Goal: Task Accomplishment & Management: Manage account settings

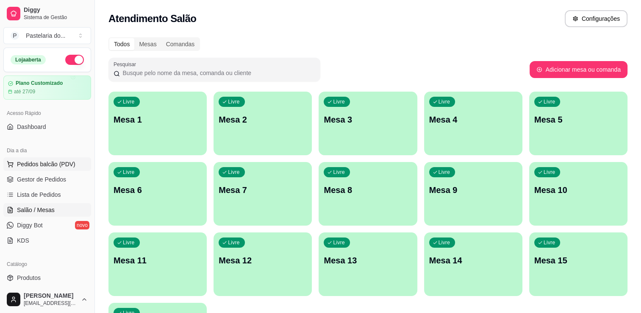
click at [37, 162] on span "Pedidos balcão (PDV)" at bounding box center [46, 164] width 58 height 8
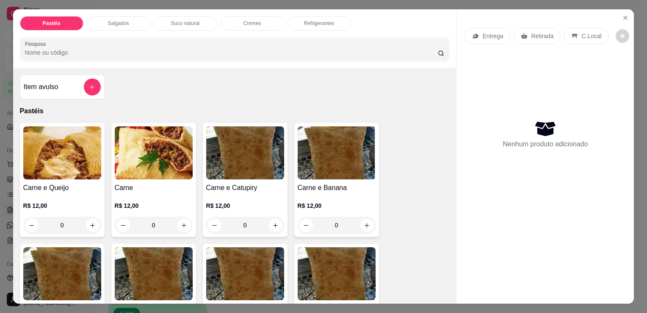
click at [88, 220] on div "0" at bounding box center [62, 224] width 78 height 17
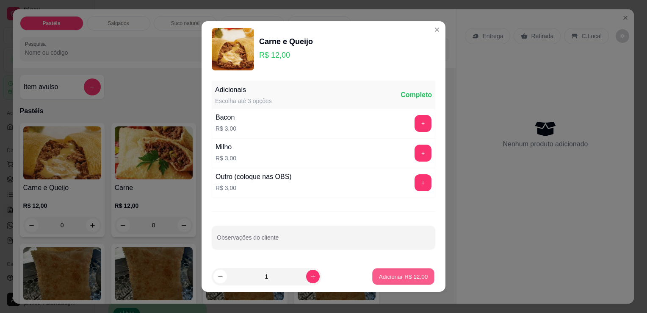
click at [382, 277] on p "Adicionar R$ 12,00" at bounding box center [403, 276] width 49 height 8
type input "1"
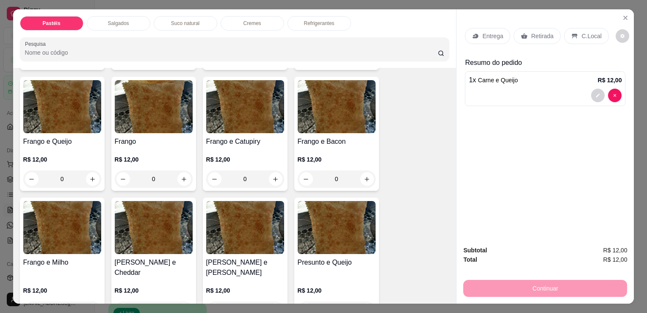
scroll to position [296, 0]
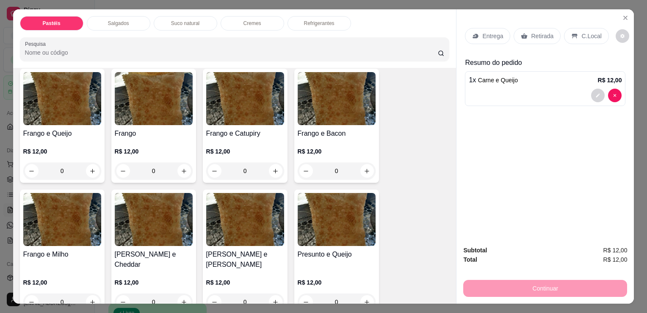
click at [269, 163] on div "0" at bounding box center [245, 170] width 78 height 17
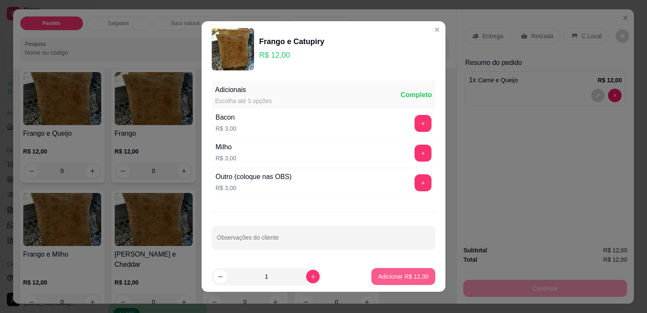
click at [387, 277] on p "Adicionar R$ 12,00" at bounding box center [403, 276] width 50 height 8
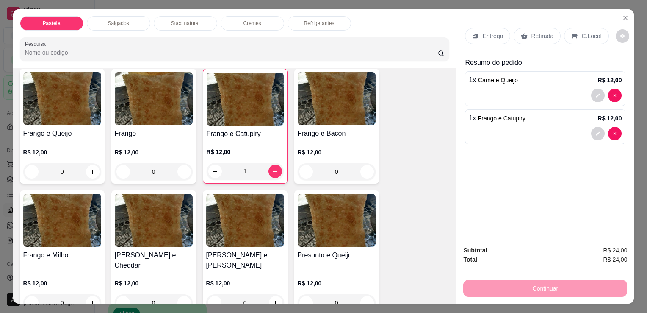
type input "1"
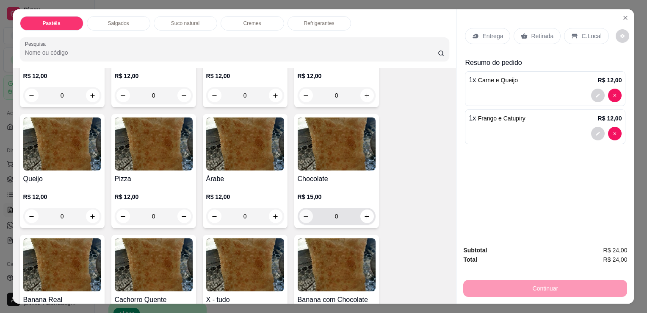
scroll to position [508, 0]
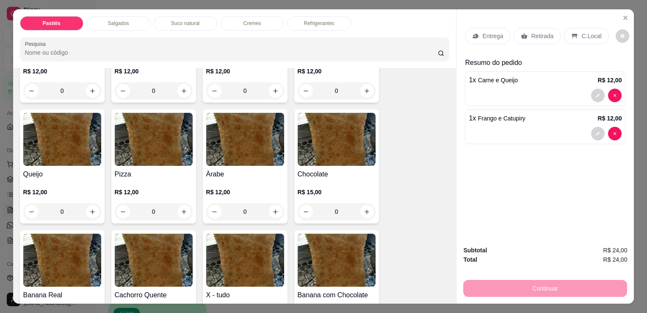
click at [269, 203] on div "0" at bounding box center [245, 211] width 78 height 17
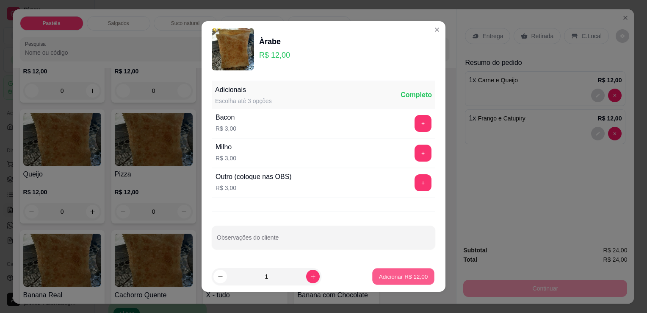
click at [379, 276] on p "Adicionar R$ 12,00" at bounding box center [403, 276] width 49 height 8
type input "1"
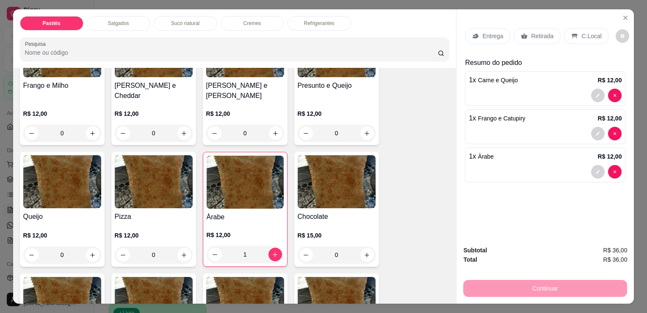
click at [112, 21] on p "Salgados" at bounding box center [118, 23] width 21 height 7
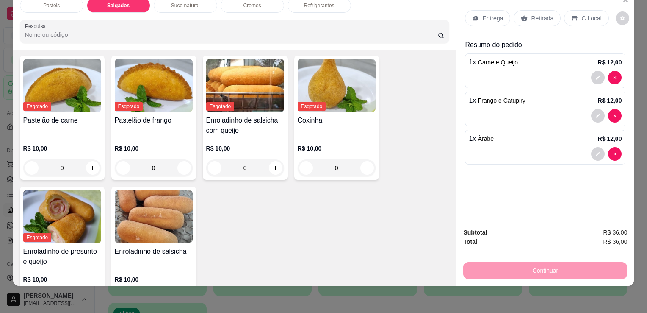
scroll to position [944, 0]
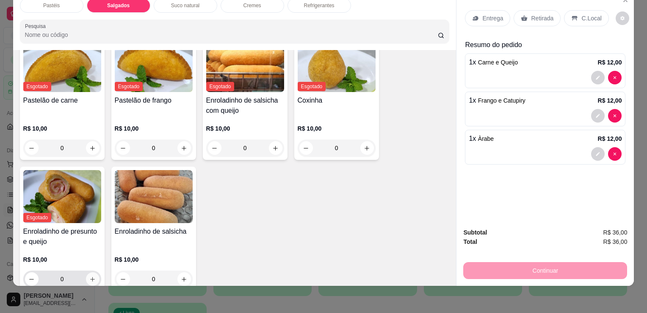
click at [91, 272] on button "increase-product-quantity" at bounding box center [93, 279] width 14 height 14
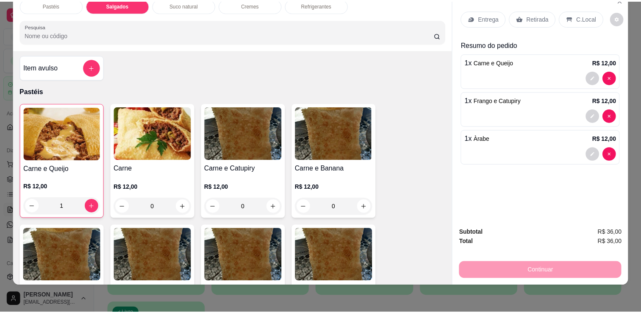
scroll to position [0, 0]
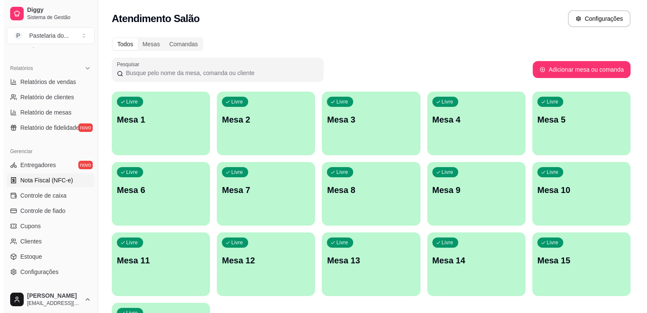
scroll to position [296, 0]
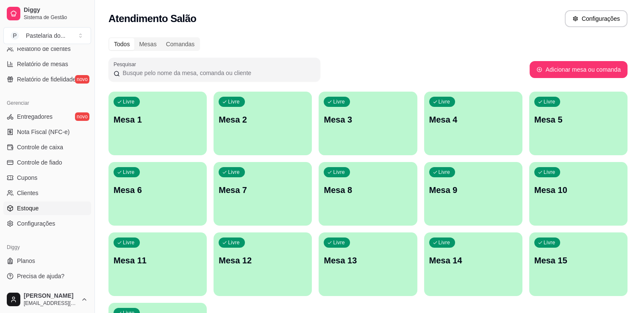
click at [40, 209] on link "Estoque" at bounding box center [47, 208] width 88 height 14
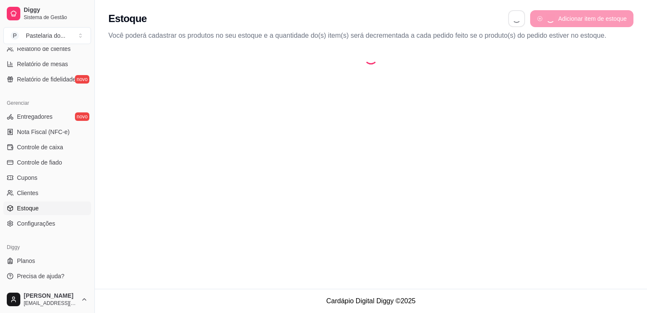
select select "QUANTITY_ORDER"
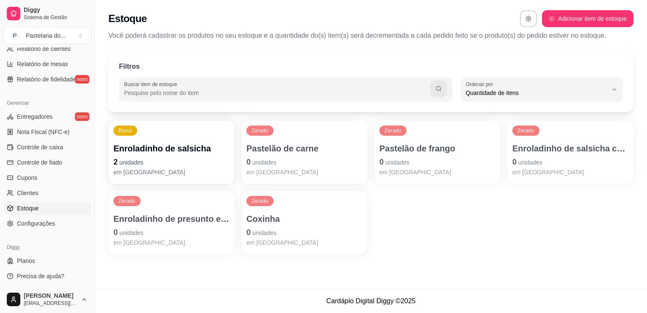
scroll to position [8, 0]
click at [172, 224] on p "Enroladinho de presunto e queijo" at bounding box center [171, 219] width 116 height 12
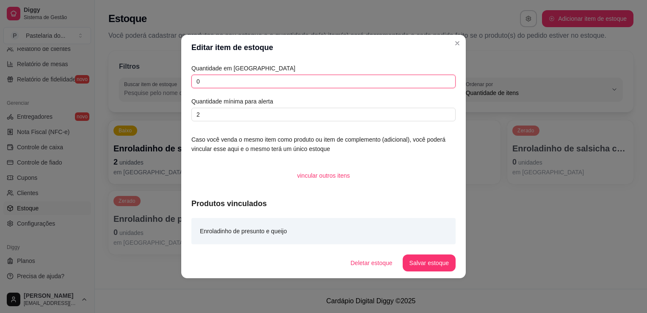
click at [271, 77] on input "0" at bounding box center [323, 82] width 264 height 14
type input "0"
type input "4"
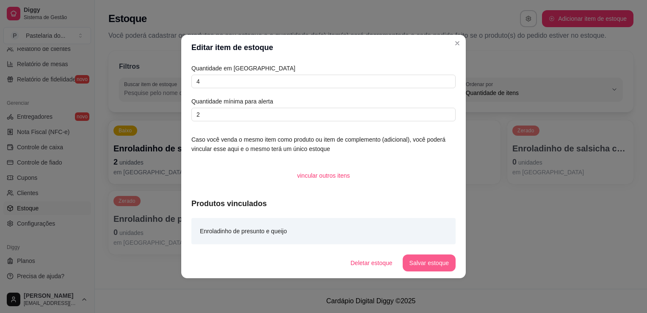
click at [427, 257] on button "Salvar estoque" at bounding box center [429, 262] width 53 height 17
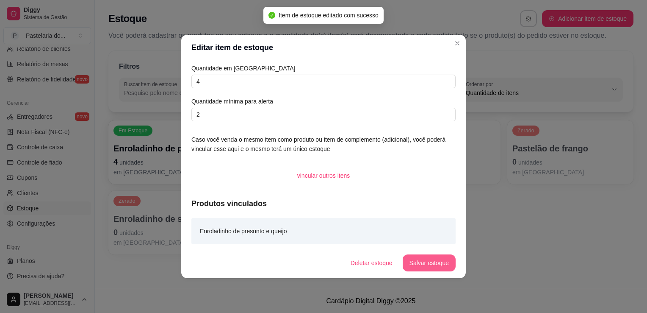
click at [425, 265] on button "Salvar estoque" at bounding box center [429, 262] width 53 height 17
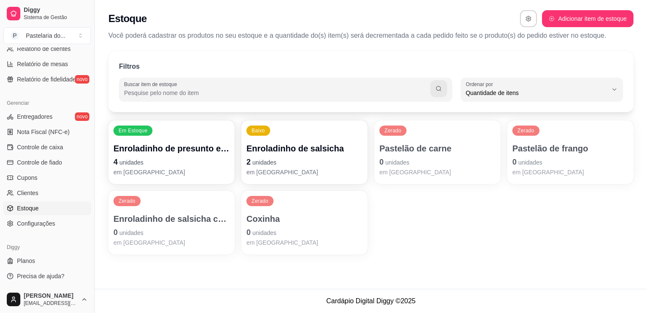
click at [281, 165] on p "2 unidades" at bounding box center [304, 162] width 116 height 12
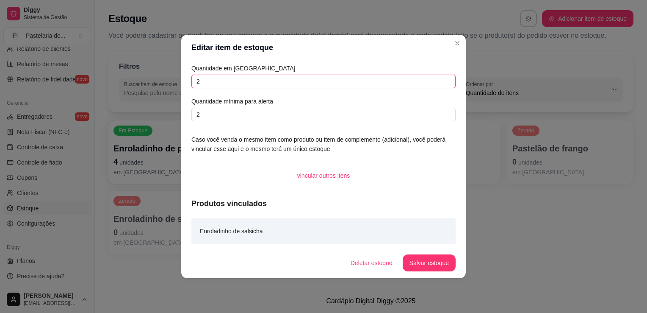
click at [287, 86] on input "2" at bounding box center [323, 82] width 264 height 14
type input "0"
click at [435, 276] on footer "Deletar estoque Salvar estoque" at bounding box center [323, 262] width 285 height 30
click at [434, 263] on button "Salvar estoque" at bounding box center [429, 262] width 53 height 17
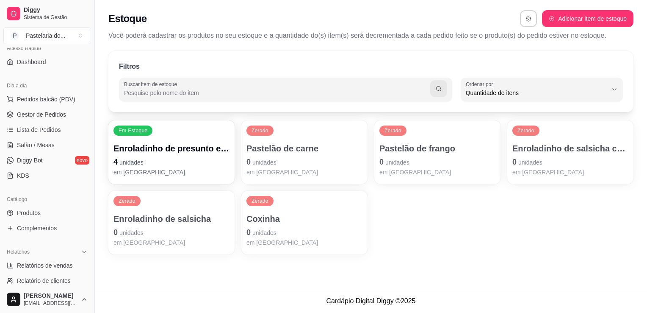
scroll to position [0, 0]
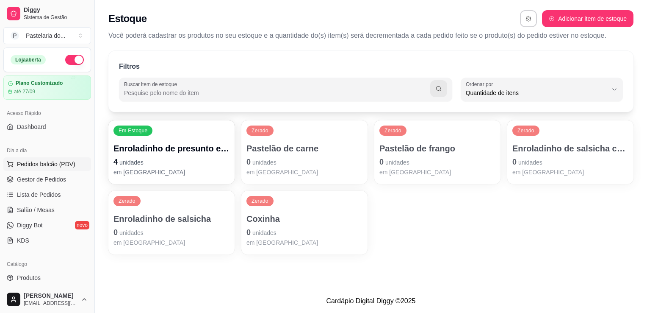
click at [51, 160] on span "Pedidos balcão (PDV)" at bounding box center [46, 164] width 58 height 8
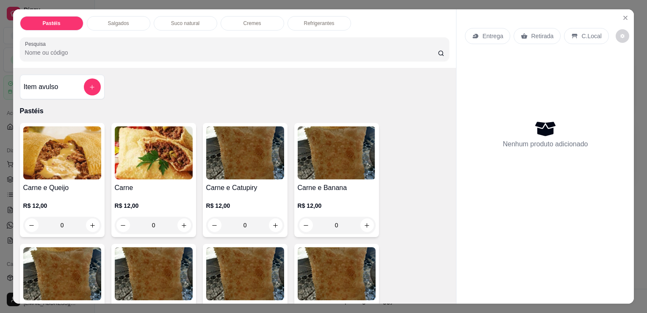
click at [92, 223] on div "0" at bounding box center [62, 224] width 78 height 17
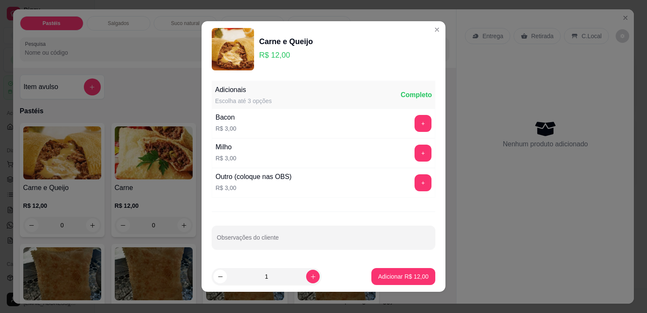
click at [377, 264] on footer "1 Adicionar R$ 12,00" at bounding box center [324, 276] width 244 height 30
click at [382, 274] on p "Adicionar R$ 12,00" at bounding box center [403, 276] width 50 height 8
type input "1"
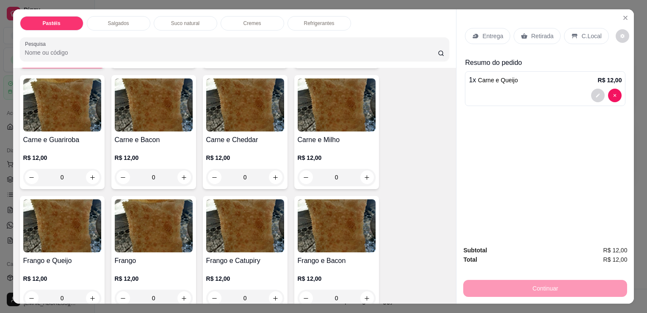
scroll to position [212, 0]
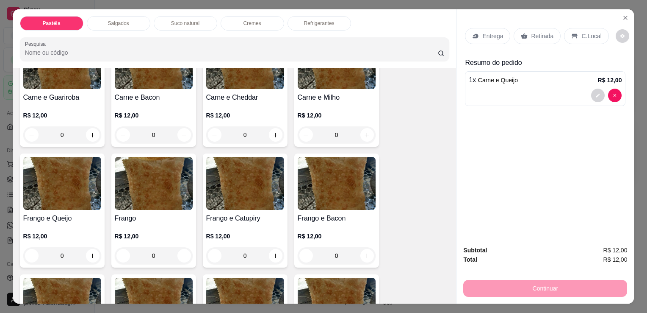
click at [273, 252] on div "0" at bounding box center [245, 255] width 78 height 17
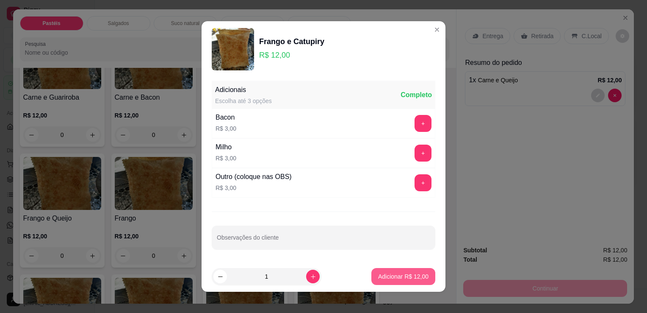
click at [378, 273] on p "Adicionar R$ 12,00" at bounding box center [403, 276] width 50 height 8
type input "1"
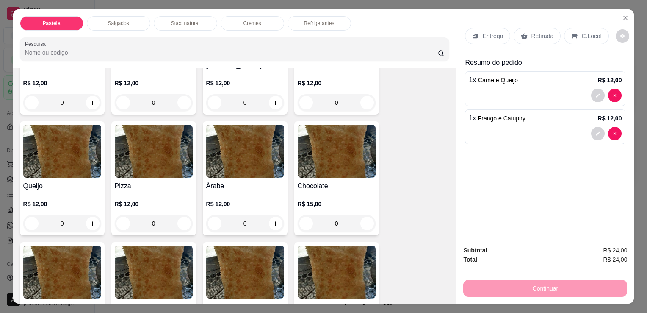
scroll to position [508, 0]
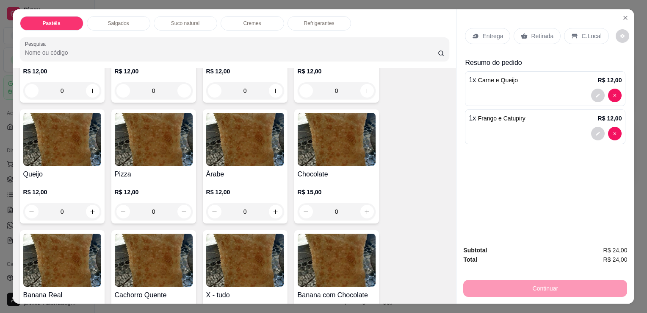
click at [269, 203] on div "0" at bounding box center [245, 211] width 78 height 17
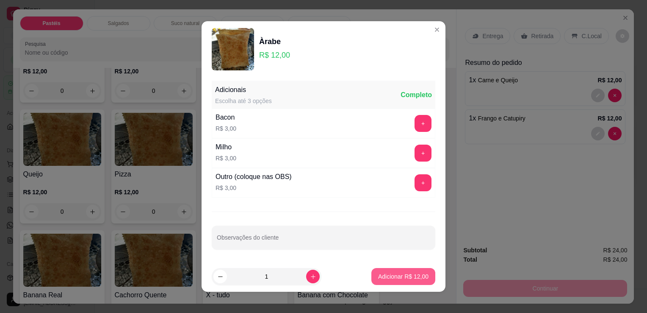
click at [379, 276] on p "Adicionar R$ 12,00" at bounding box center [403, 276] width 50 height 8
type input "1"
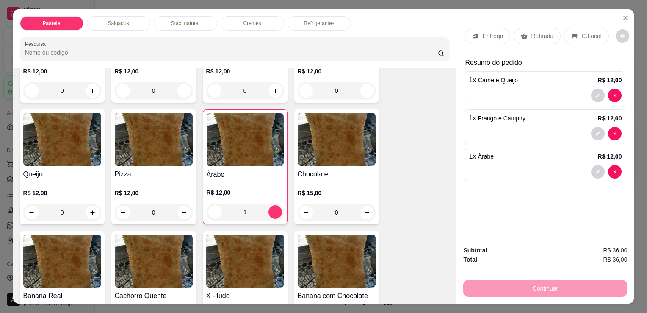
scroll to position [254, 0]
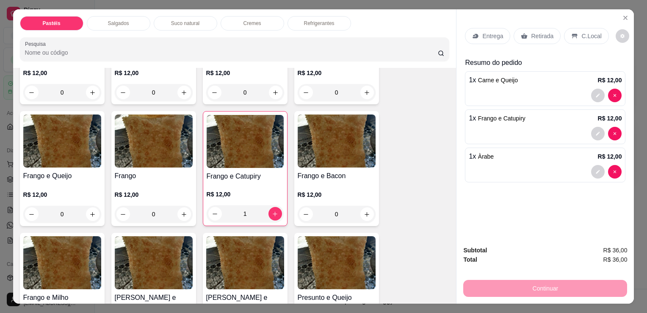
click at [120, 20] on p "Salgados" at bounding box center [118, 23] width 21 height 7
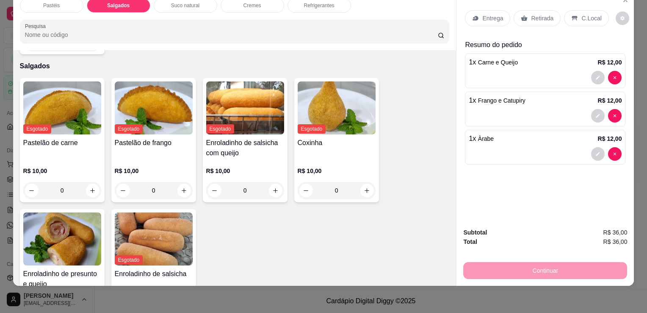
scroll to position [1071, 0]
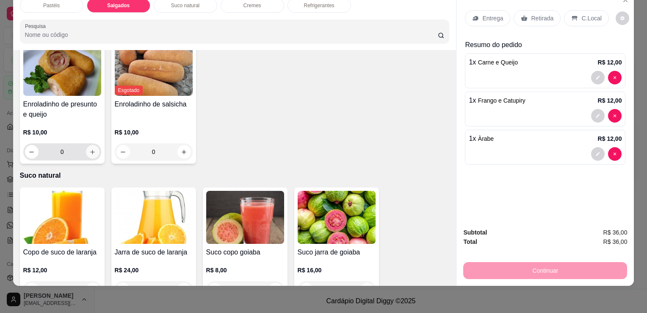
click at [88, 145] on button "increase-product-quantity" at bounding box center [93, 152] width 14 height 14
type input "1"
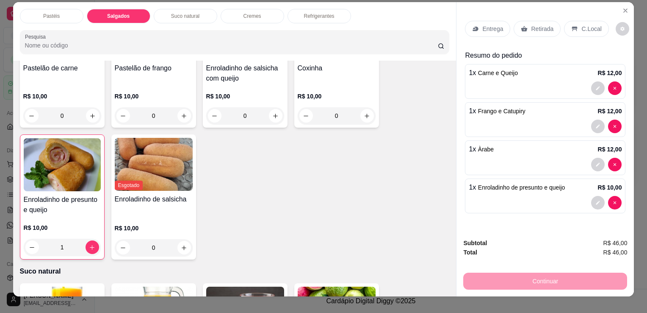
scroll to position [0, 0]
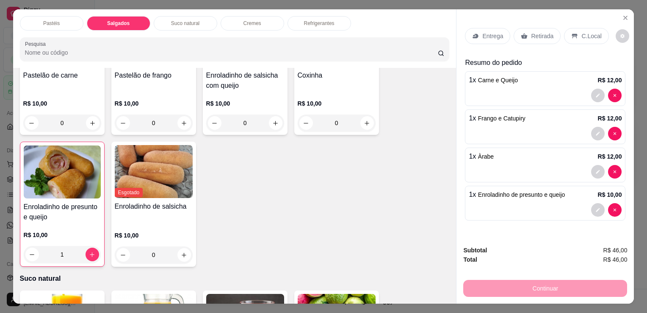
click at [531, 33] on p "Retirada" at bounding box center [542, 36] width 22 height 8
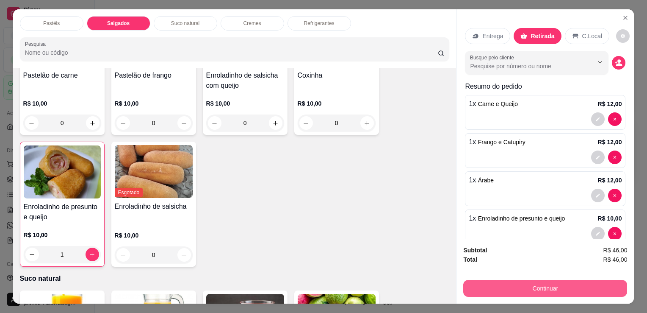
click at [596, 279] on button "Continuar" at bounding box center [545, 287] width 164 height 17
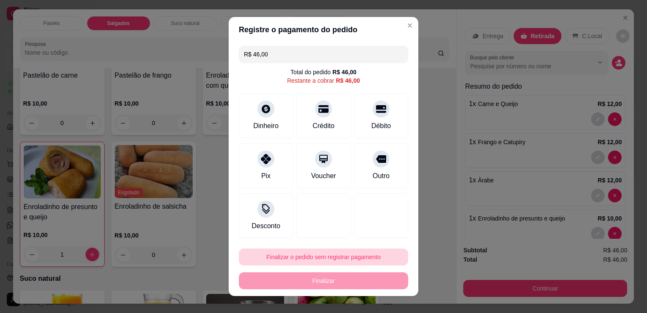
click at [324, 252] on button "Finalizar o pedido sem registrar pagamento" at bounding box center [323, 256] width 169 height 17
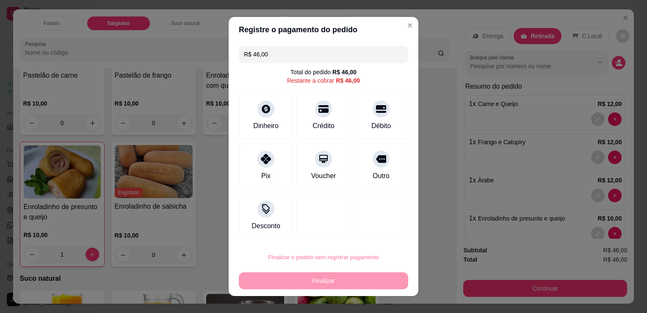
click at [373, 231] on button "Confirmar" at bounding box center [372, 232] width 30 height 13
type input "0"
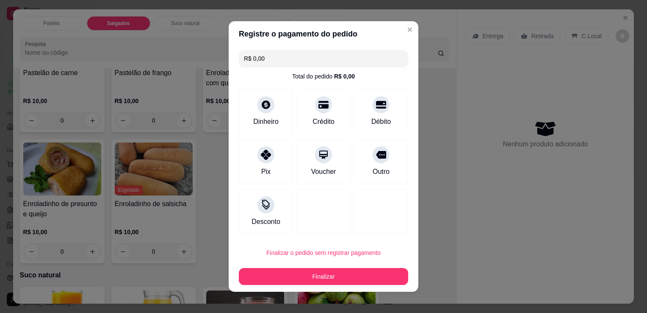
type input "R$ 0,00"
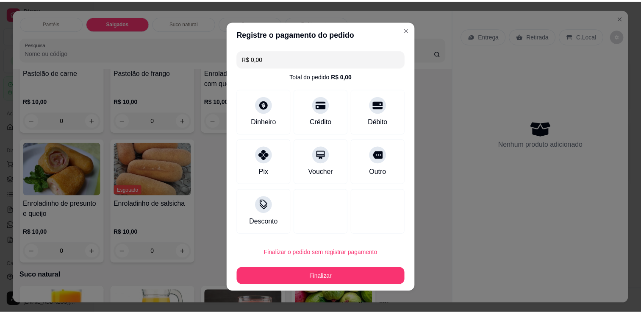
scroll to position [985, 0]
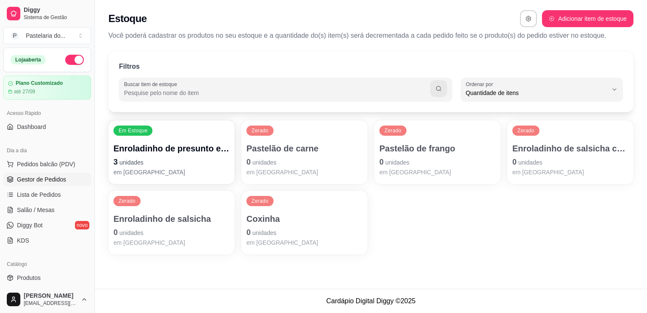
click at [58, 182] on span "Gestor de Pedidos" at bounding box center [41, 179] width 49 height 8
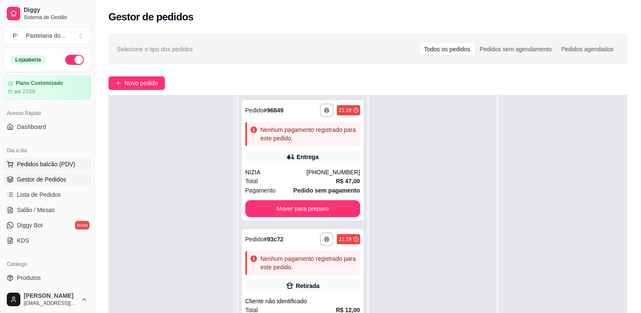
click at [35, 169] on button "Pedidos balcão (PDV)" at bounding box center [47, 164] width 88 height 14
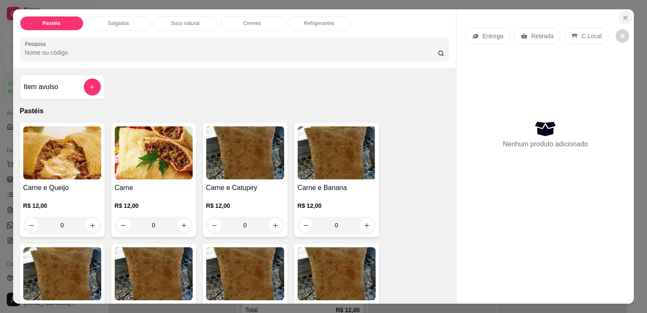
click at [622, 14] on icon "Close" at bounding box center [625, 17] width 7 height 7
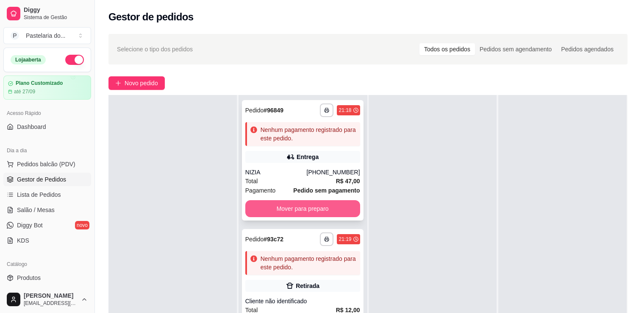
click at [287, 210] on button "Mover para preparo" at bounding box center [302, 208] width 115 height 17
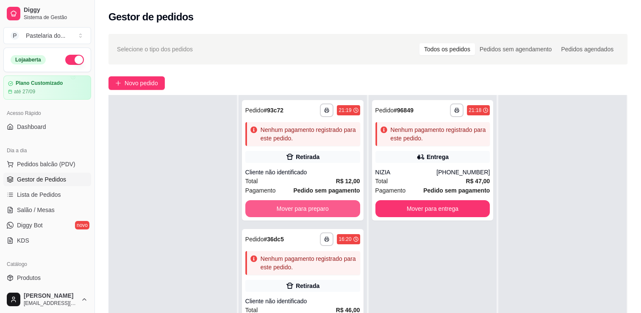
click at [287, 210] on button "Mover para preparo" at bounding box center [302, 208] width 115 height 17
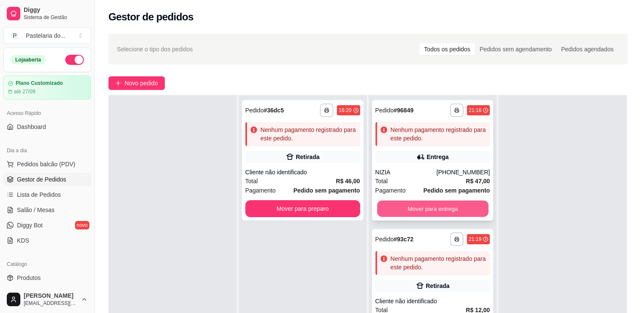
click at [429, 211] on button "Mover para entrega" at bounding box center [432, 208] width 111 height 17
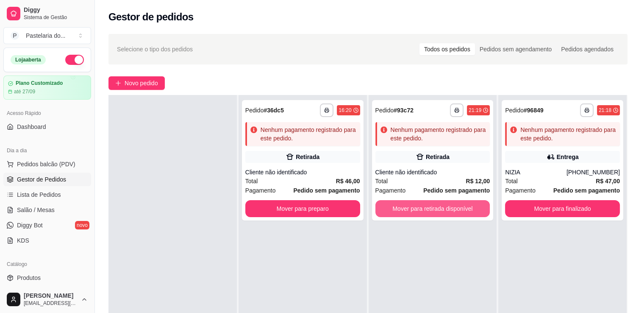
click at [429, 211] on button "Mover para retirada disponível" at bounding box center [432, 208] width 115 height 17
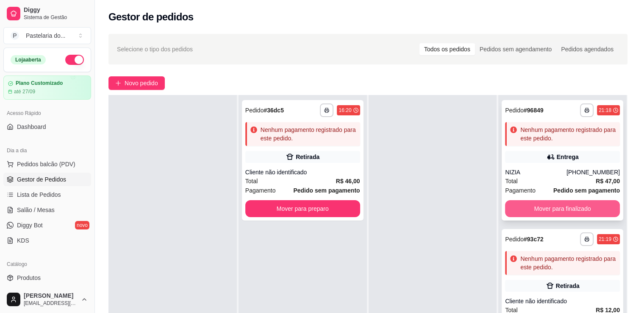
click at [525, 208] on button "Mover para finalizado" at bounding box center [562, 208] width 115 height 17
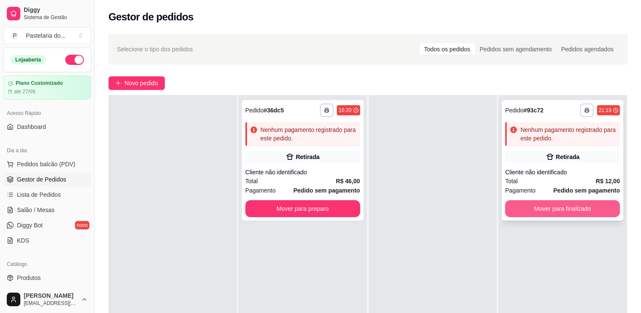
click at [525, 207] on button "Mover para finalizado" at bounding box center [562, 208] width 115 height 17
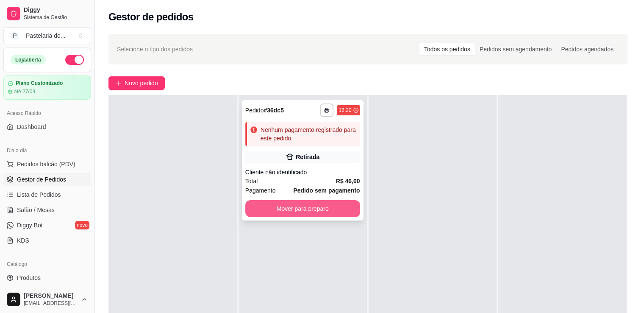
click at [288, 208] on button "Mover para preparo" at bounding box center [302, 208] width 115 height 17
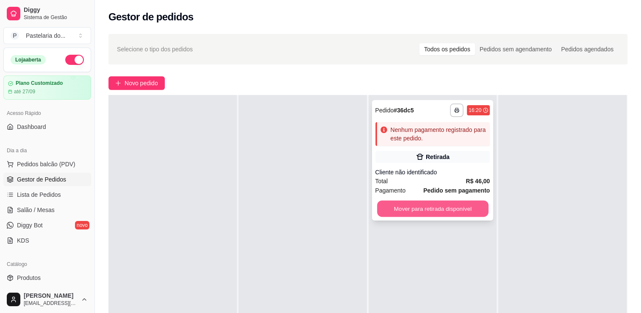
click at [439, 216] on button "Mover para retirada disponível" at bounding box center [432, 208] width 111 height 17
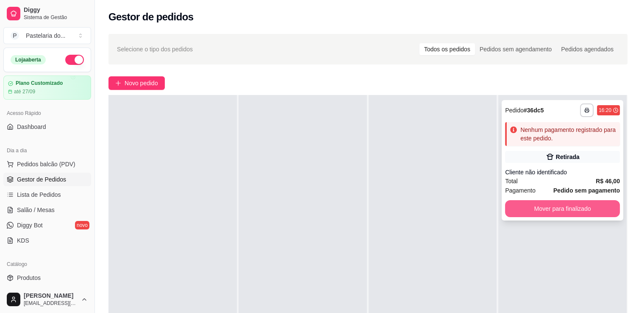
click at [549, 206] on button "Mover para finalizado" at bounding box center [562, 208] width 115 height 17
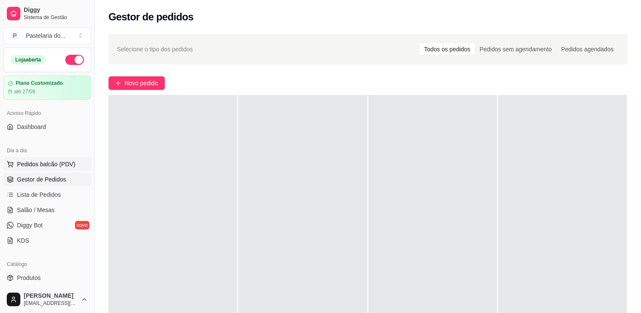
click at [38, 169] on button "Pedidos balcão (PDV)" at bounding box center [47, 164] width 88 height 14
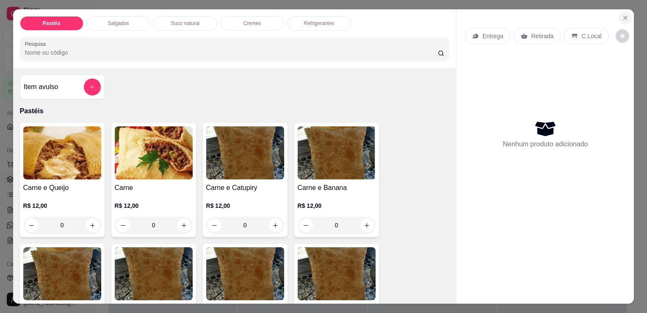
click at [622, 15] on icon "Close" at bounding box center [625, 17] width 7 height 7
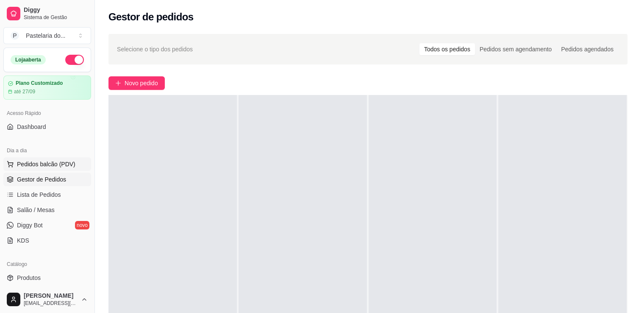
click at [30, 162] on span "Pedidos balcão (PDV)" at bounding box center [46, 164] width 58 height 8
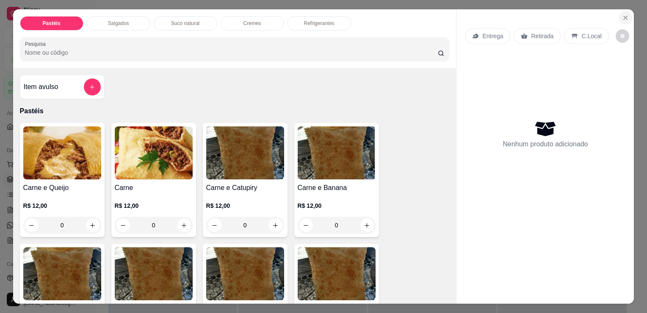
click at [622, 14] on icon "Close" at bounding box center [625, 17] width 7 height 7
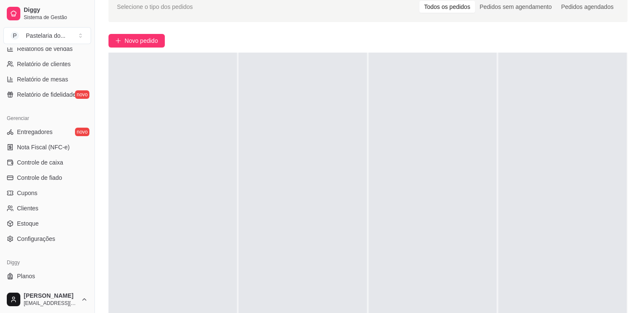
scroll to position [296, 0]
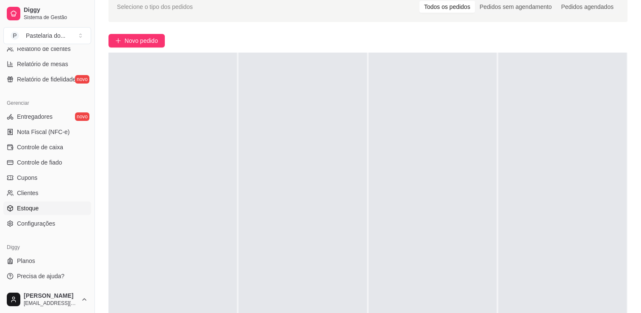
click at [45, 205] on link "Estoque" at bounding box center [47, 208] width 88 height 14
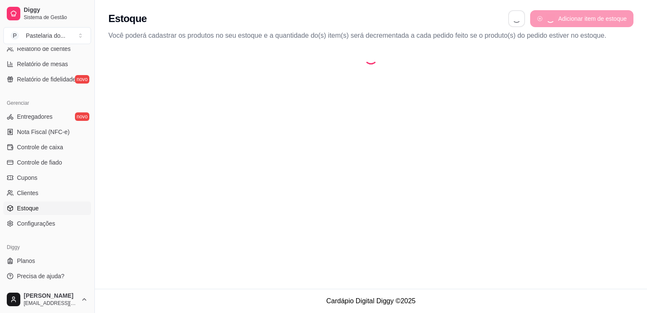
select select "QUANTITY_ORDER"
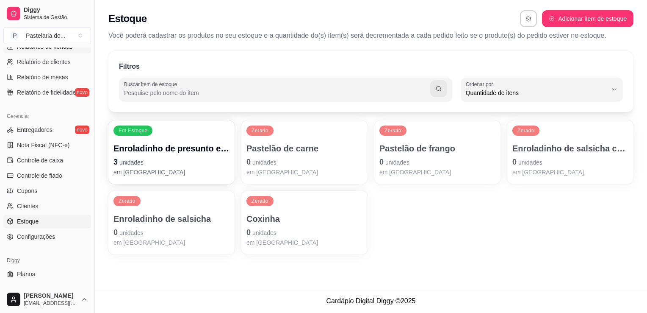
scroll to position [296, 0]
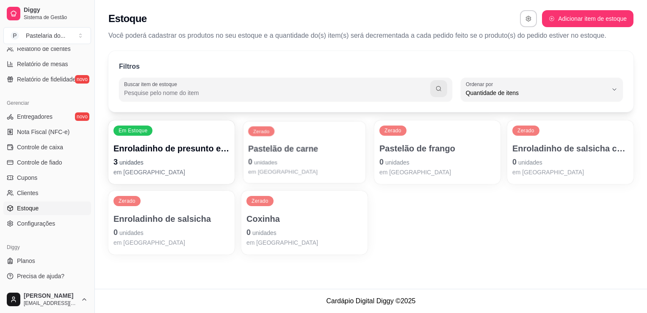
click at [276, 155] on div "Pastelão de carne 0 unidades em [GEOGRAPHIC_DATA]" at bounding box center [304, 159] width 113 height 33
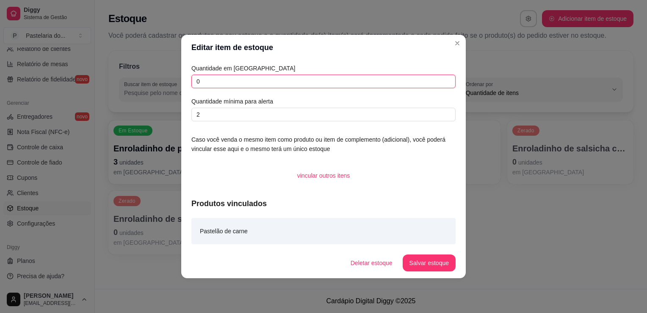
click at [273, 83] on input "0" at bounding box center [323, 82] width 264 height 14
type input "0"
type input "2"
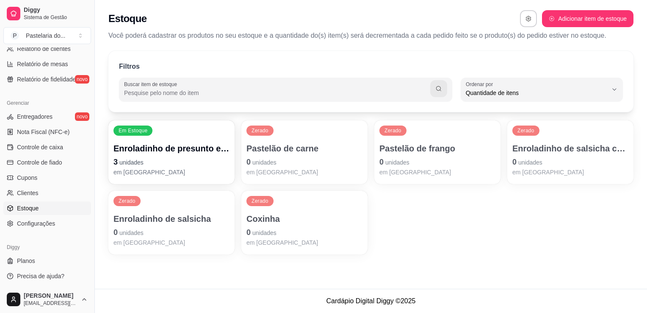
click at [279, 235] on p "0 unidades" at bounding box center [304, 232] width 116 height 12
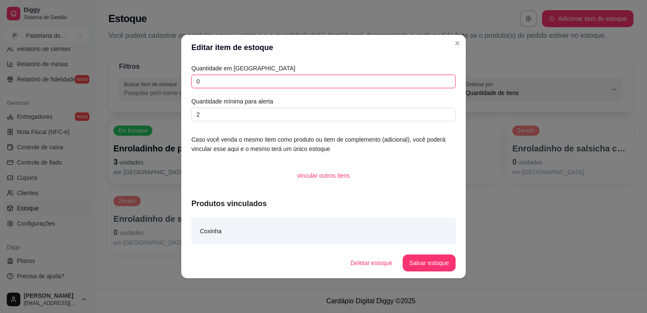
click at [220, 86] on input "0" at bounding box center [323, 82] width 264 height 14
type input "8"
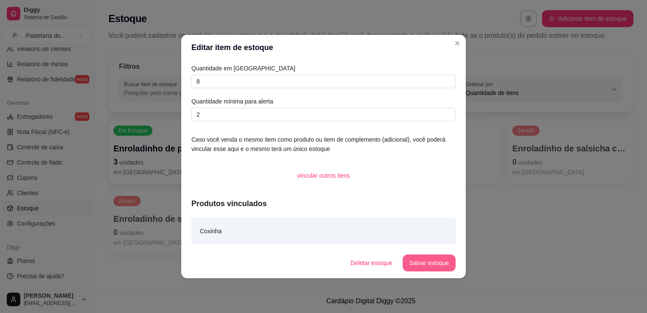
click at [422, 258] on button "Salvar estoque" at bounding box center [429, 262] width 53 height 17
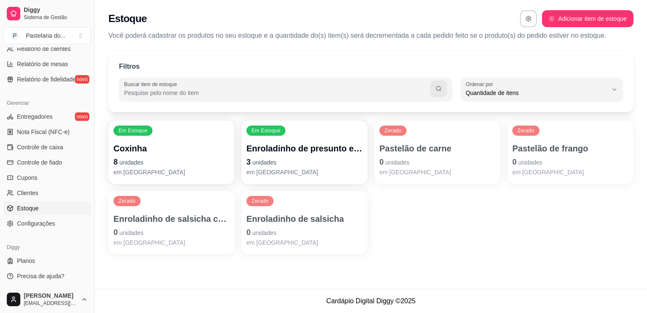
click at [427, 138] on div "Zerado Pastelão de carne 0 unidades em estoque" at bounding box center [437, 152] width 126 height 64
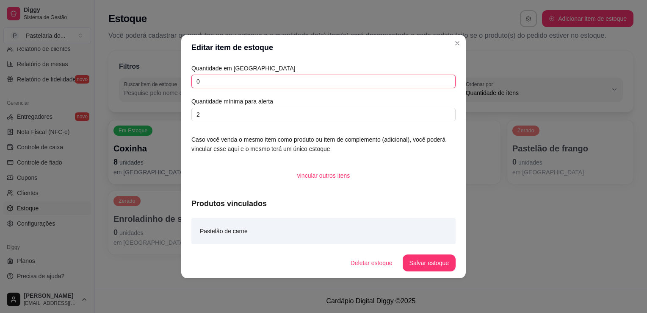
click at [266, 87] on input "0" at bounding box center [323, 82] width 264 height 14
type input "1"
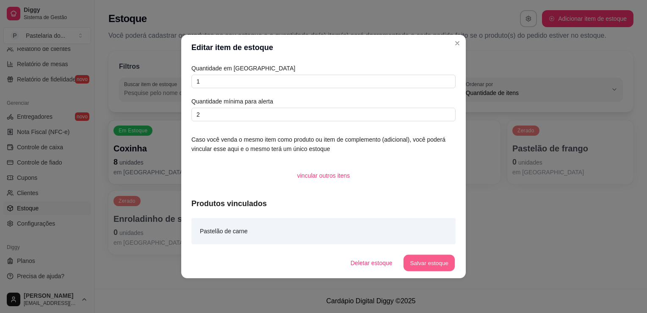
click at [429, 265] on button "Salvar estoque" at bounding box center [429, 263] width 52 height 17
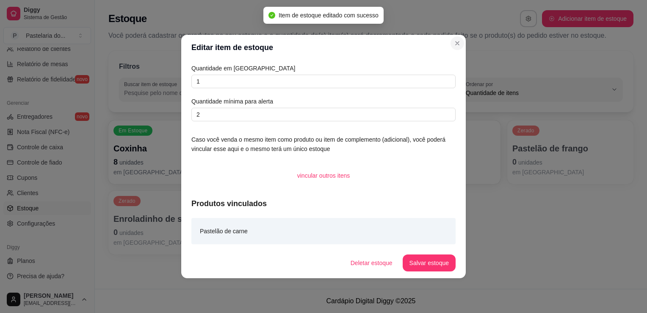
click at [447, 44] on header "Editar item de estoque" at bounding box center [323, 47] width 285 height 25
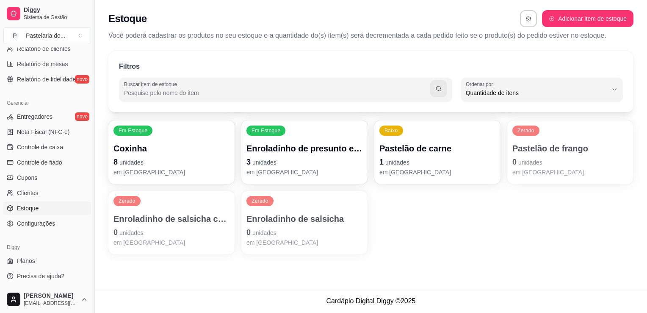
drag, startPoint x: 290, startPoint y: 158, endPoint x: 278, endPoint y: 152, distance: 13.6
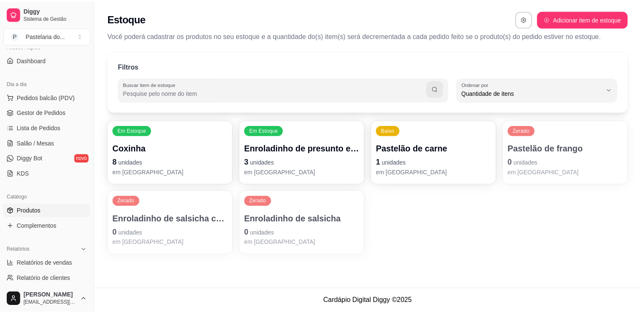
scroll to position [0, 0]
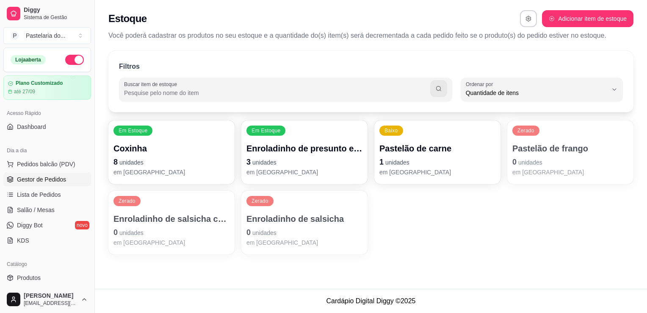
click at [45, 180] on span "Gestor de Pedidos" at bounding box center [41, 179] width 49 height 8
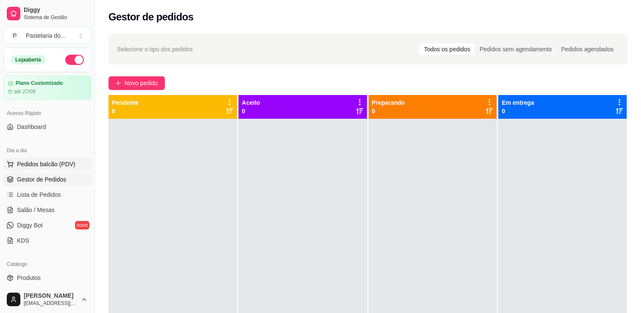
click at [53, 162] on span "Pedidos balcão (PDV)" at bounding box center [46, 164] width 58 height 8
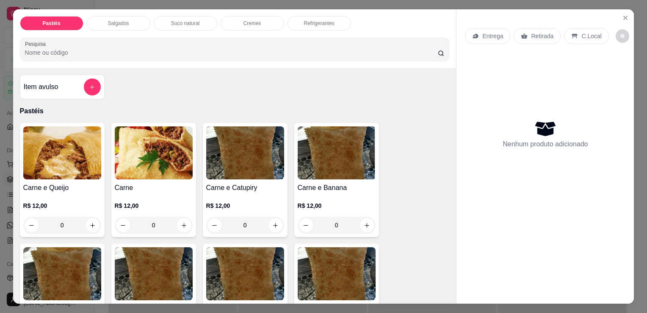
click at [124, 21] on p "Salgados" at bounding box center [118, 23] width 21 height 7
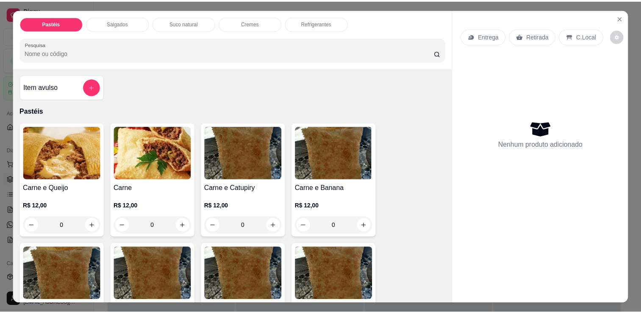
scroll to position [21, 0]
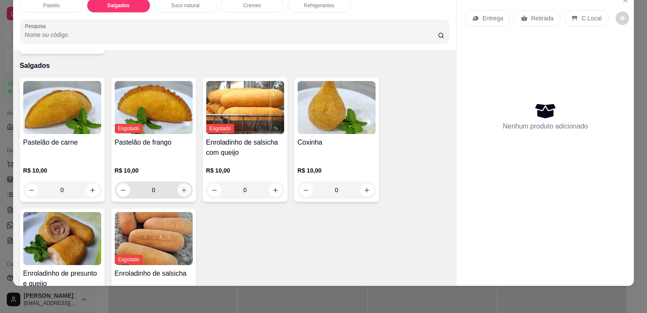
click at [177, 183] on button "increase-product-quantity" at bounding box center [184, 190] width 14 height 14
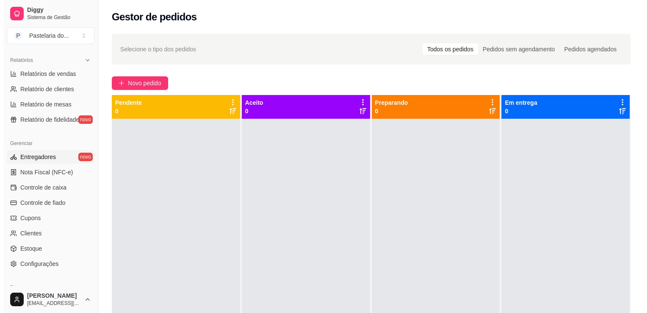
scroll to position [296, 0]
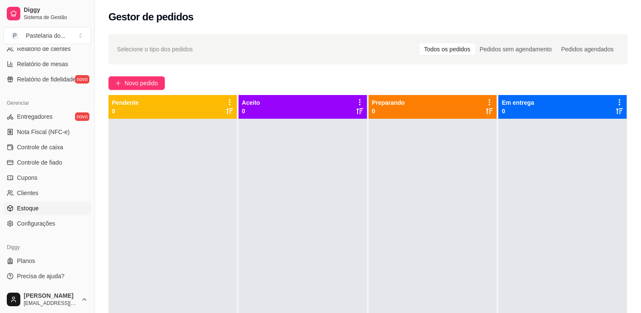
click at [49, 206] on link "Estoque" at bounding box center [47, 208] width 88 height 14
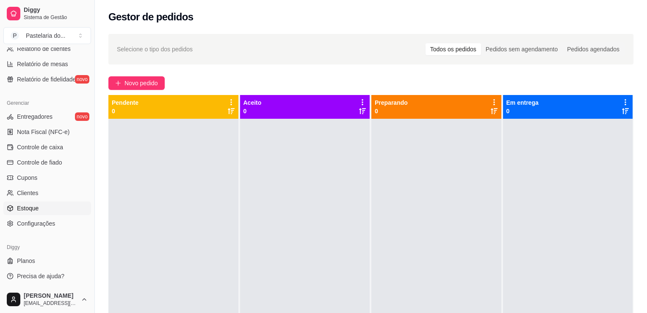
select select "QUANTITY_ORDER"
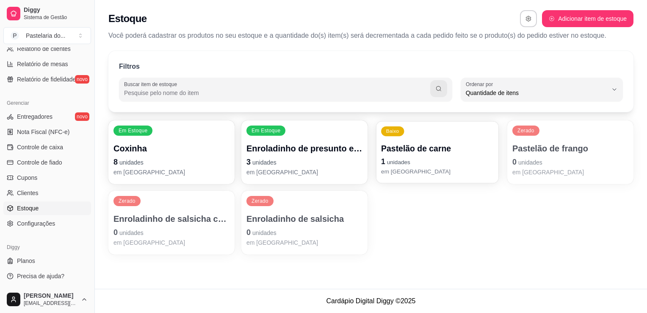
click at [437, 158] on p "1 unidades" at bounding box center [437, 161] width 113 height 11
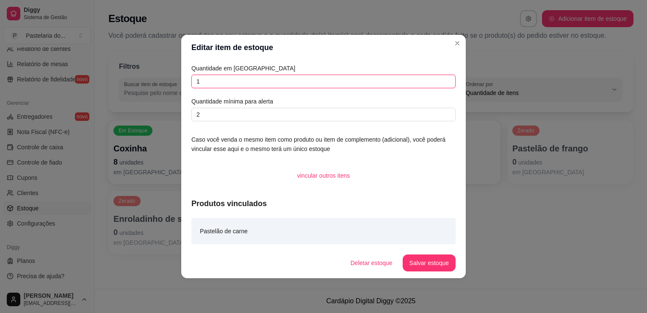
click at [429, 80] on input "1" at bounding box center [323, 82] width 264 height 14
type input "2"
click at [432, 271] on footer "Deletar estoque Salvar estoque" at bounding box center [323, 262] width 285 height 30
click at [431, 261] on button "Salvar estoque" at bounding box center [429, 262] width 53 height 17
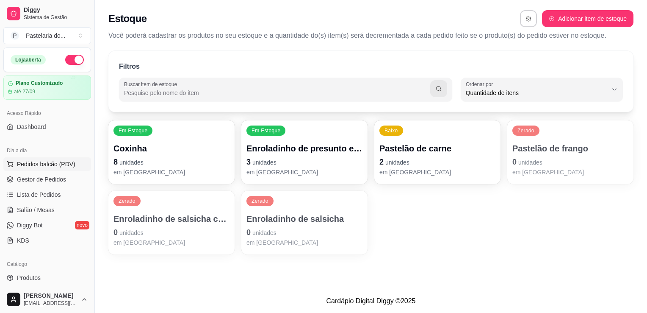
click at [52, 166] on span "Pedidos balcão (PDV)" at bounding box center [46, 164] width 58 height 8
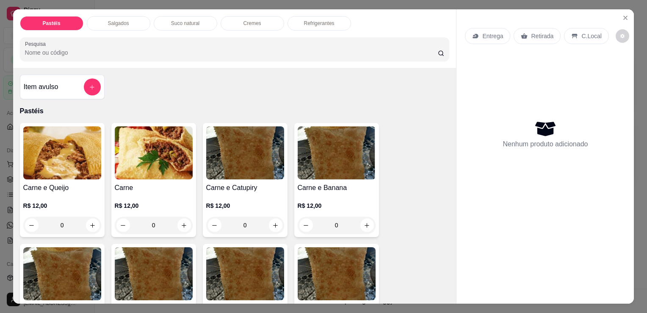
click at [140, 23] on div "Salgados" at bounding box center [119, 23] width 64 height 14
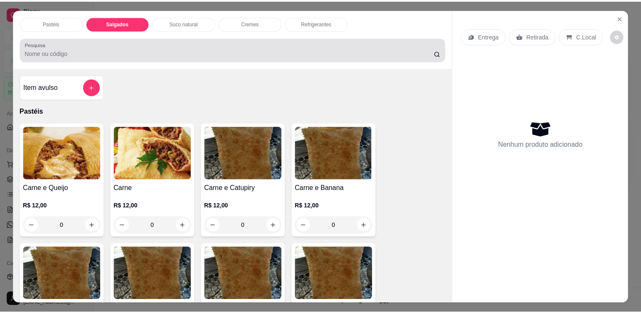
scroll to position [21, 0]
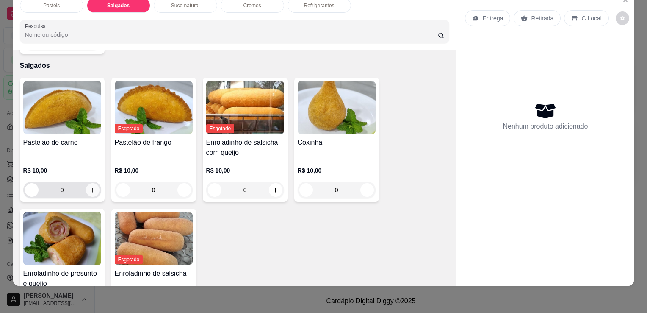
click at [90, 183] on button "increase-product-quantity" at bounding box center [93, 190] width 14 height 14
type input "1"
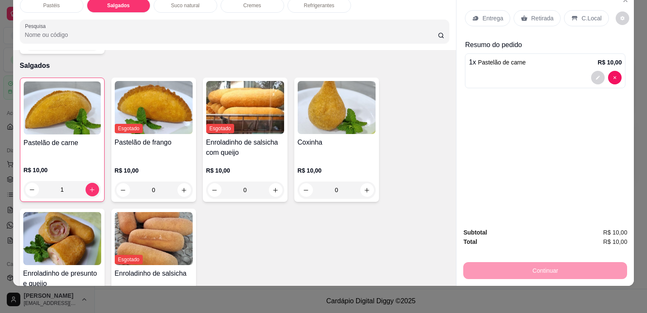
click at [545, 14] on p "Retirada" at bounding box center [542, 18] width 22 height 8
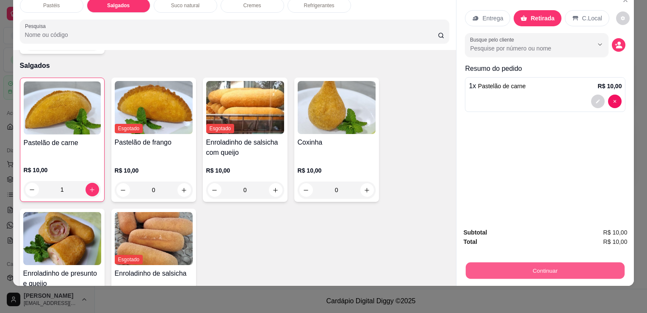
click at [543, 263] on button "Continuar" at bounding box center [545, 270] width 159 height 17
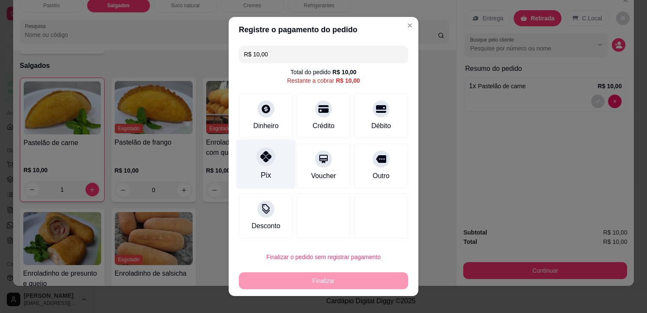
click at [260, 162] on div at bounding box center [266, 156] width 19 height 19
type input "R$ 0,00"
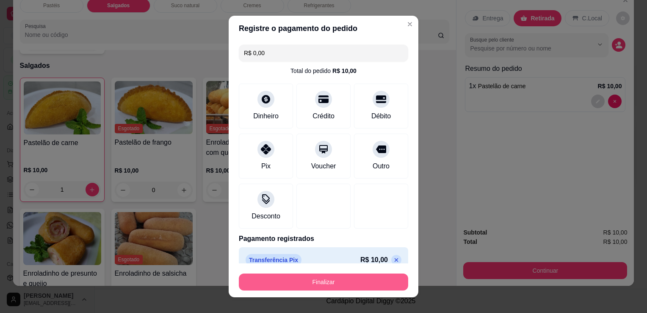
click at [326, 278] on button "Finalizar" at bounding box center [323, 281] width 169 height 17
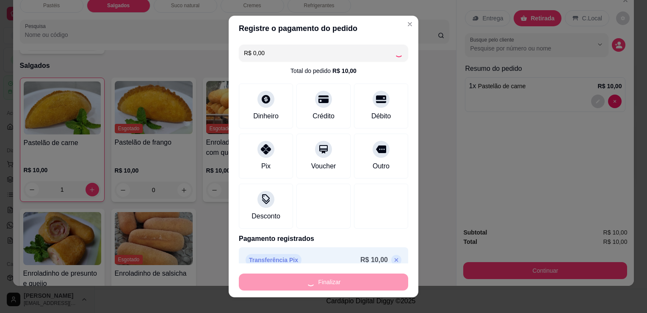
type input "0"
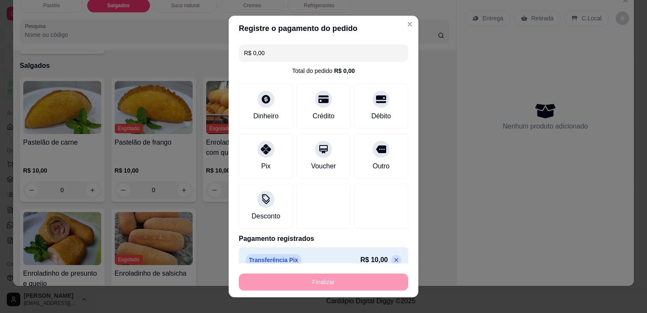
type input "-R$ 10,00"
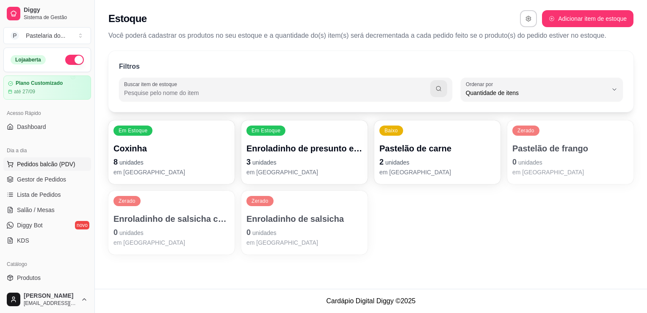
click at [70, 160] on span "Pedidos balcão (PDV)" at bounding box center [46, 164] width 58 height 8
click at [46, 180] on span "Gestor de Pedidos" at bounding box center [41, 179] width 49 height 8
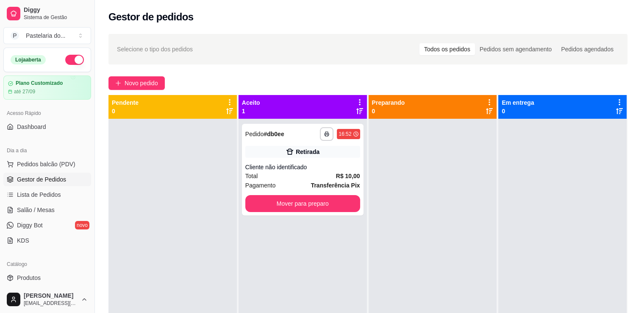
scroll to position [24, 0]
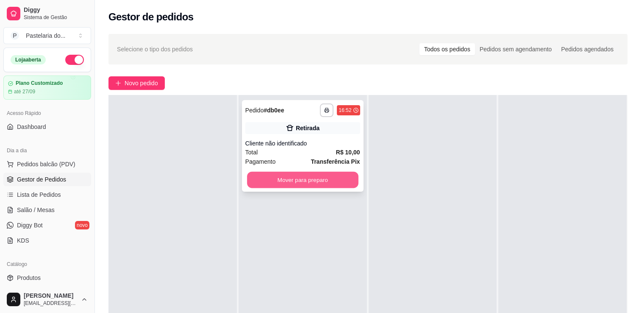
click at [279, 186] on button "Mover para preparo" at bounding box center [302, 180] width 111 height 17
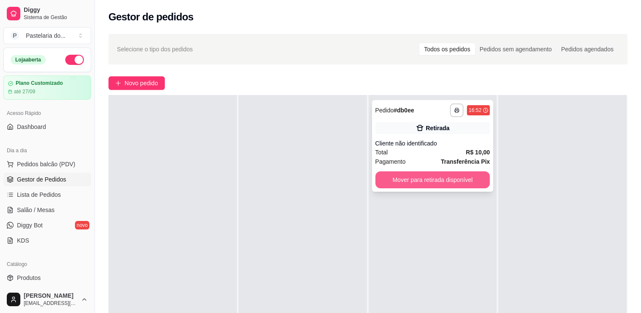
click at [469, 185] on button "Mover para retirada disponível" at bounding box center [432, 179] width 115 height 17
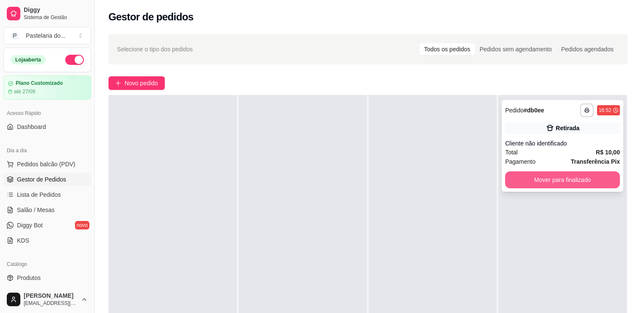
click at [531, 185] on button "Mover para finalizado" at bounding box center [562, 179] width 115 height 17
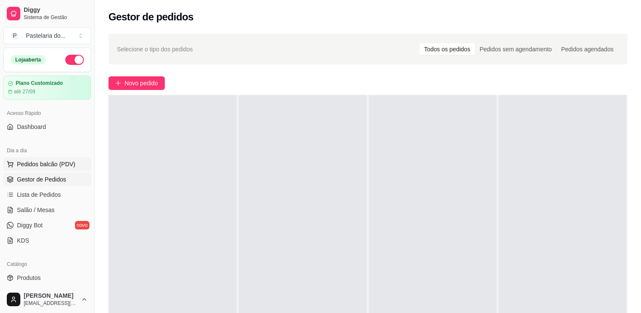
click at [42, 162] on span "Pedidos balcão (PDV)" at bounding box center [46, 164] width 58 height 8
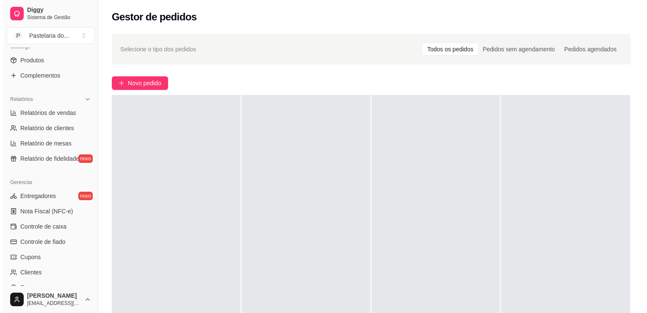
scroll to position [254, 0]
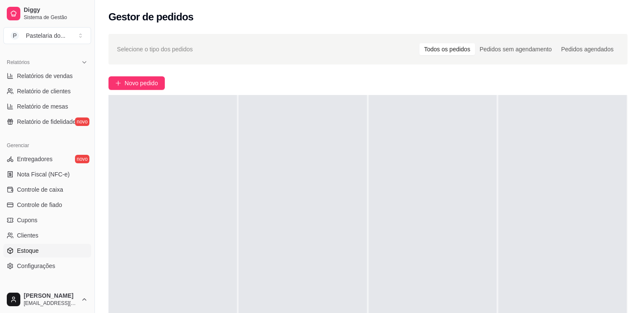
click at [36, 245] on link "Estoque" at bounding box center [47, 250] width 88 height 14
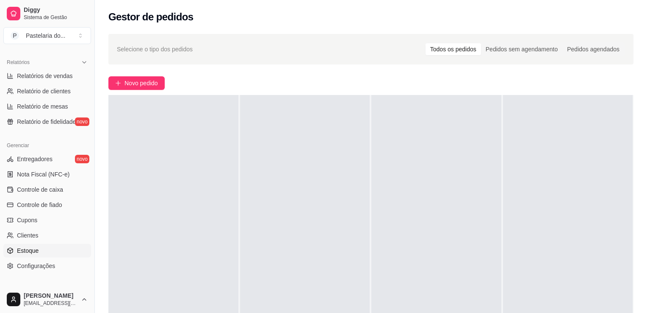
select select "QUANTITY_ORDER"
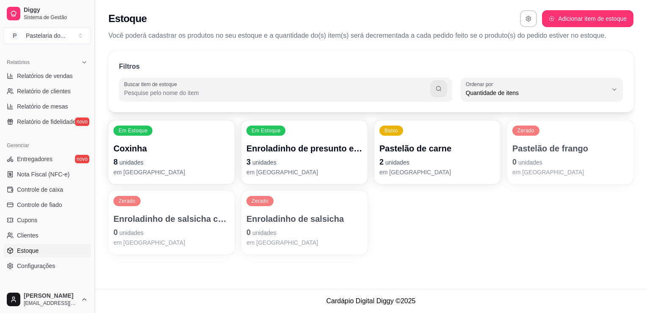
scroll to position [8, 0]
click at [304, 151] on p "Enroladinho de presunto e queijo" at bounding box center [304, 148] width 116 height 12
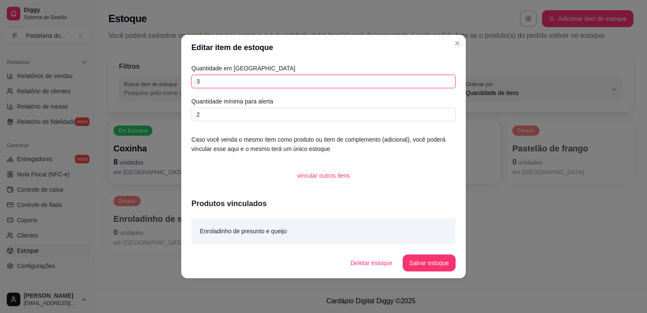
click at [221, 82] on input "3" at bounding box center [323, 82] width 264 height 14
type input "6"
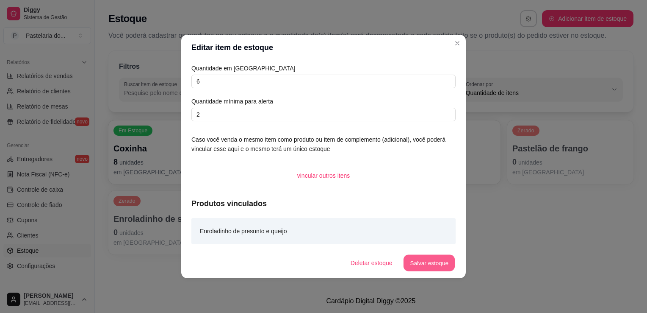
click at [430, 261] on button "Salvar estoque" at bounding box center [429, 263] width 52 height 17
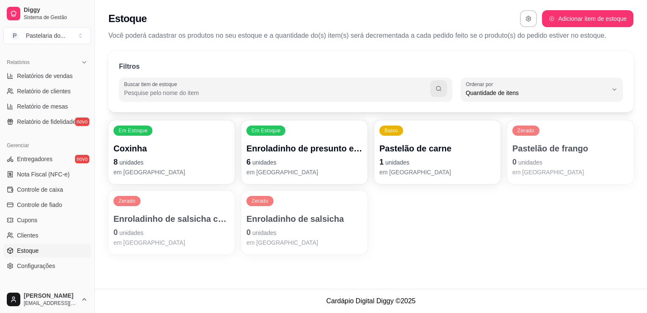
click at [527, 170] on p "em [GEOGRAPHIC_DATA]" at bounding box center [570, 172] width 116 height 8
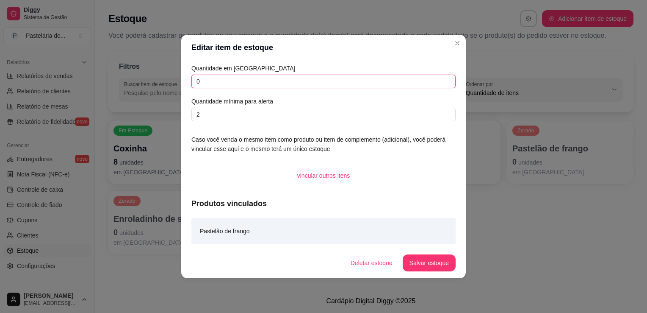
click at [211, 83] on input "0" at bounding box center [323, 82] width 264 height 14
type input "2"
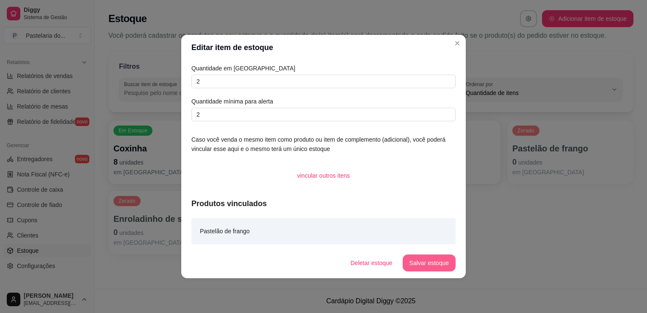
click at [426, 260] on button "Salvar estoque" at bounding box center [429, 262] width 53 height 17
click at [426, 260] on div "Deletar estoque Salvar estoque" at bounding box center [400, 262] width 112 height 17
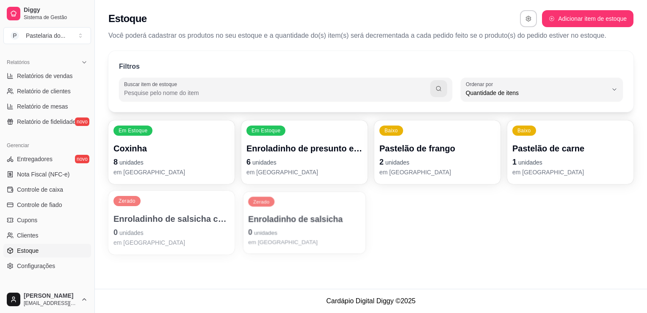
click at [260, 224] on div "Enroladinho de salsicha 0 unidades em [GEOGRAPHIC_DATA]" at bounding box center [304, 229] width 113 height 33
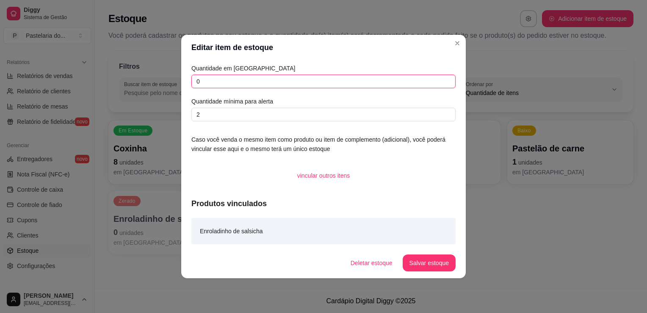
click at [300, 87] on input "0" at bounding box center [323, 82] width 264 height 14
type input "2"
click at [410, 266] on button "Salvar estoque" at bounding box center [429, 262] width 53 height 17
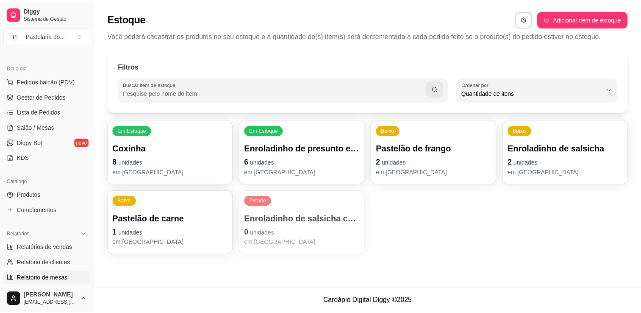
scroll to position [42, 0]
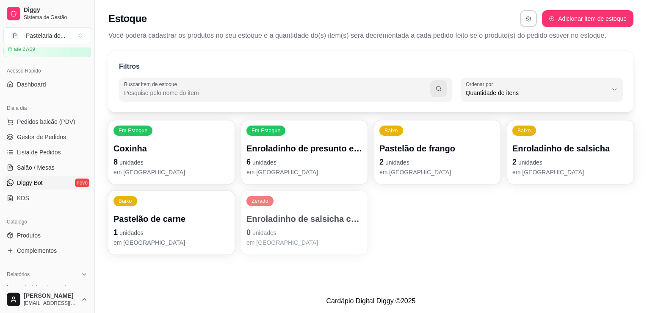
click at [44, 177] on link "Diggy Bot novo" at bounding box center [47, 183] width 88 height 14
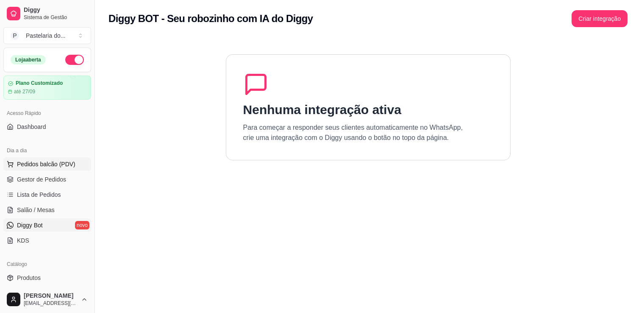
click at [34, 162] on span "Pedidos balcão (PDV)" at bounding box center [46, 164] width 58 height 8
click at [43, 160] on span "Pedidos balcão (PDV)" at bounding box center [46, 164] width 58 height 8
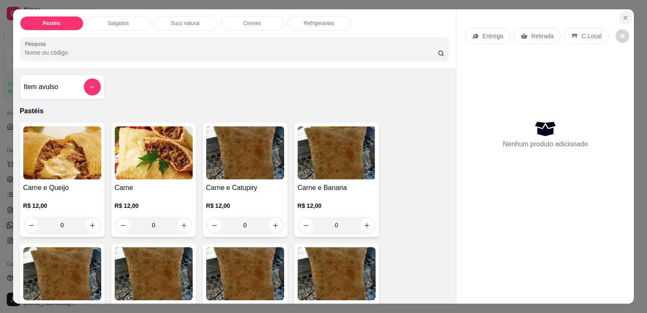
click at [621, 11] on button "Close" at bounding box center [626, 18] width 14 height 14
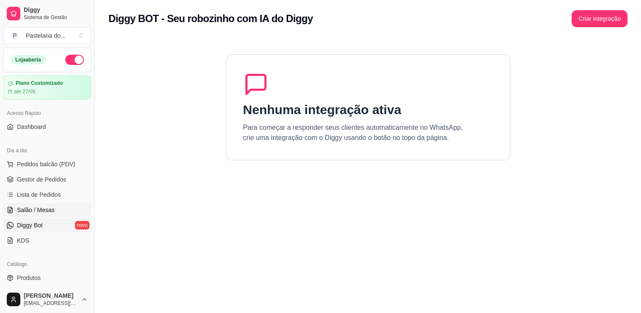
click at [39, 206] on span "Salão / Mesas" at bounding box center [36, 209] width 38 height 8
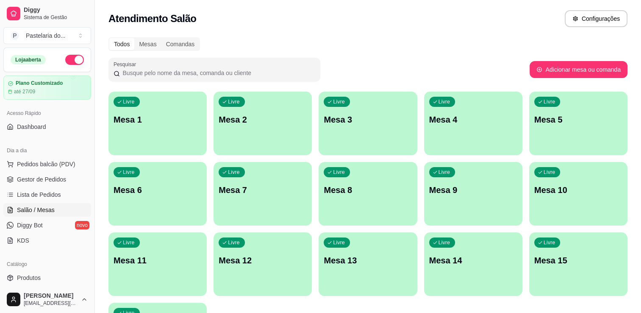
click at [157, 108] on div "Livre Mesa 1" at bounding box center [157, 117] width 98 height 53
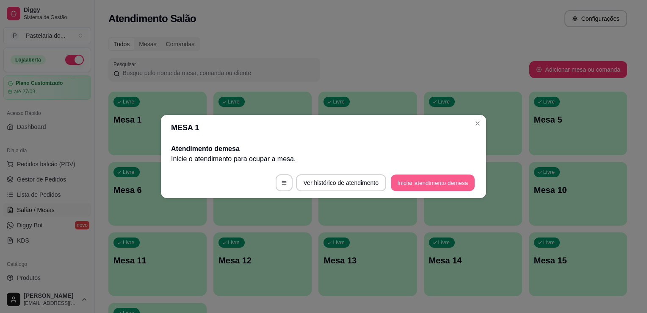
click at [411, 182] on button "Iniciar atendimento de mesa" at bounding box center [433, 182] width 84 height 17
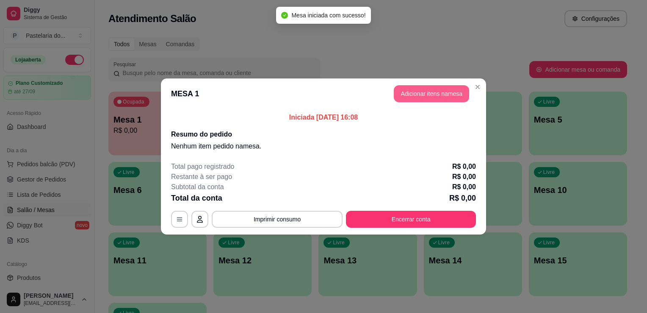
click at [434, 91] on button "Adicionar itens na mesa" at bounding box center [431, 93] width 75 height 17
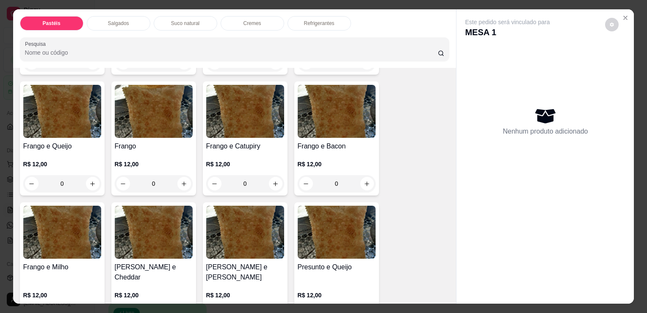
scroll to position [296, 0]
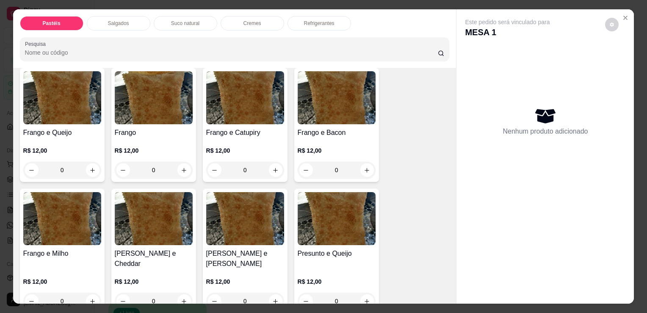
click at [269, 292] on div "0" at bounding box center [245, 300] width 78 height 17
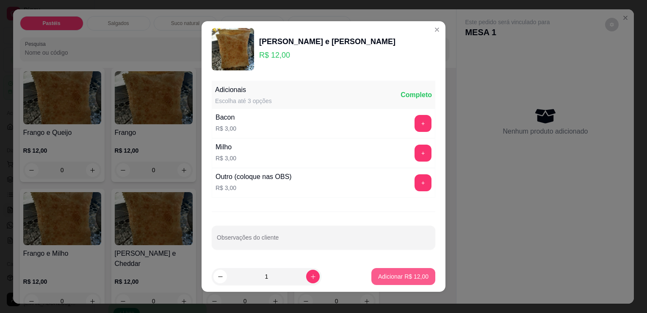
click at [378, 272] on p "Adicionar R$ 12,00" at bounding box center [403, 276] width 50 height 8
type input "1"
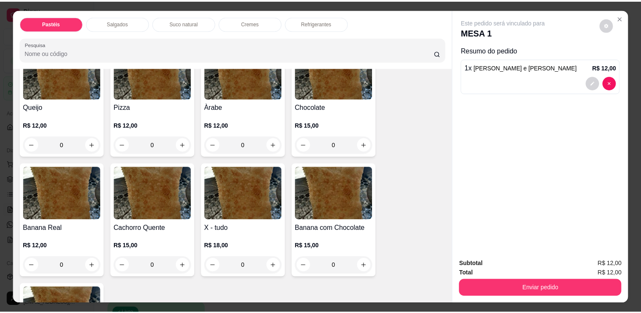
scroll to position [593, 0]
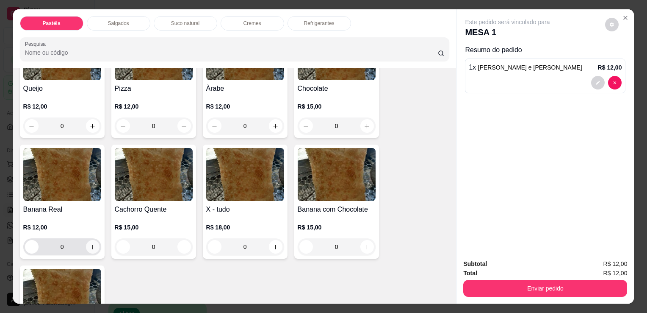
click at [92, 243] on icon "increase-product-quantity" at bounding box center [92, 246] width 6 height 6
type input "1"
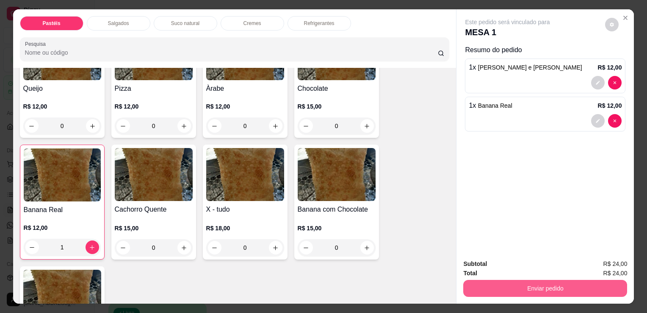
click at [504, 282] on button "Enviar pedido" at bounding box center [545, 287] width 164 height 17
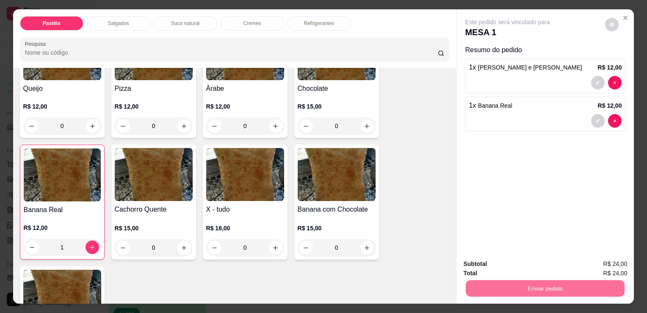
click at [596, 263] on button "Sim, quero registrar" at bounding box center [597, 264] width 63 height 16
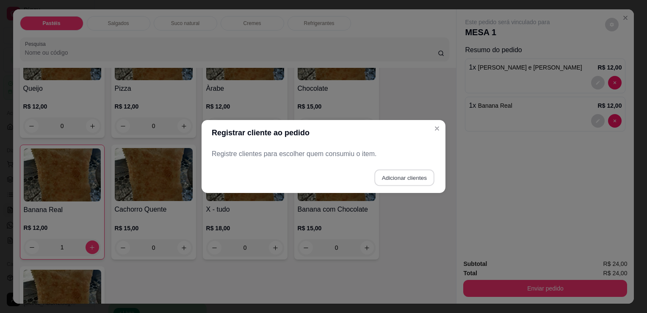
click at [409, 185] on button "Adicionar clientes" at bounding box center [404, 177] width 60 height 17
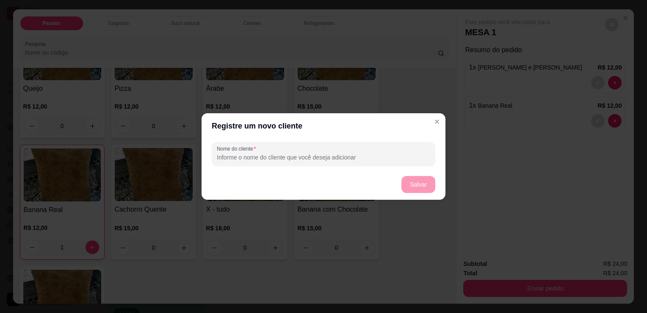
click at [357, 158] on input "Nome do cliente" at bounding box center [323, 157] width 213 height 8
type input "m"
type input "MESA 1"
click at [415, 184] on button "Salvar" at bounding box center [418, 184] width 33 height 17
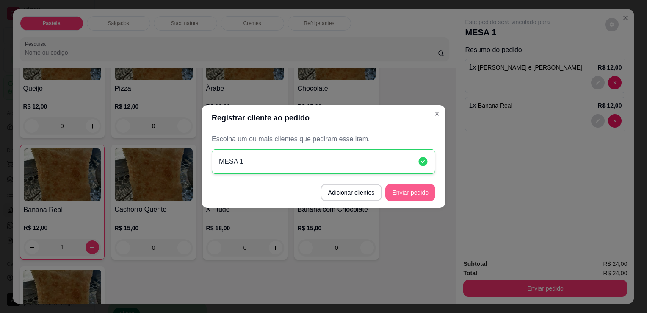
click at [423, 200] on button "Enviar pedido" at bounding box center [410, 192] width 50 height 17
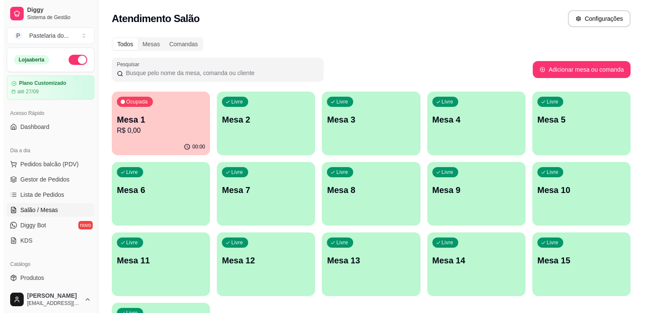
scroll to position [42, 0]
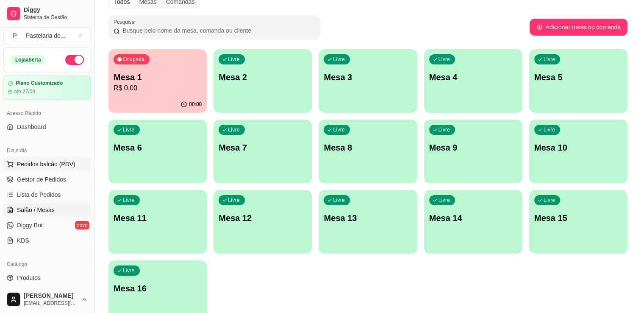
click at [27, 163] on span "Pedidos balcão (PDV)" at bounding box center [46, 164] width 58 height 8
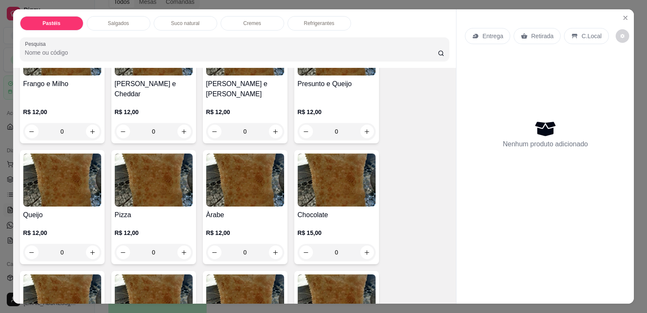
scroll to position [508, 0]
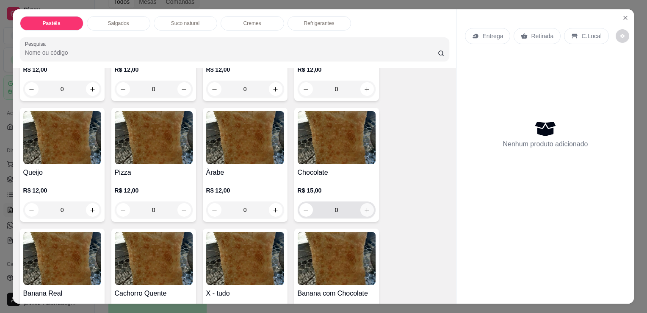
click at [364, 207] on icon "increase-product-quantity" at bounding box center [367, 210] width 6 height 6
type input "1"
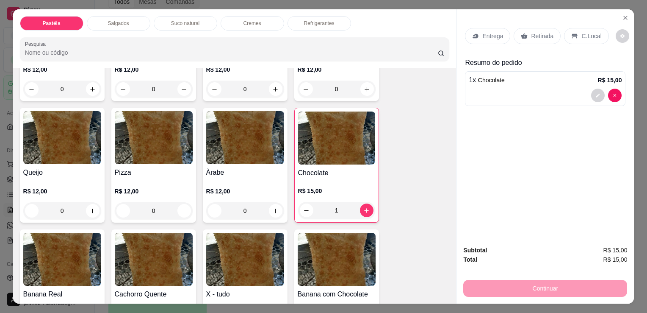
click at [171, 23] on p "Suco natural" at bounding box center [185, 23] width 28 height 7
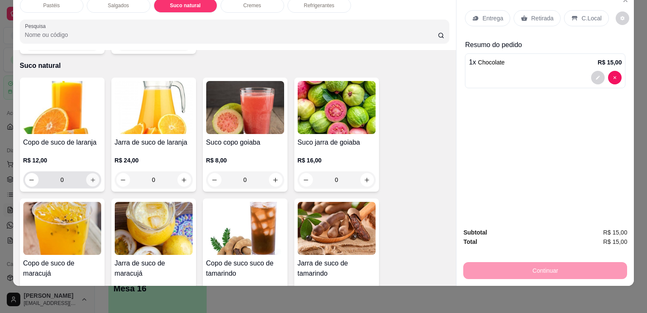
click at [88, 173] on button "increase-product-quantity" at bounding box center [92, 179] width 13 height 13
type input "1"
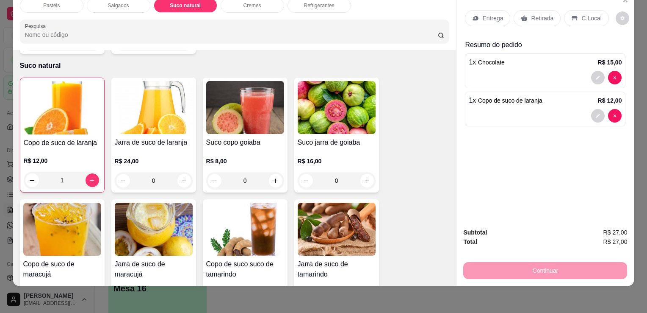
click at [522, 15] on icon at bounding box center [524, 18] width 7 height 7
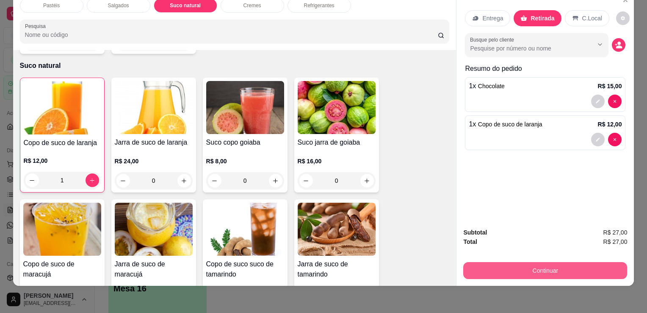
click at [545, 264] on button "Continuar" at bounding box center [545, 270] width 164 height 17
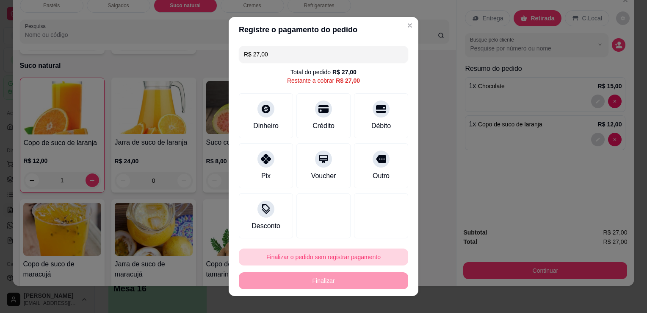
click at [300, 252] on button "Finalizar o pedido sem registrar pagamento" at bounding box center [323, 256] width 169 height 17
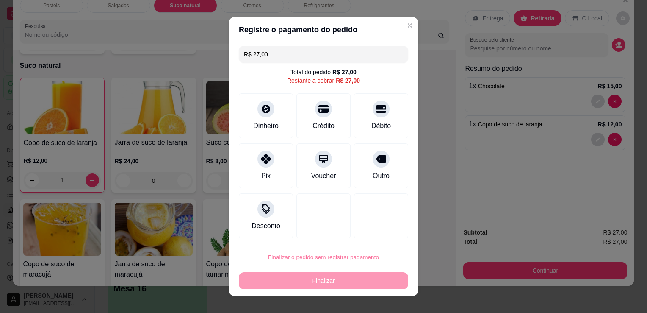
click at [377, 232] on button "Confirmar" at bounding box center [372, 232] width 31 height 13
type input "0"
type input "R$ 0,00"
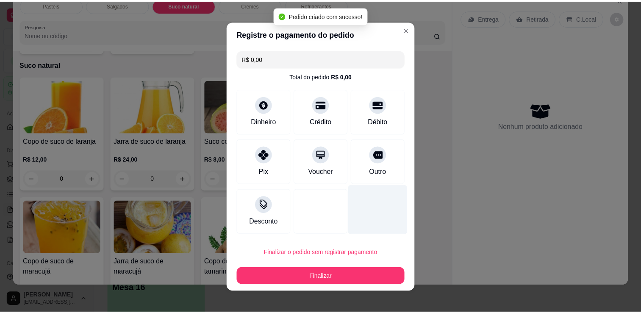
scroll to position [1178, 0]
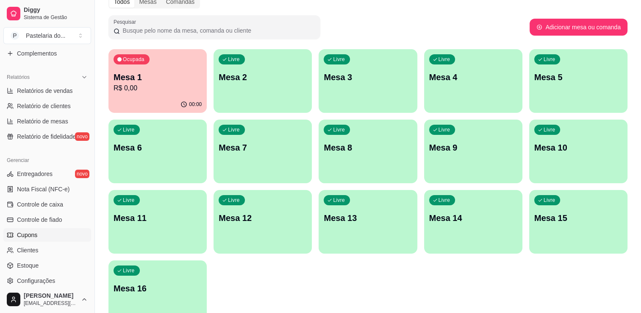
scroll to position [254, 0]
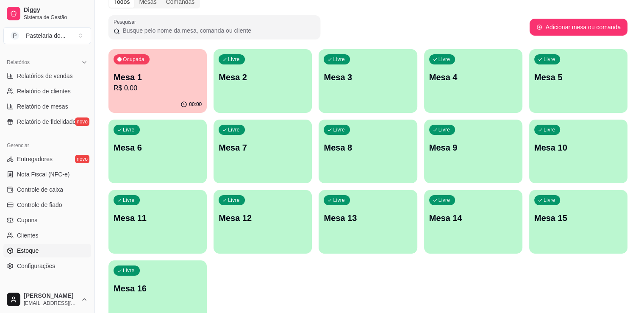
click at [53, 249] on link "Estoque" at bounding box center [47, 250] width 88 height 14
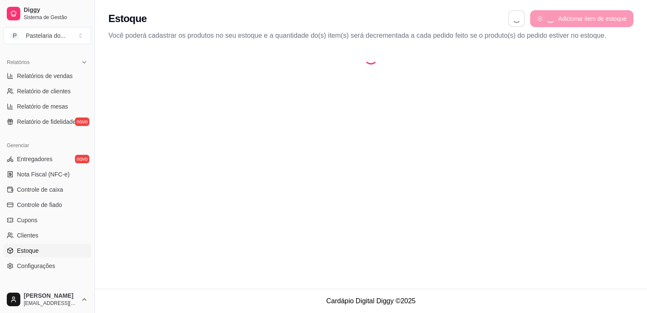
select select "QUANTITY_ORDER"
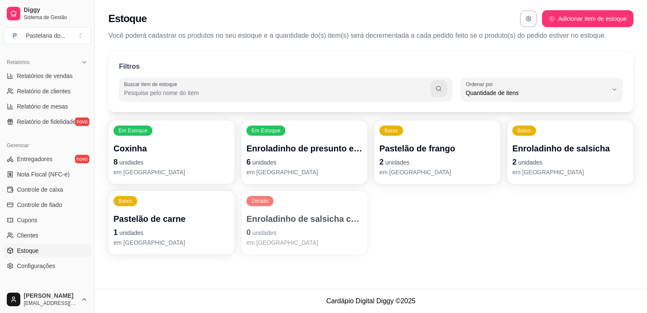
scroll to position [8, 0]
click at [306, 153] on div "Enroladinho de presunto e queijo 6 unidades em [GEOGRAPHIC_DATA]" at bounding box center [304, 159] width 116 height 34
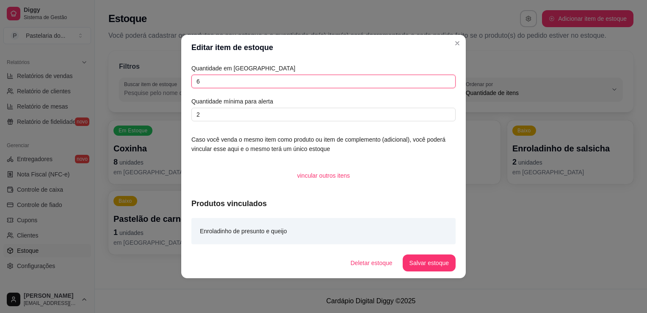
click at [301, 83] on input "6" at bounding box center [323, 82] width 264 height 14
type input "10"
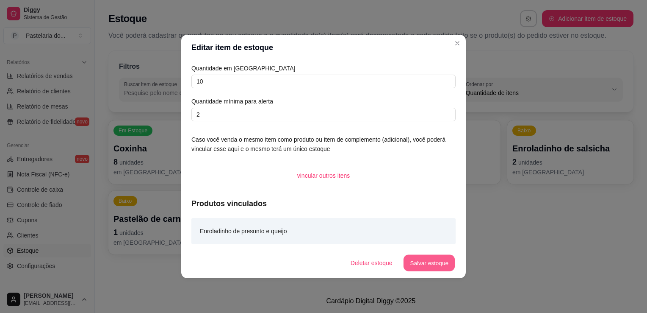
click at [448, 261] on button "Salvar estoque" at bounding box center [429, 263] width 52 height 17
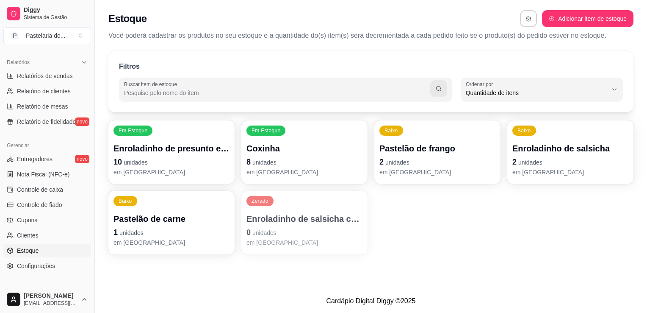
click at [185, 213] on p "Pastelão de carne" at bounding box center [171, 219] width 116 height 12
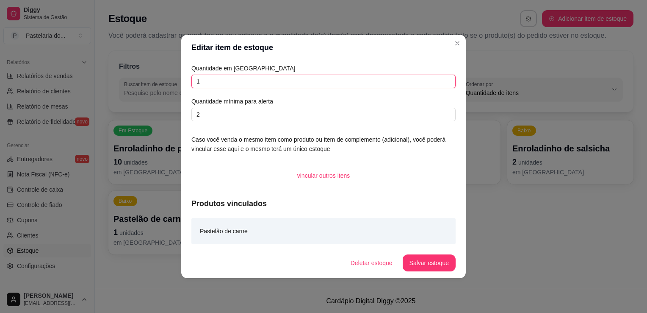
click at [264, 79] on input "1" at bounding box center [323, 82] width 264 height 14
type input "3"
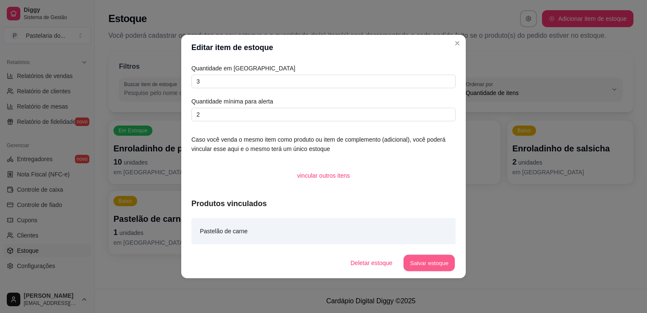
click at [425, 255] on button "Salvar estoque" at bounding box center [429, 263] width 52 height 17
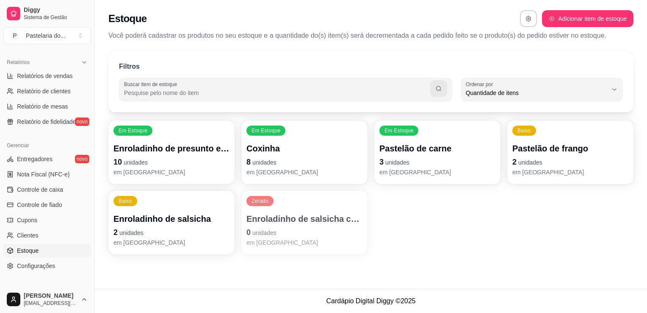
click at [339, 219] on p "Enroladinho de salsicha com queijo" at bounding box center [304, 219] width 116 height 12
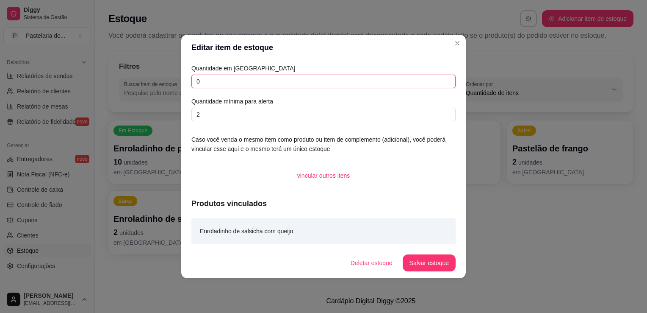
click at [278, 86] on input "0" at bounding box center [323, 82] width 264 height 14
type input "1"
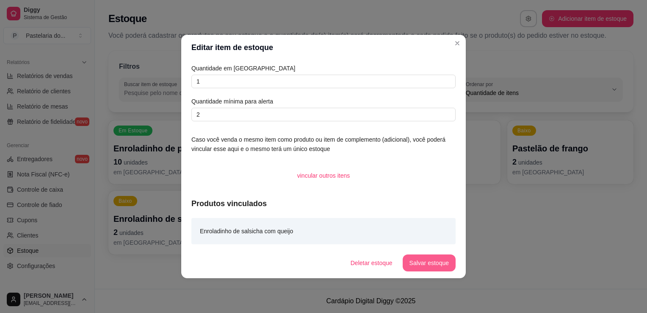
click at [409, 261] on button "Salvar estoque" at bounding box center [429, 262] width 53 height 17
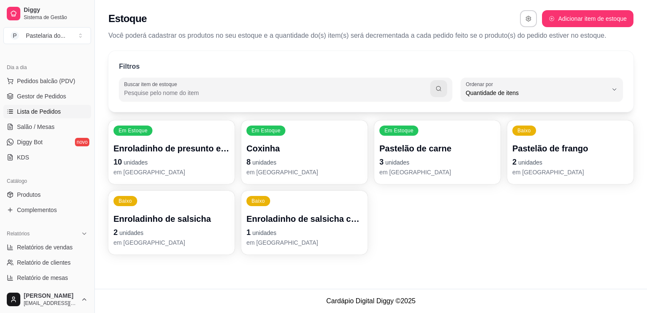
scroll to position [0, 0]
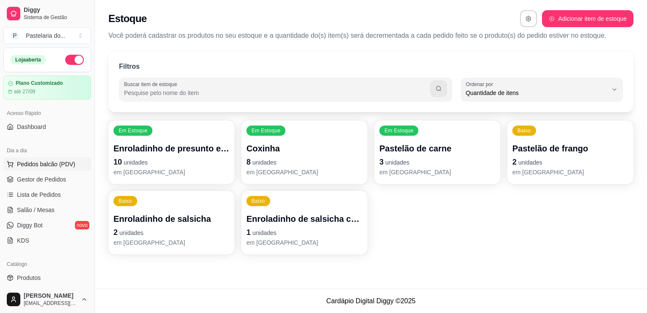
click at [14, 160] on button "Pedidos balcão (PDV)" at bounding box center [47, 164] width 88 height 14
click at [52, 166] on span "Pedidos balcão (PDV)" at bounding box center [46, 164] width 58 height 8
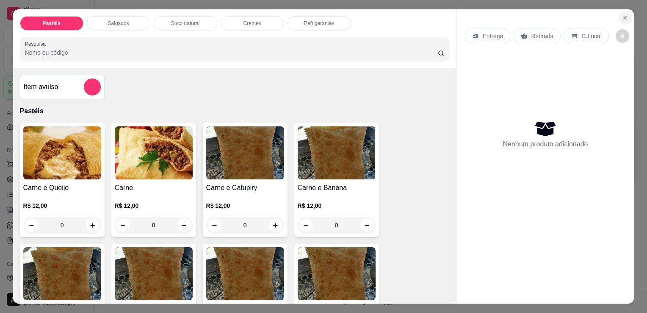
click at [623, 14] on icon "Close" at bounding box center [625, 17] width 7 height 7
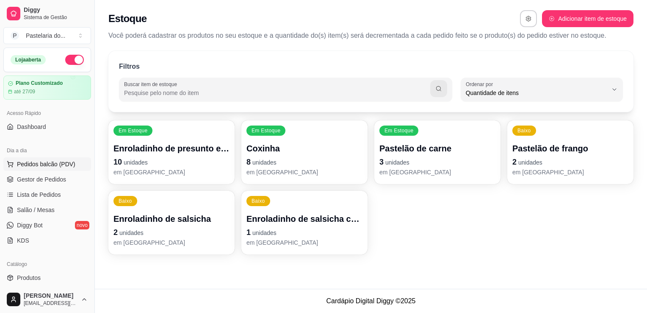
click at [45, 167] on span "Pedidos balcão (PDV)" at bounding box center [46, 164] width 58 height 8
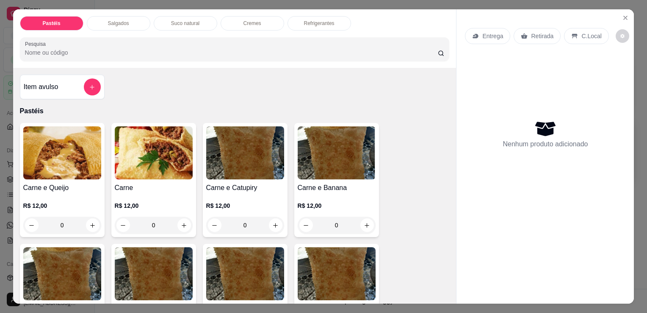
click at [127, 21] on div "Salgados" at bounding box center [119, 23] width 64 height 14
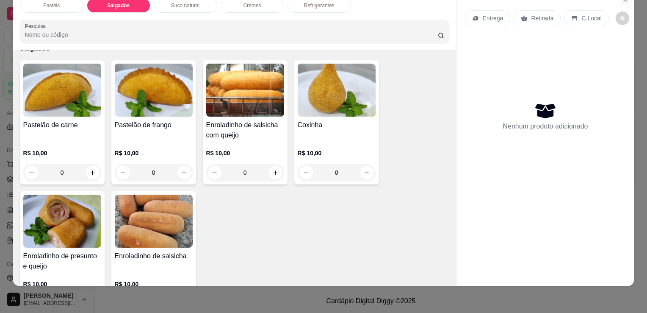
scroll to position [942, 0]
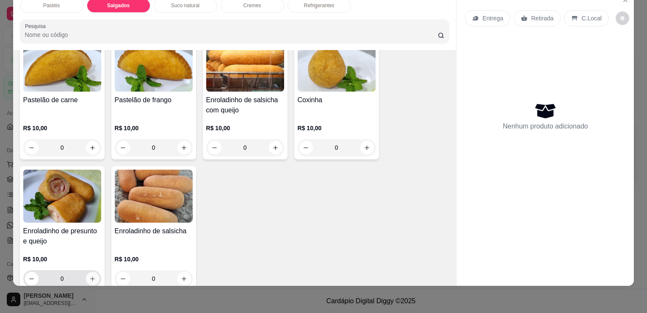
click at [89, 275] on icon "increase-product-quantity" at bounding box center [92, 278] width 6 height 6
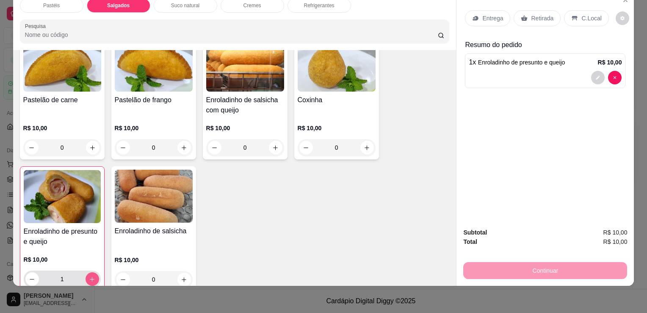
click at [89, 276] on icon "increase-product-quantity" at bounding box center [92, 279] width 6 height 6
type input "3"
click at [531, 14] on p "Retirada" at bounding box center [542, 18] width 22 height 8
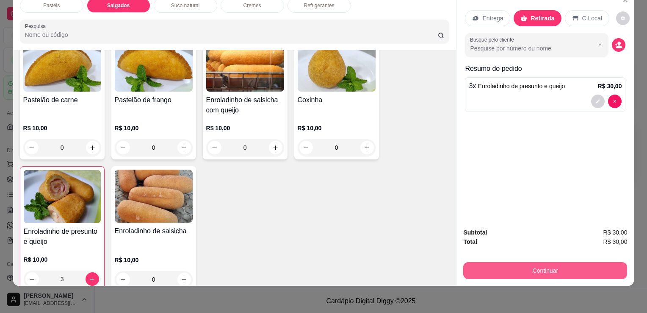
click at [545, 263] on button "Continuar" at bounding box center [545, 270] width 164 height 17
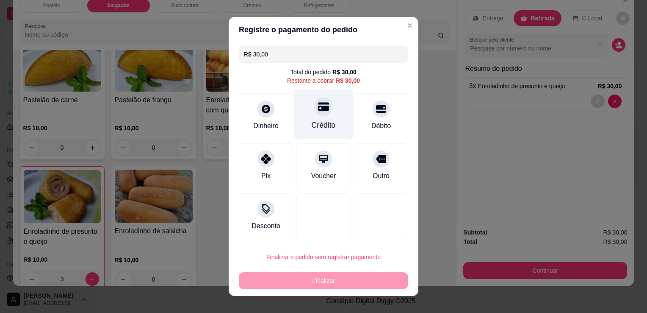
click at [316, 116] on div at bounding box center [323, 106] width 19 height 19
type input "R$ 0,00"
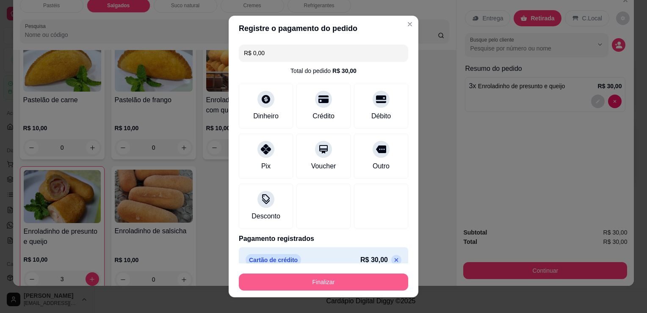
click at [331, 284] on button "Finalizar" at bounding box center [323, 281] width 169 height 17
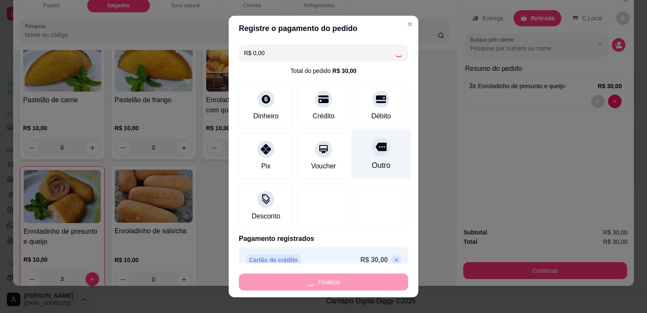
type input "0"
type input "-R$ 30,00"
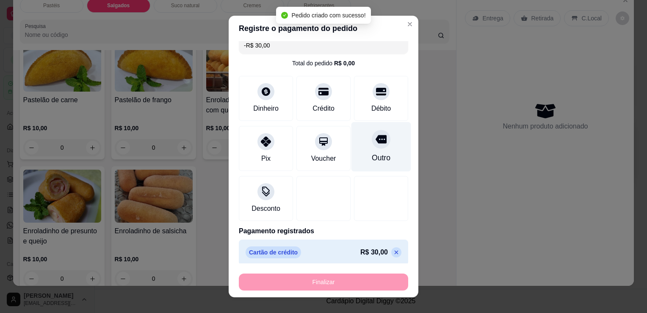
scroll to position [12, 0]
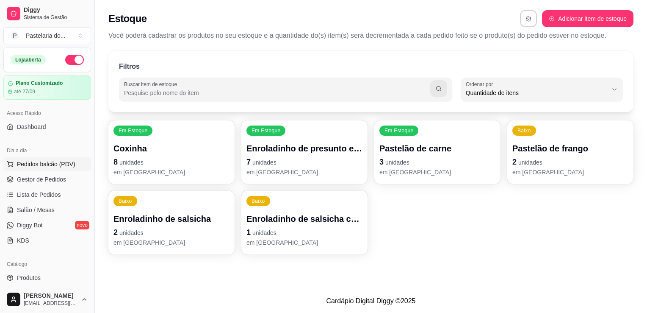
click at [73, 163] on button "Pedidos balcão (PDV)" at bounding box center [47, 164] width 88 height 14
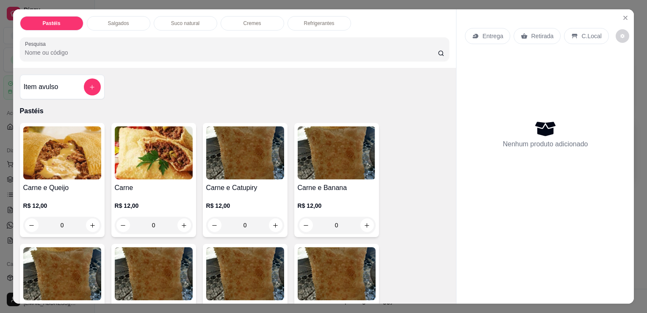
click at [124, 20] on p "Salgados" at bounding box center [118, 23] width 21 height 7
click at [124, 41] on div at bounding box center [235, 49] width 420 height 17
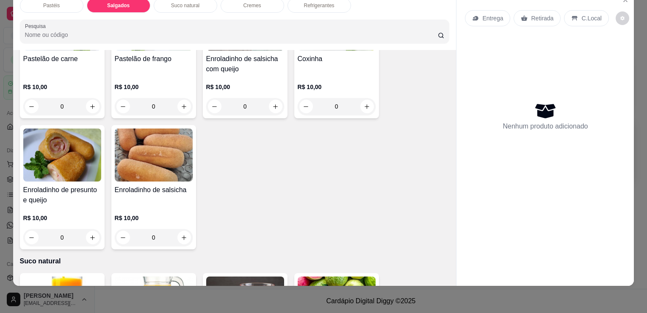
scroll to position [984, 0]
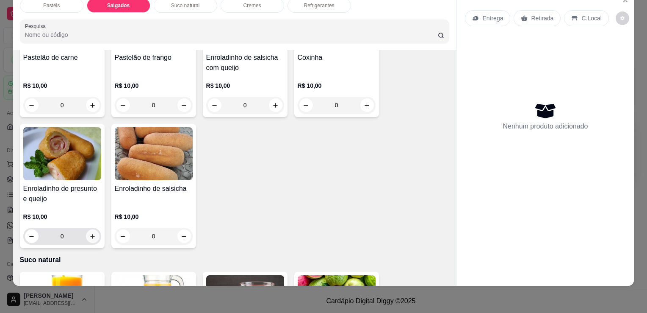
click at [86, 229] on button "increase-product-quantity" at bounding box center [93, 236] width 14 height 14
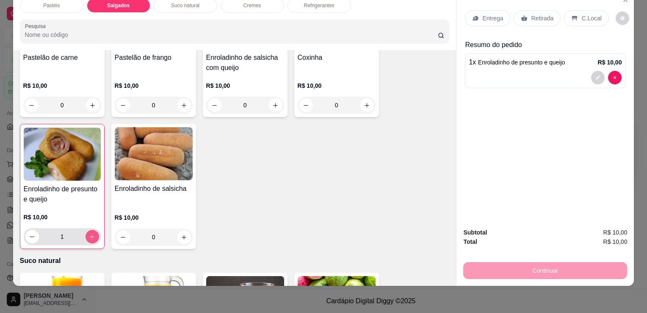
click at [90, 234] on icon "increase-product-quantity" at bounding box center [92, 236] width 5 height 5
type input "2"
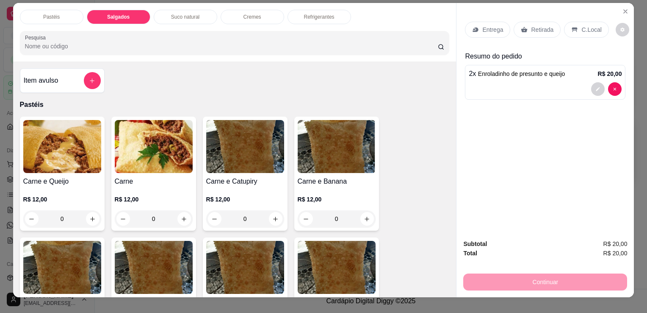
scroll to position [0, 0]
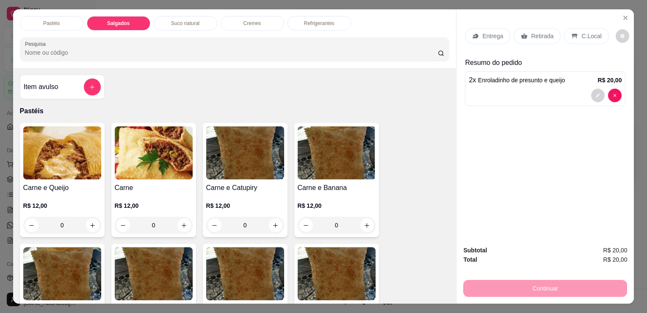
click at [299, 21] on div "Refrigerantes" at bounding box center [320, 23] width 64 height 14
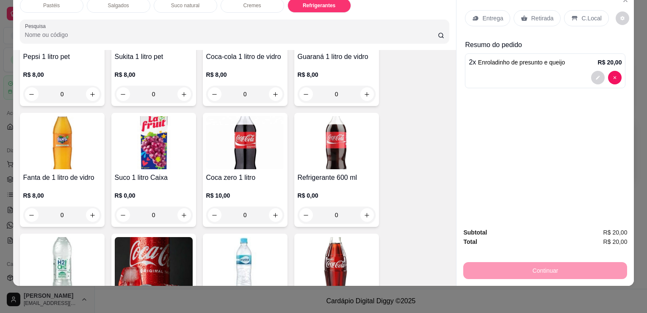
scroll to position [2338, 0]
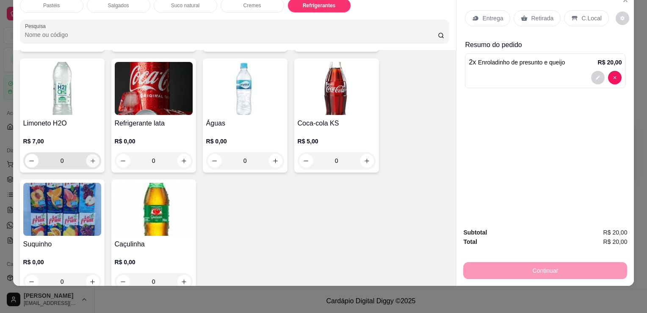
click at [91, 154] on button "increase-product-quantity" at bounding box center [92, 160] width 13 height 13
type input "1"
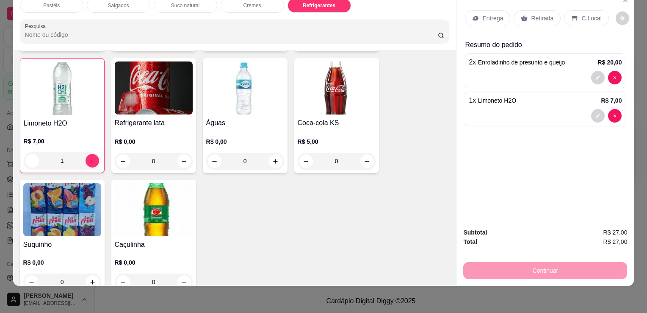
click at [531, 14] on p "Retirada" at bounding box center [542, 18] width 22 height 8
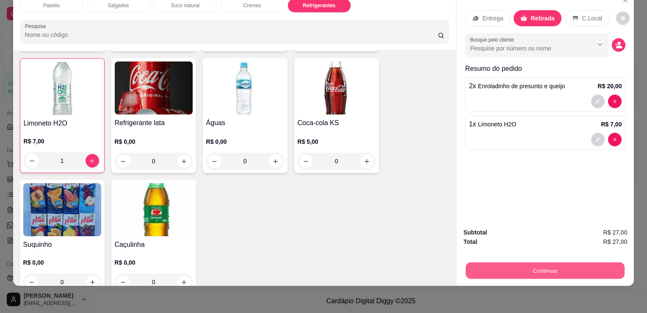
click at [522, 263] on button "Continuar" at bounding box center [545, 270] width 159 height 17
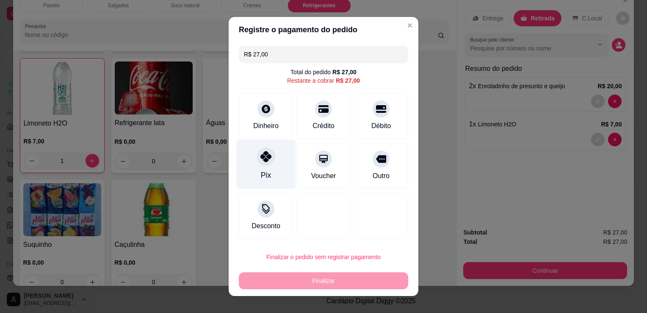
click at [264, 167] on div "Pix" at bounding box center [266, 164] width 60 height 50
type input "R$ 0,00"
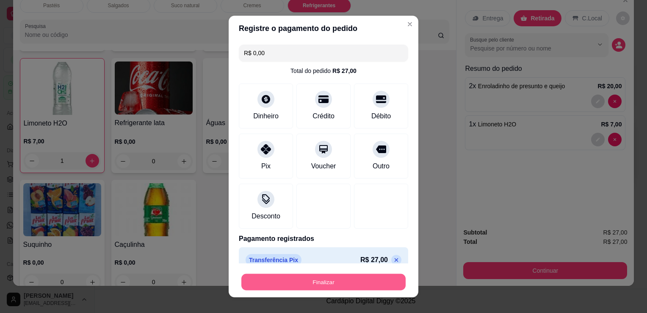
click at [357, 287] on button "Finalizar" at bounding box center [323, 282] width 164 height 17
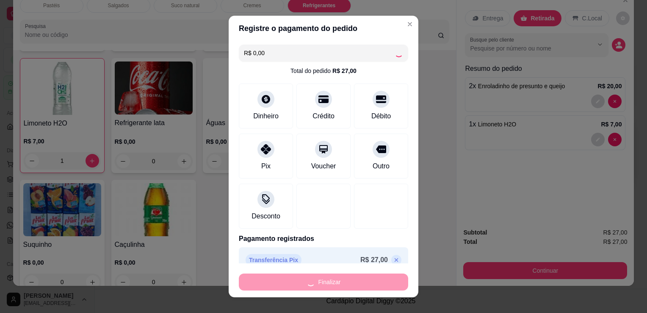
type input "0"
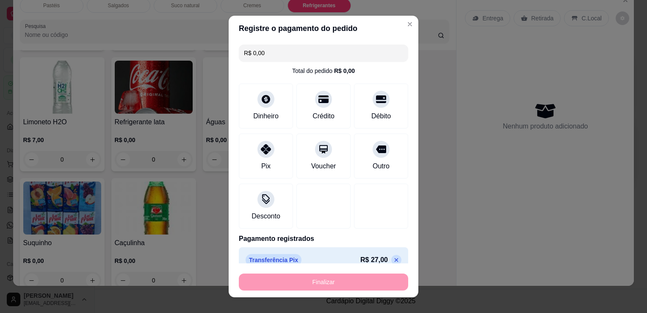
type input "-R$ 27,00"
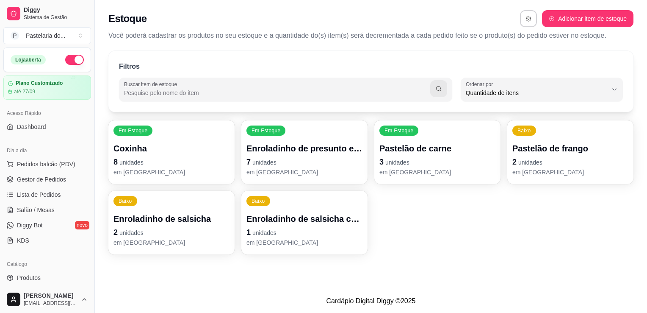
click at [301, 155] on div "Enroladinho de presunto e queijo 7 unidades em [GEOGRAPHIC_DATA]" at bounding box center [304, 159] width 116 height 34
click at [301, 155] on div "Quantidade em estoque 7 Quantidade mínima para alerta 2 Caso você venda o mesmo…" at bounding box center [323, 153] width 293 height 193
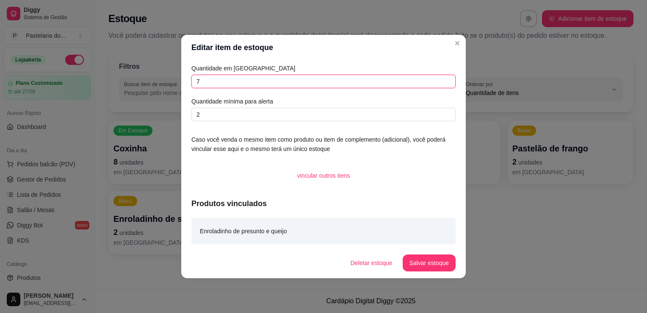
click at [332, 76] on input "7" at bounding box center [323, 82] width 264 height 14
type input "5"
click at [438, 259] on button "Salvar estoque" at bounding box center [429, 262] width 53 height 17
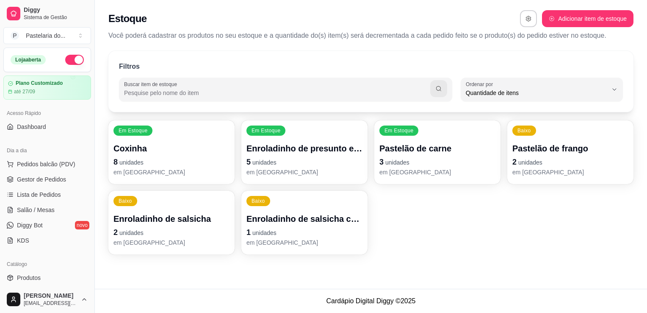
click at [468, 139] on div "Em Estoque Pastelão de carne 3 unidades em [GEOGRAPHIC_DATA]" at bounding box center [437, 152] width 126 height 64
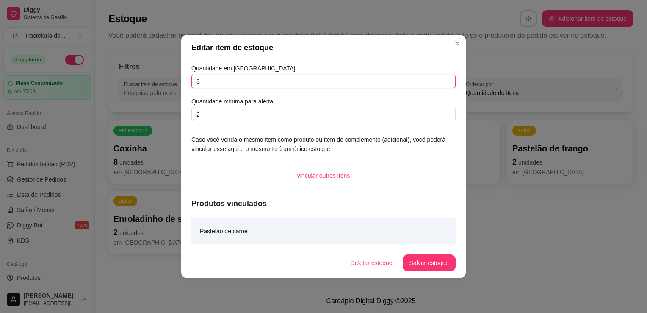
drag, startPoint x: 278, startPoint y: 75, endPoint x: 279, endPoint y: 82, distance: 6.9
click at [278, 75] on input "3" at bounding box center [323, 82] width 264 height 14
type input "5"
click at [428, 273] on footer "Deletar estoque Salvar estoque" at bounding box center [323, 262] width 285 height 30
click at [431, 268] on button "Salvar estoque" at bounding box center [429, 262] width 53 height 17
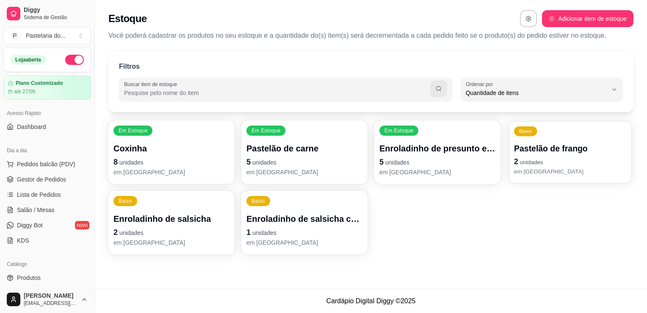
click at [551, 149] on p "Pastelão de frango" at bounding box center [570, 148] width 113 height 11
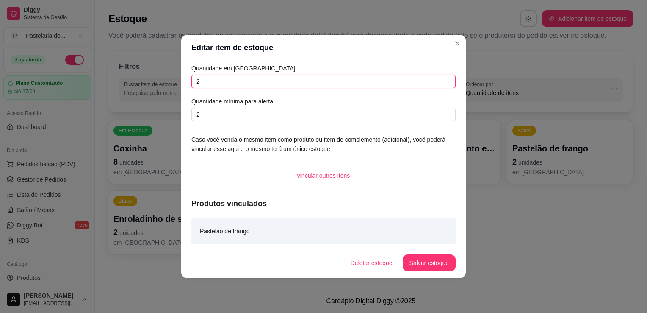
click at [292, 82] on input "2" at bounding box center [323, 82] width 264 height 14
type input "5"
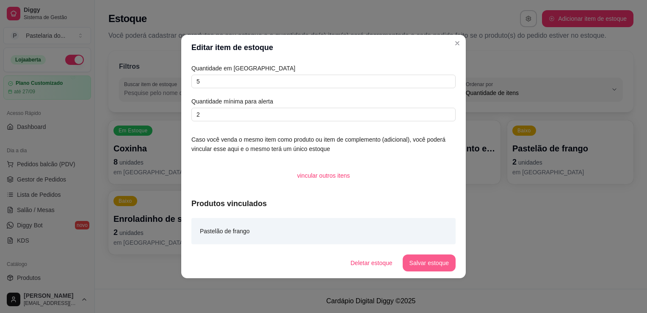
click at [412, 265] on button "Salvar estoque" at bounding box center [429, 262] width 53 height 17
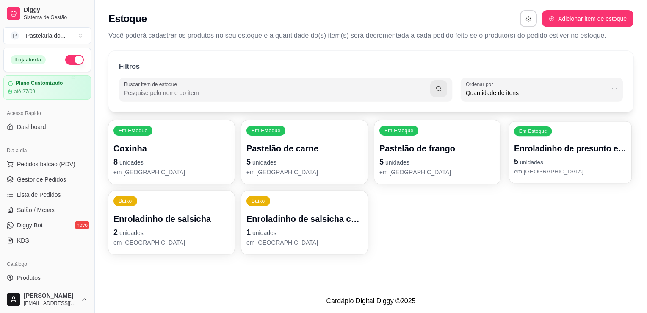
click at [549, 171] on p "em [GEOGRAPHIC_DATA]" at bounding box center [570, 171] width 113 height 8
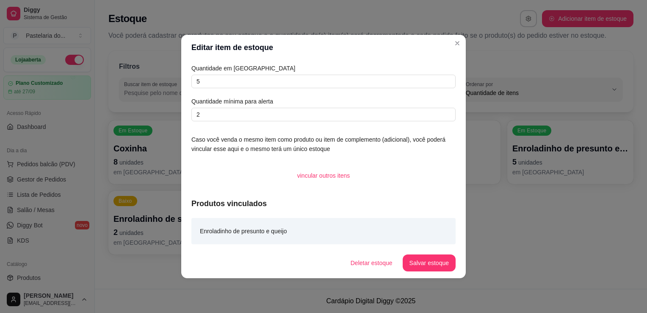
click at [243, 89] on div "Quantidade em estoque 5 Quantidade mínima para alerta 2" at bounding box center [323, 93] width 264 height 58
click at [247, 83] on input "5" at bounding box center [323, 82] width 264 height 14
type input "7"
click at [428, 268] on button "Salvar estoque" at bounding box center [429, 262] width 53 height 17
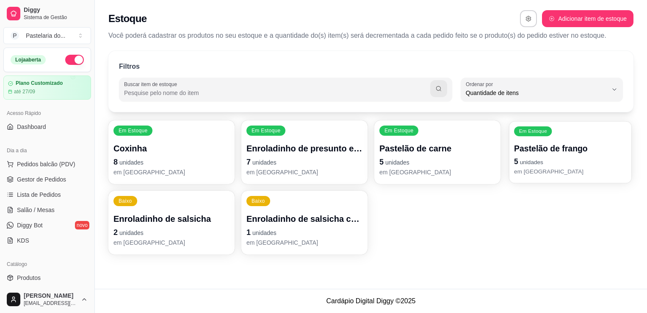
click at [556, 148] on p "Pastelão de frango" at bounding box center [570, 148] width 113 height 11
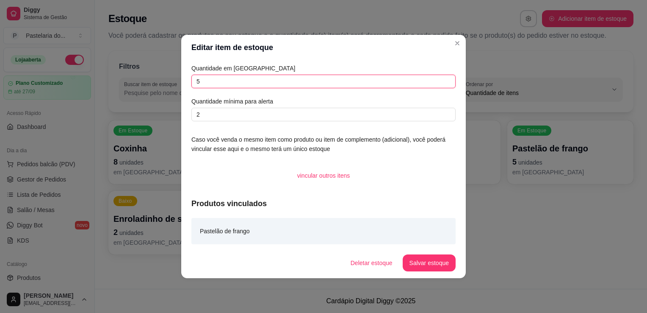
click at [302, 83] on input "5" at bounding box center [323, 82] width 264 height 14
type input "6"
click at [423, 266] on button "Salvar estoque" at bounding box center [429, 262] width 53 height 17
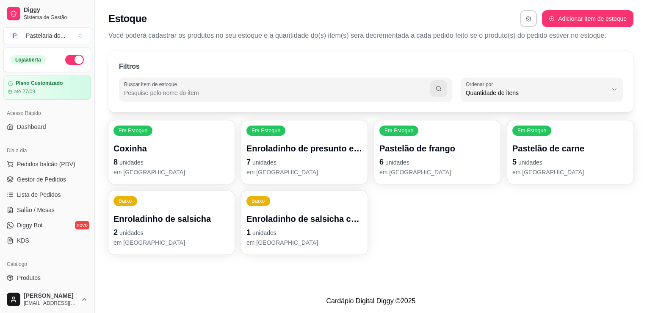
click at [460, 160] on p "6 unidades" at bounding box center [437, 162] width 116 height 12
click at [547, 160] on p "5 unidades" at bounding box center [570, 162] width 116 height 12
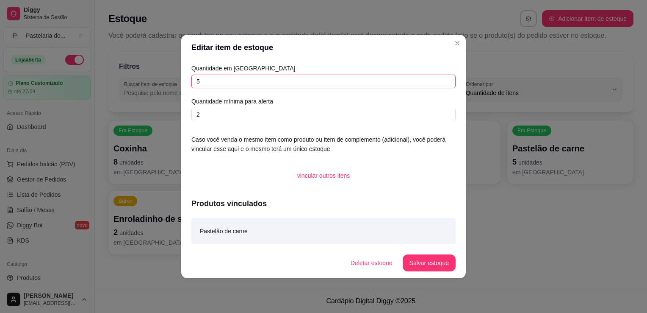
click at [408, 87] on input "5" at bounding box center [323, 82] width 264 height 14
type input "9"
click at [421, 260] on button "Salvar estoque" at bounding box center [429, 262] width 53 height 17
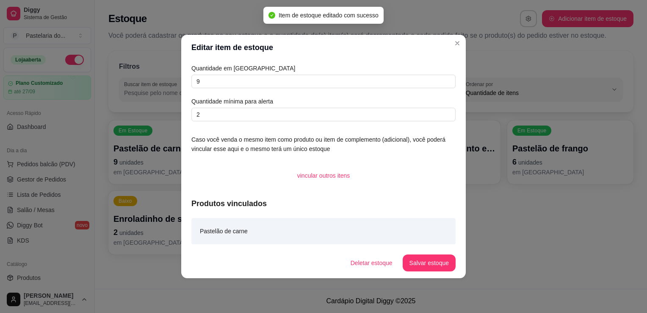
click at [449, 48] on header "Editar item de estoque" at bounding box center [323, 47] width 285 height 25
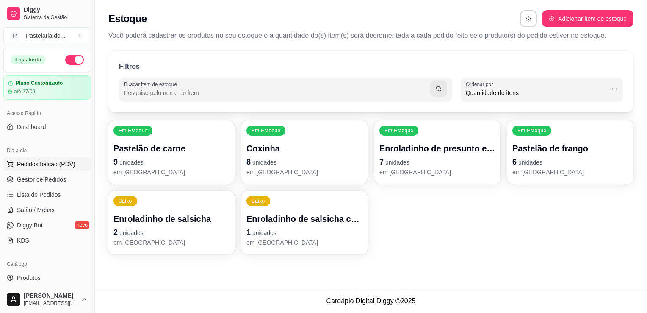
click at [40, 165] on span "Pedidos balcão (PDV)" at bounding box center [46, 164] width 58 height 8
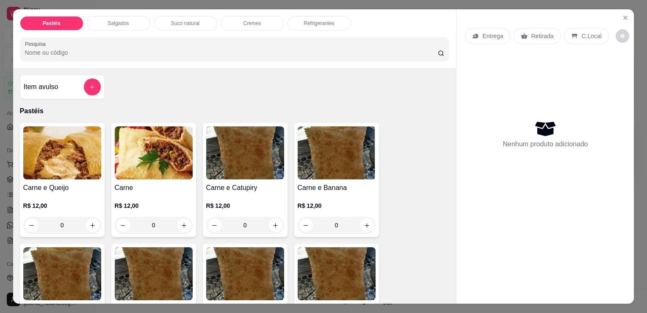
click at [107, 16] on div "Salgados" at bounding box center [119, 23] width 64 height 14
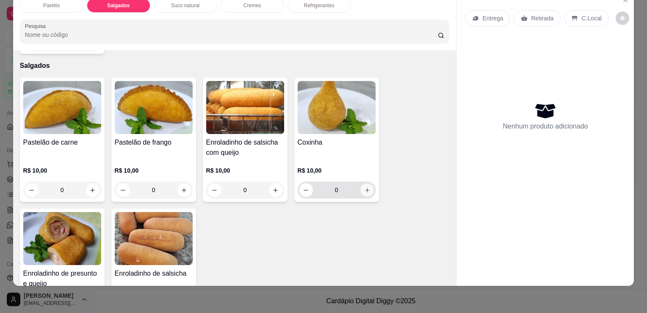
click at [365, 187] on icon "increase-product-quantity" at bounding box center [367, 190] width 6 height 6
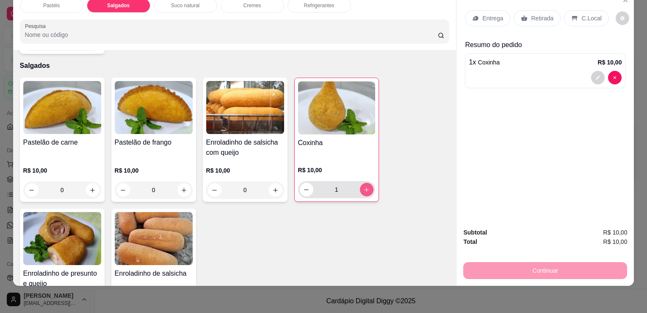
click at [365, 186] on icon "increase-product-quantity" at bounding box center [366, 189] width 6 height 6
type input "2"
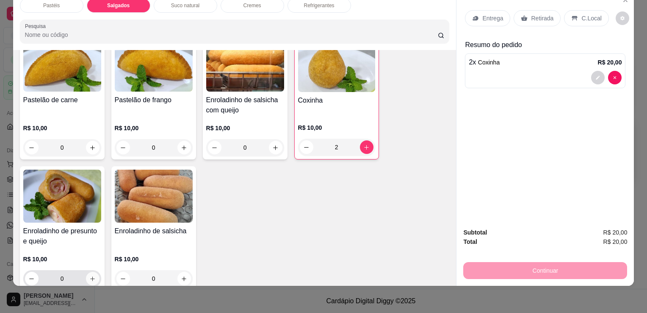
click at [89, 275] on icon "increase-product-quantity" at bounding box center [92, 278] width 6 height 6
type input "1"
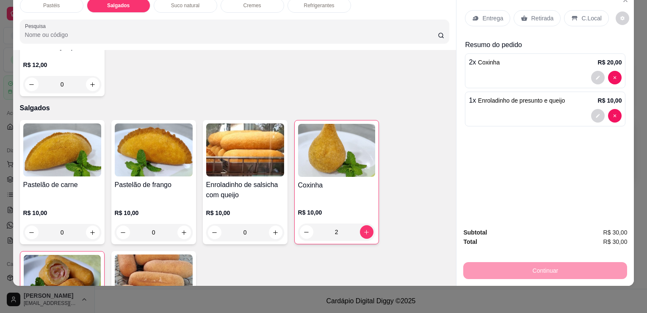
click at [319, 3] on div "Refrigerantes" at bounding box center [320, 5] width 64 height 14
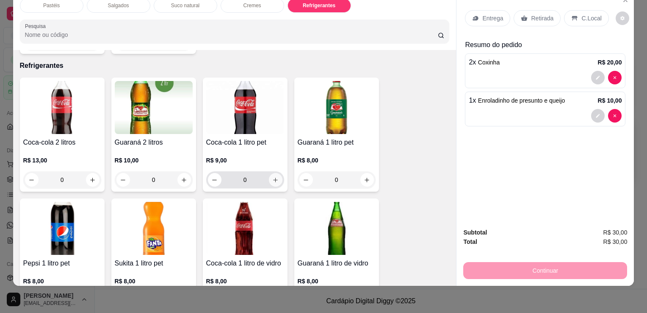
click at [273, 177] on icon "increase-product-quantity" at bounding box center [275, 179] width 5 height 5
type input "1"
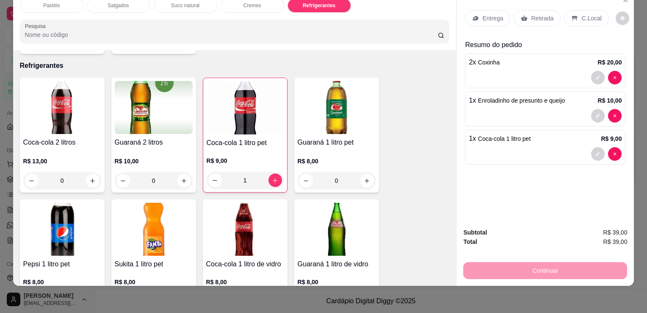
click at [539, 14] on p "Retirada" at bounding box center [542, 18] width 22 height 8
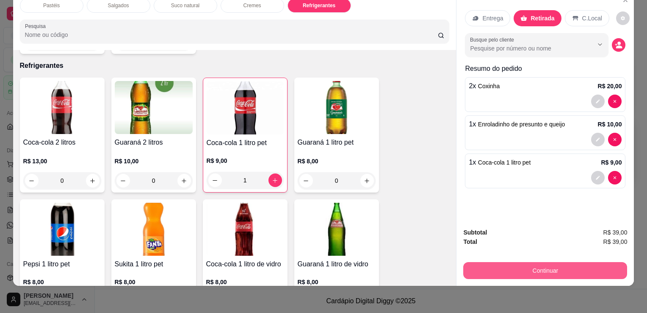
click at [584, 265] on button "Continuar" at bounding box center [545, 270] width 164 height 17
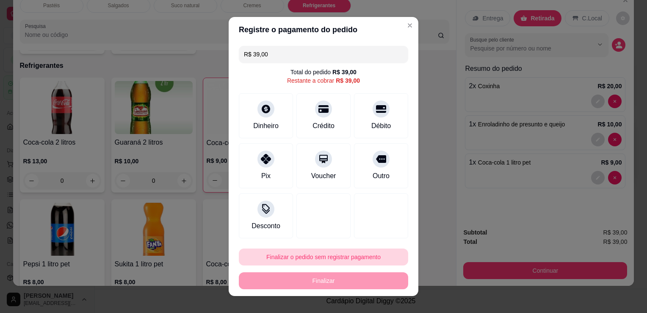
click at [302, 254] on button "Finalizar o pedido sem registrar pagamento" at bounding box center [323, 256] width 169 height 17
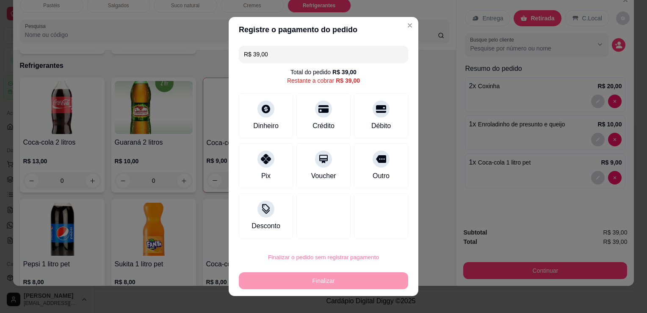
click at [373, 230] on button "Confirmar" at bounding box center [372, 232] width 31 height 13
type input "0"
type input "R$ 0,00"
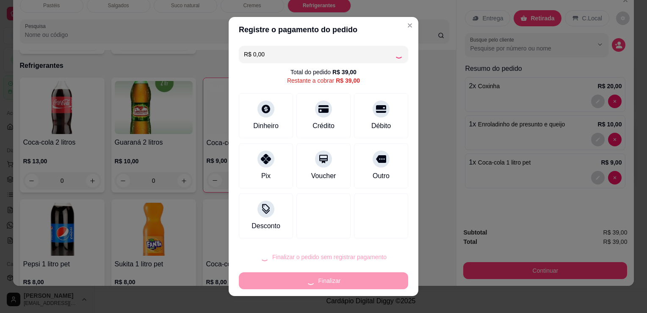
scroll to position [1956, 0]
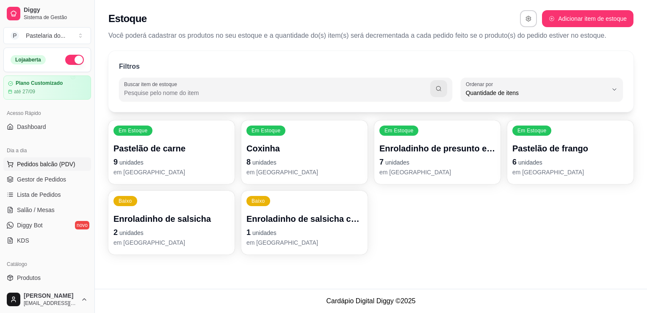
click at [40, 169] on button "Pedidos balcão (PDV)" at bounding box center [47, 164] width 88 height 14
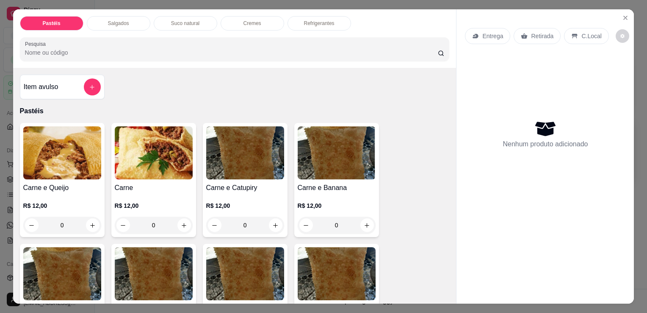
click at [126, 20] on div "Salgados" at bounding box center [119, 23] width 64 height 14
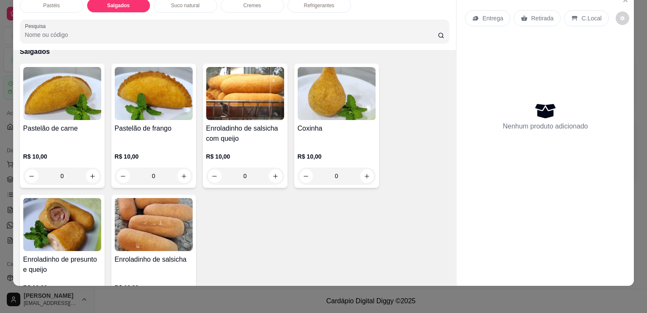
scroll to position [899, 0]
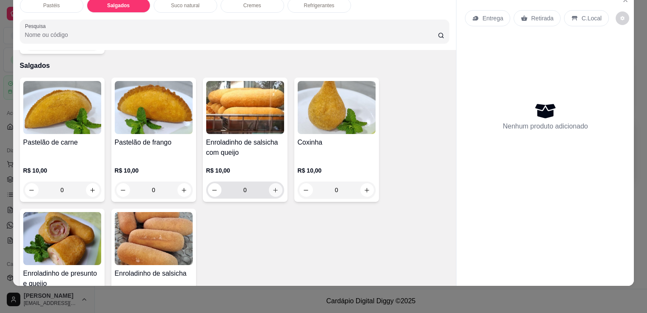
click at [272, 187] on icon "increase-product-quantity" at bounding box center [275, 190] width 6 height 6
type input "1"
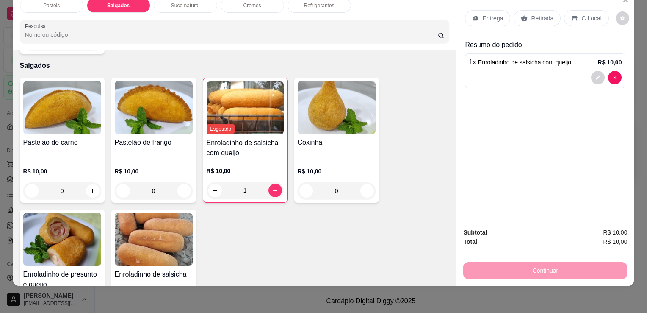
click at [532, 14] on p "Retirada" at bounding box center [542, 18] width 22 height 8
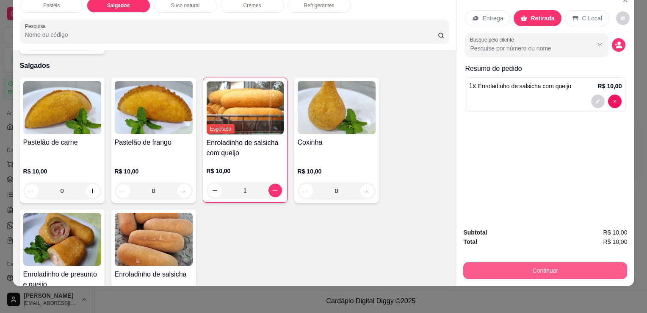
click at [560, 262] on button "Continuar" at bounding box center [545, 270] width 164 height 17
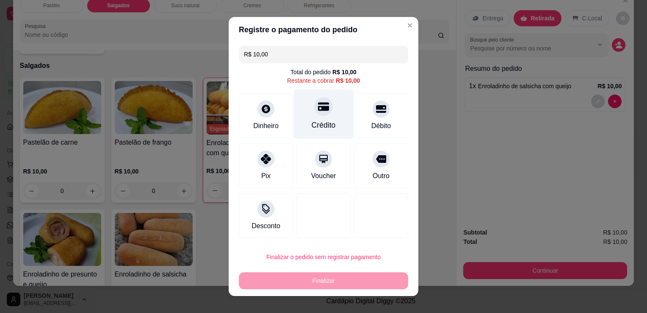
click at [318, 106] on icon at bounding box center [323, 106] width 11 height 8
type input "R$ 0,00"
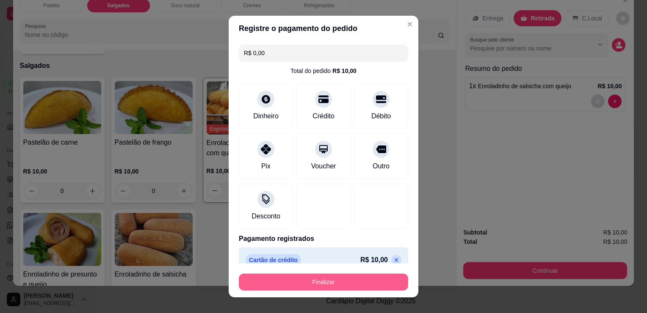
click at [337, 283] on button "Finalizar" at bounding box center [323, 281] width 169 height 17
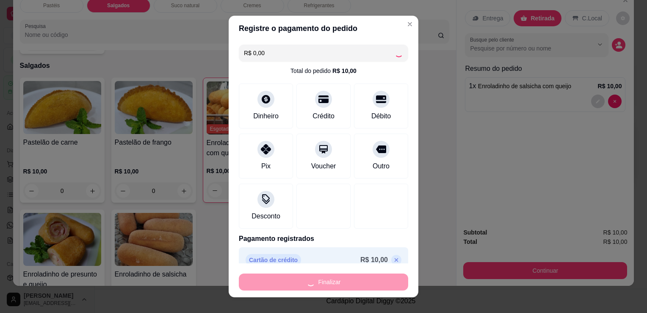
type input "0"
type input "-R$ 10,00"
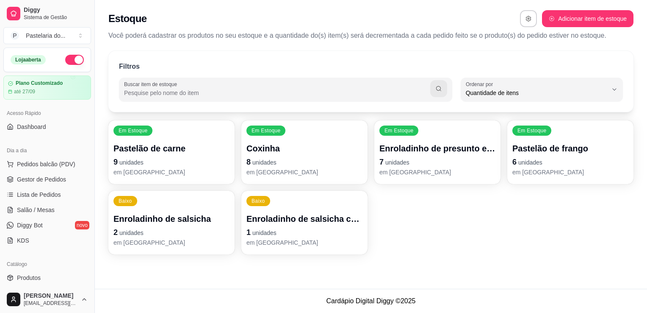
click at [302, 161] on p "8 unidades" at bounding box center [304, 162] width 116 height 12
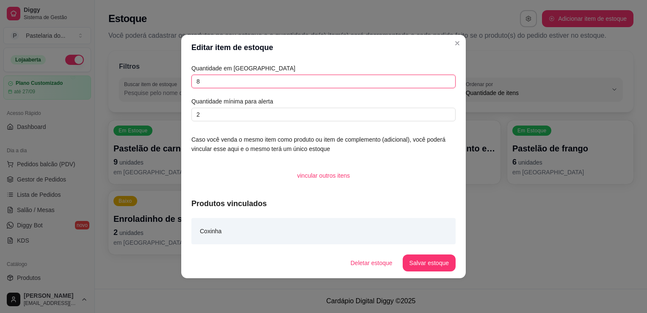
click at [327, 79] on input "8" at bounding box center [323, 82] width 264 height 14
type input "10"
click at [437, 259] on button "Salvar estoque" at bounding box center [429, 262] width 53 height 17
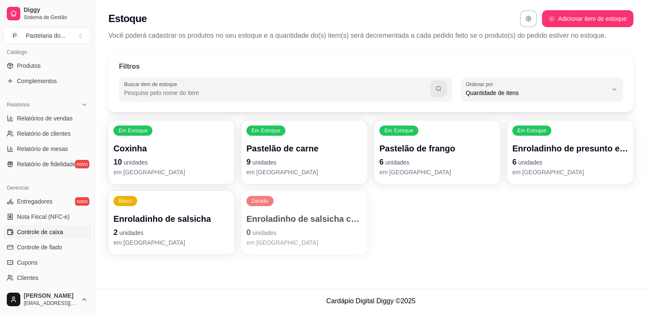
scroll to position [296, 0]
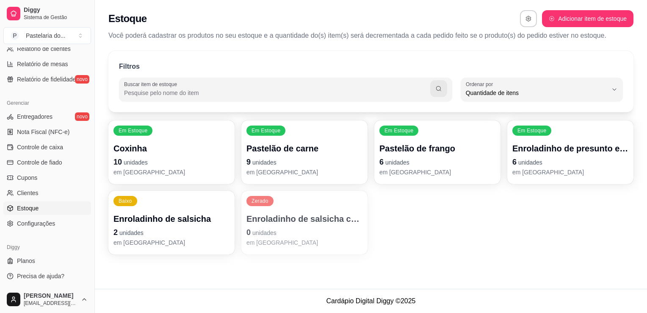
click at [37, 210] on span "Estoque" at bounding box center [28, 208] width 22 height 8
click at [261, 218] on p "Enroladinho de salsicha com queijo" at bounding box center [304, 219] width 116 height 12
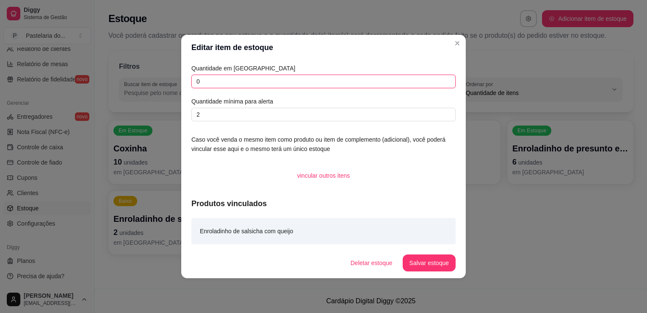
click at [249, 82] on input "0" at bounding box center [323, 82] width 264 height 14
type input "1"
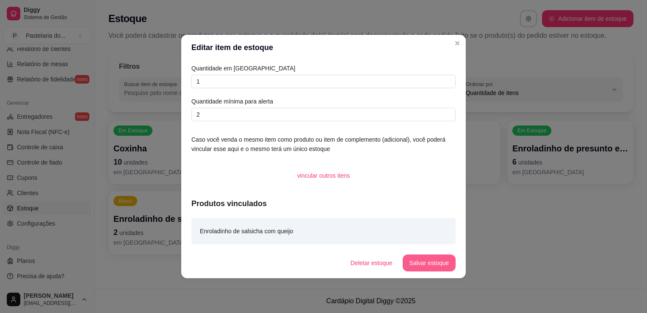
click at [426, 260] on button "Salvar estoque" at bounding box center [429, 262] width 53 height 17
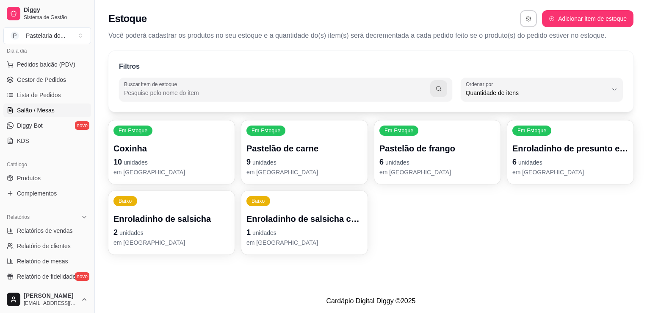
scroll to position [85, 0]
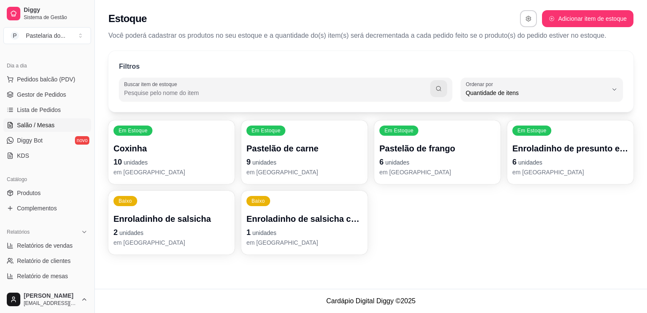
click at [43, 126] on span "Salão / Mesas" at bounding box center [36, 125] width 38 height 8
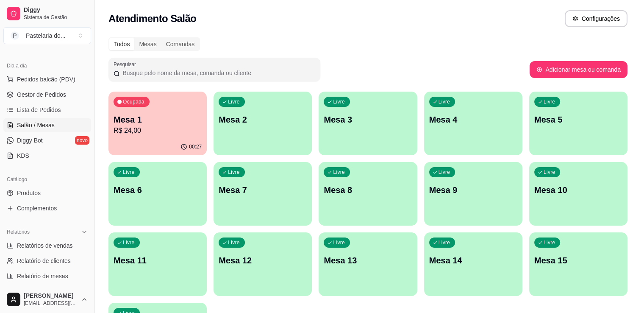
click at [553, 122] on p "Mesa 5" at bounding box center [578, 119] width 88 height 12
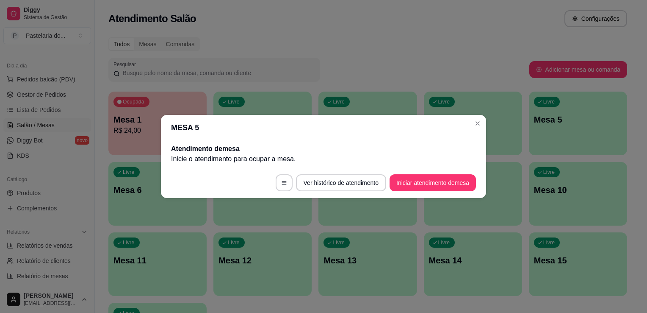
click at [420, 185] on button "Iniciar atendimento de mesa" at bounding box center [433, 182] width 86 height 17
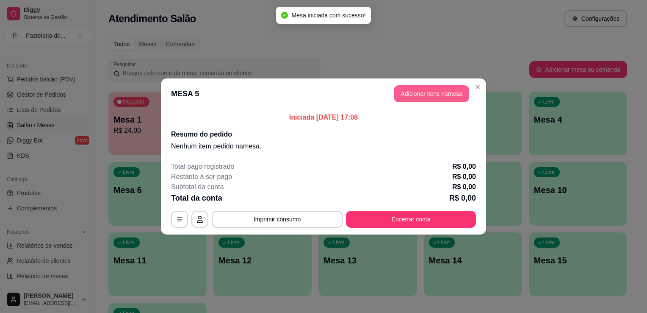
click at [415, 100] on button "Adicionar itens na mesa" at bounding box center [431, 93] width 75 height 17
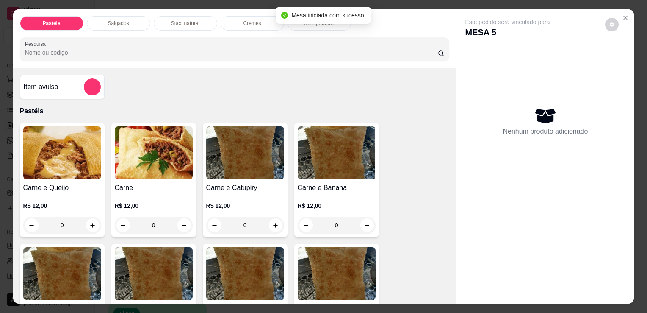
click at [132, 20] on div "Salgados" at bounding box center [119, 23] width 64 height 14
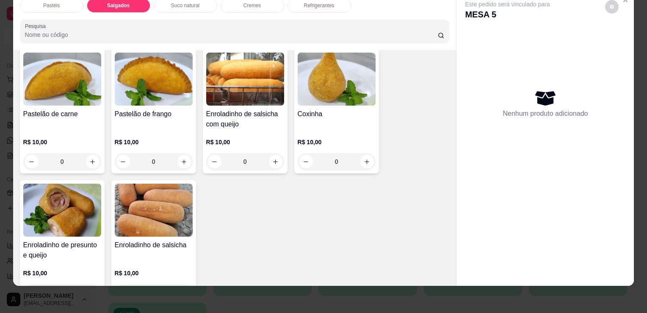
scroll to position [942, 0]
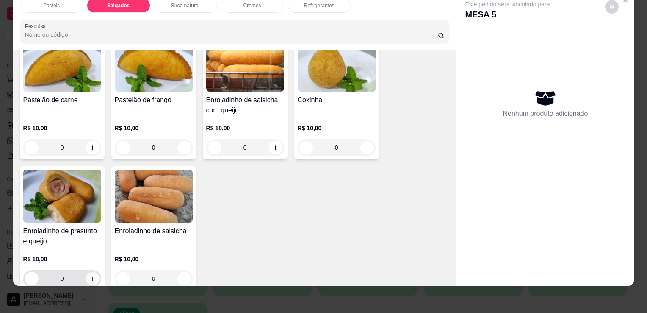
click at [89, 275] on icon "increase-product-quantity" at bounding box center [92, 278] width 6 height 6
type input "1"
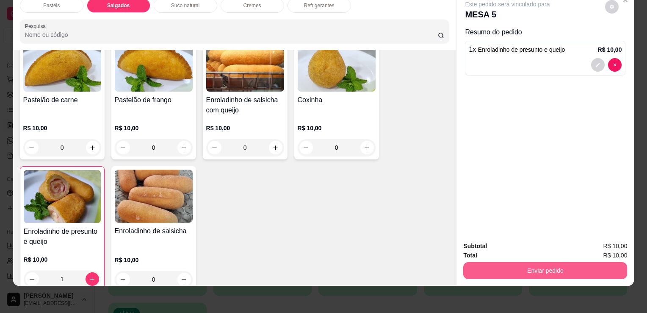
click at [490, 263] on button "Enviar pedido" at bounding box center [545, 270] width 164 height 17
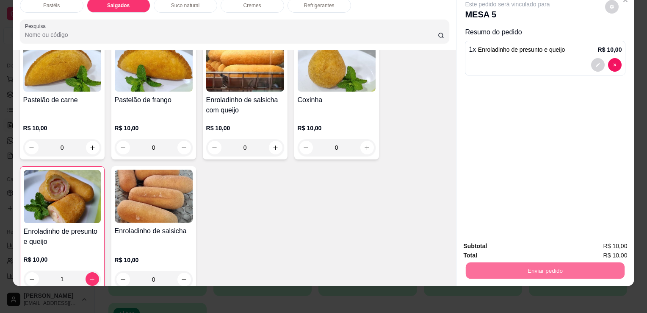
click at [600, 237] on button "Sim, quero registrar" at bounding box center [597, 243] width 61 height 16
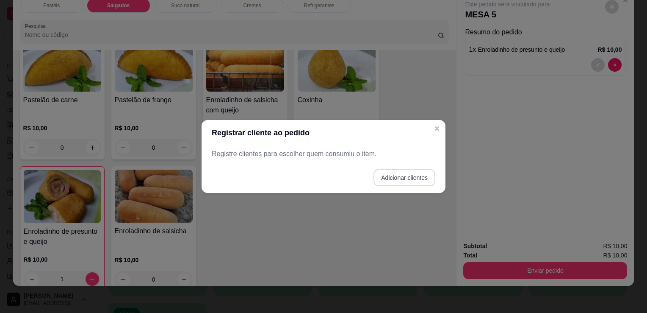
click at [412, 175] on button "Adicionar clientes" at bounding box center [404, 177] width 62 height 17
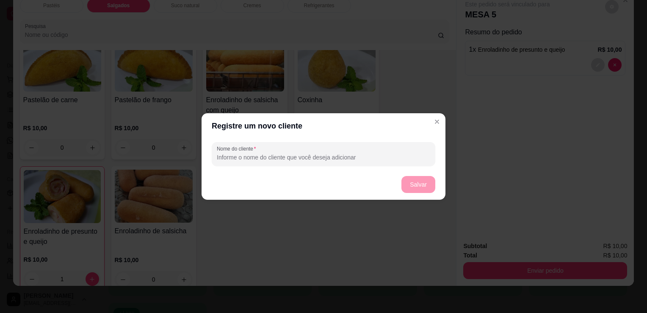
click at [339, 154] on input "Nome do cliente" at bounding box center [323, 157] width 213 height 8
type input "MESA 5"
click at [430, 186] on button "Salvar" at bounding box center [418, 184] width 34 height 17
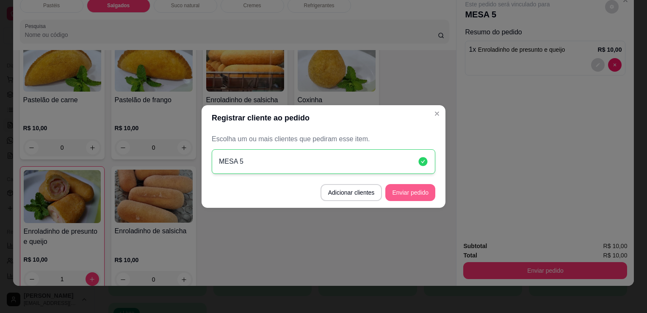
click at [418, 189] on button "Enviar pedido" at bounding box center [410, 192] width 50 height 17
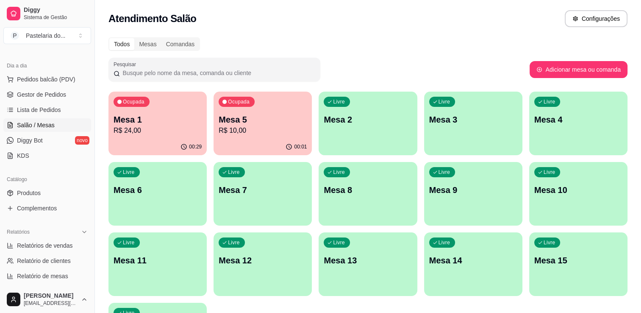
click at [163, 140] on div "00:29" at bounding box center [157, 146] width 98 height 17
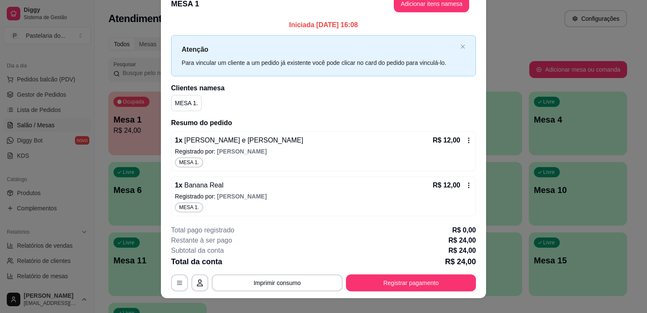
scroll to position [25, 0]
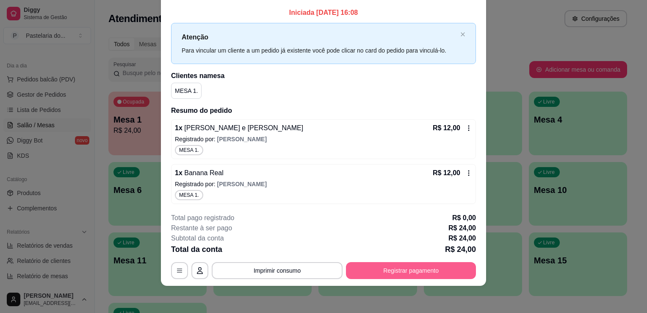
click at [393, 267] on button "Registrar pagamento" at bounding box center [411, 270] width 130 height 17
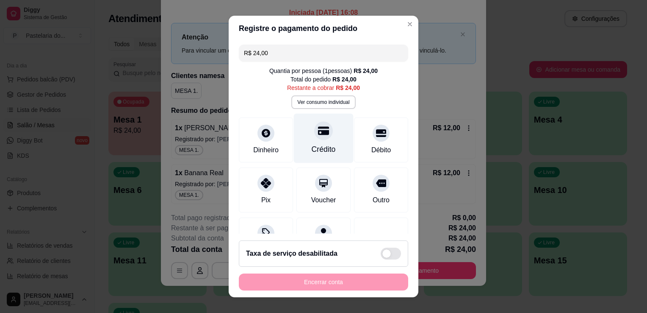
click at [318, 127] on icon at bounding box center [323, 130] width 11 height 8
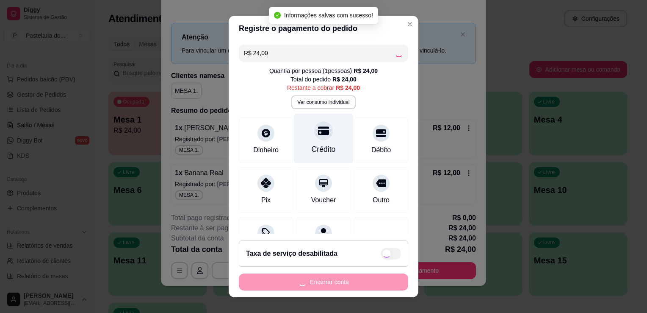
type input "R$ 0,00"
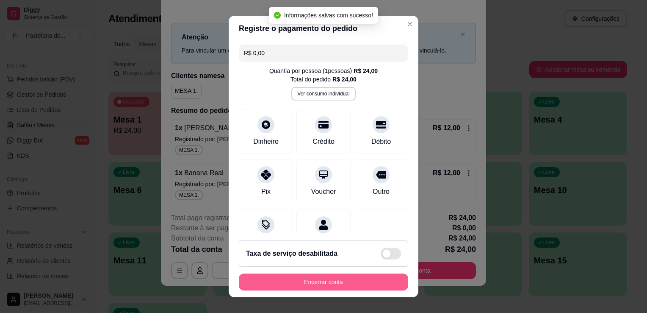
click at [327, 281] on button "Encerrar conta" at bounding box center [323, 281] width 169 height 17
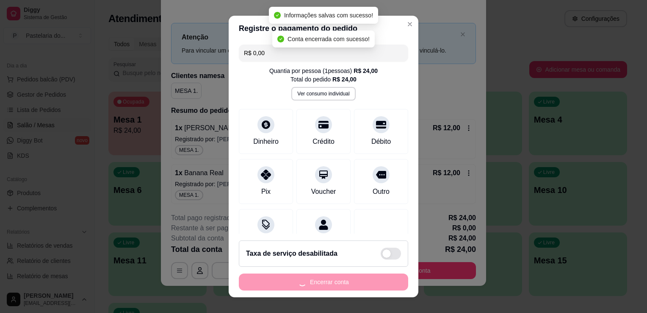
scroll to position [0, 0]
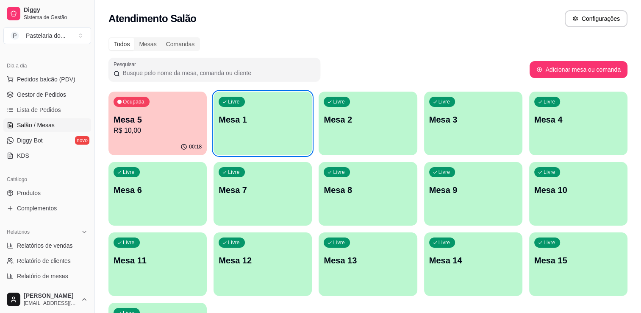
click at [250, 123] on p "Mesa 1" at bounding box center [263, 119] width 88 height 12
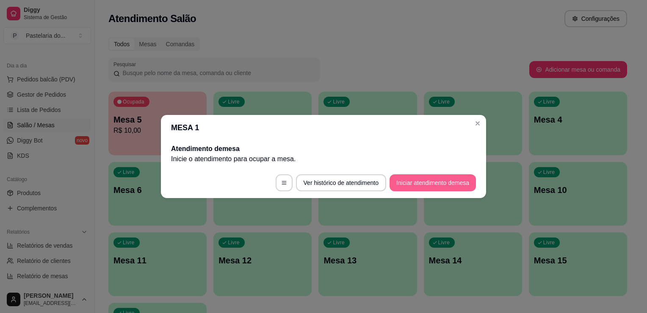
click at [406, 183] on button "Iniciar atendimento de mesa" at bounding box center [433, 182] width 86 height 17
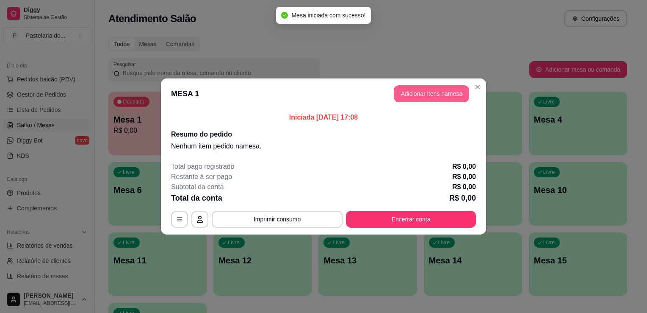
click at [432, 97] on button "Adicionar itens na mesa" at bounding box center [431, 93] width 75 height 17
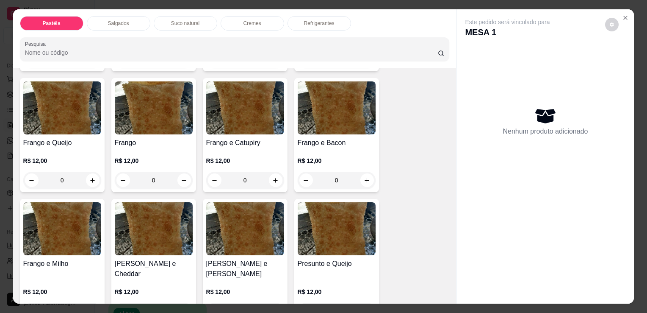
scroll to position [296, 0]
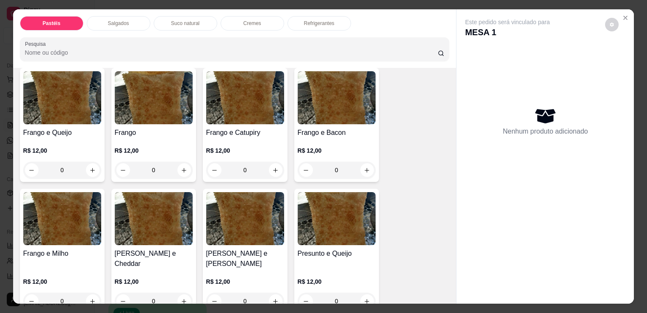
click at [272, 292] on div "0" at bounding box center [245, 300] width 78 height 17
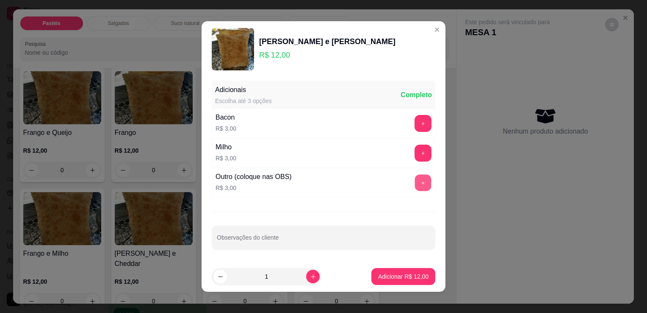
click at [415, 184] on button "+" at bounding box center [423, 182] width 17 height 17
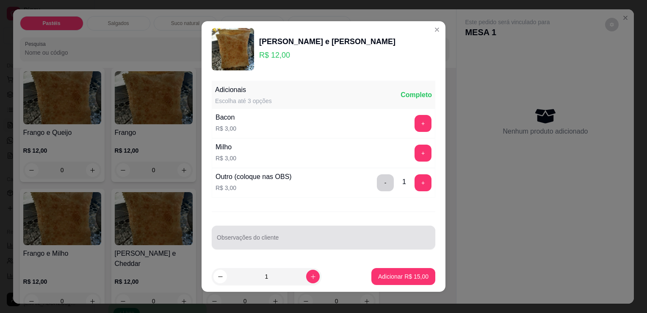
click at [258, 233] on div at bounding box center [323, 237] width 213 height 17
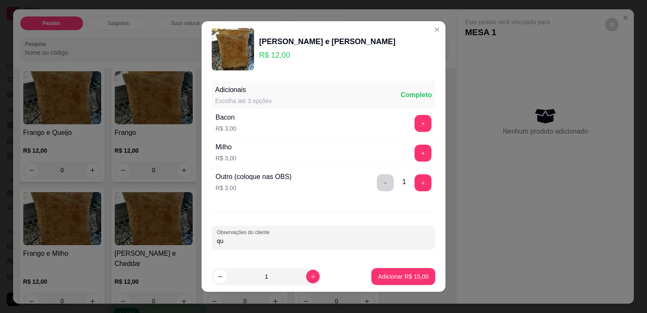
type input "q"
type input "QUEIJO"
click at [404, 281] on button "Adicionar R$ 15,00" at bounding box center [403, 276] width 64 height 17
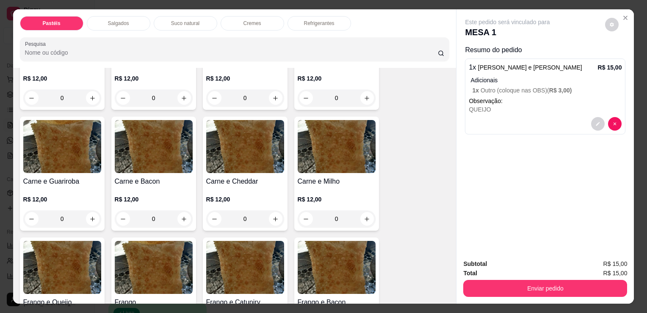
click at [129, 17] on div "Salgados" at bounding box center [119, 23] width 64 height 14
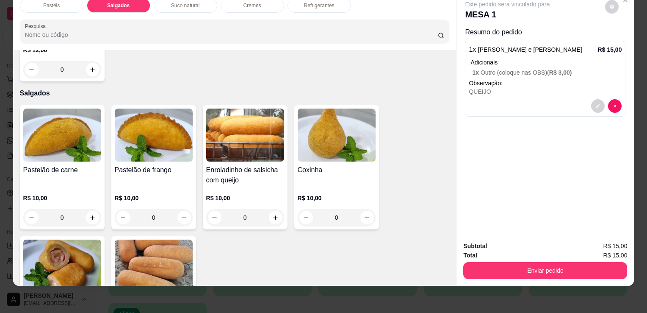
scroll to position [857, 0]
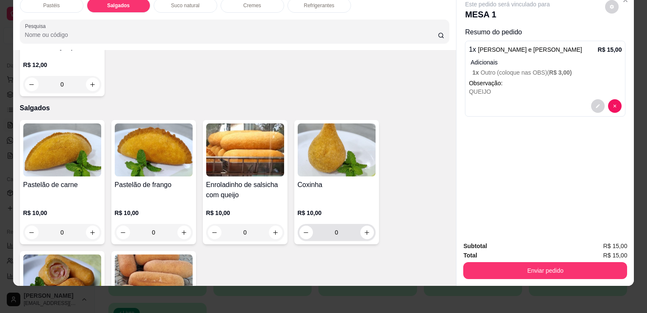
click at [371, 224] on div "0" at bounding box center [337, 232] width 78 height 17
click at [367, 229] on icon "increase-product-quantity" at bounding box center [367, 232] width 6 height 6
type input "1"
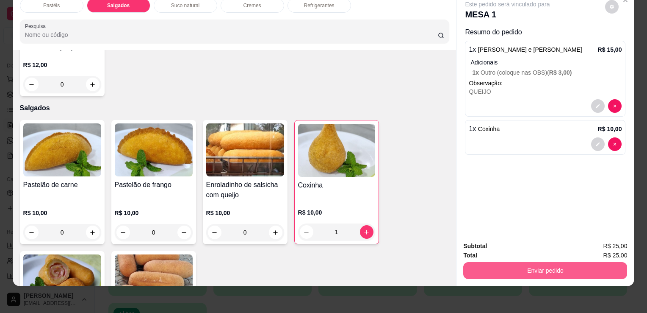
click at [558, 262] on button "Enviar pedido" at bounding box center [545, 270] width 164 height 17
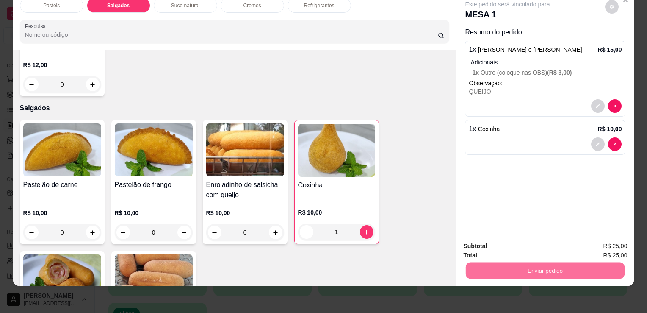
click at [620, 241] on button "Sim, quero registrar" at bounding box center [597, 243] width 63 height 16
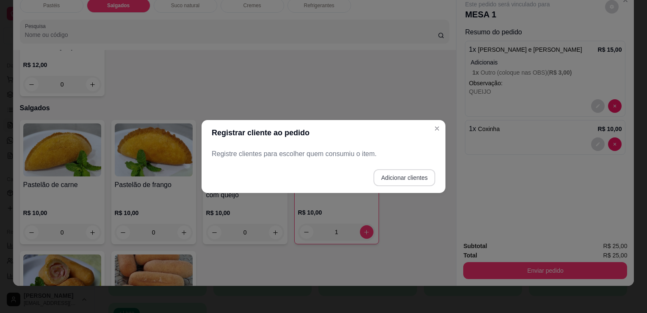
click at [401, 181] on button "Adicionar clientes" at bounding box center [404, 177] width 62 height 17
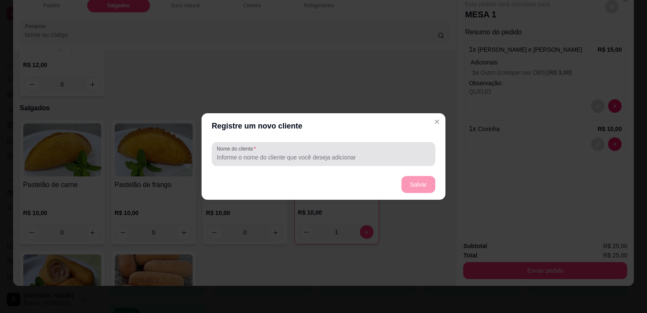
click at [335, 158] on input "Nome do cliente" at bounding box center [323, 157] width 213 height 8
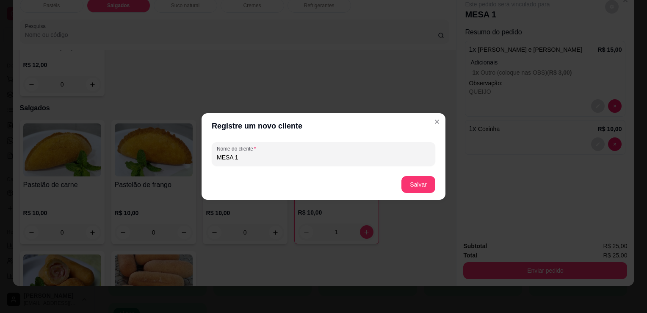
type input "MESA 1"
click at [415, 180] on button "Salvar" at bounding box center [418, 184] width 33 height 17
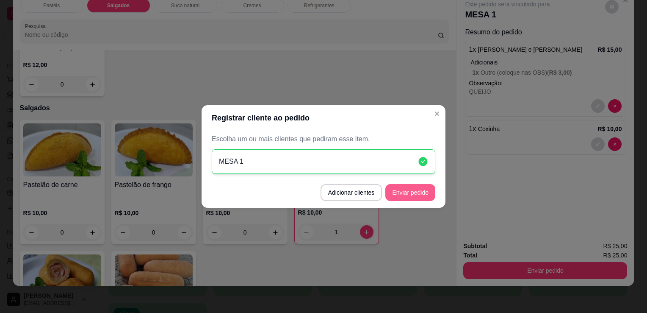
click at [422, 186] on button "Enviar pedido" at bounding box center [410, 192] width 50 height 17
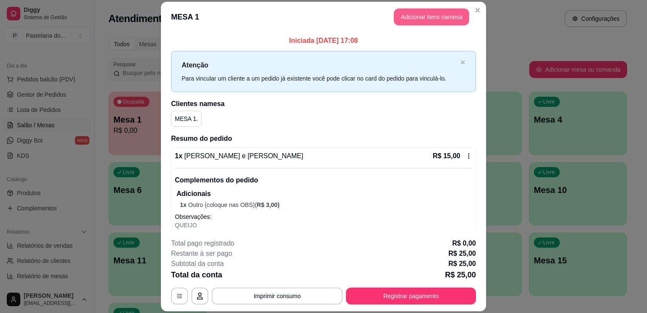
click at [420, 11] on button "Adicionar itens na mesa" at bounding box center [431, 16] width 75 height 17
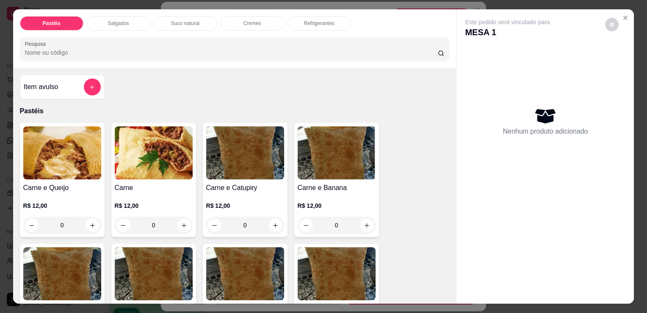
click at [341, 16] on div "Refrigerantes" at bounding box center [320, 23] width 64 height 14
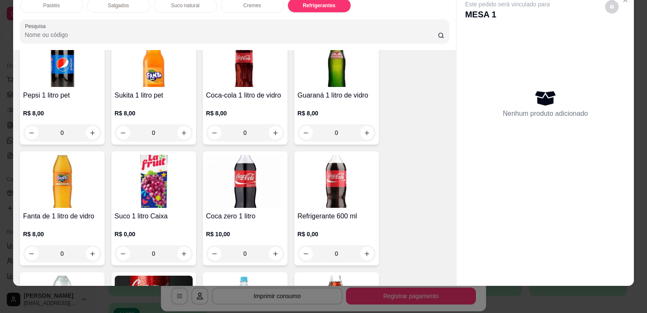
scroll to position [2126, 0]
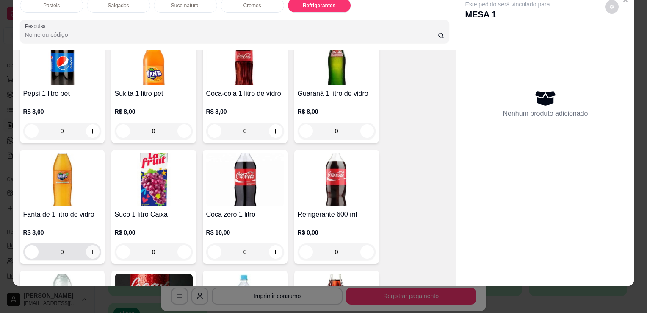
click at [91, 249] on icon "increase-product-quantity" at bounding box center [92, 252] width 6 height 6
type input "1"
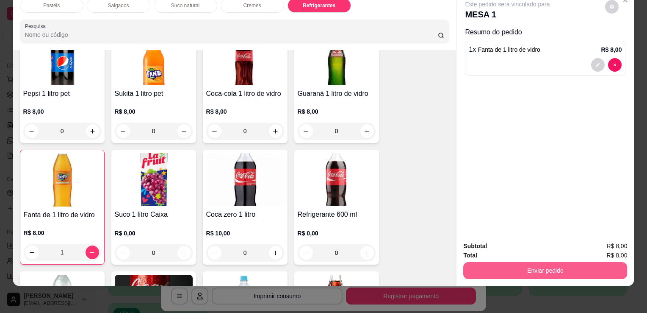
click at [496, 269] on button "Enviar pedido" at bounding box center [545, 270] width 164 height 17
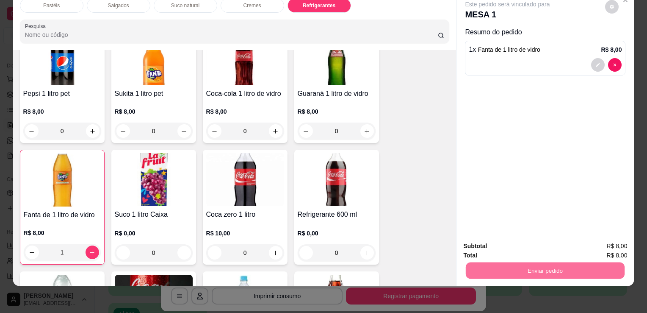
click at [603, 246] on button "Sim, quero registrar" at bounding box center [597, 243] width 63 height 16
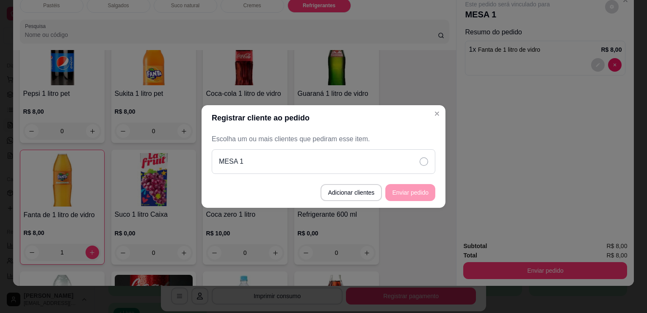
click at [382, 170] on div "MESA 1" at bounding box center [324, 161] width 224 height 25
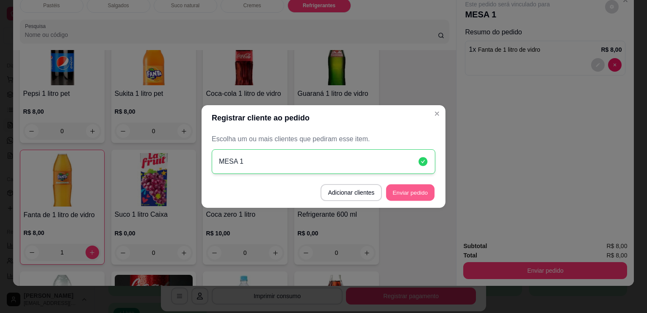
click at [418, 200] on button "Enviar pedido" at bounding box center [410, 192] width 48 height 17
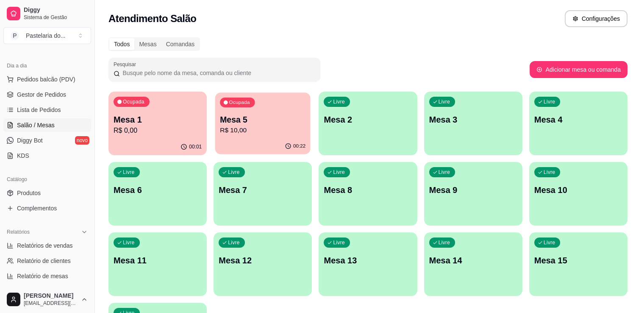
click at [243, 130] on p "R$ 10,00" at bounding box center [263, 130] width 86 height 10
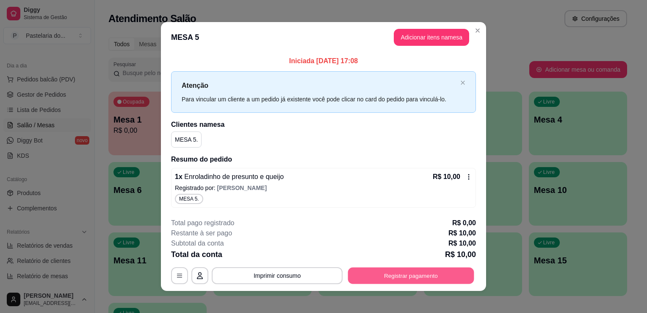
click at [408, 275] on button "Registrar pagamento" at bounding box center [411, 275] width 126 height 17
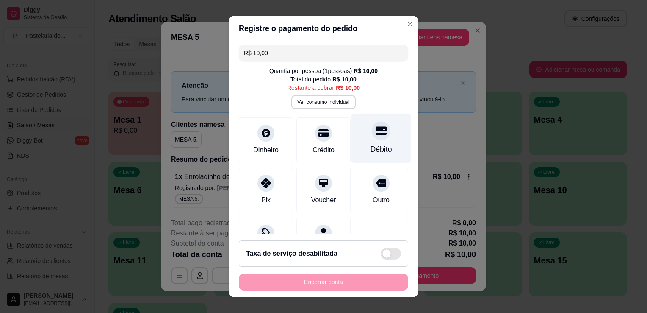
click at [376, 140] on div "Débito" at bounding box center [381, 138] width 60 height 50
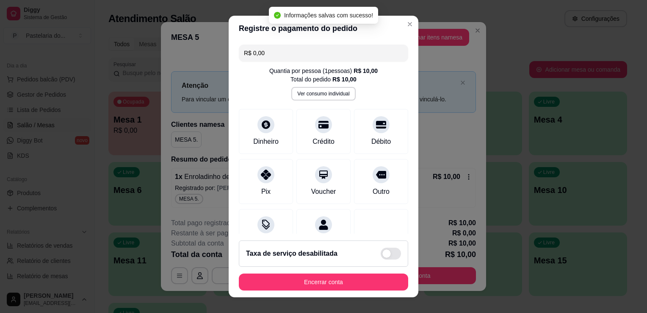
type input "R$ 0,00"
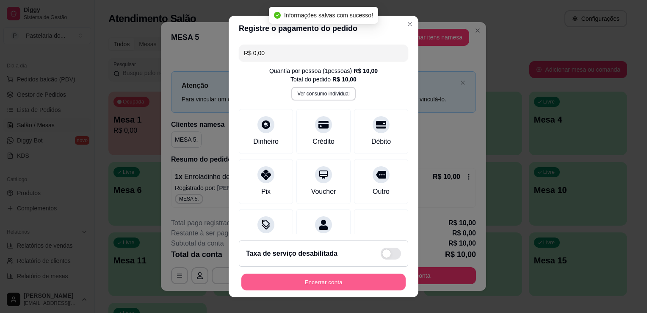
click at [353, 280] on button "Encerrar conta" at bounding box center [323, 282] width 164 height 17
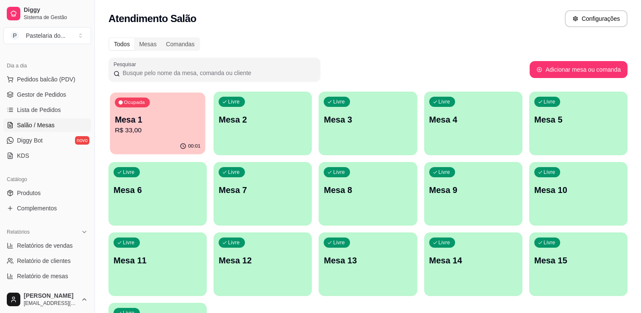
click at [168, 130] on p "R$ 33,00" at bounding box center [158, 130] width 86 height 10
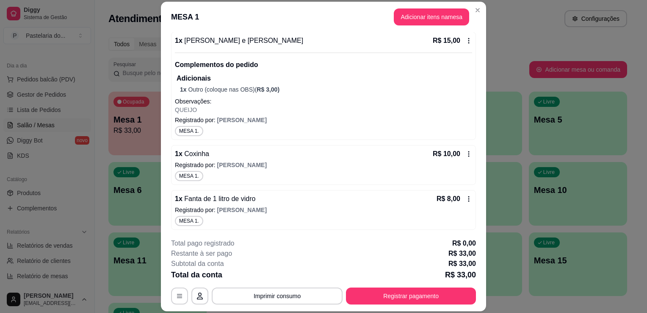
scroll to position [0, 0]
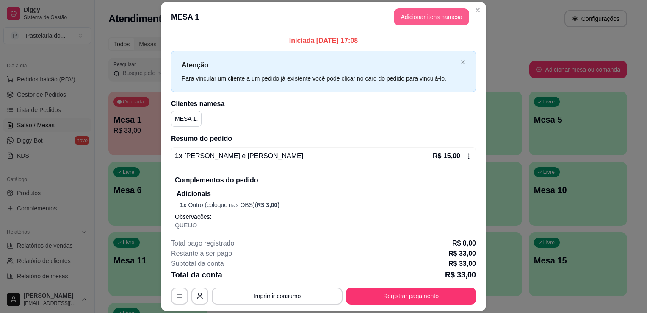
click at [426, 20] on button "Adicionar itens na mesa" at bounding box center [431, 16] width 75 height 17
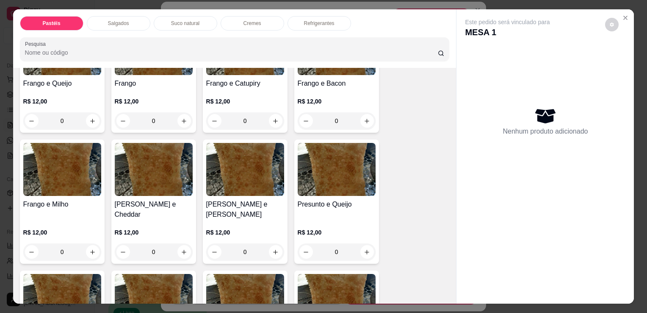
scroll to position [381, 0]
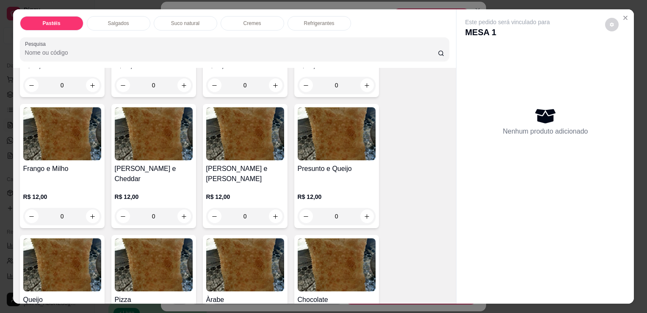
click at [276, 207] on div "0" at bounding box center [245, 215] width 78 height 17
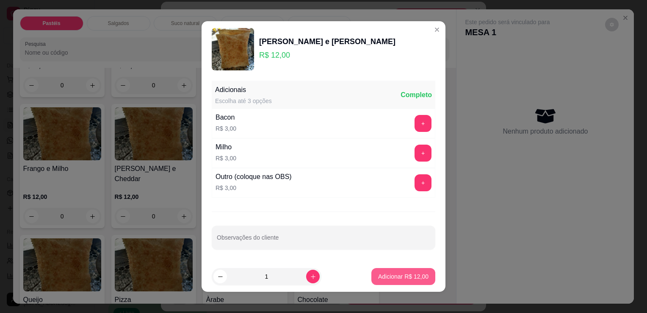
click at [415, 278] on p "Adicionar R$ 12,00" at bounding box center [403, 276] width 50 height 8
type input "1"
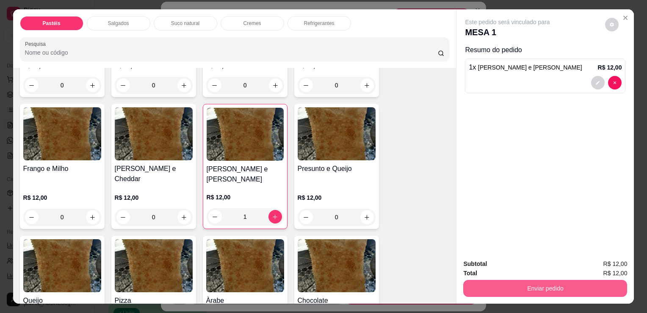
click at [512, 287] on button "Enviar pedido" at bounding box center [545, 287] width 164 height 17
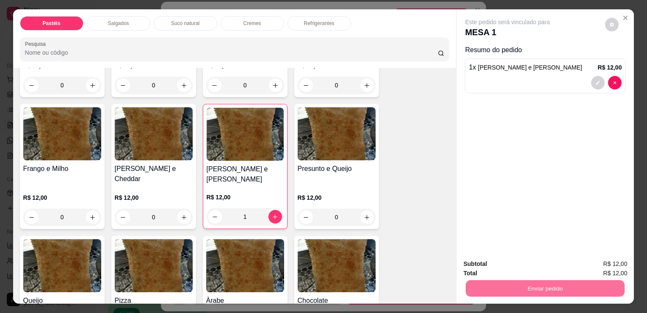
click at [603, 269] on button "Sim, quero registrar" at bounding box center [597, 264] width 63 height 16
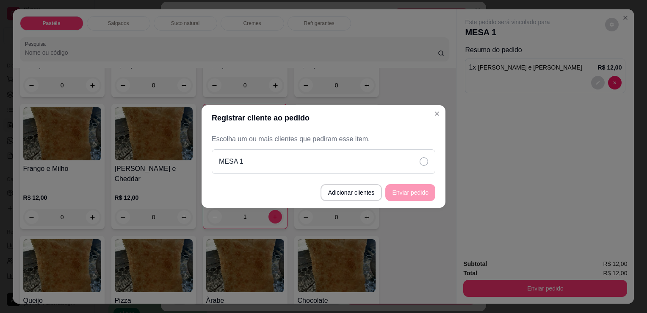
click at [407, 162] on div "MESA 1" at bounding box center [324, 161] width 224 height 25
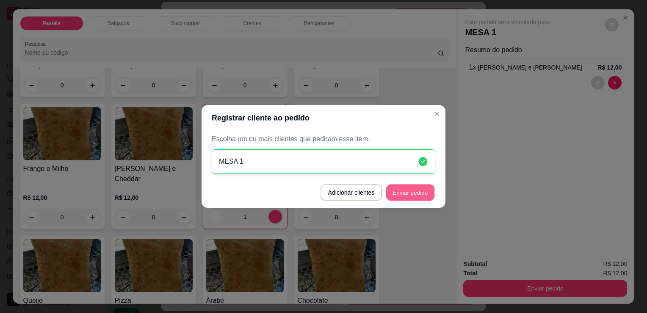
click at [416, 191] on button "Enviar pedido" at bounding box center [410, 192] width 48 height 17
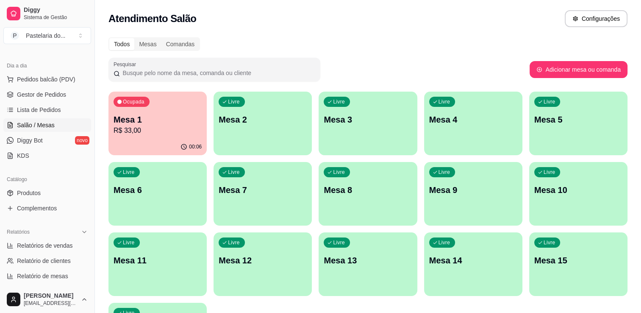
click at [172, 121] on p "Mesa 1" at bounding box center [157, 119] width 88 height 12
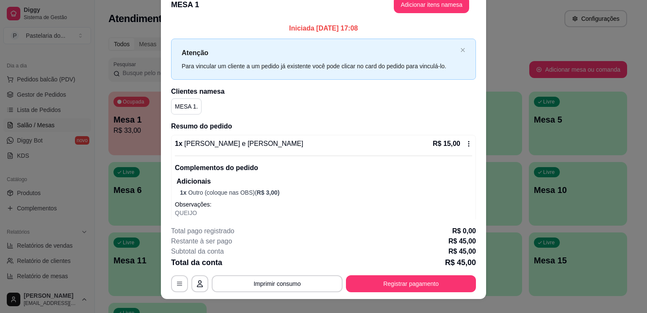
scroll to position [0, 0]
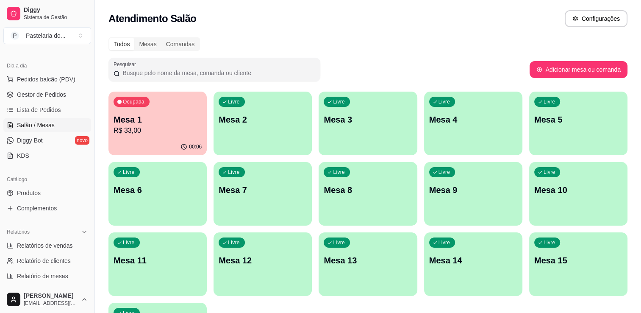
click at [142, 130] on p "R$ 33,00" at bounding box center [157, 130] width 88 height 10
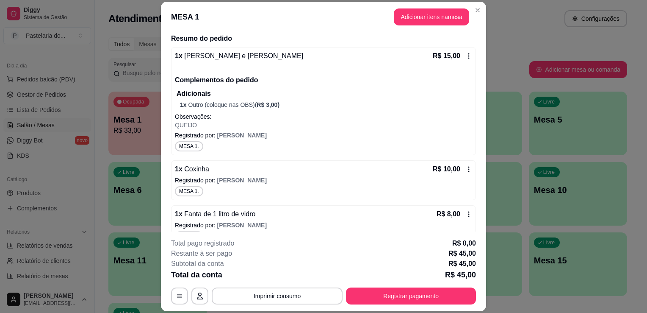
scroll to position [160, 0]
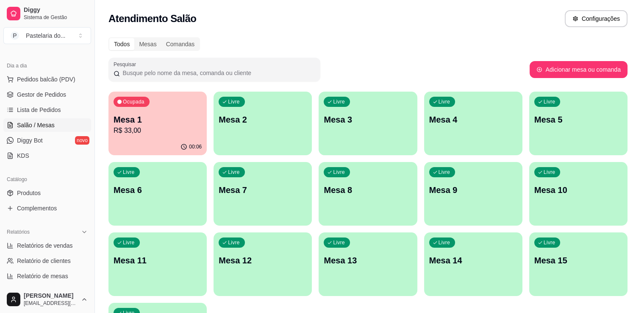
click at [189, 110] on div "Ocupada Mesa 1 R$ 33,00" at bounding box center [157, 114] width 98 height 47
click at [196, 133] on p "R$ 33,00" at bounding box center [157, 130] width 88 height 10
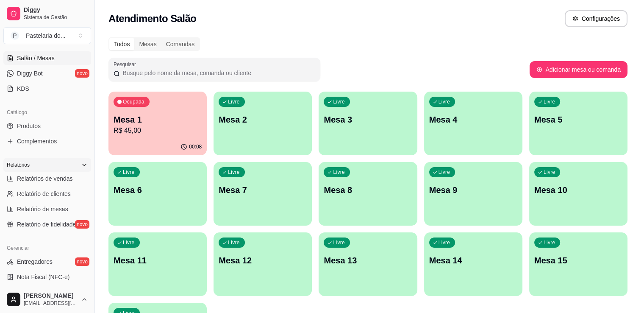
scroll to position [169, 0]
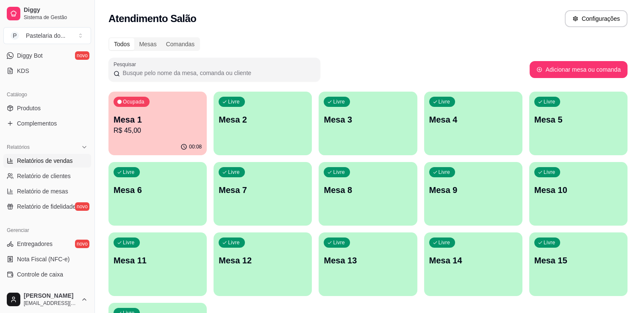
click at [51, 160] on span "Relatórios de vendas" at bounding box center [45, 160] width 56 height 8
select select "ALL"
select select "0"
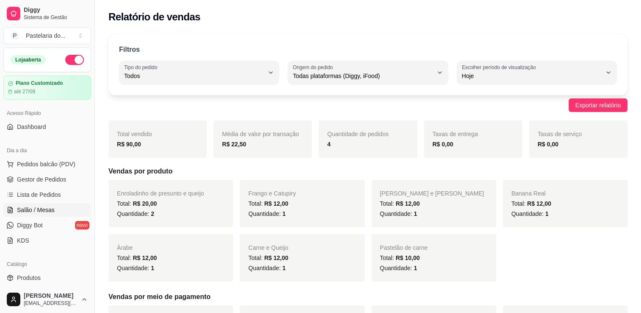
click at [51, 213] on span "Salão / Mesas" at bounding box center [36, 209] width 38 height 8
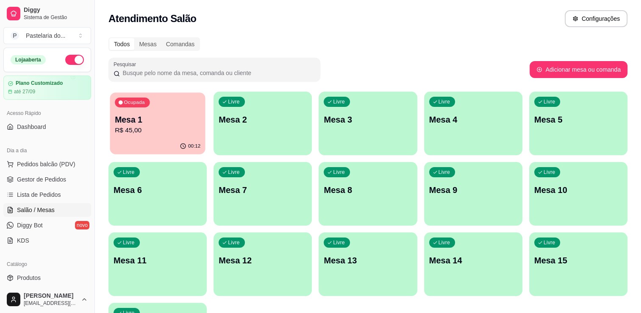
click at [129, 129] on p "R$ 45,00" at bounding box center [158, 130] width 86 height 10
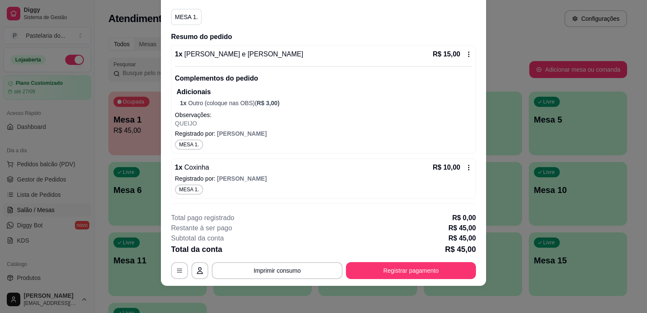
scroll to position [160, 0]
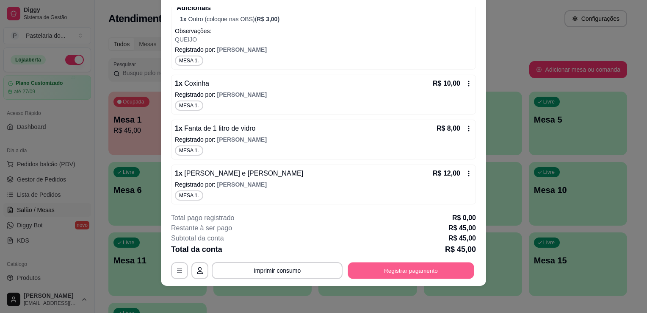
click at [432, 274] on button "Registrar pagamento" at bounding box center [411, 270] width 126 height 17
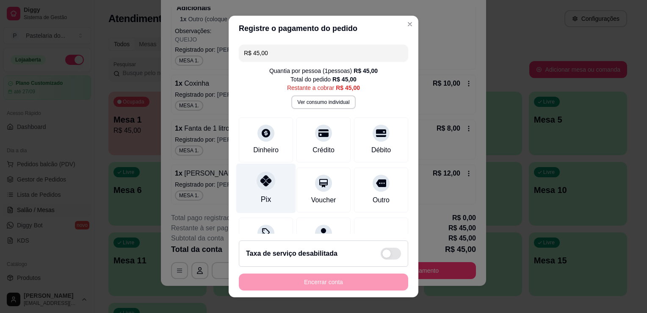
click at [257, 182] on div at bounding box center [266, 180] width 19 height 19
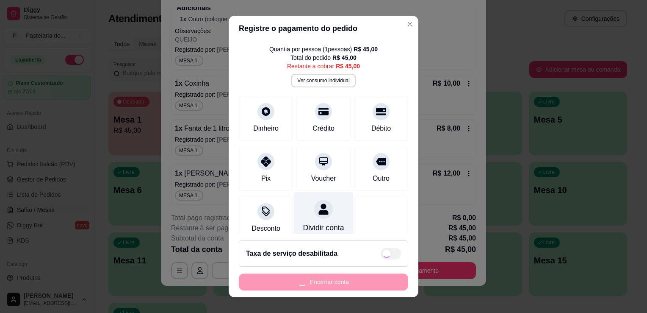
scroll to position [41, 0]
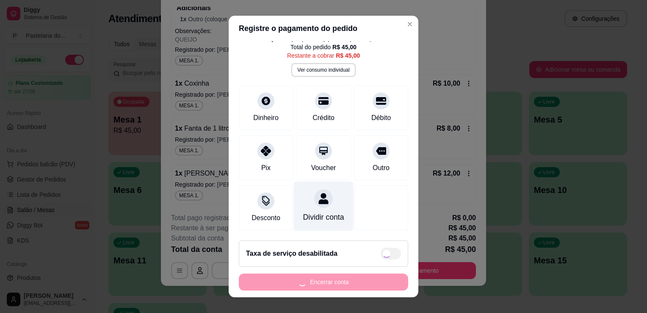
type input "R$ 0,00"
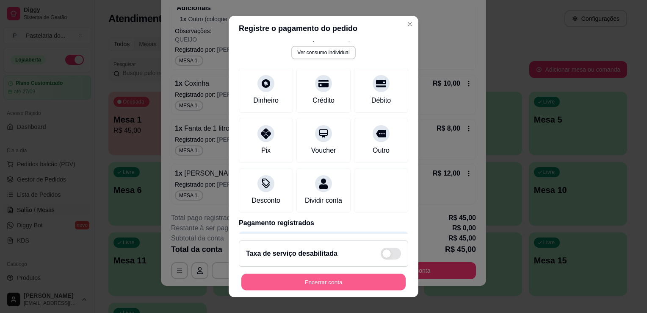
click at [334, 279] on button "Encerrar conta" at bounding box center [323, 282] width 164 height 17
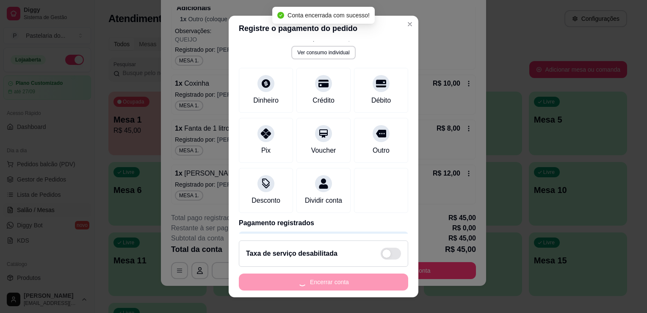
scroll to position [0, 0]
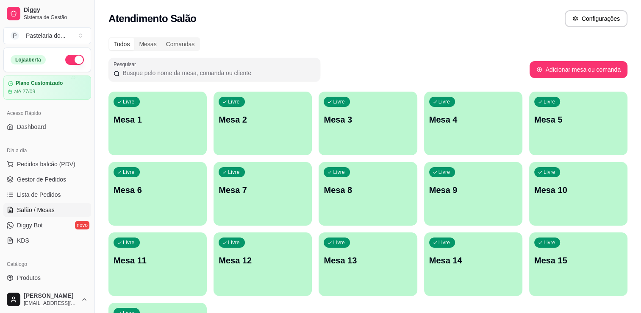
click at [440, 194] on p "Mesa 9" at bounding box center [473, 190] width 88 height 12
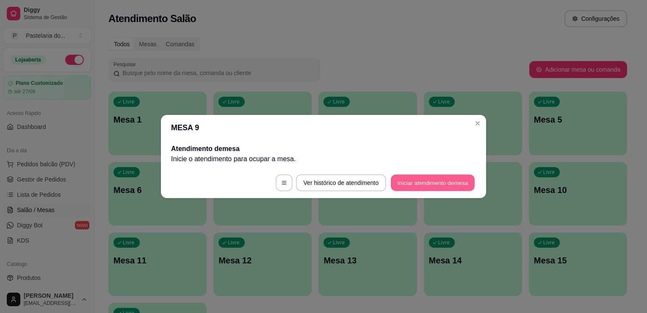
click at [430, 181] on button "Iniciar atendimento de mesa" at bounding box center [433, 182] width 84 height 17
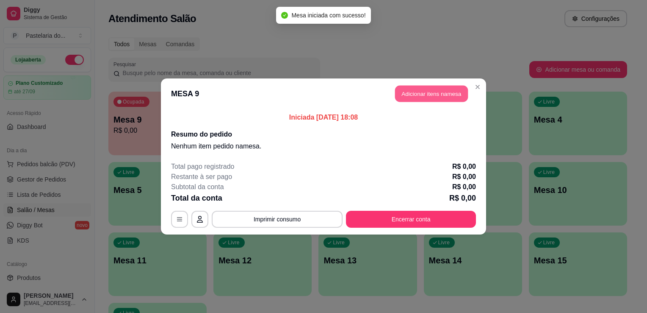
click at [423, 99] on button "Adicionar itens na mesa" at bounding box center [431, 94] width 73 height 17
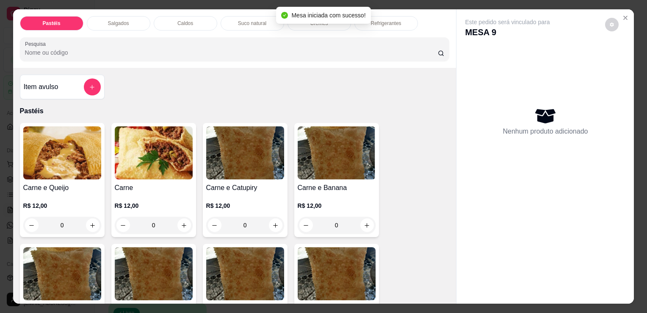
click at [128, 21] on div "Salgados" at bounding box center [119, 23] width 64 height 14
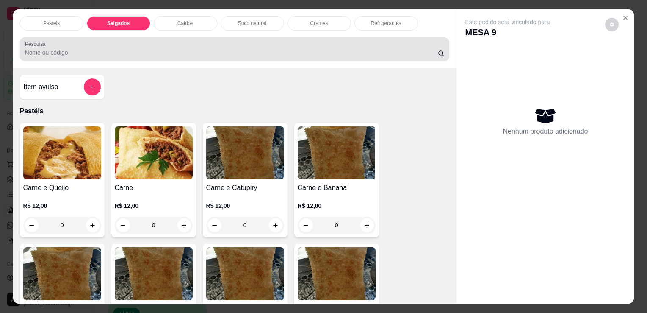
scroll to position [21, 0]
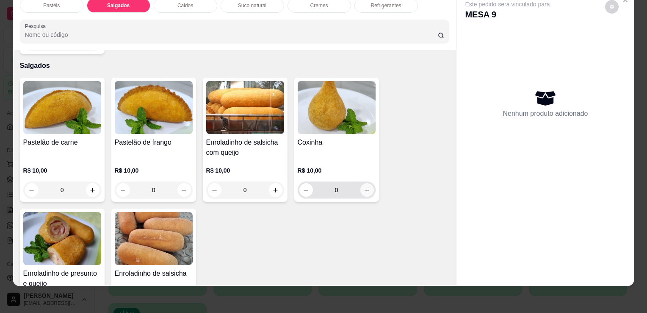
click at [368, 183] on button "increase-product-quantity" at bounding box center [367, 190] width 14 height 14
type input "1"
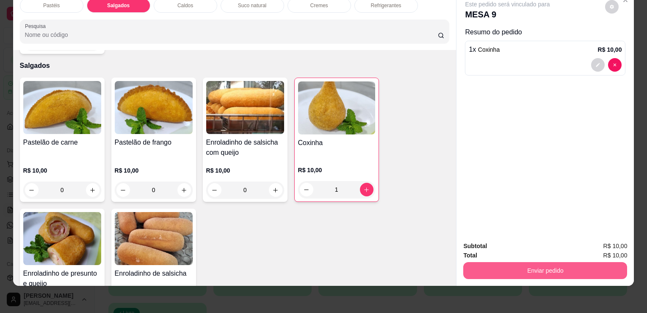
click at [505, 262] on button "Enviar pedido" at bounding box center [545, 270] width 164 height 17
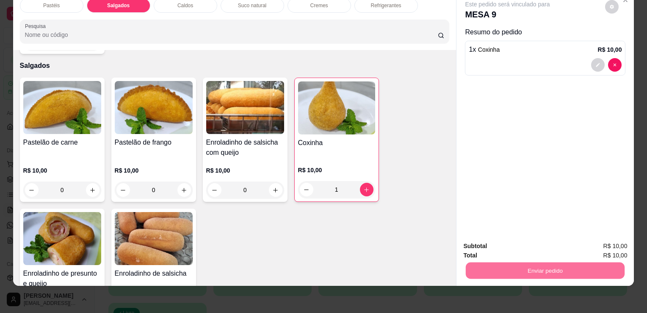
click at [618, 248] on button "Sim, quero registrar" at bounding box center [597, 243] width 63 height 16
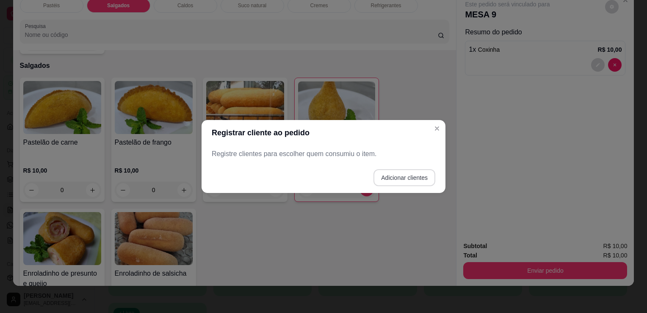
click at [411, 174] on button "Adicionar clientes" at bounding box center [404, 177] width 62 height 17
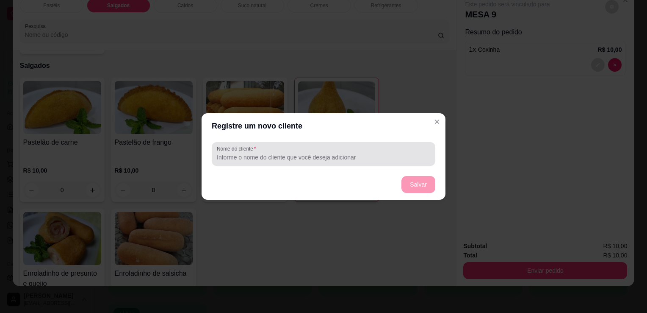
click at [333, 151] on div at bounding box center [323, 153] width 213 height 17
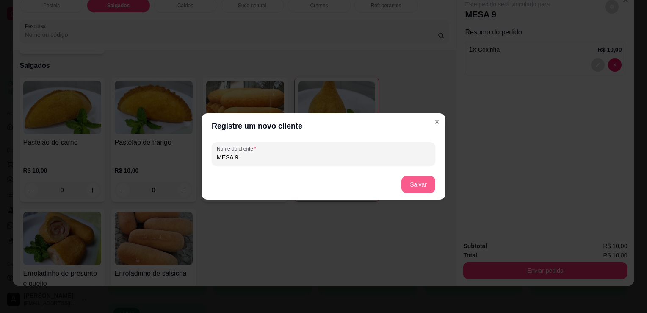
type input "MESA 9"
click at [430, 181] on button "Salvar" at bounding box center [418, 184] width 34 height 17
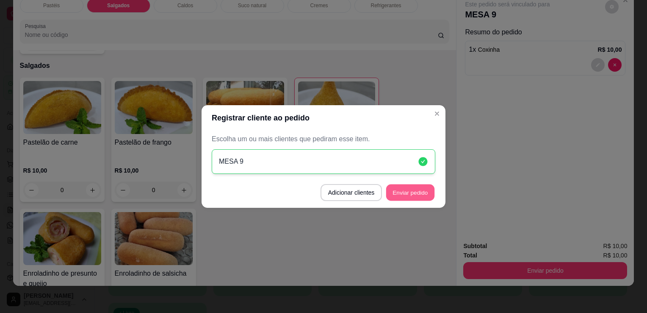
click at [432, 191] on button "Enviar pedido" at bounding box center [410, 192] width 48 height 17
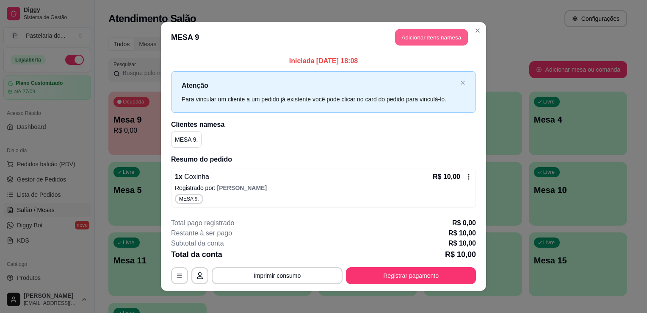
click at [422, 41] on button "Adicionar itens na mesa" at bounding box center [431, 37] width 73 height 17
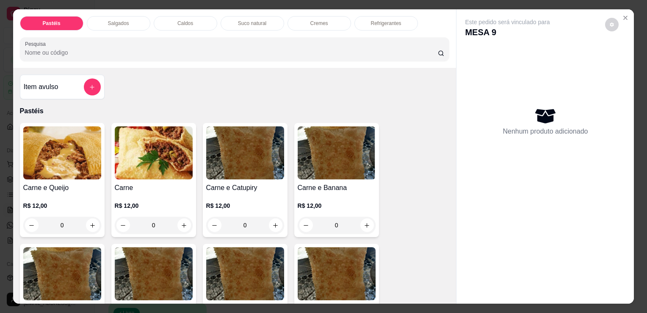
click at [376, 26] on div "Refrigerantes" at bounding box center [386, 23] width 64 height 14
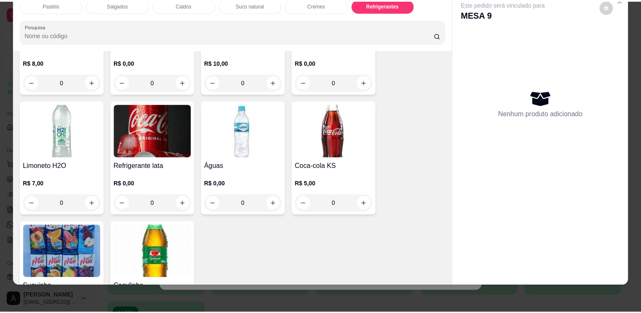
scroll to position [2600, 0]
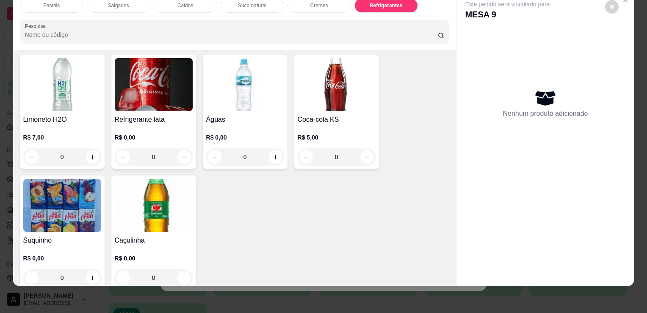
click at [177, 269] on div "0" at bounding box center [154, 277] width 78 height 17
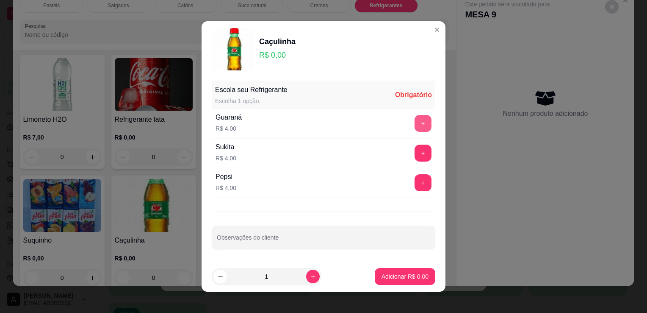
click at [415, 125] on button "+" at bounding box center [423, 123] width 17 height 17
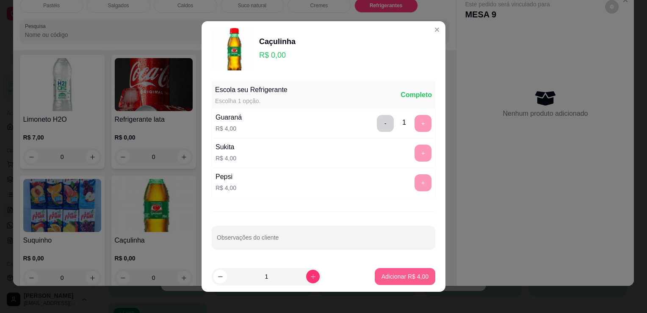
click at [391, 272] on p "Adicionar R$ 4,00" at bounding box center [405, 276] width 47 height 8
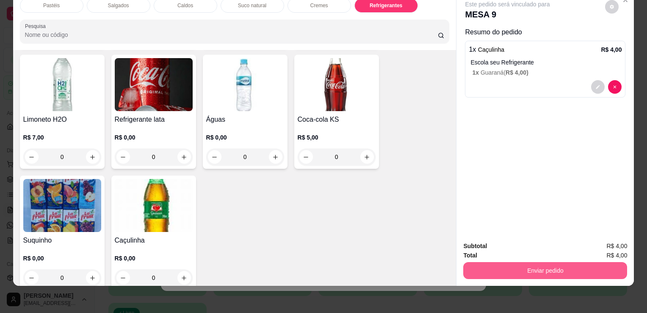
click at [510, 265] on button "Enviar pedido" at bounding box center [545, 270] width 164 height 17
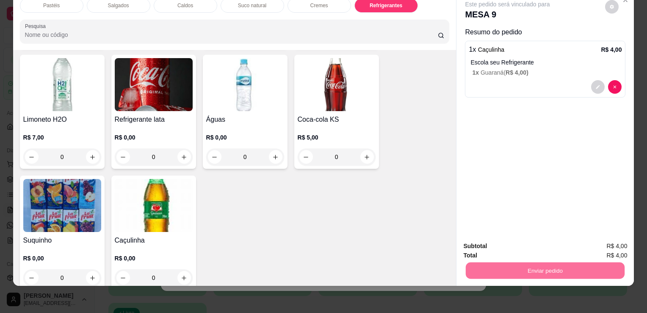
click at [595, 242] on button "Sim, quero registrar" at bounding box center [597, 243] width 61 height 16
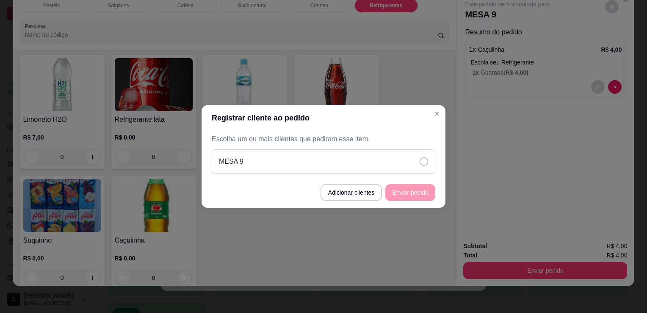
click at [424, 155] on div "MESA 9" at bounding box center [324, 161] width 224 height 25
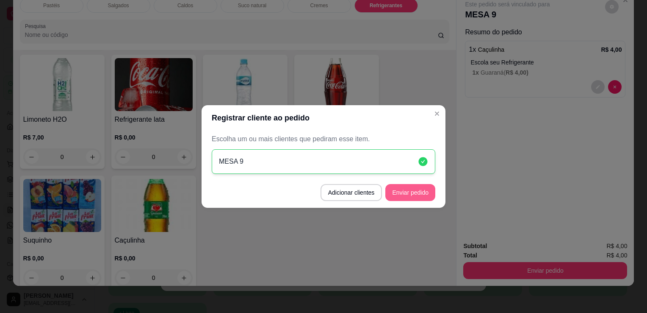
click at [420, 187] on button "Enviar pedido" at bounding box center [410, 192] width 50 height 17
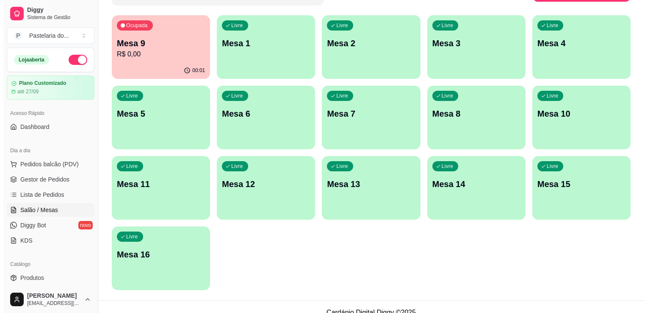
scroll to position [87, 0]
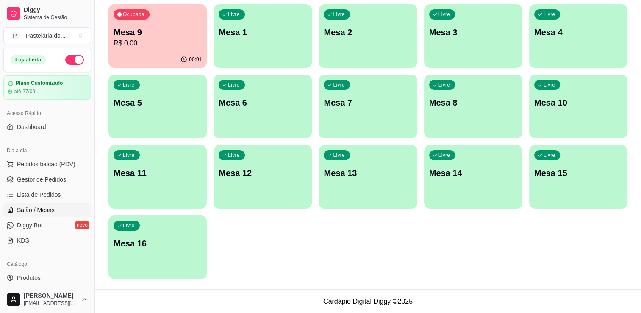
click at [559, 175] on p "Mesa 15" at bounding box center [578, 173] width 88 height 12
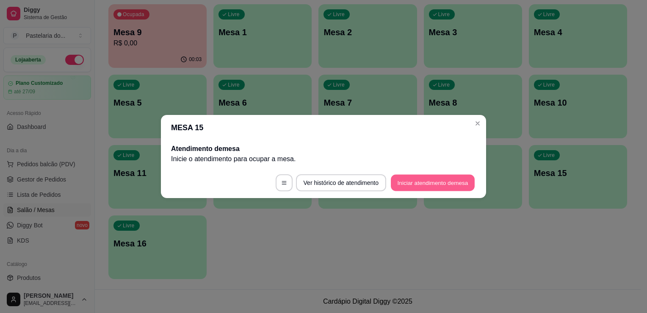
click at [422, 179] on button "Iniciar atendimento de mesa" at bounding box center [433, 182] width 84 height 17
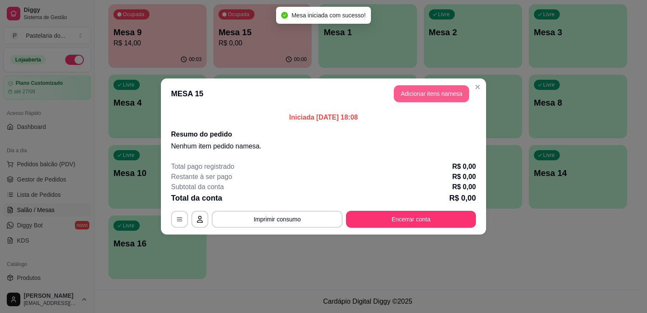
click at [445, 89] on button "Adicionar itens na mesa" at bounding box center [431, 93] width 75 height 17
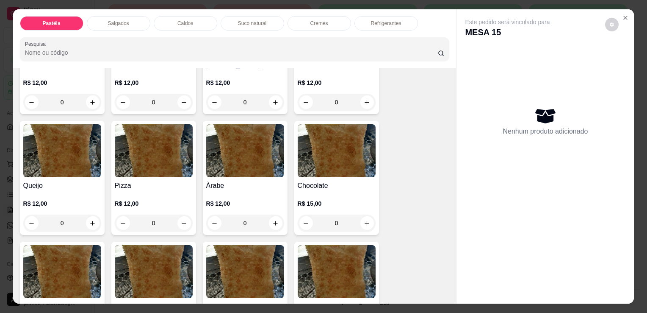
scroll to position [508, 0]
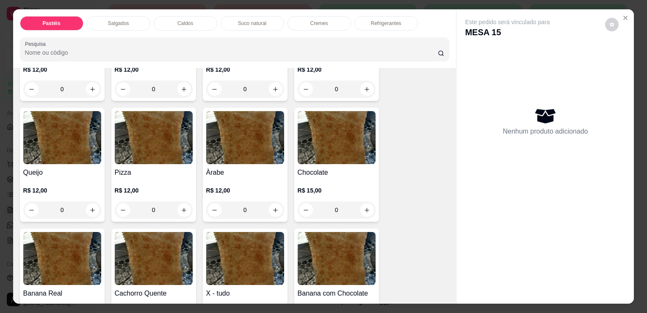
click at [272, 201] on div "0" at bounding box center [245, 209] width 78 height 17
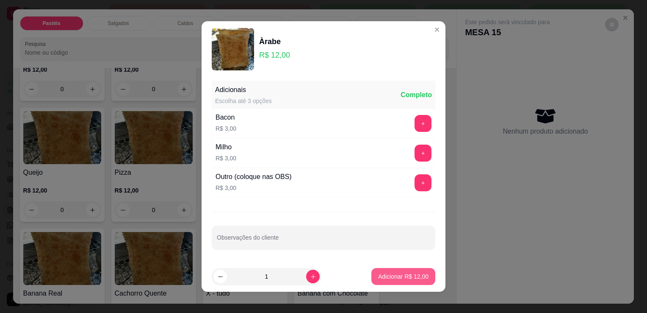
click at [385, 273] on p "Adicionar R$ 12,00" at bounding box center [403, 276] width 50 height 8
type input "1"
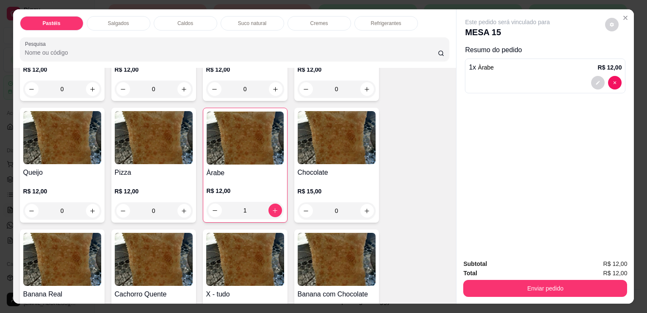
click at [274, 202] on div "1" at bounding box center [245, 210] width 77 height 17
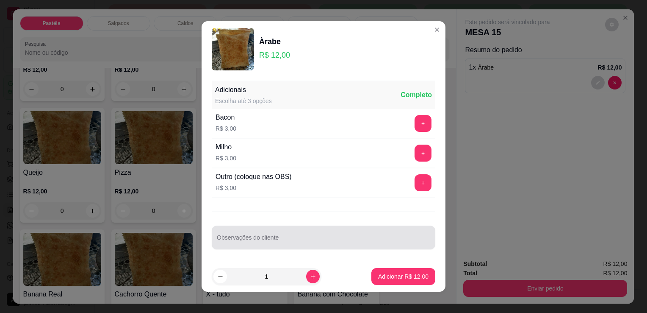
click at [273, 235] on div at bounding box center [323, 237] width 213 height 17
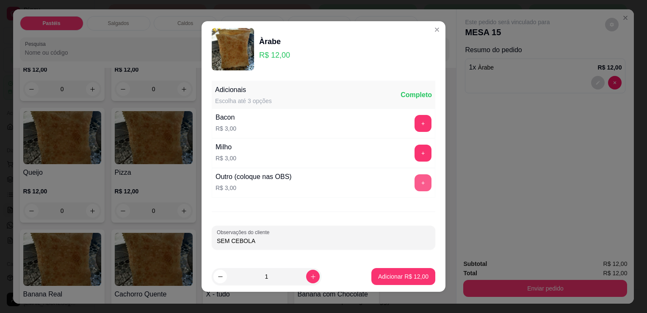
click at [417, 180] on button "+" at bounding box center [423, 182] width 17 height 17
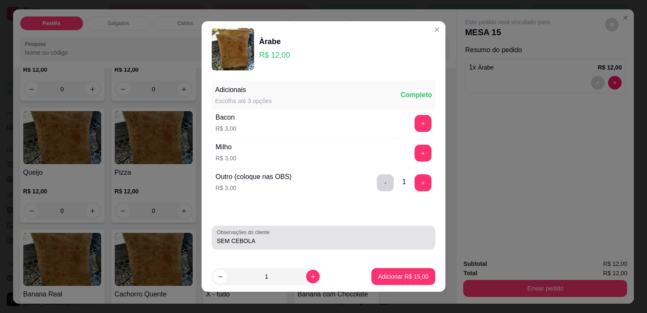
click at [314, 235] on div "SEM CEBOLA" at bounding box center [323, 237] width 213 height 17
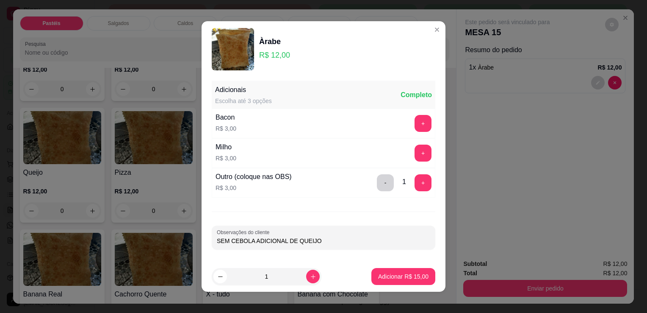
click at [249, 238] on input "SEM CEBOLA ADICIONAL DE QUEIJO" at bounding box center [323, 240] width 213 height 8
type input "SEM CEBOLA, ADICIONAL DE QUEIJO"
click at [391, 274] on p "Adicionar R$ 15,00" at bounding box center [403, 276] width 50 height 8
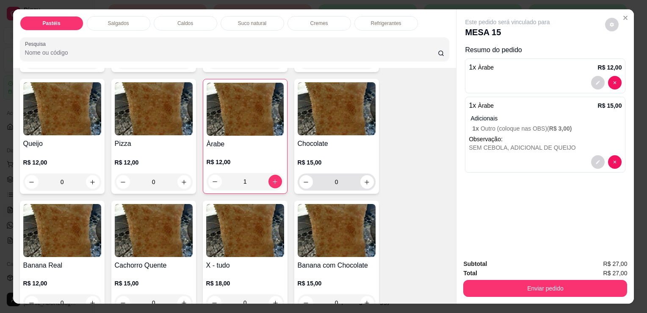
scroll to position [551, 0]
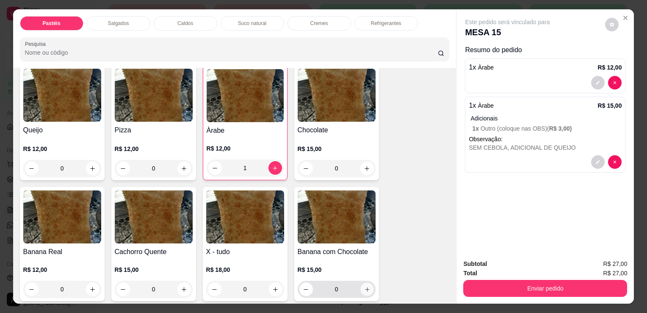
click at [364, 286] on icon "increase-product-quantity" at bounding box center [367, 289] width 6 height 6
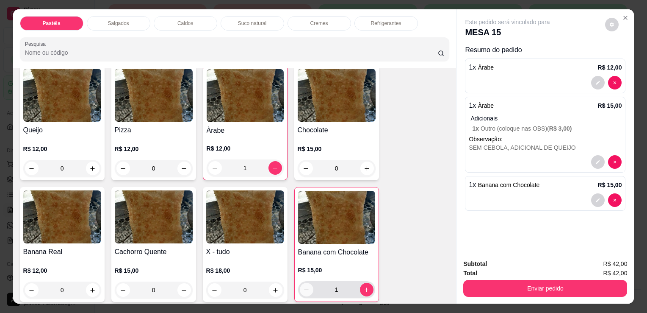
click at [300, 282] on button "decrease-product-quantity" at bounding box center [307, 289] width 14 height 14
type input "0"
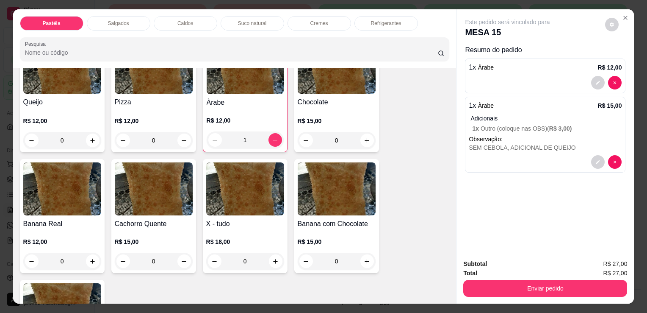
scroll to position [593, 0]
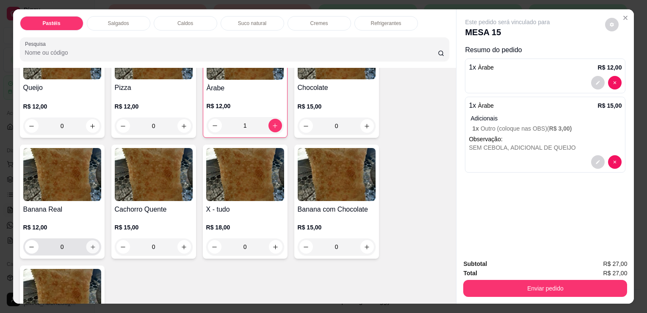
click at [95, 240] on button "increase-product-quantity" at bounding box center [92, 246] width 13 height 13
type input "1"
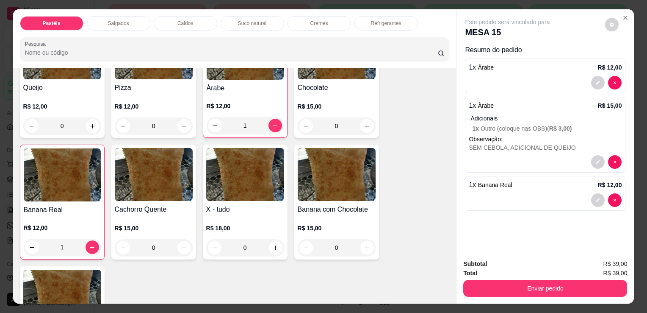
click at [63, 223] on p "R$ 12,00" at bounding box center [62, 227] width 77 height 8
click at [551, 202] on div at bounding box center [545, 200] width 153 height 14
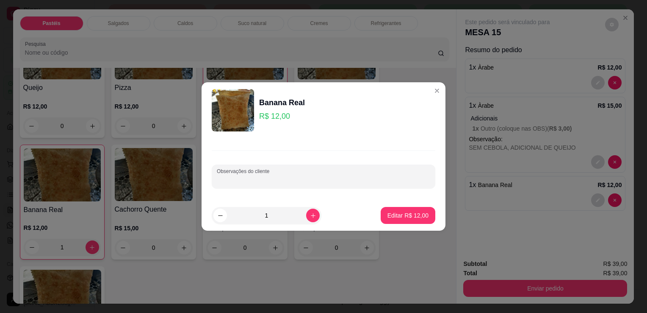
click at [304, 180] on input "Observações do cliente" at bounding box center [323, 179] width 213 height 8
type input "ADICIONAL DE CHOCOLATE"
click at [404, 213] on p "Editar R$ 12,00" at bounding box center [407, 215] width 41 height 8
type input "0"
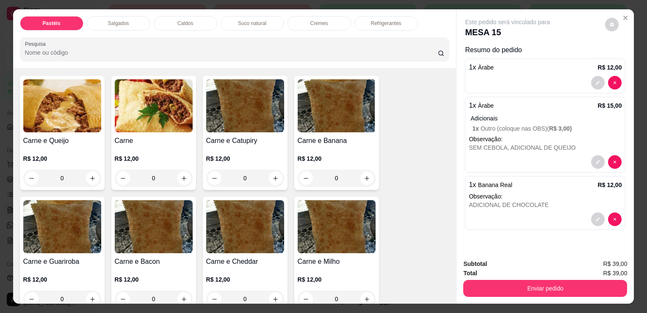
scroll to position [0, 0]
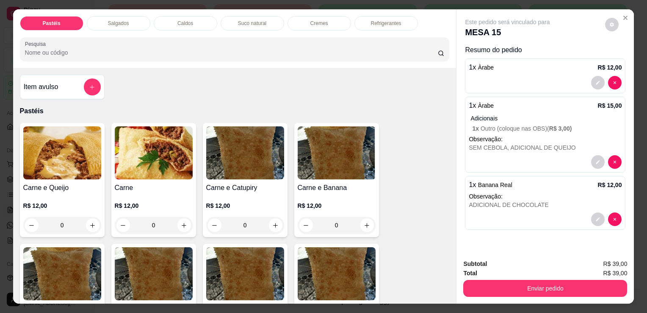
click at [64, 82] on div "Item avulso" at bounding box center [62, 86] width 77 height 17
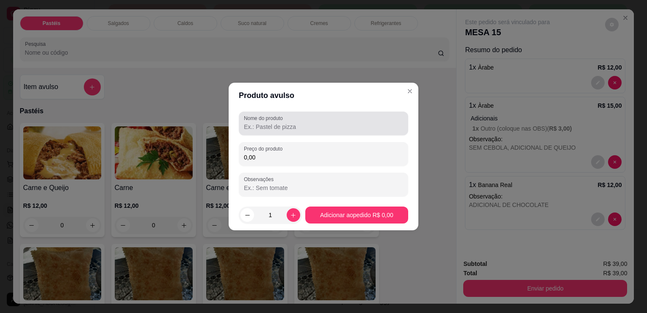
click at [264, 127] on input "Nome do produto" at bounding box center [323, 126] width 159 height 8
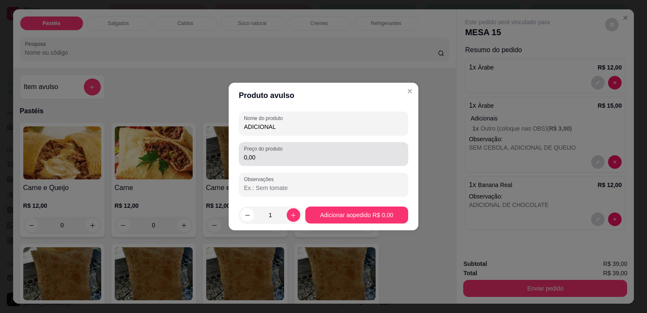
type input "ADICIONAL"
click at [268, 163] on div "Preço do produto 0,00" at bounding box center [323, 154] width 169 height 24
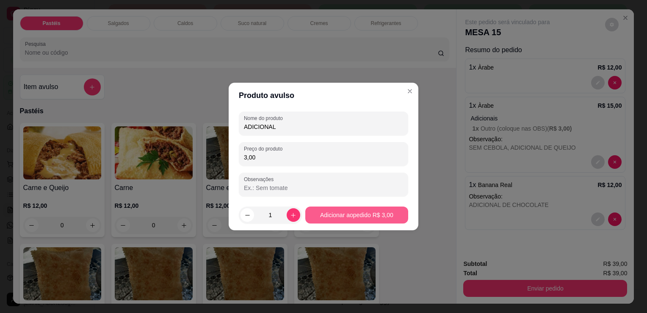
type input "3,00"
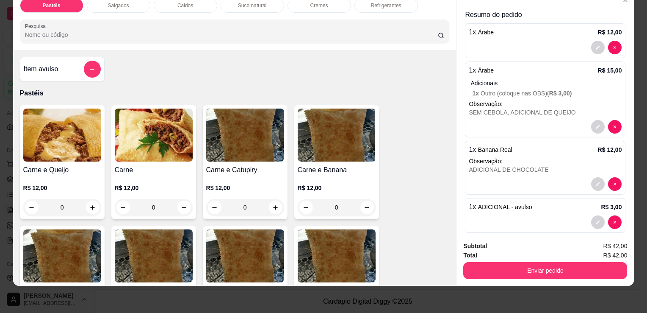
scroll to position [27, 0]
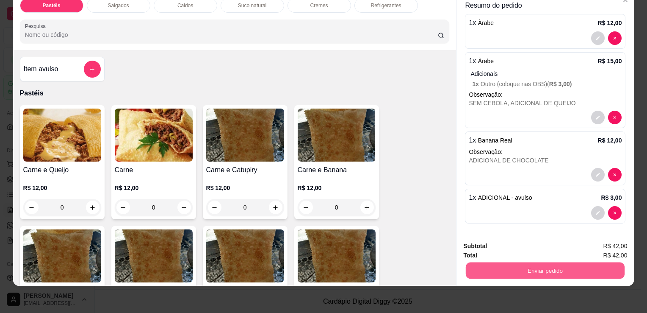
click at [529, 265] on button "Enviar pedido" at bounding box center [545, 270] width 159 height 17
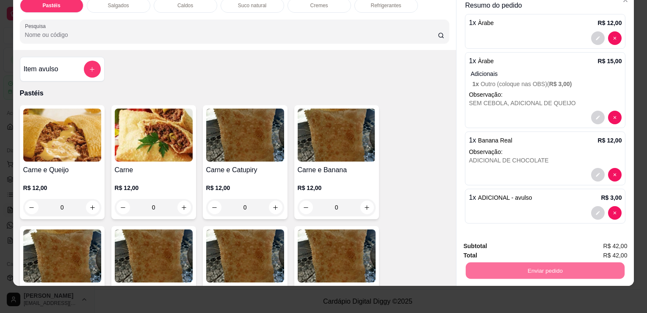
click at [590, 244] on button "Sim, quero registrar" at bounding box center [597, 243] width 61 height 16
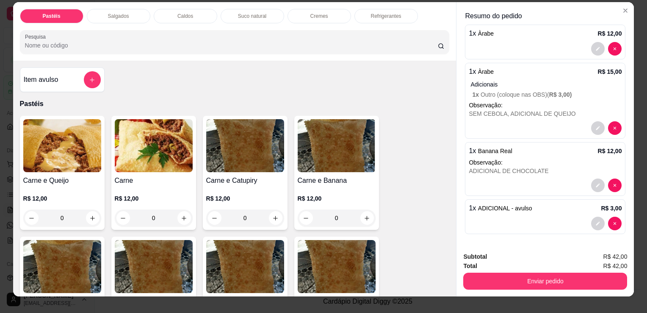
scroll to position [0, 0]
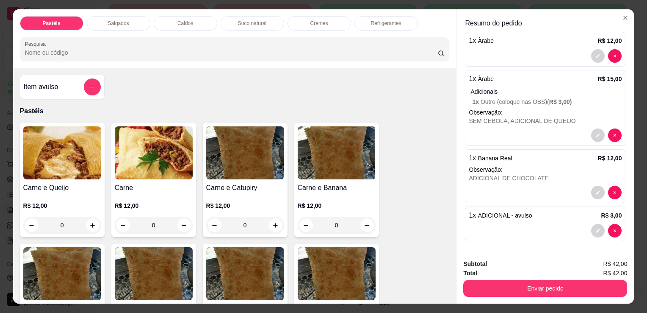
click at [381, 20] on p "Refrigerantes" at bounding box center [386, 23] width 30 height 7
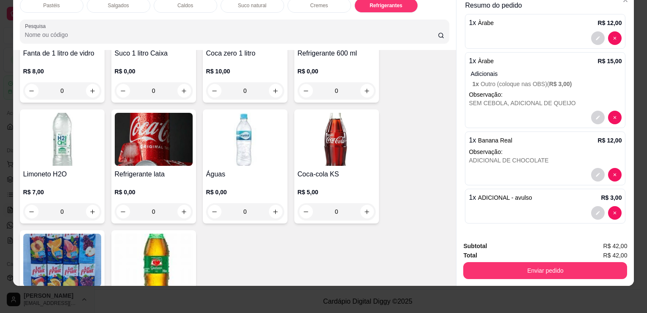
scroll to position [2554, 0]
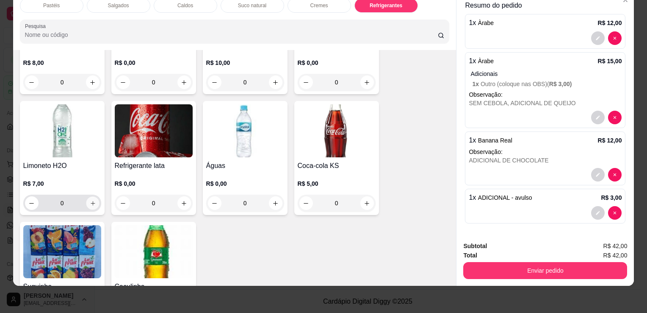
click at [89, 200] on icon "increase-product-quantity" at bounding box center [92, 203] width 6 height 6
type input "1"
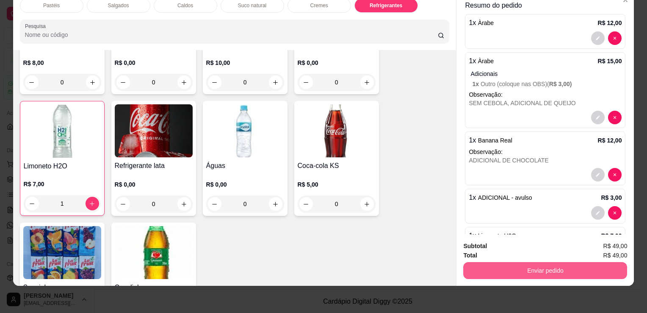
click at [510, 262] on button "Enviar pedido" at bounding box center [545, 270] width 164 height 17
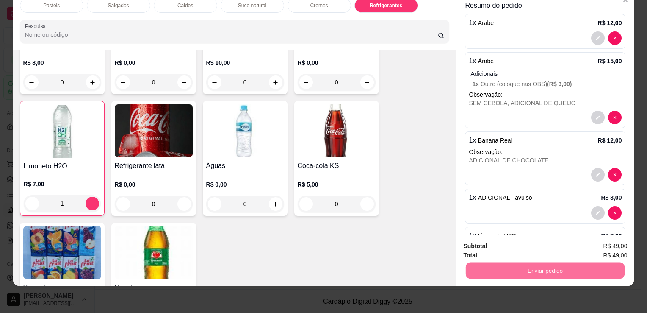
click at [579, 238] on button "Sim, quero registrar" at bounding box center [597, 243] width 63 height 16
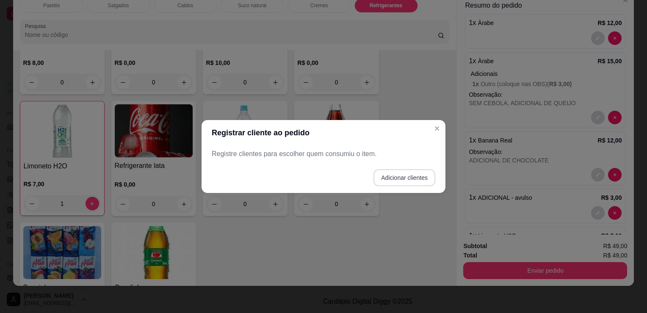
click at [393, 175] on button "Adicionar clientes" at bounding box center [404, 177] width 62 height 17
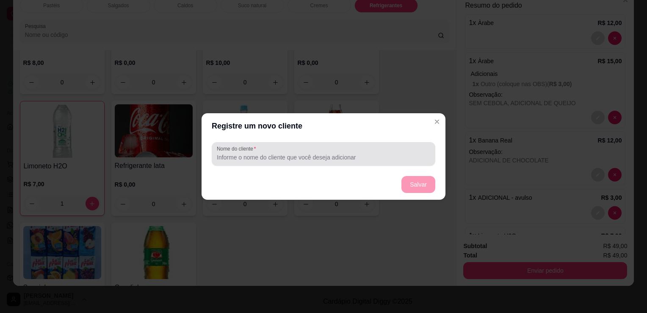
click at [303, 159] on input "Nome do cliente" at bounding box center [323, 157] width 213 height 8
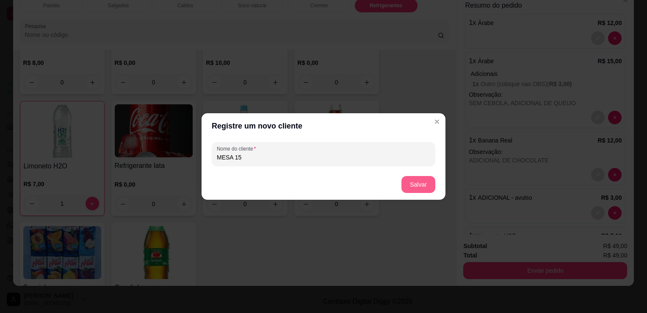
type input "MESA 15"
click at [423, 180] on button "Salvar" at bounding box center [418, 184] width 34 height 17
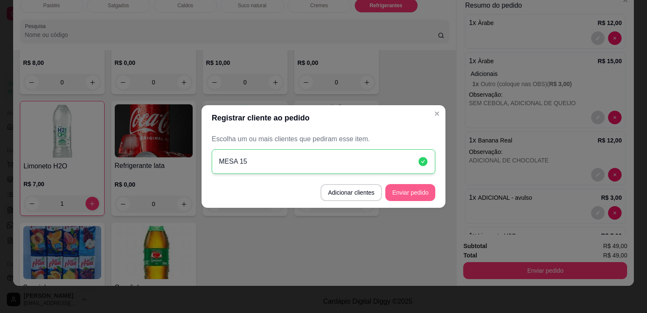
click at [423, 189] on button "Enviar pedido" at bounding box center [410, 192] width 50 height 17
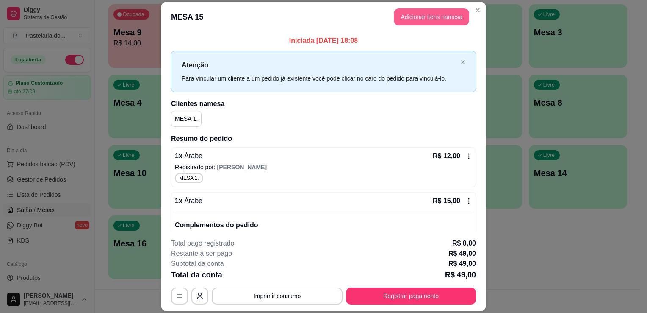
click at [440, 13] on button "Adicionar itens na mesa" at bounding box center [431, 16] width 75 height 17
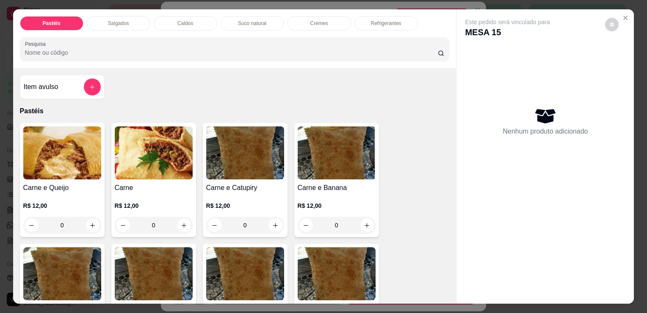
click at [371, 21] on p "Refrigerantes" at bounding box center [386, 23] width 30 height 7
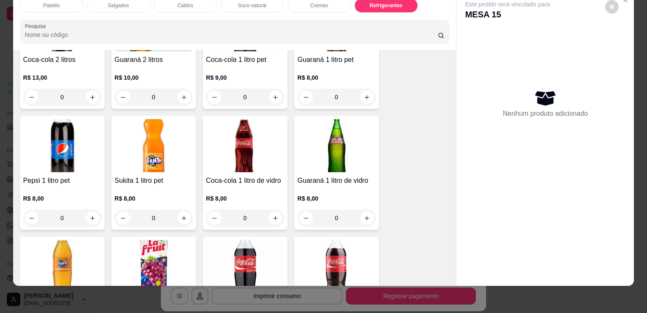
scroll to position [2299, 0]
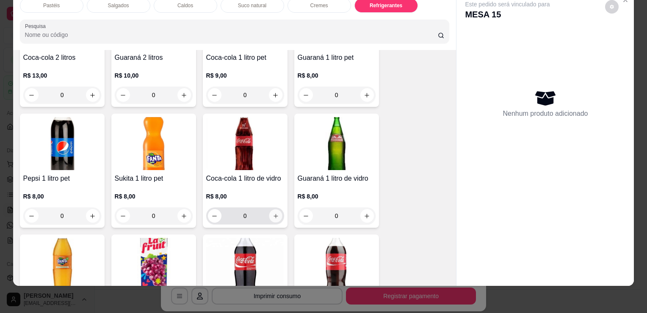
click at [273, 213] on icon "increase-product-quantity" at bounding box center [275, 216] width 6 height 6
type input "1"
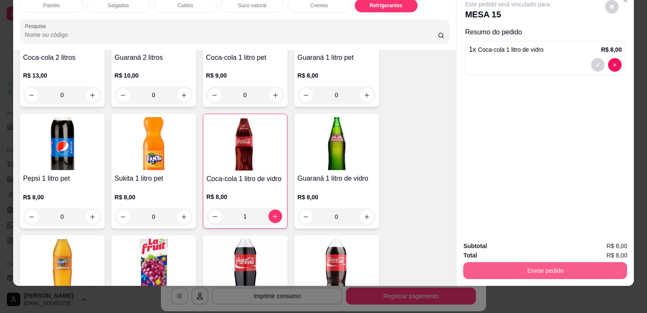
click at [553, 262] on button "Enviar pedido" at bounding box center [545, 270] width 164 height 17
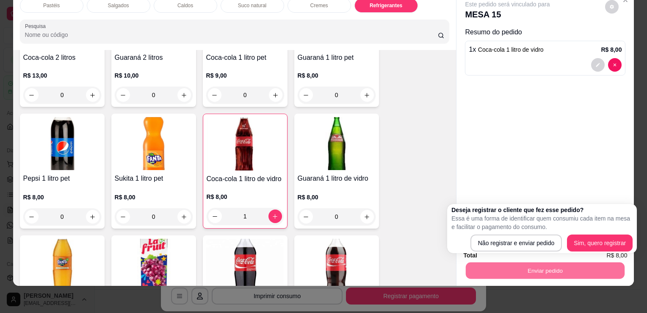
click at [539, 153] on div "Este pedido será vinculado para MESA 15 Resumo do pedido 1 x Coca-cola 1 litro …" at bounding box center [544, 113] width 177 height 243
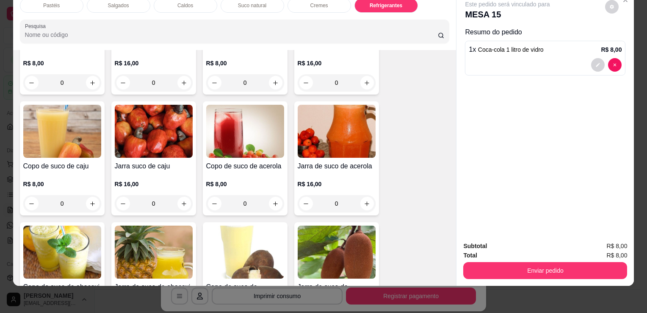
scroll to position [0, 0]
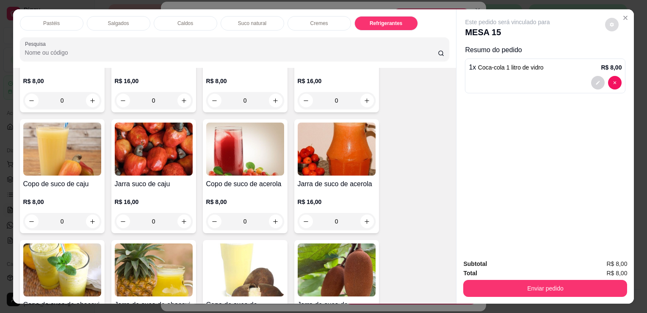
click at [606, 26] on button "decrease-product-quantity" at bounding box center [612, 25] width 14 height 14
click at [619, 55] on span "Automatic updates" at bounding box center [624, 55] width 17 height 10
click at [619, 55] on input "Automatic updates" at bounding box center [618, 58] width 6 height 6
checkbox input "false"
click at [544, 206] on div "Este pedido será vinculado para MESA 15 Resumo do pedido 1 x Coca-cola 1 litro …" at bounding box center [544, 130] width 177 height 243
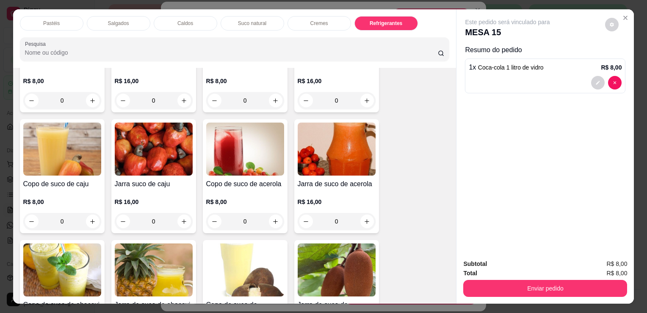
click at [122, 20] on p "Salgados" at bounding box center [118, 23] width 21 height 7
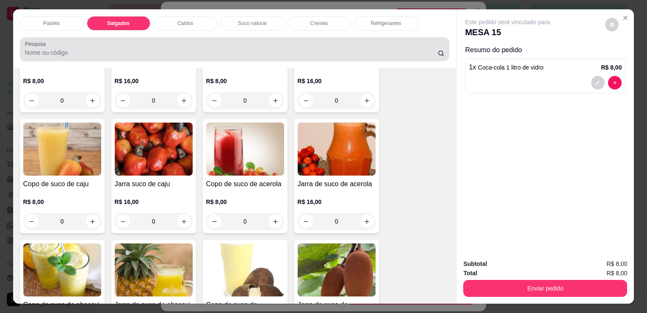
scroll to position [21, 0]
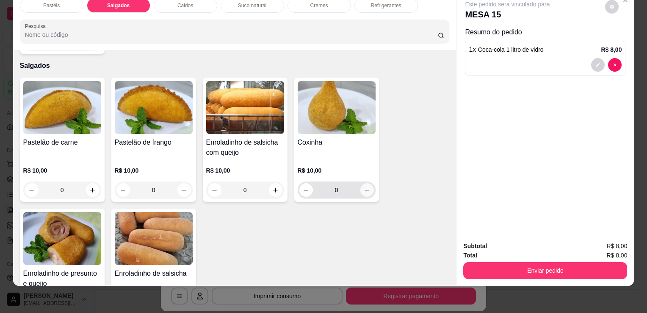
click at [364, 183] on button "increase-product-quantity" at bounding box center [367, 190] width 14 height 14
type input "1"
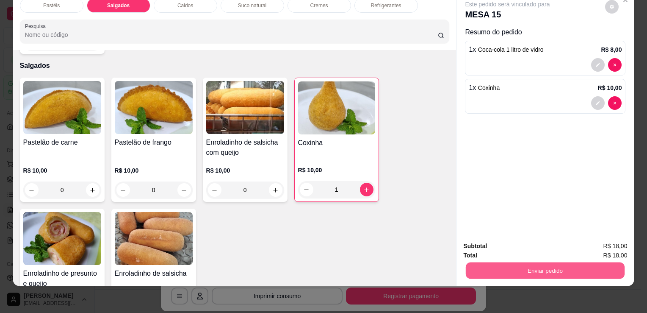
click at [526, 266] on button "Enviar pedido" at bounding box center [545, 270] width 159 height 17
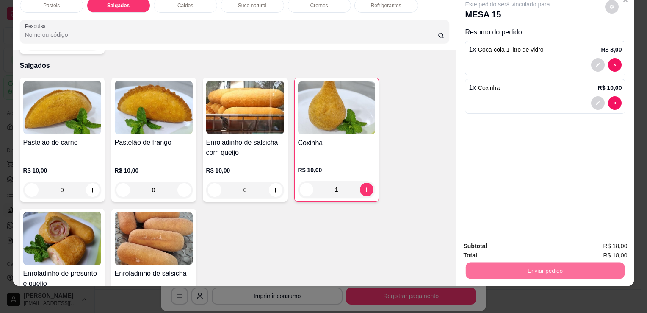
click at [582, 241] on button "Sim, quero registrar" at bounding box center [597, 243] width 63 height 16
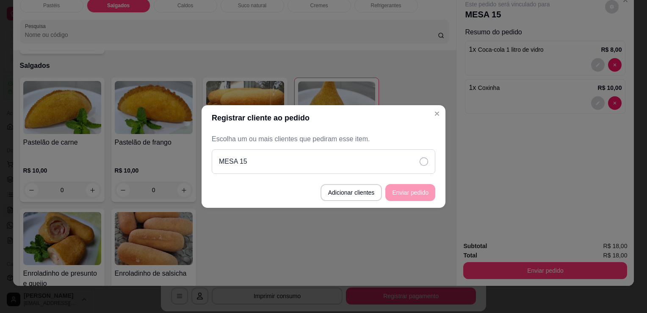
drag, startPoint x: 337, startPoint y: 160, endPoint x: 346, endPoint y: 173, distance: 14.9
click at [337, 160] on div "MESA 15" at bounding box center [324, 161] width 224 height 25
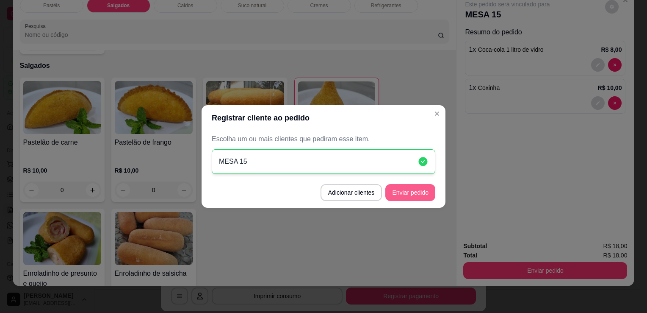
click at [416, 199] on button "Enviar pedido" at bounding box center [410, 192] width 50 height 17
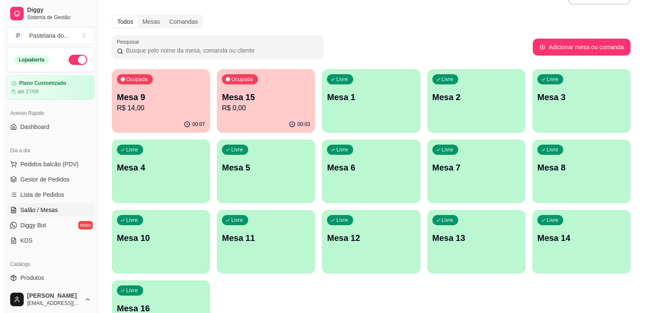
scroll to position [3, 0]
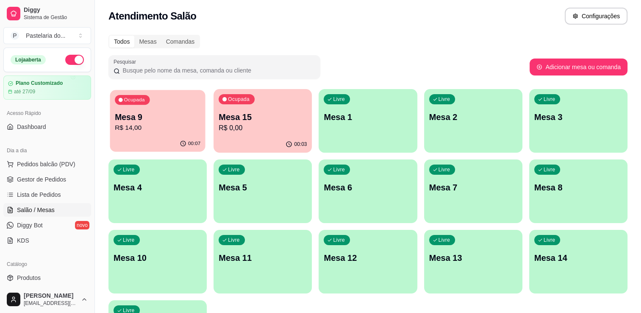
click at [129, 139] on div "00:07" at bounding box center [157, 144] width 95 height 16
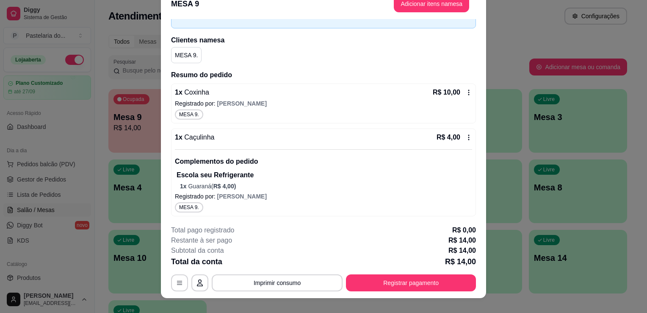
scroll to position [25, 0]
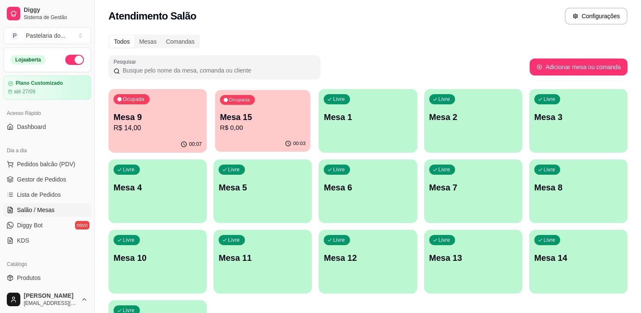
click at [252, 127] on p "R$ 0,00" at bounding box center [263, 128] width 86 height 10
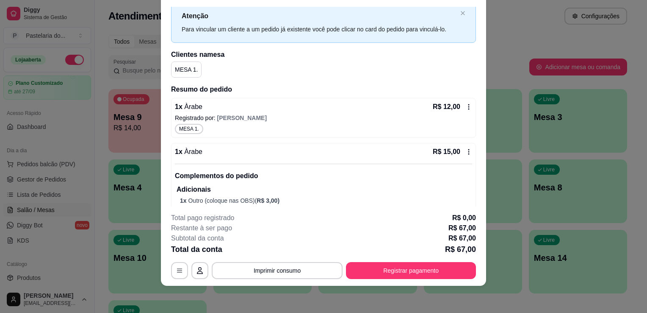
scroll to position [0, 0]
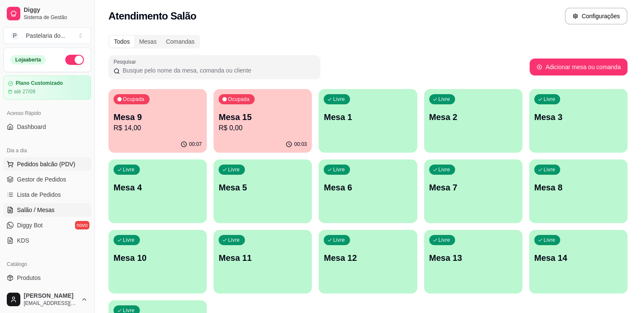
click at [66, 169] on button "Pedidos balcão (PDV)" at bounding box center [47, 164] width 88 height 14
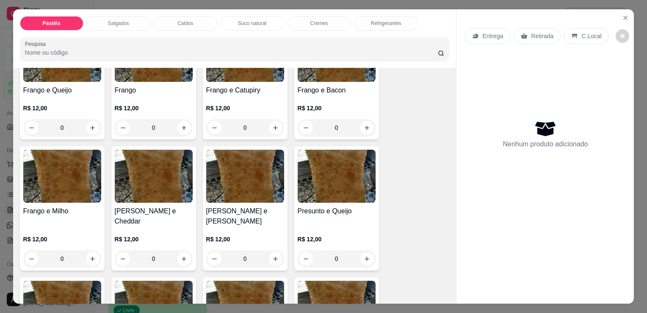
scroll to position [593, 0]
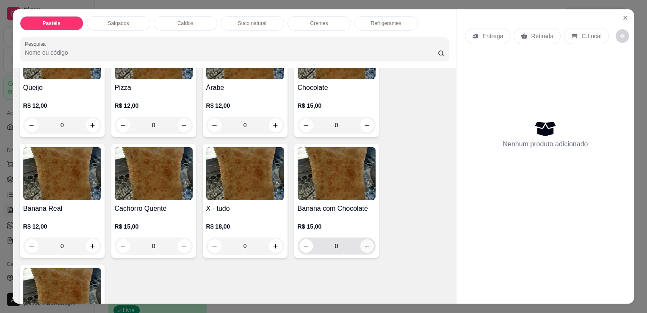
click at [366, 243] on icon "increase-product-quantity" at bounding box center [367, 245] width 5 height 5
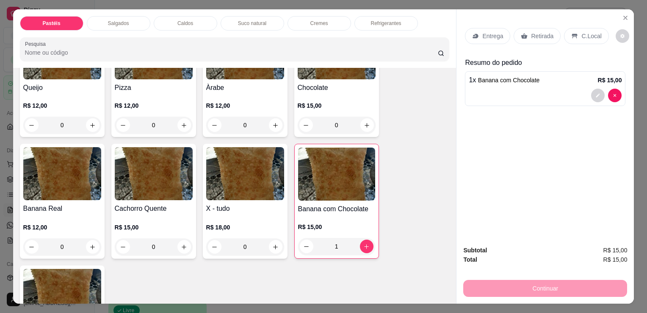
click at [564, 82] on div "1 x Banana com Chocolate R$ 15,00" at bounding box center [545, 88] width 160 height 35
type input "0"
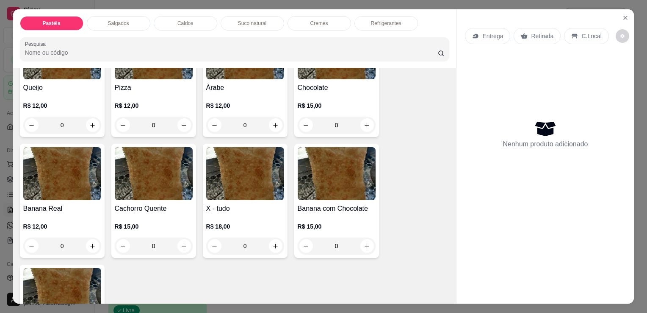
click at [55, 165] on img at bounding box center [62, 173] width 78 height 53
click at [164, 163] on img at bounding box center [154, 173] width 78 height 53
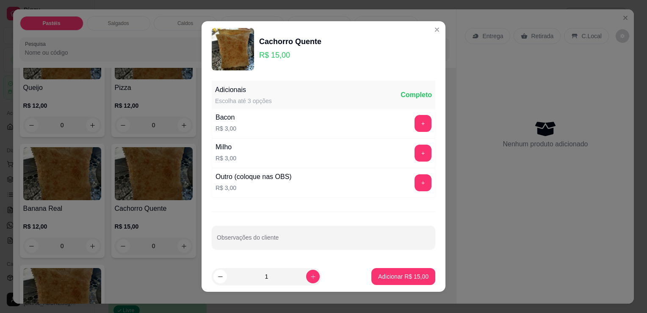
click at [544, 112] on div "Nenhum produto adicionado" at bounding box center [545, 134] width 160 height 166
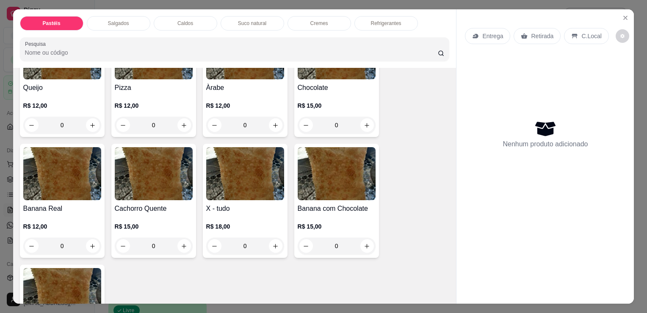
click at [342, 203] on h4 "Banana com Chocolate" at bounding box center [337, 208] width 78 height 10
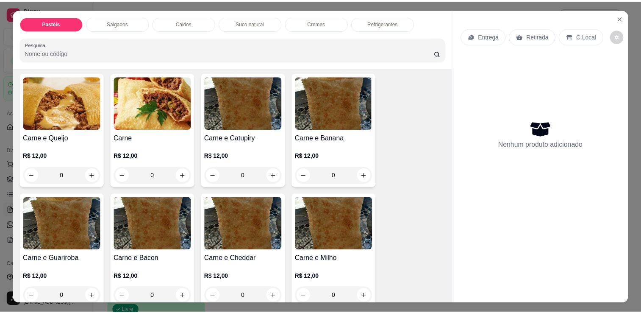
scroll to position [0, 0]
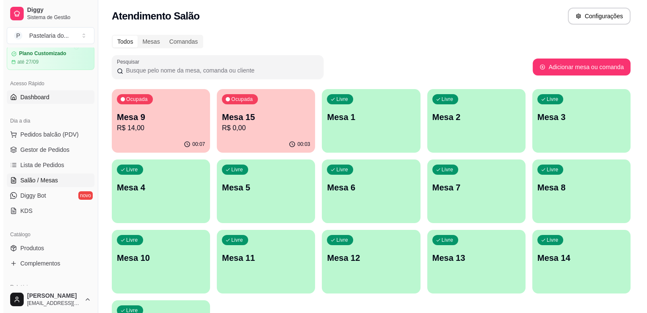
scroll to position [42, 0]
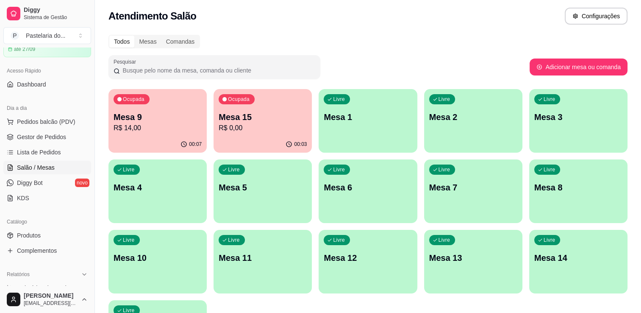
click at [231, 124] on p "R$ 0,00" at bounding box center [263, 128] width 88 height 10
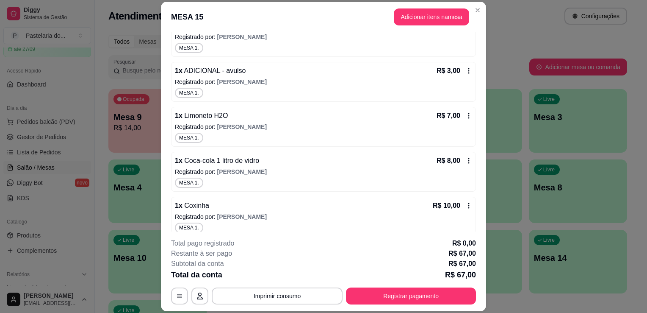
scroll to position [315, 0]
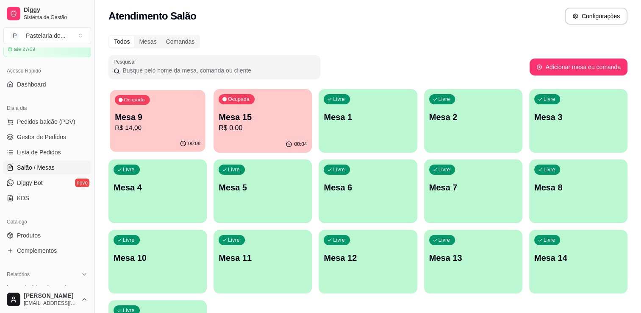
click at [196, 129] on p "R$ 14,00" at bounding box center [158, 128] width 86 height 10
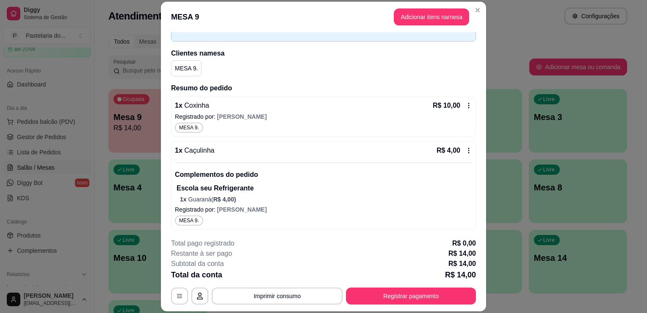
scroll to position [25, 0]
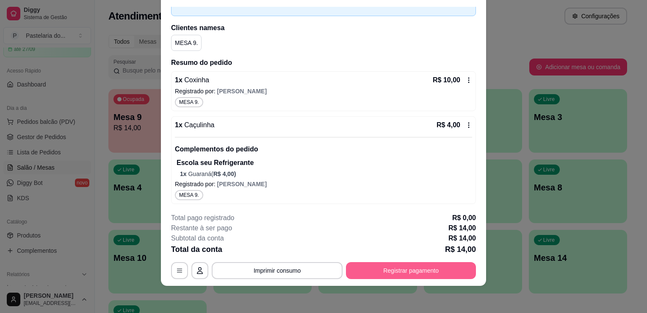
click at [381, 279] on footer "**********" at bounding box center [323, 246] width 325 height 80
click at [402, 271] on button "Registrar pagamento" at bounding box center [411, 270] width 130 height 17
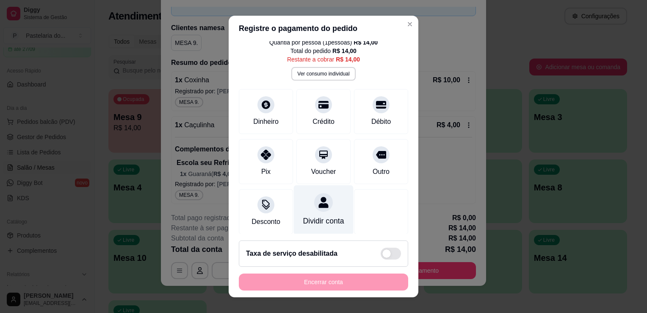
scroll to position [41, 0]
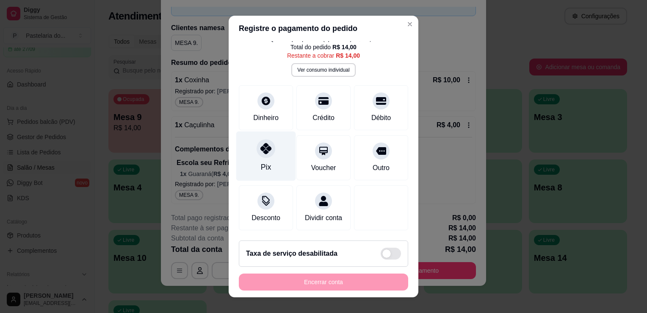
click at [268, 154] on div "Pix" at bounding box center [266, 156] width 60 height 50
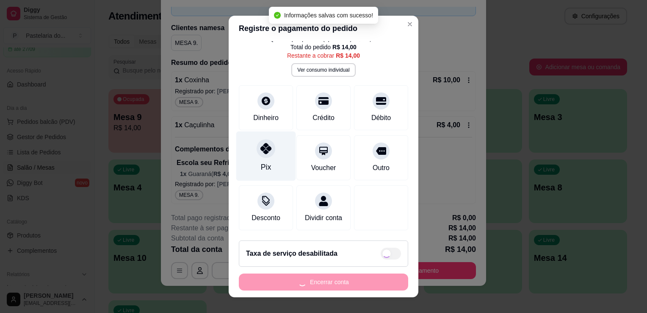
type input "R$ 0,00"
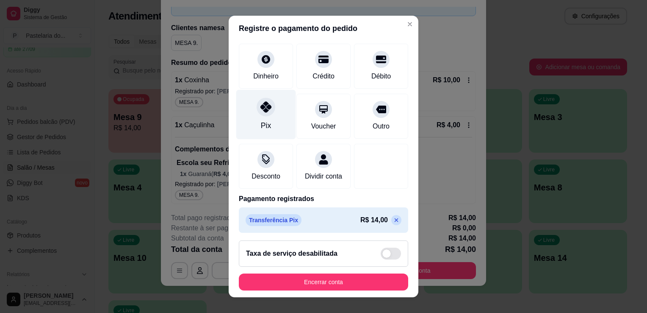
scroll to position [77, 0]
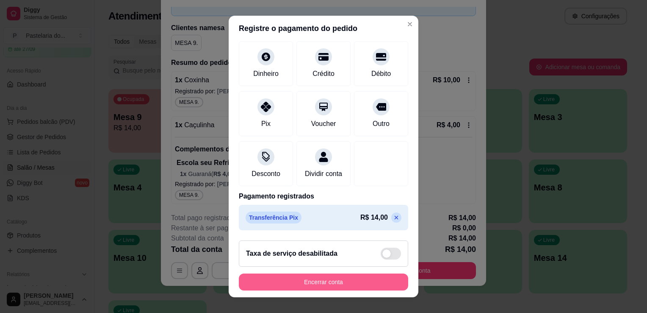
click at [355, 287] on button "Encerrar conta" at bounding box center [323, 281] width 169 height 17
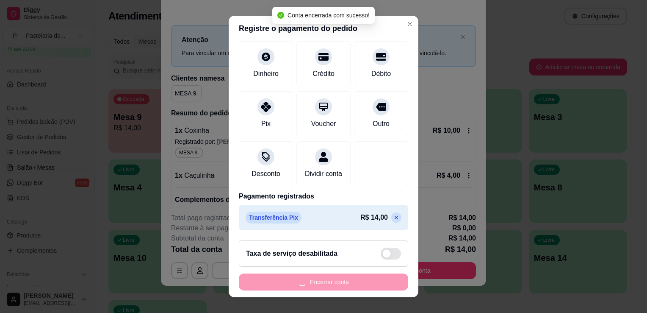
scroll to position [0, 0]
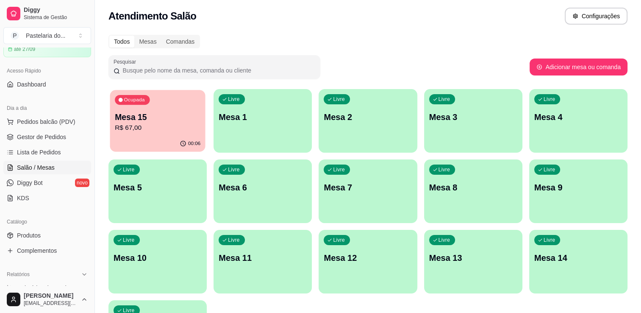
click at [164, 140] on div "00:06" at bounding box center [157, 144] width 95 height 16
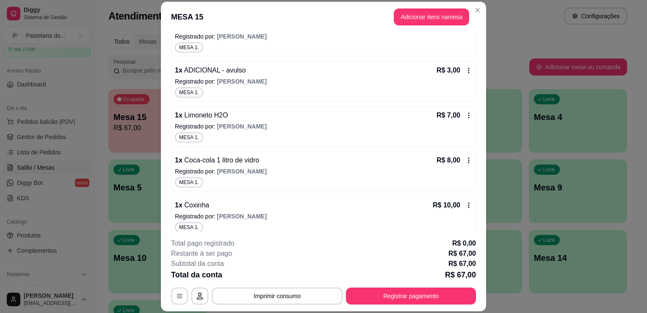
scroll to position [315, 0]
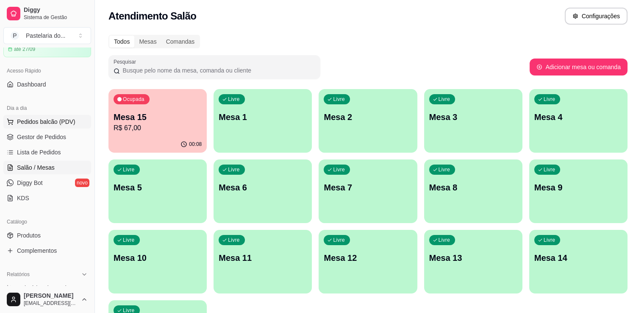
click at [54, 119] on span "Pedidos balcão (PDV)" at bounding box center [46, 121] width 58 height 8
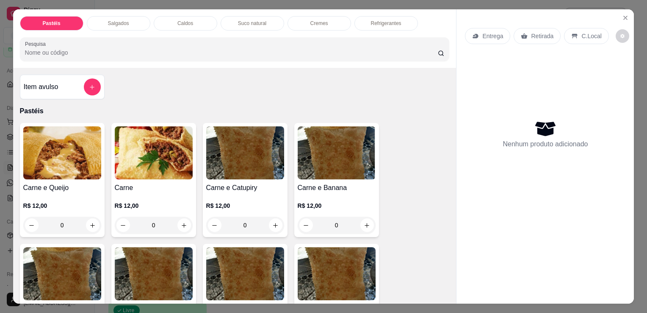
click at [124, 21] on p "Salgados" at bounding box center [118, 23] width 21 height 7
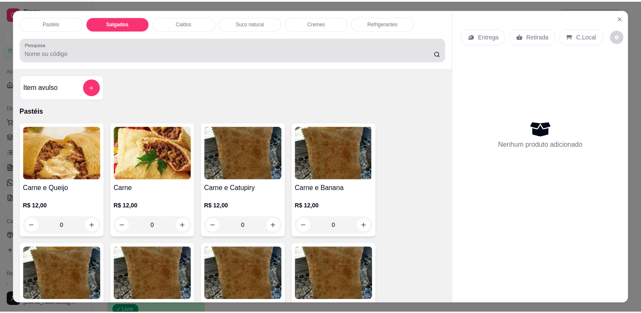
scroll to position [21, 0]
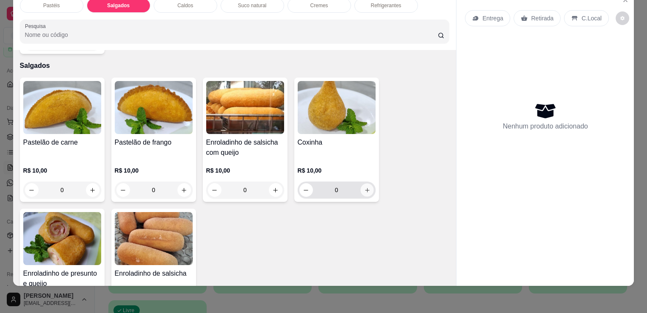
click at [365, 188] on icon "increase-product-quantity" at bounding box center [367, 190] width 4 height 4
type input "1"
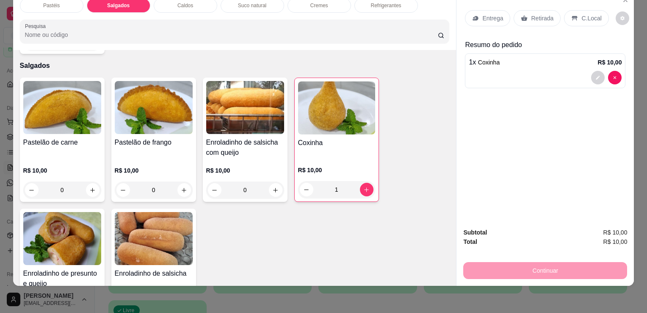
click at [537, 14] on p "Retirada" at bounding box center [542, 18] width 22 height 8
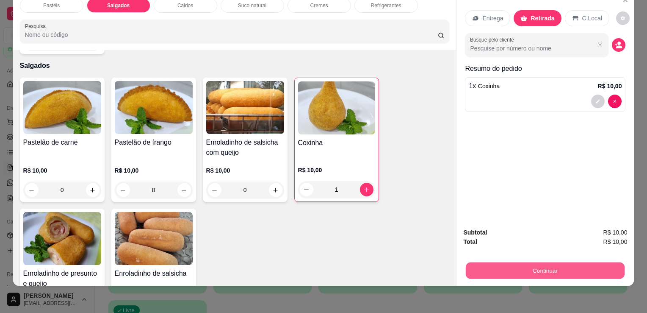
click at [526, 262] on button "Continuar" at bounding box center [545, 270] width 159 height 17
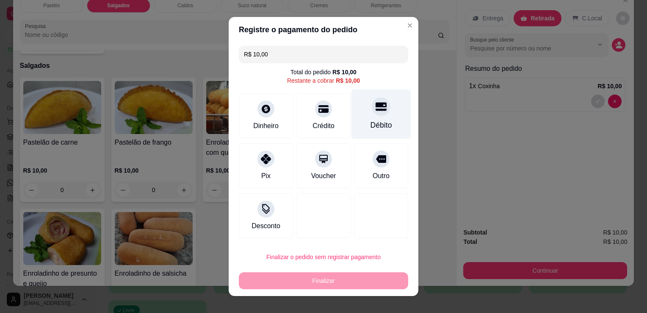
click at [379, 105] on div at bounding box center [381, 106] width 19 height 19
type input "R$ 0,00"
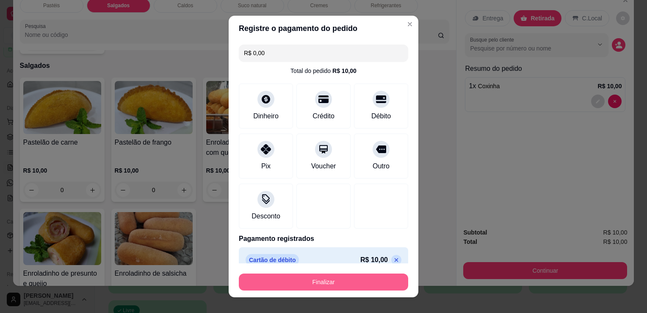
click at [343, 288] on button "Finalizar" at bounding box center [323, 281] width 169 height 17
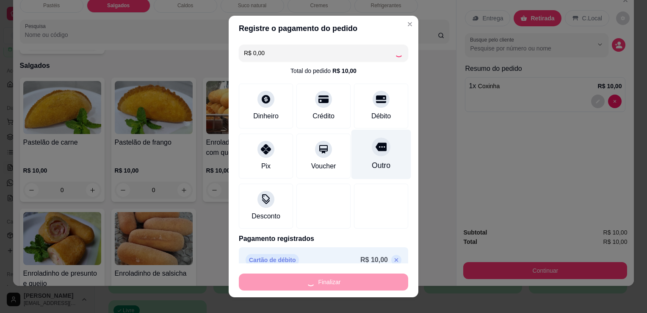
type input "0"
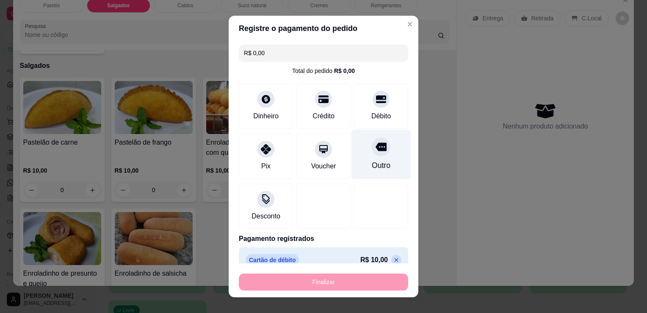
type input "-R$ 10,00"
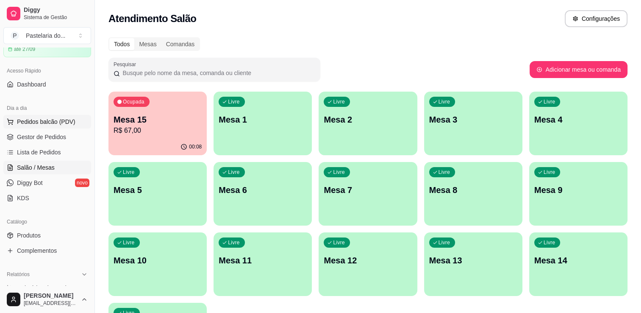
click at [49, 119] on span "Pedidos balcão (PDV)" at bounding box center [46, 121] width 58 height 8
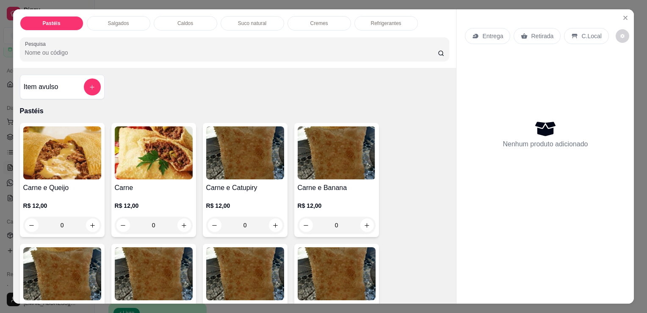
click at [126, 23] on div "Salgados" at bounding box center [119, 23] width 64 height 14
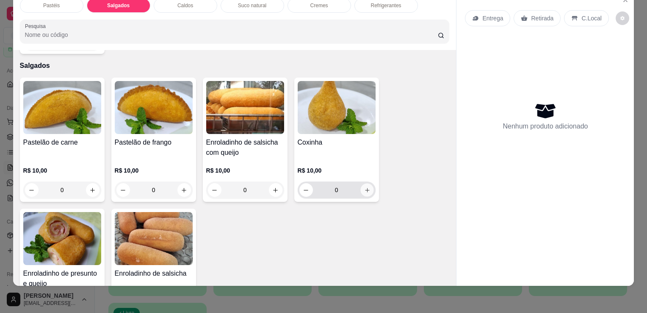
click at [365, 188] on icon "increase-product-quantity" at bounding box center [367, 190] width 4 height 4
type input "1"
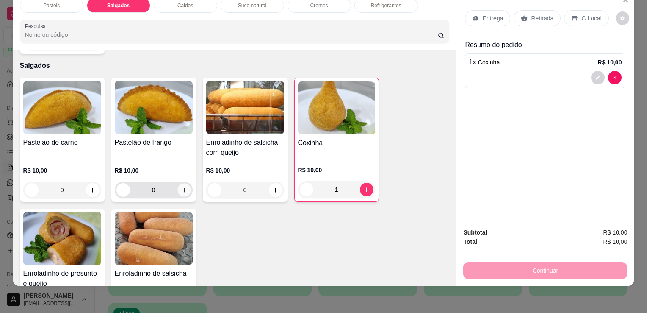
click at [181, 187] on icon "increase-product-quantity" at bounding box center [184, 190] width 6 height 6
type input "1"
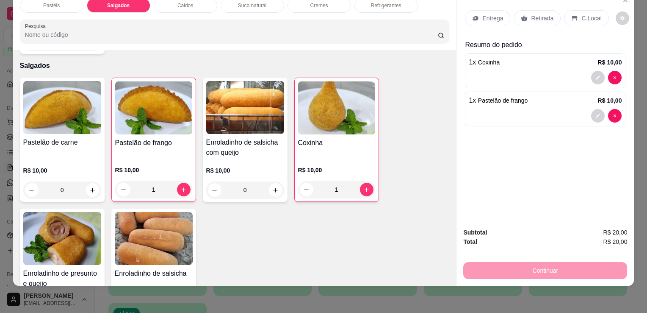
click at [533, 14] on p "Retirada" at bounding box center [542, 18] width 22 height 8
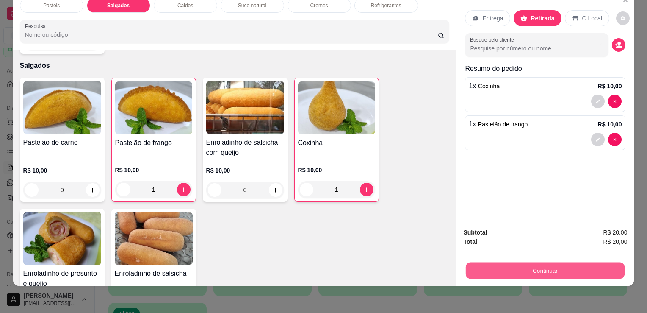
click at [550, 268] on button "Continuar" at bounding box center [545, 270] width 159 height 17
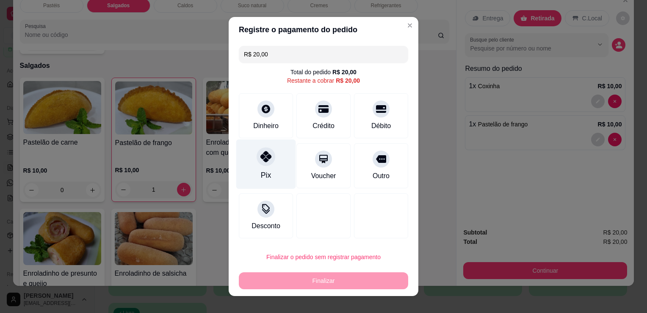
click at [276, 166] on div "Pix" at bounding box center [266, 164] width 60 height 50
type input "R$ 0,00"
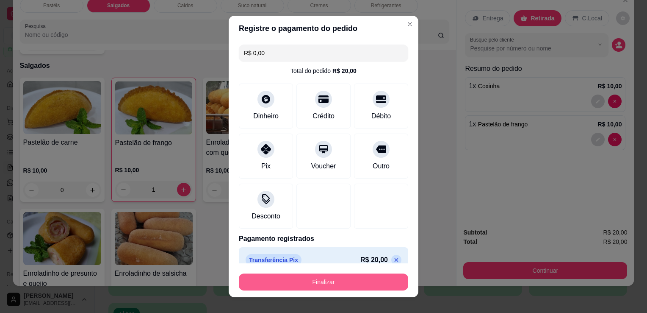
click at [313, 281] on button "Finalizar" at bounding box center [323, 281] width 169 height 17
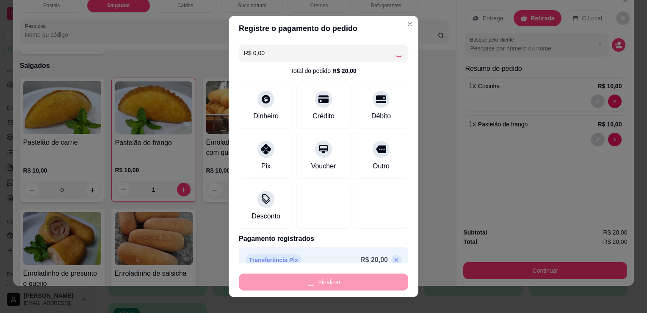
type input "0"
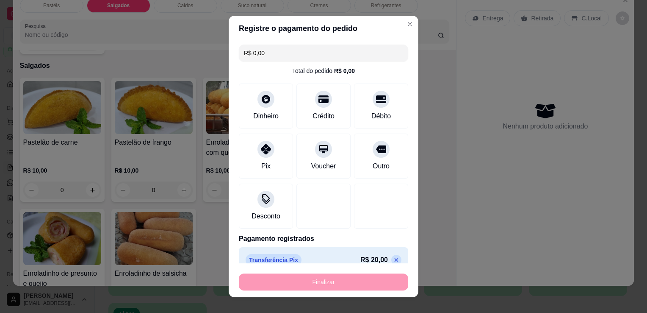
type input "-R$ 20,00"
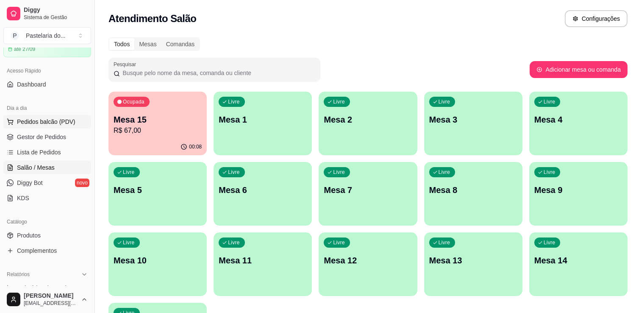
click at [39, 121] on span "Pedidos balcão (PDV)" at bounding box center [46, 121] width 58 height 8
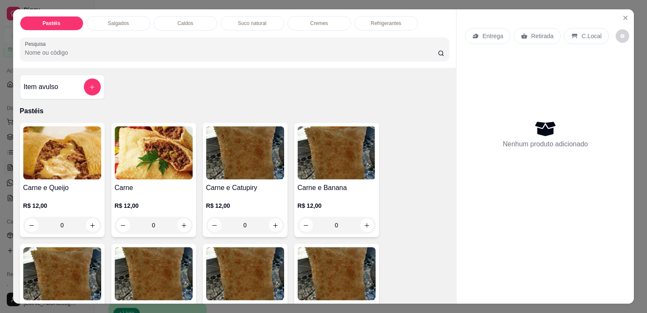
click at [91, 218] on div "0" at bounding box center [62, 224] width 78 height 17
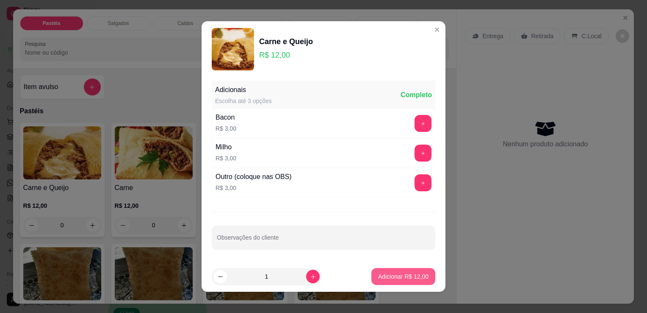
click at [406, 275] on p "Adicionar R$ 12,00" at bounding box center [403, 276] width 50 height 8
type input "1"
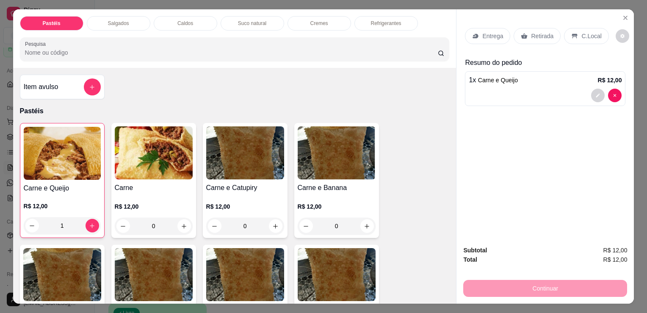
click at [325, 19] on div "Cremes" at bounding box center [320, 23] width 64 height 14
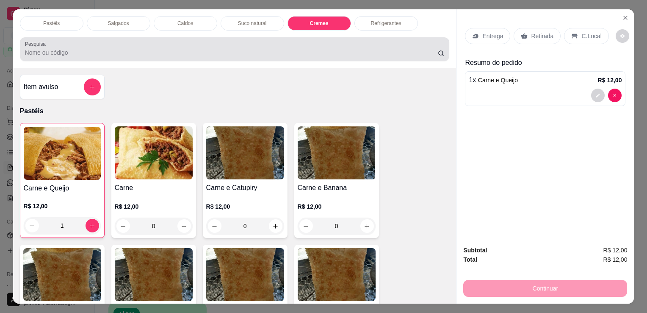
scroll to position [21, 0]
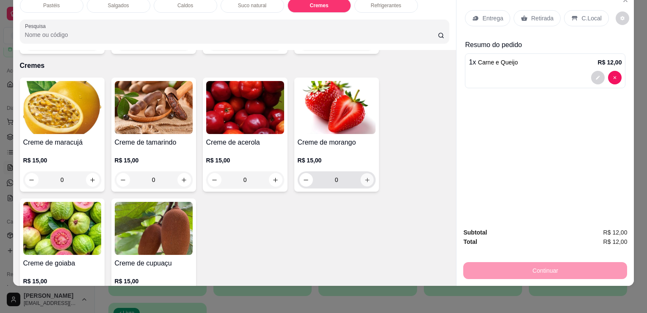
click at [366, 173] on button "increase-product-quantity" at bounding box center [366, 179] width 13 height 13
type input "1"
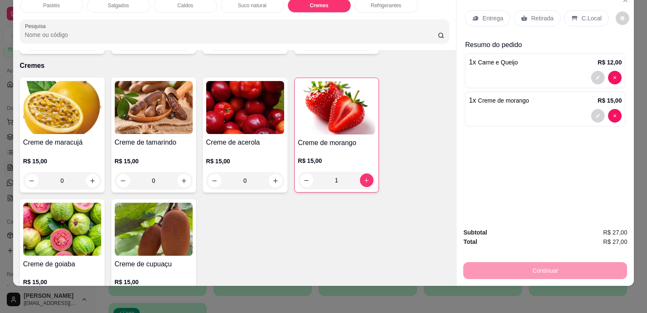
click at [531, 14] on p "Retirada" at bounding box center [542, 18] width 22 height 8
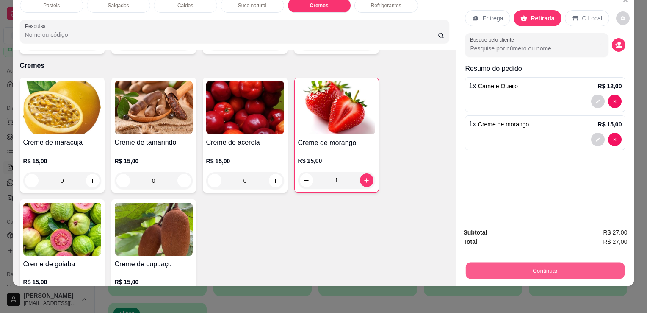
click at [527, 265] on button "Continuar" at bounding box center [545, 270] width 159 height 17
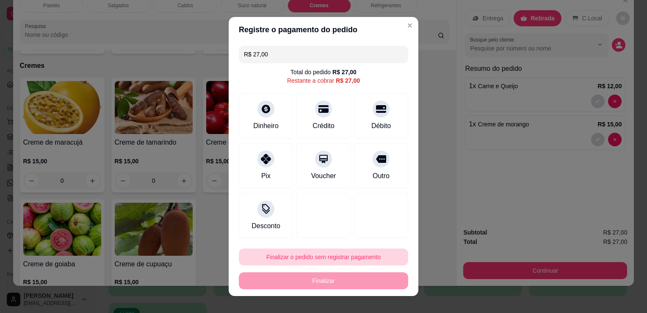
click at [315, 255] on button "Finalizar o pedido sem registrar pagamento" at bounding box center [323, 256] width 169 height 17
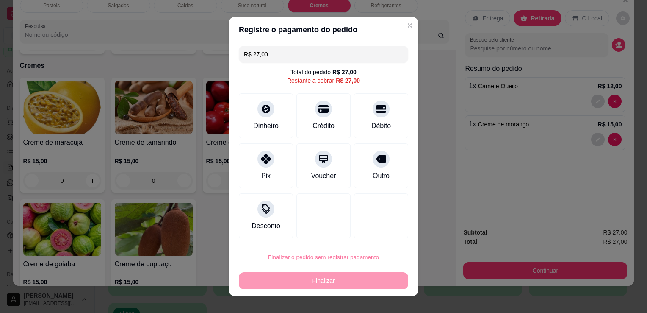
click at [368, 230] on button "Confirmar" at bounding box center [373, 232] width 31 height 13
type input "0"
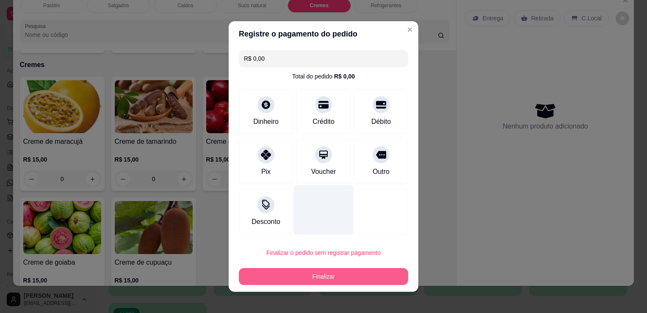
type input "R$ 0,00"
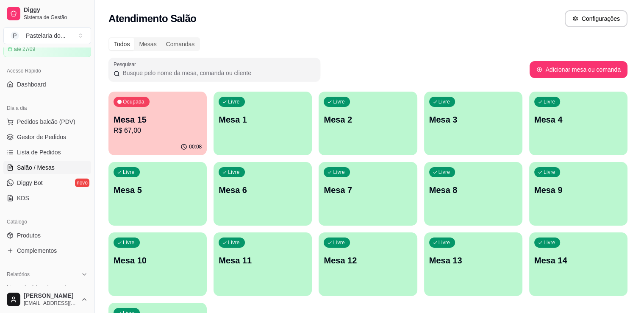
click at [180, 136] on div "Ocupada Mesa 15 R$ 67,00" at bounding box center [157, 114] width 98 height 47
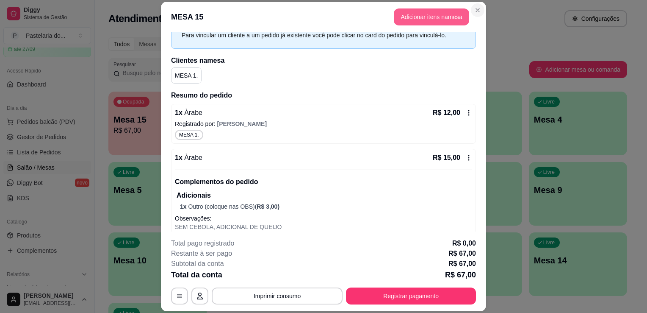
scroll to position [42, 0]
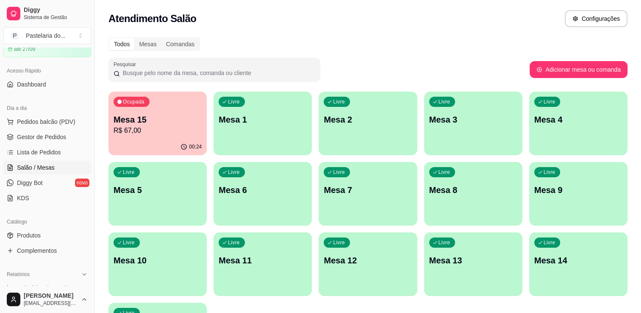
click at [145, 133] on p "R$ 67,00" at bounding box center [157, 130] width 88 height 10
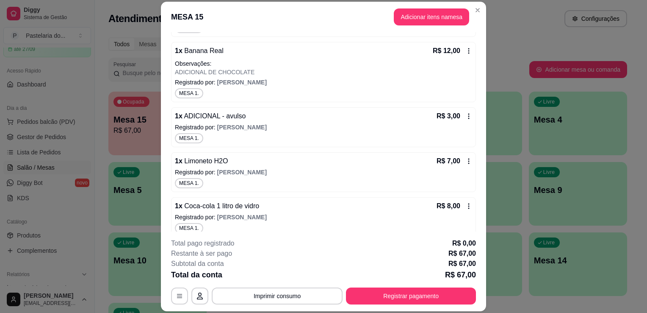
scroll to position [315, 0]
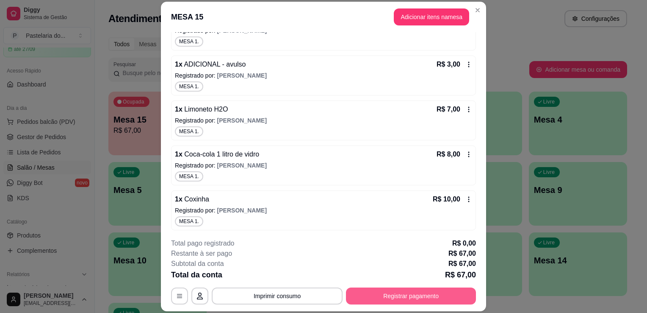
click at [390, 302] on button "Registrar pagamento" at bounding box center [411, 295] width 130 height 17
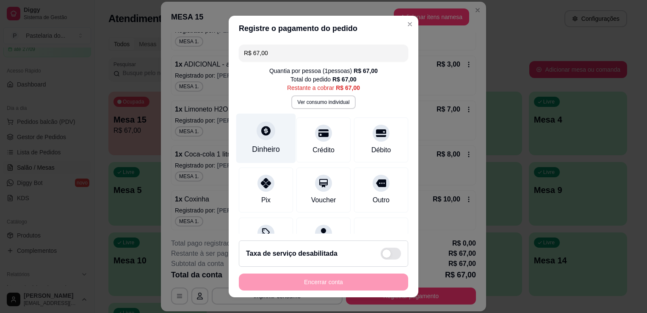
click at [257, 139] on div "Dinheiro" at bounding box center [266, 138] width 60 height 50
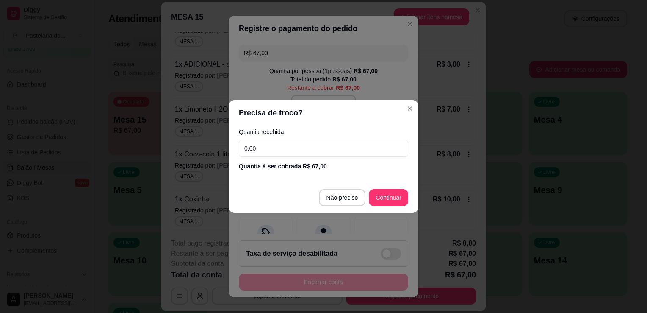
click at [303, 150] on input "0,00" at bounding box center [323, 148] width 169 height 17
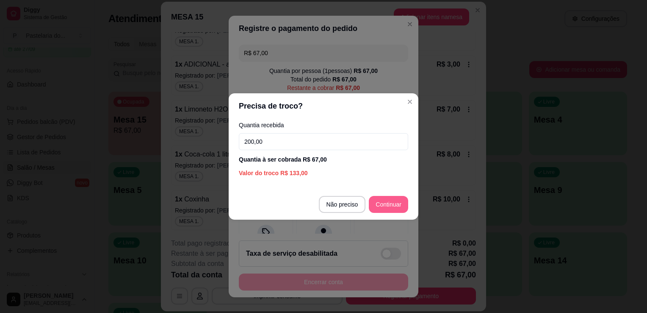
type input "200,00"
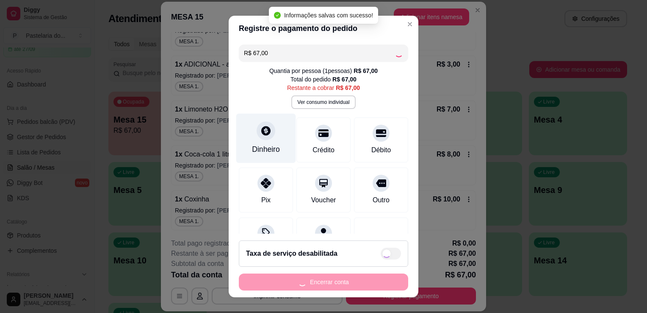
type input "R$ 0,00"
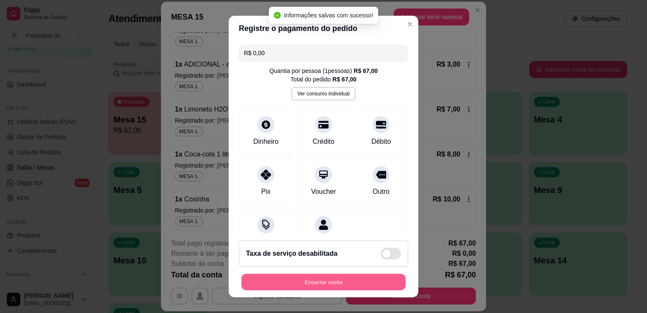
click at [294, 285] on button "Encerrar conta" at bounding box center [323, 282] width 164 height 17
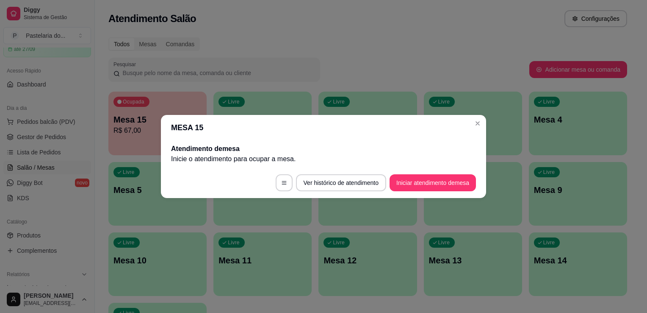
scroll to position [0, 0]
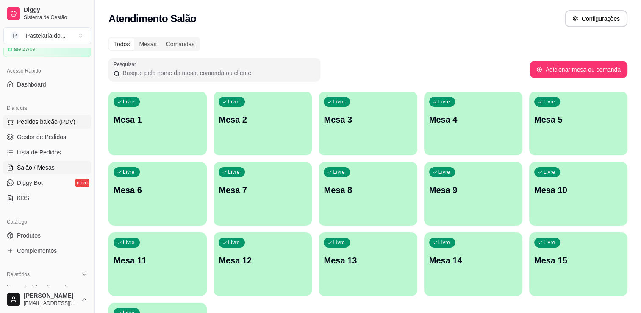
click at [60, 119] on span "Pedidos balcão (PDV)" at bounding box center [46, 121] width 58 height 8
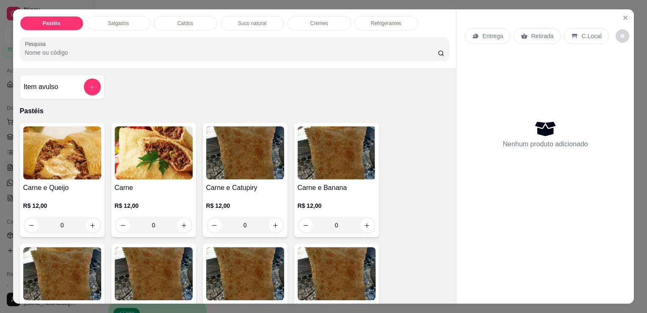
click at [127, 20] on div "Salgados" at bounding box center [119, 23] width 64 height 14
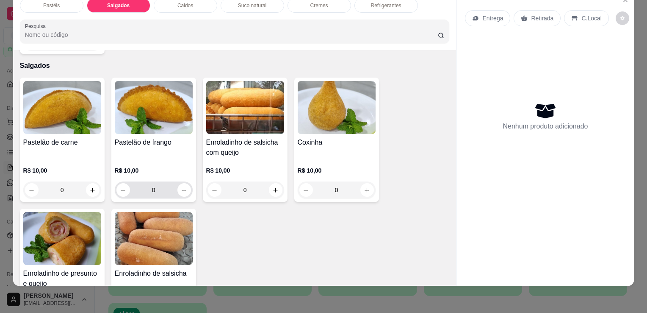
click at [186, 183] on button "increase-product-quantity" at bounding box center [184, 190] width 14 height 14
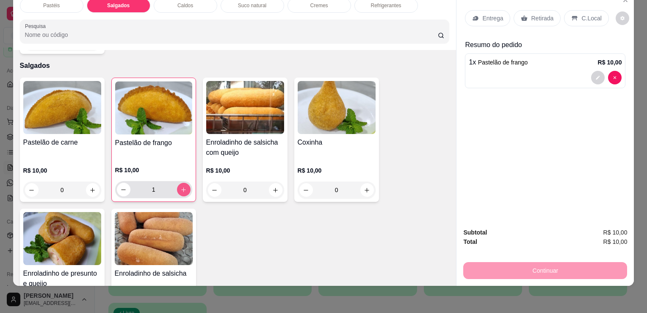
click at [186, 183] on button "increase-product-quantity" at bounding box center [184, 190] width 14 height 14
type input "3"
click at [89, 187] on icon "increase-product-quantity" at bounding box center [92, 190] width 6 height 6
type input "1"
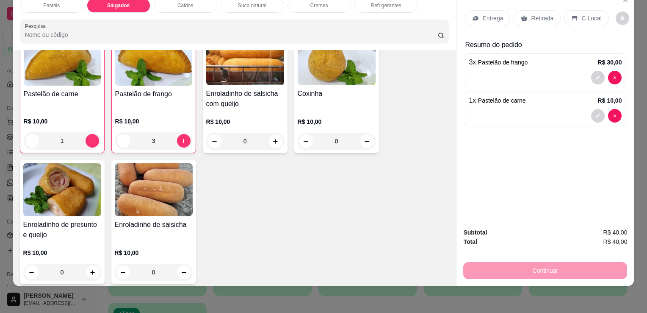
scroll to position [984, 0]
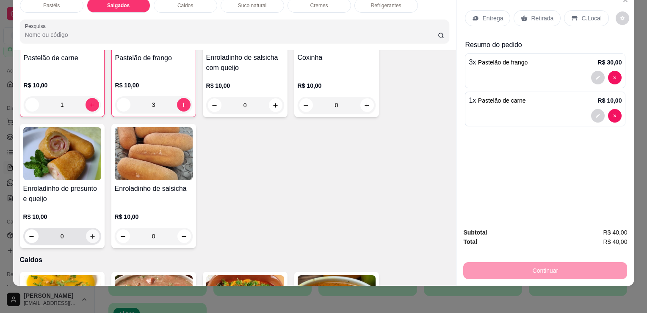
click at [89, 233] on icon "increase-product-quantity" at bounding box center [92, 236] width 6 height 6
type input "1"
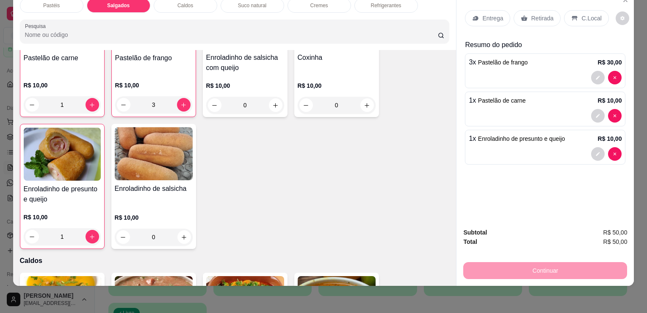
click at [540, 14] on p "Retirada" at bounding box center [542, 18] width 22 height 8
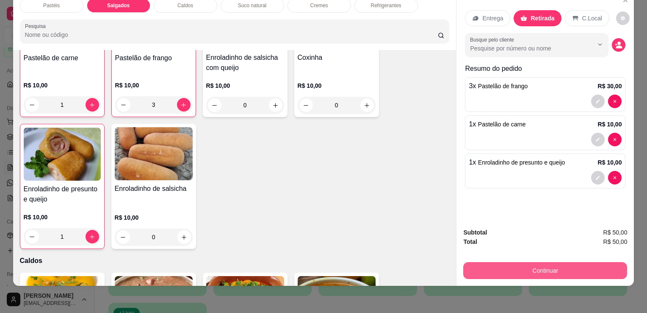
click at [515, 262] on button "Continuar" at bounding box center [545, 270] width 164 height 17
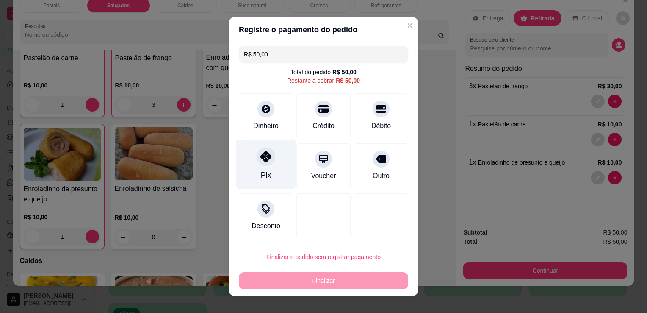
click at [269, 161] on div at bounding box center [266, 156] width 19 height 19
type input "R$ 0,00"
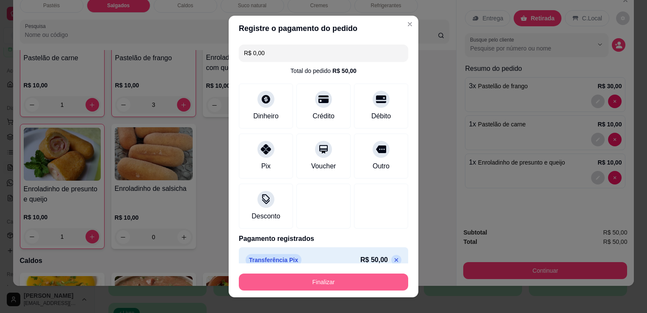
click at [305, 278] on button "Finalizar" at bounding box center [323, 281] width 169 height 17
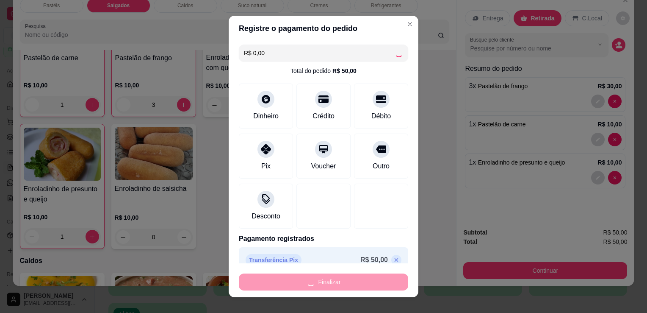
type input "0"
type input "-R$ 50,00"
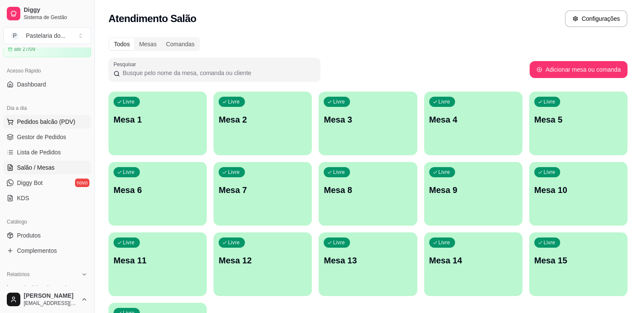
click at [44, 124] on span "Pedidos balcão (PDV)" at bounding box center [46, 121] width 58 height 8
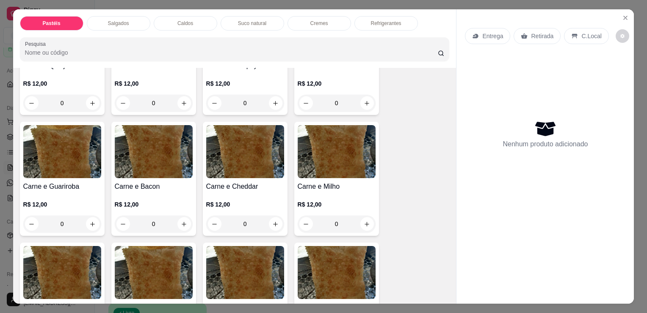
scroll to position [127, 0]
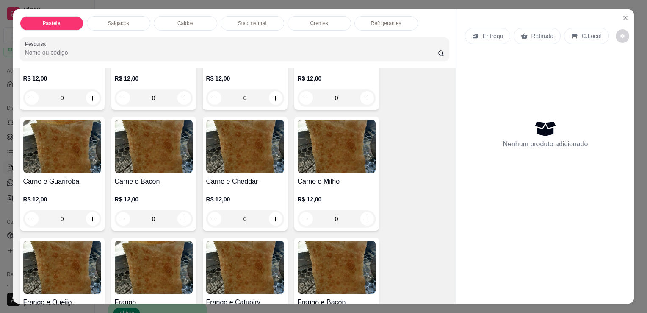
click at [271, 214] on div "0" at bounding box center [245, 218] width 78 height 17
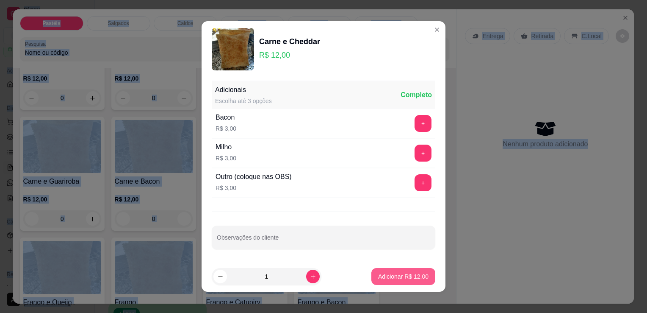
click at [391, 270] on button "Adicionar R$ 12,00" at bounding box center [403, 276] width 64 height 17
type input "1"
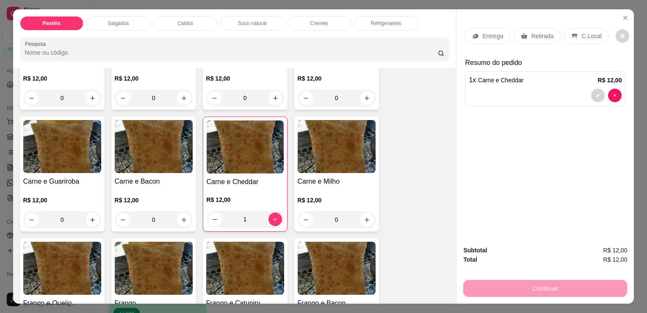
click at [302, 21] on div "Cremes" at bounding box center [320, 23] width 64 height 14
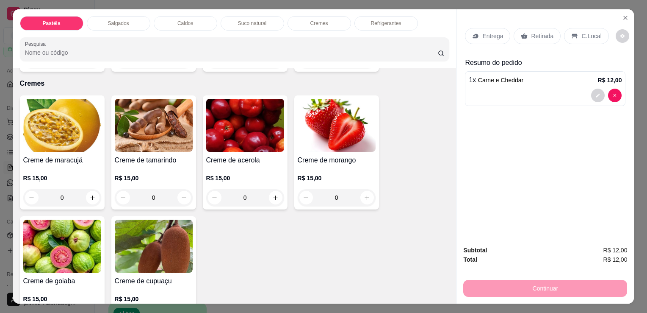
scroll to position [21, 0]
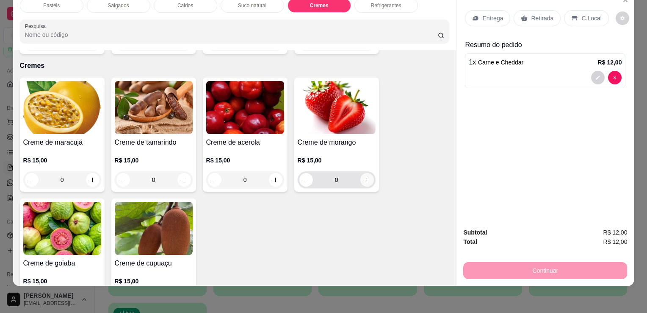
click at [366, 177] on icon "increase-product-quantity" at bounding box center [367, 180] width 6 height 6
type input "1"
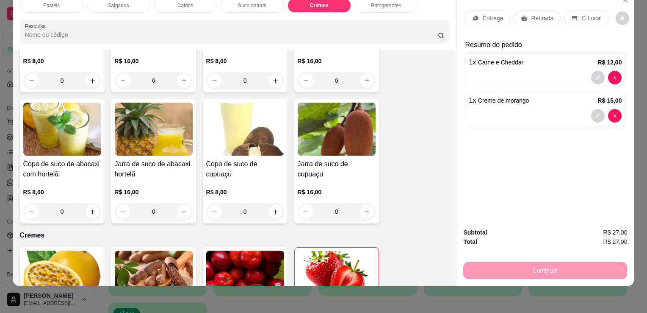
scroll to position [0, 0]
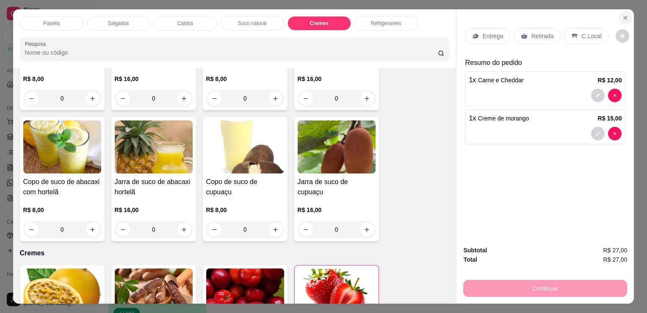
click at [622, 14] on icon "Close" at bounding box center [625, 17] width 7 height 7
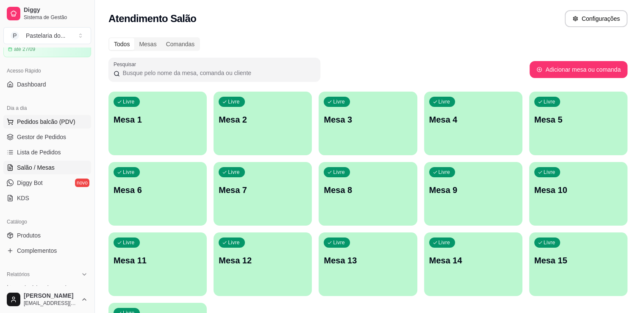
click at [69, 127] on button "Pedidos balcão (PDV)" at bounding box center [47, 122] width 88 height 14
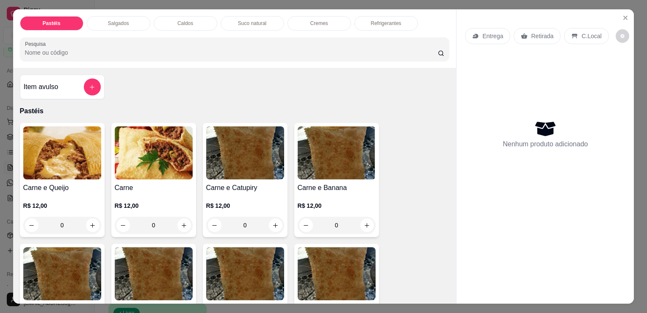
click at [120, 22] on p "Salgados" at bounding box center [118, 23] width 21 height 7
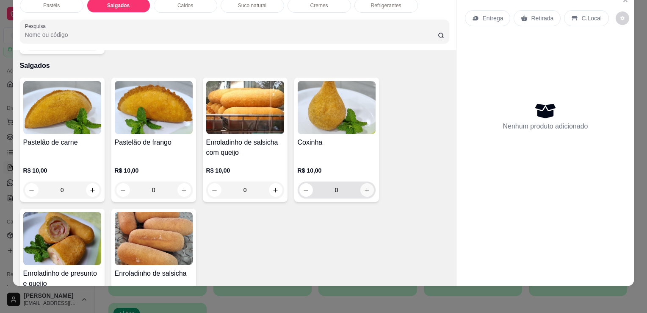
click at [368, 183] on button "increase-product-quantity" at bounding box center [367, 190] width 14 height 14
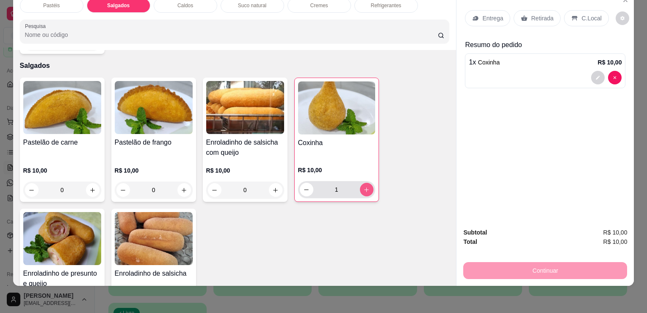
click at [368, 183] on button "increase-product-quantity" at bounding box center [367, 190] width 14 height 14
type input "2"
click at [540, 14] on p "Retirada" at bounding box center [542, 18] width 22 height 8
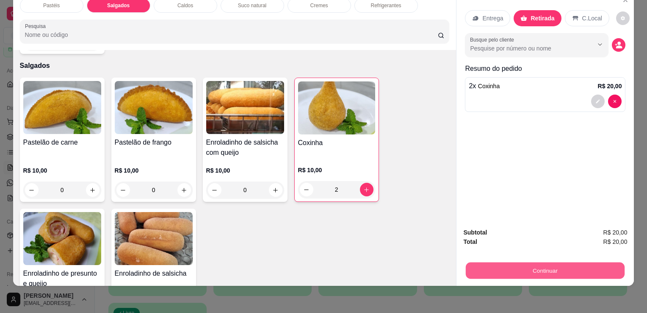
click at [608, 267] on button "Continuar" at bounding box center [545, 270] width 159 height 17
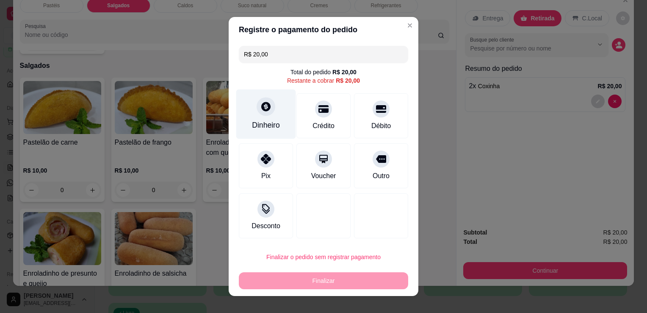
click at [274, 123] on div "Dinheiro" at bounding box center [266, 124] width 28 height 11
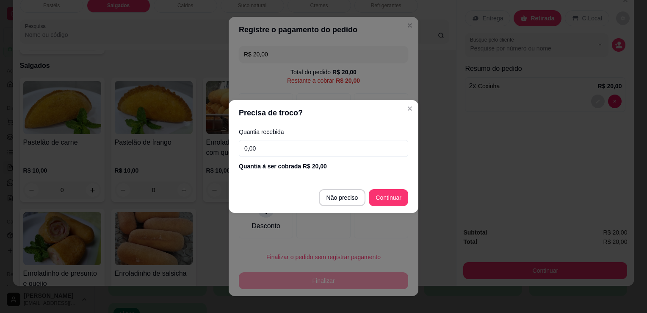
click at [373, 148] on input "0,00" at bounding box center [323, 148] width 169 height 17
type input "20,00"
type input "R$ 0,00"
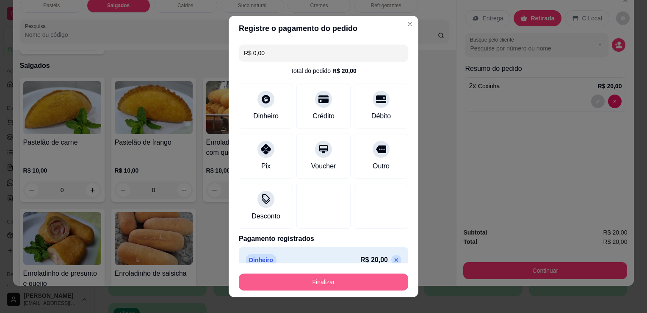
click at [300, 289] on button "Finalizar" at bounding box center [323, 281] width 169 height 17
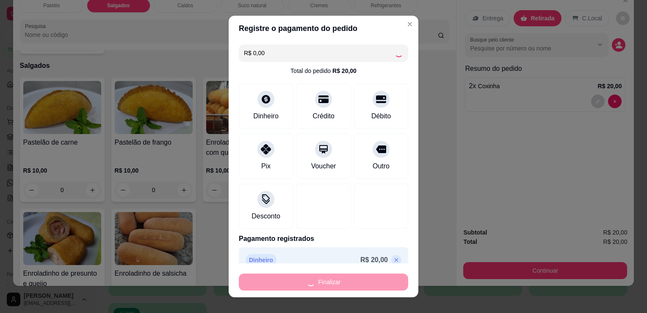
type input "0"
type input "-R$ 20,00"
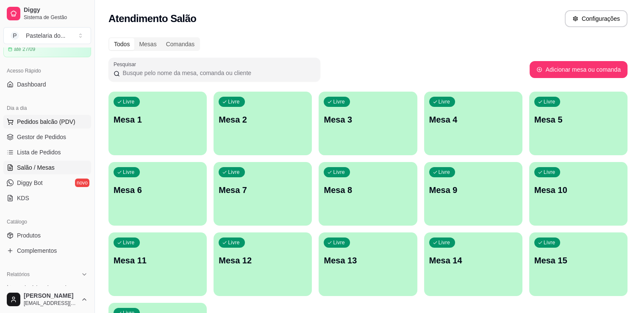
click at [63, 119] on span "Pedidos balcão (PDV)" at bounding box center [46, 121] width 58 height 8
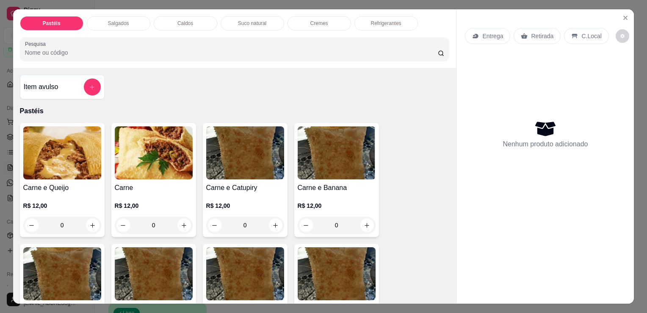
click at [128, 25] on div "Salgados" at bounding box center [119, 23] width 64 height 14
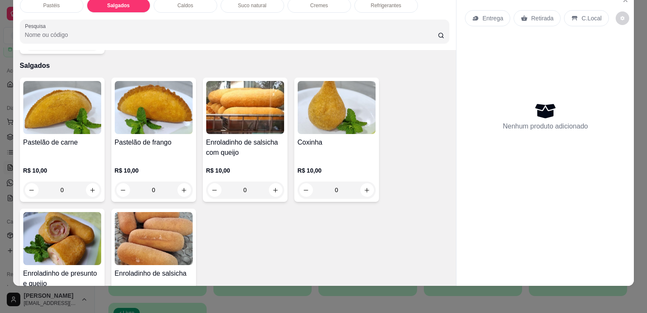
scroll to position [984, 0]
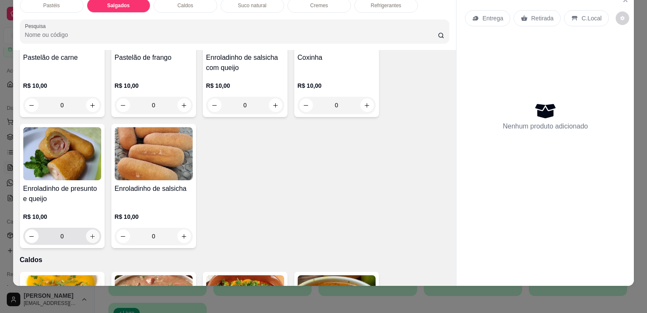
click at [91, 233] on icon "increase-product-quantity" at bounding box center [92, 236] width 6 height 6
type input "1"
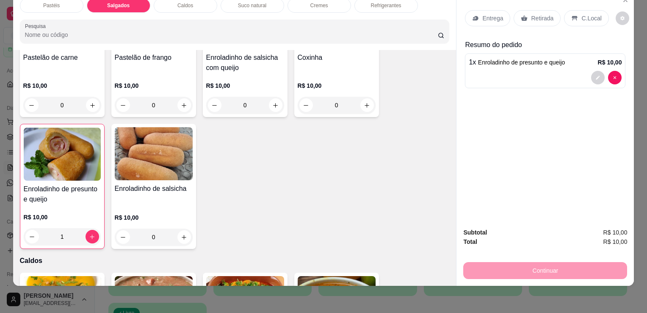
click at [546, 14] on p "Retirada" at bounding box center [542, 18] width 22 height 8
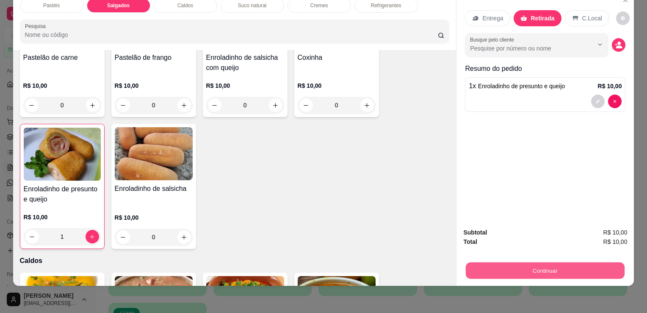
click at [503, 262] on button "Continuar" at bounding box center [545, 270] width 159 height 17
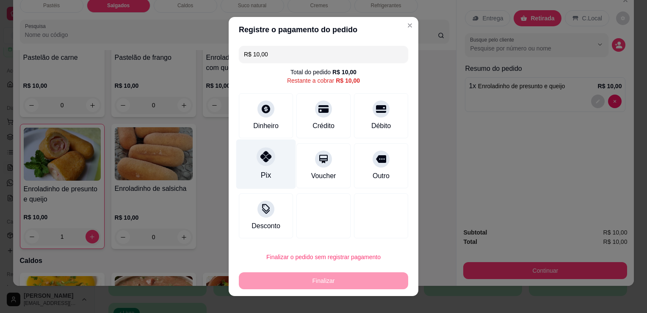
click at [245, 163] on div "Pix" at bounding box center [266, 164] width 60 height 50
type input "R$ 0,00"
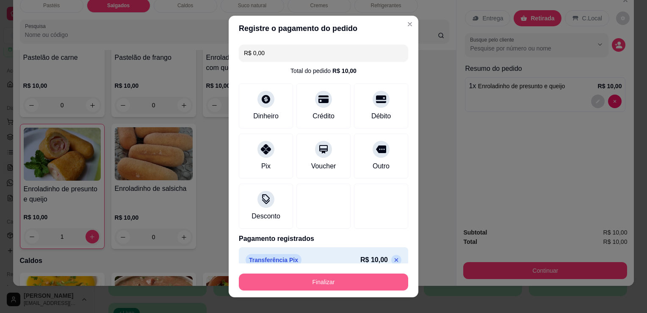
click at [313, 279] on button "Finalizar" at bounding box center [323, 281] width 169 height 17
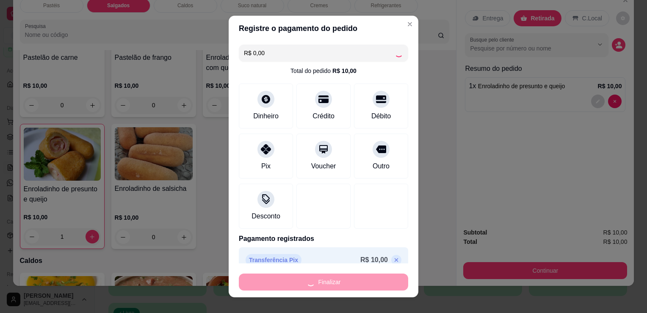
type input "0"
type input "-R$ 10,00"
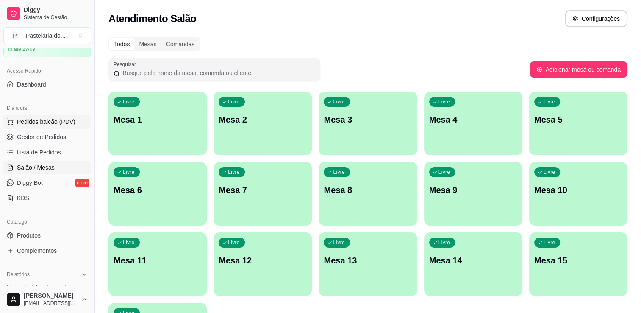
click at [32, 119] on span "Pedidos balcão (PDV)" at bounding box center [46, 121] width 58 height 8
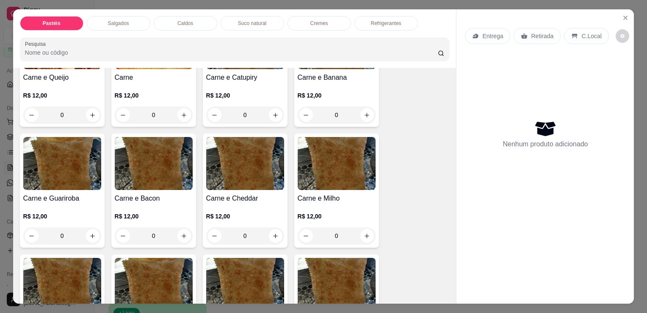
scroll to position [42, 0]
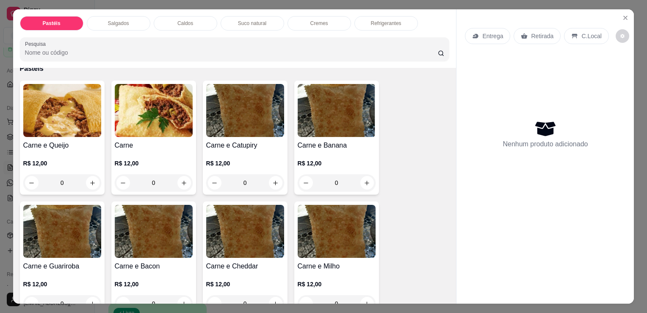
click at [91, 175] on div "0" at bounding box center [62, 182] width 78 height 17
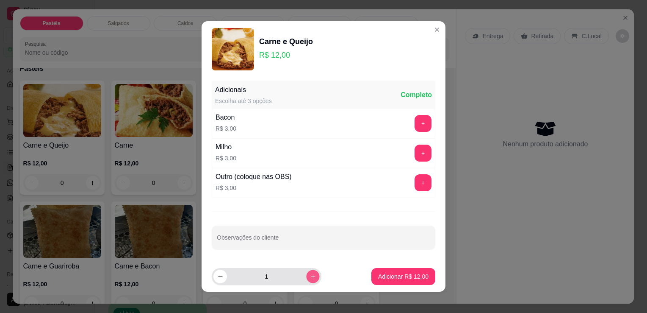
click at [310, 276] on icon "increase-product-quantity" at bounding box center [313, 276] width 6 height 6
click at [310, 277] on icon "increase-product-quantity" at bounding box center [313, 276] width 6 height 6
type input "3"
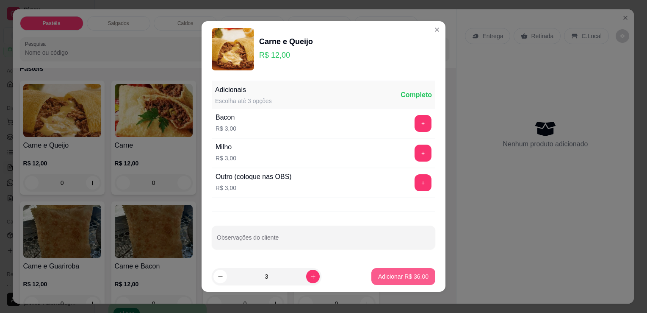
click at [371, 271] on button "Adicionar R$ 36,00" at bounding box center [403, 276] width 64 height 17
type input "3"
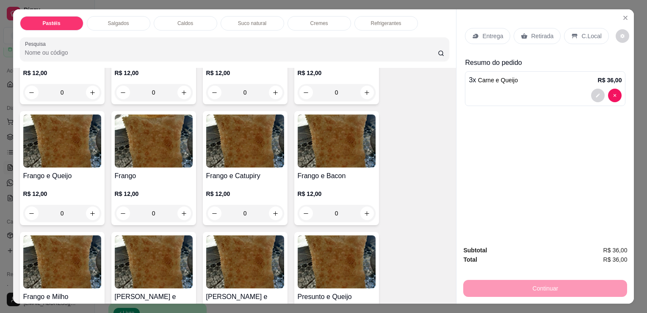
scroll to position [296, 0]
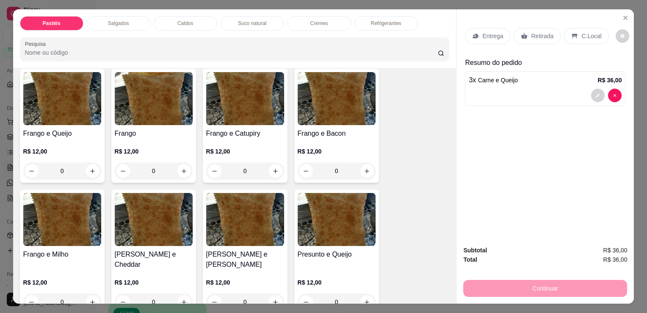
click at [275, 171] on div "0" at bounding box center [245, 170] width 78 height 17
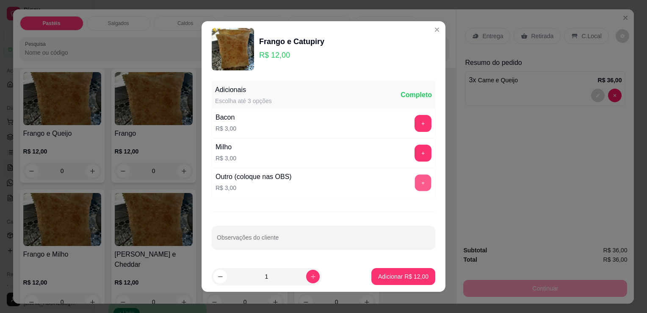
click at [418, 178] on button "+" at bounding box center [423, 182] width 17 height 17
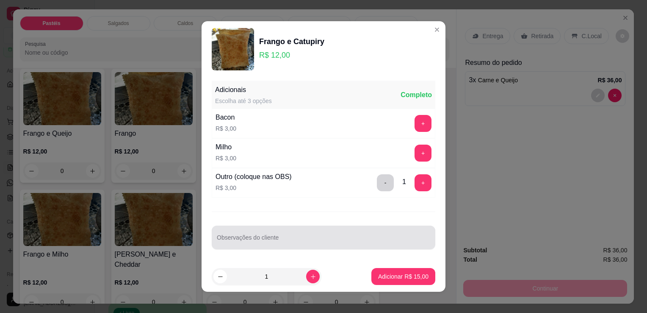
click at [285, 235] on div at bounding box center [323, 237] width 213 height 17
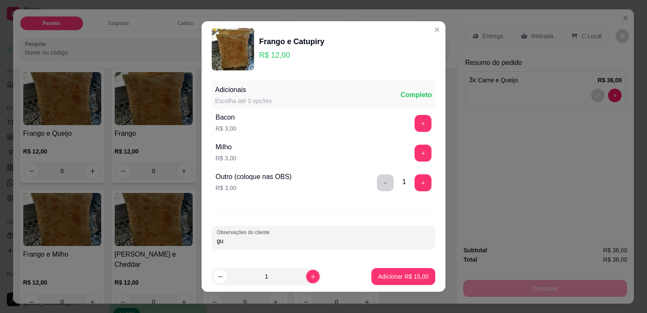
type input "g"
type input "GUEROBA"
click at [402, 279] on p "Adicionar R$ 15,00" at bounding box center [403, 276] width 50 height 8
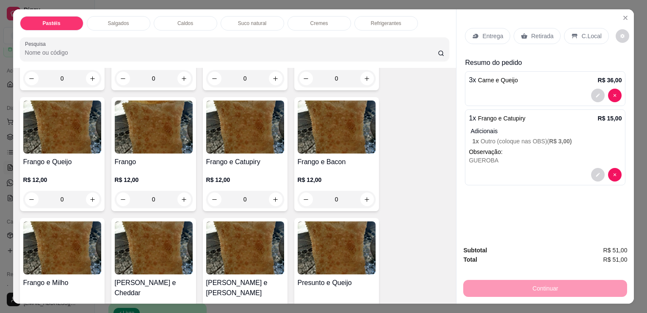
scroll to position [254, 0]
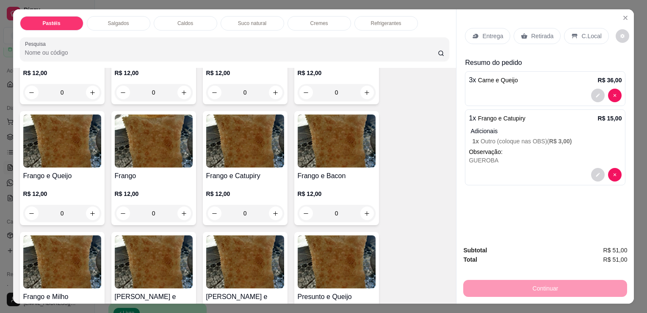
click at [91, 209] on div "0" at bounding box center [62, 213] width 78 height 17
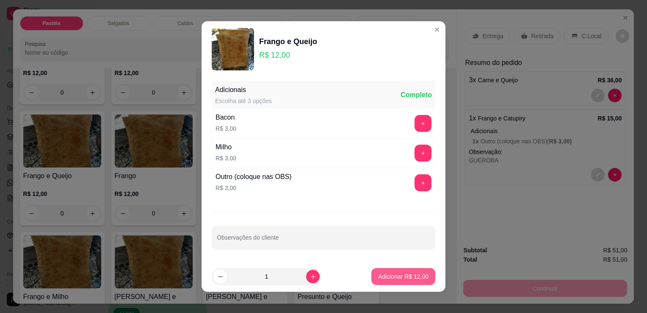
click at [386, 279] on p "Adicionar R$ 12,00" at bounding box center [403, 276] width 50 height 8
type input "1"
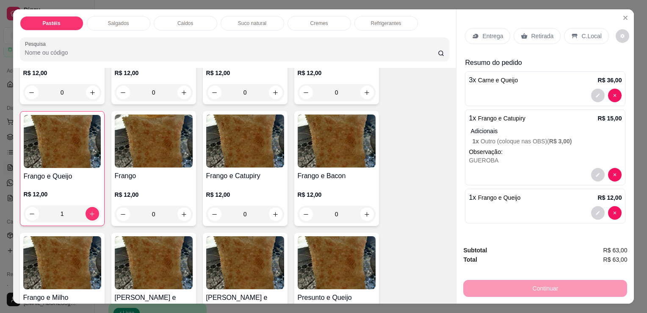
click at [518, 28] on div "Retirada" at bounding box center [537, 36] width 47 height 16
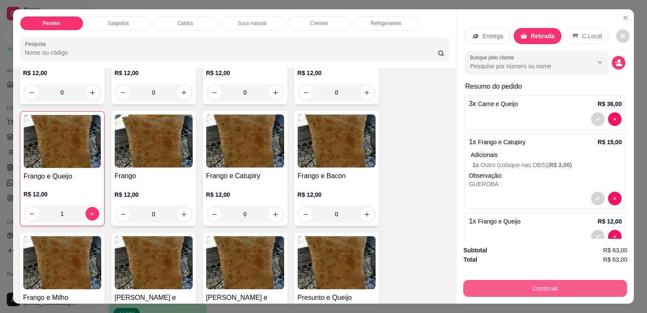
click at [538, 281] on button "Continuar" at bounding box center [545, 287] width 164 height 17
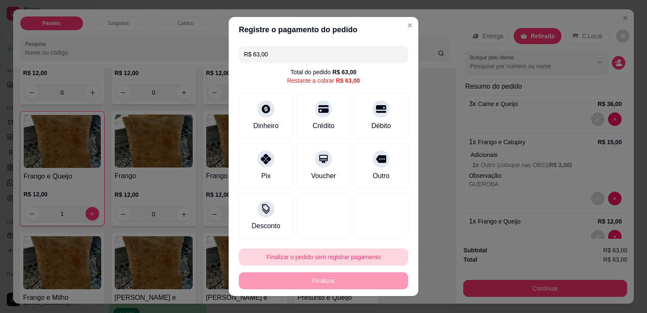
click at [330, 258] on button "Finalizar o pedido sem registrar pagamento" at bounding box center [323, 256] width 169 height 17
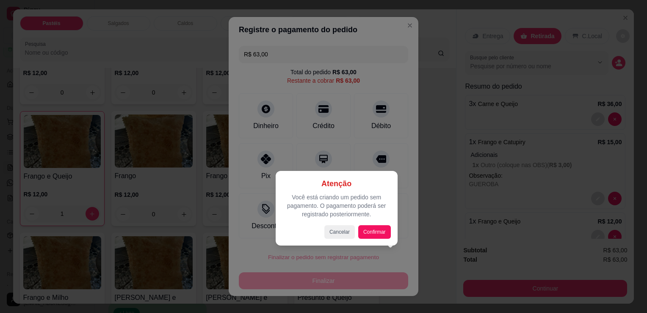
click at [379, 224] on div "Atenção Você está criando um pedido sem pagamento. O pagamento poderá ser regis…" at bounding box center [336, 207] width 108 height 61
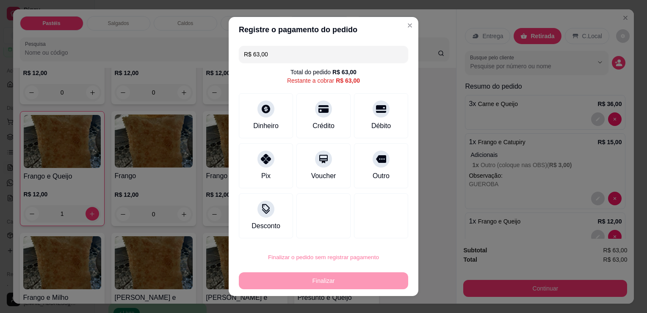
click at [379, 231] on button "Confirmar" at bounding box center [373, 232] width 30 height 13
type input "0"
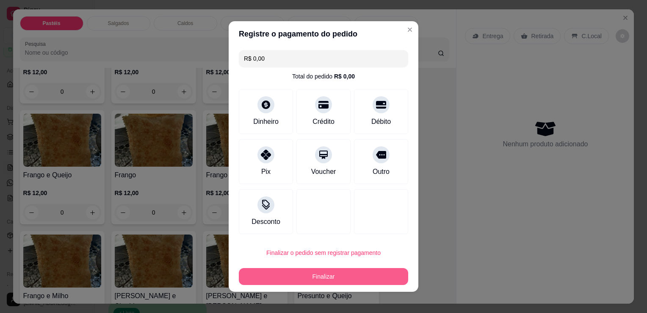
type input "R$ 0,00"
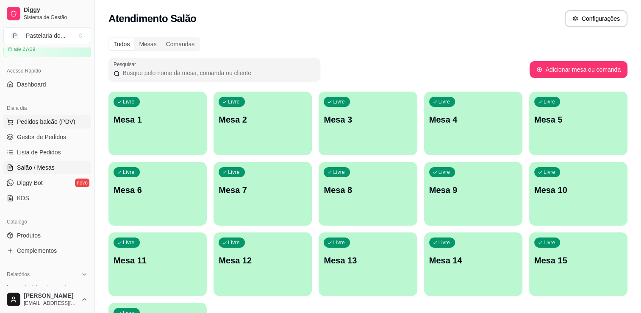
click at [68, 118] on span "Pedidos balcão (PDV)" at bounding box center [46, 121] width 58 height 8
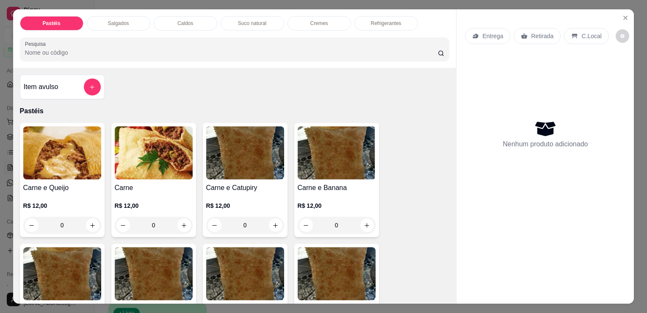
click at [86, 221] on div "0" at bounding box center [62, 224] width 78 height 17
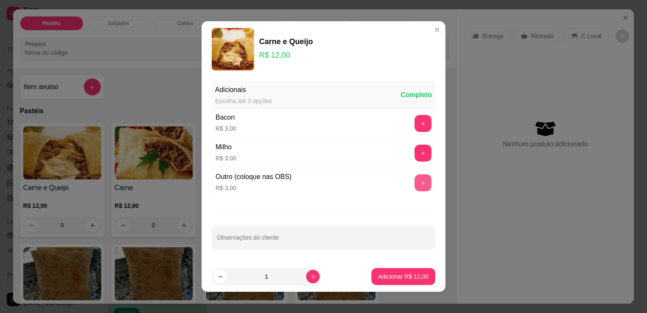
click at [415, 184] on button "+" at bounding box center [423, 182] width 17 height 17
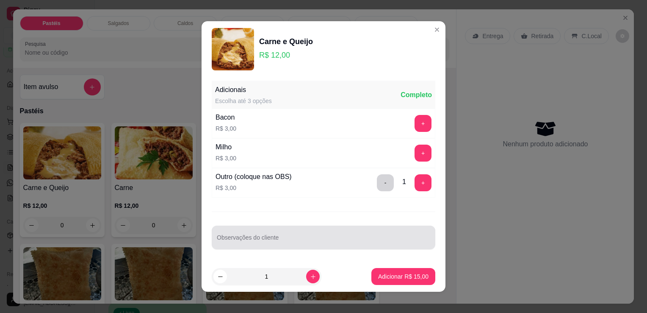
click at [294, 230] on div at bounding box center [323, 237] width 213 height 17
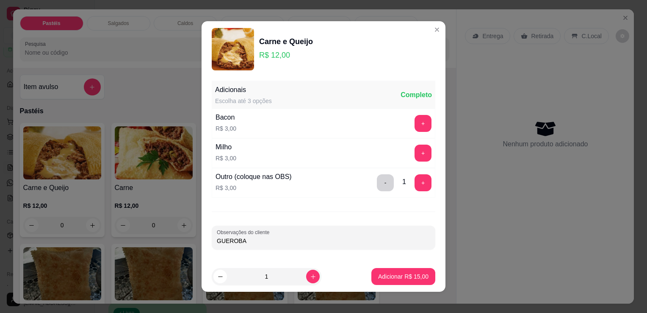
type input "GUEROBA"
click at [378, 275] on p "Adicionar R$ 15,00" at bounding box center [403, 276] width 50 height 8
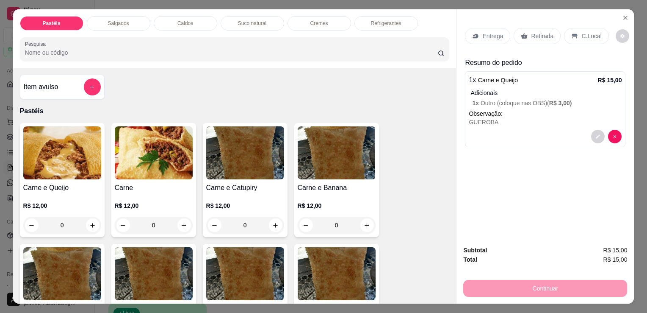
click at [532, 34] on p "Retirada" at bounding box center [542, 36] width 22 height 8
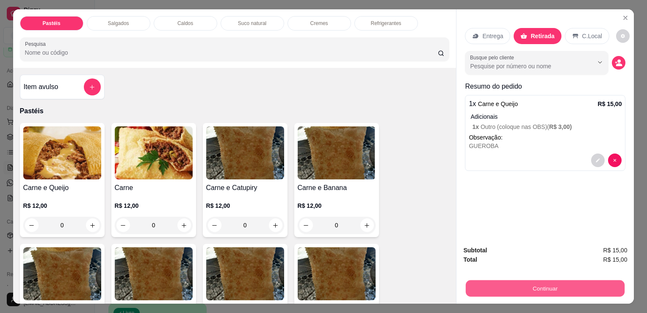
click at [556, 279] on button "Continuar" at bounding box center [545, 287] width 159 height 17
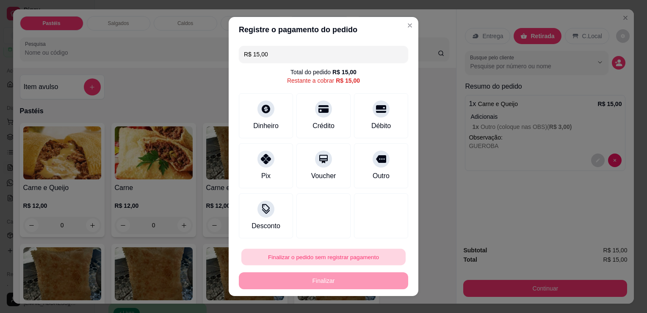
click at [285, 261] on button "Finalizar o pedido sem registrar pagamento" at bounding box center [323, 257] width 164 height 17
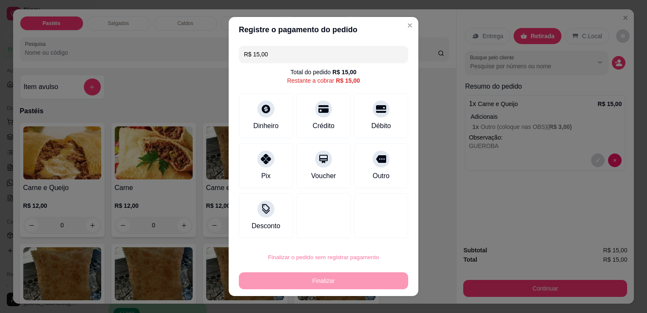
click at [379, 232] on button "Confirmar" at bounding box center [372, 232] width 30 height 13
type input "R$ 0,00"
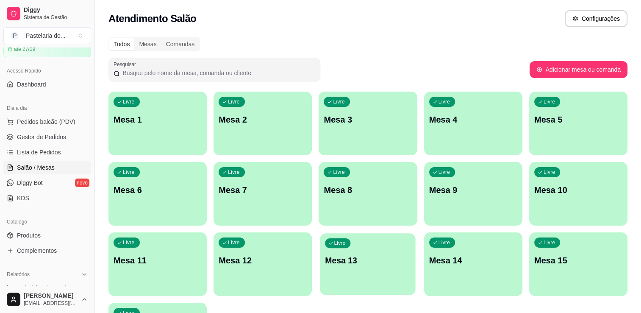
click at [354, 274] on div "Livre Mesa 13" at bounding box center [367, 259] width 95 height 52
click at [14, 122] on button "Pedidos balcão (PDV)" at bounding box center [47, 122] width 88 height 14
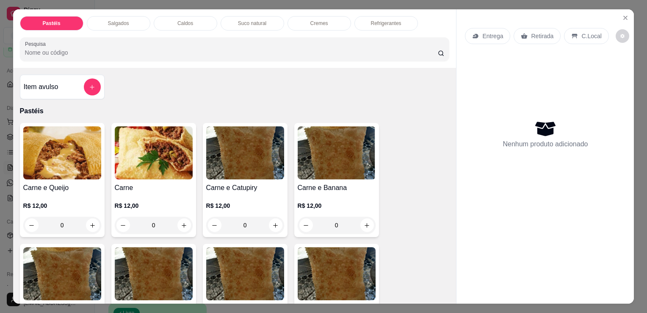
click at [123, 11] on div "Pastéis Salgados Caldos Suco natural Cremes Refrigerantes Pesquisa" at bounding box center [234, 38] width 443 height 58
click at [123, 16] on div "Salgados" at bounding box center [119, 23] width 64 height 14
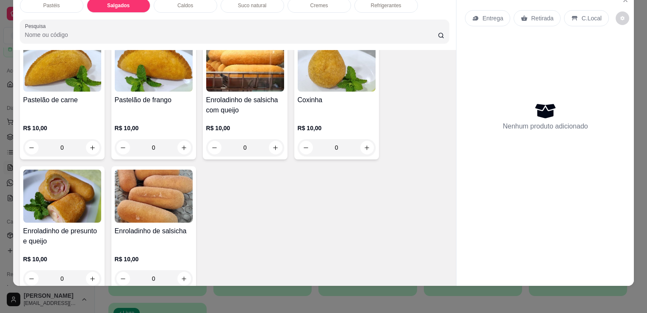
scroll to position [984, 0]
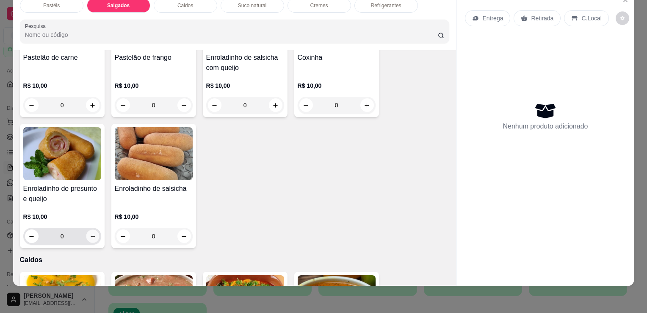
click at [89, 233] on icon "increase-product-quantity" at bounding box center [92, 236] width 6 height 6
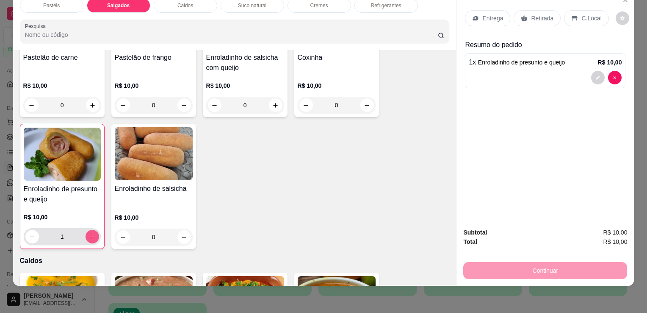
click at [89, 233] on icon "increase-product-quantity" at bounding box center [92, 236] width 6 height 6
type input "2"
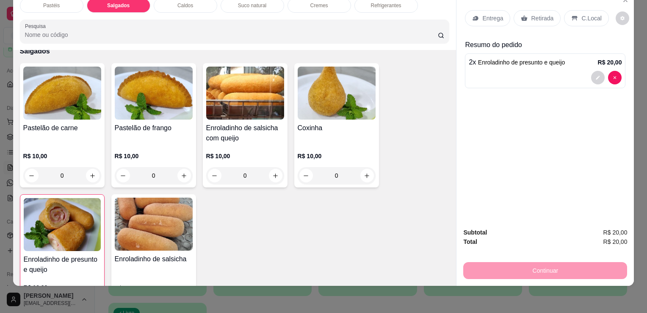
scroll to position [899, 0]
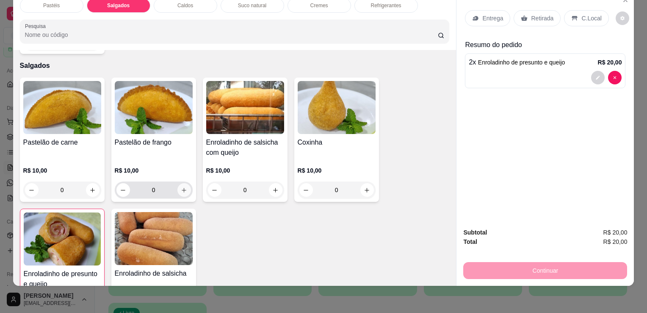
click at [183, 187] on icon "increase-product-quantity" at bounding box center [184, 190] width 6 height 6
type input "1"
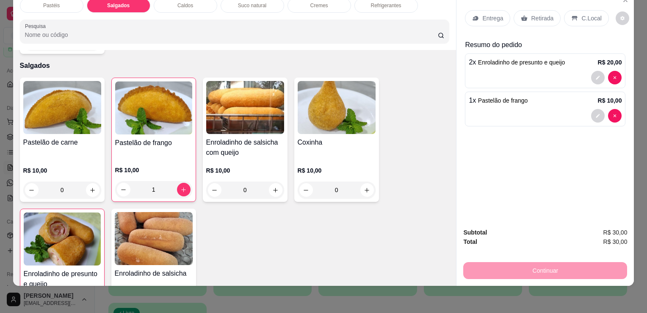
click at [531, 14] on p "Retirada" at bounding box center [542, 18] width 22 height 8
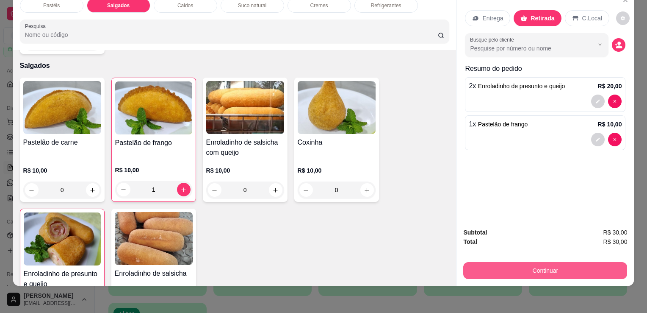
click at [556, 266] on button "Continuar" at bounding box center [545, 270] width 164 height 17
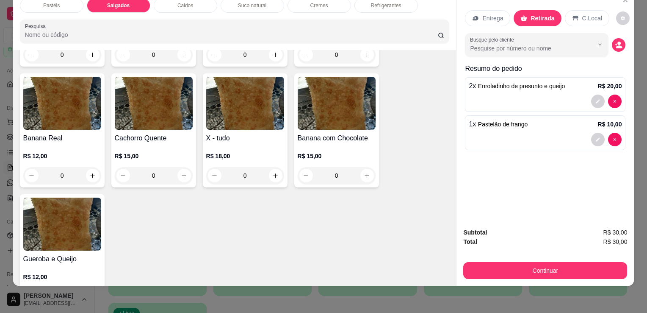
click at [371, 5] on div "Refrigerantes" at bounding box center [386, 5] width 64 height 14
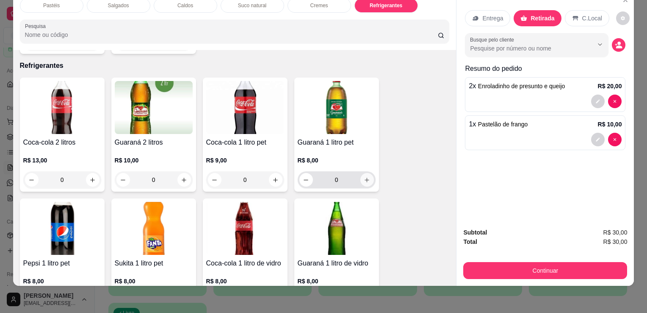
click at [360, 173] on button "increase-product-quantity" at bounding box center [367, 180] width 14 height 14
type input "1"
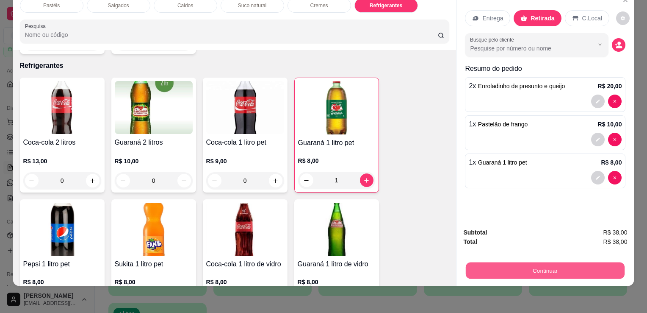
click at [520, 268] on button "Continuar" at bounding box center [545, 270] width 159 height 17
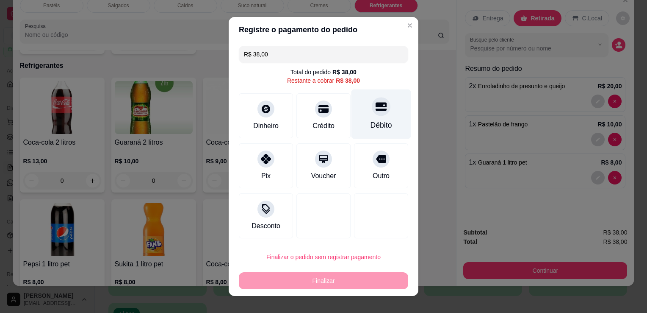
click at [376, 111] on icon at bounding box center [381, 106] width 11 height 11
type input "R$ 0,00"
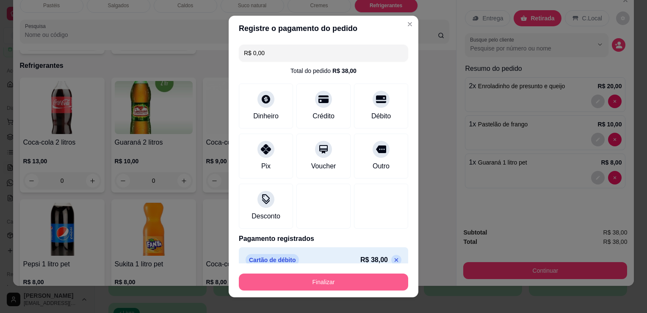
click at [341, 288] on button "Finalizar" at bounding box center [323, 281] width 169 height 17
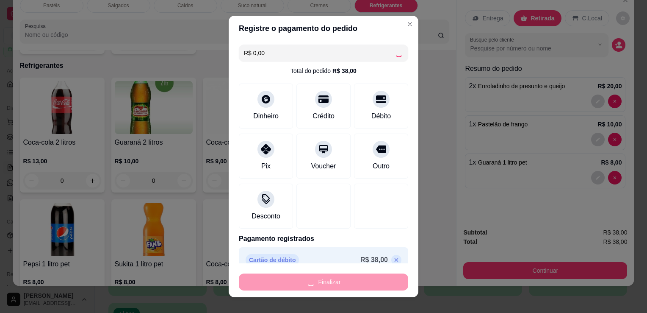
type input "0"
type input "-R$ 38,00"
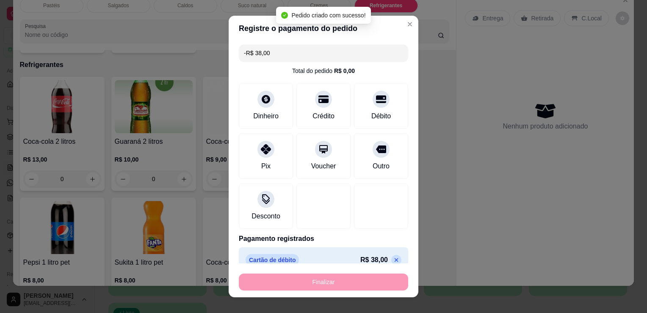
scroll to position [2215, 0]
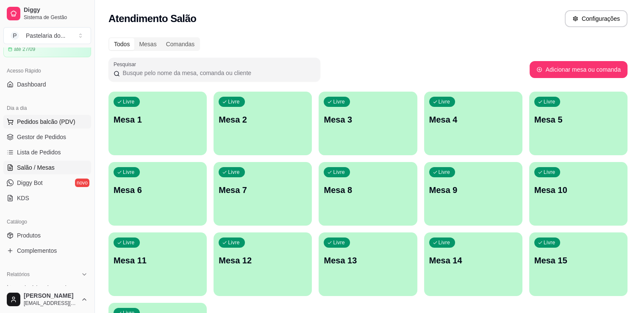
click at [51, 115] on button "Pedidos balcão (PDV)" at bounding box center [47, 122] width 88 height 14
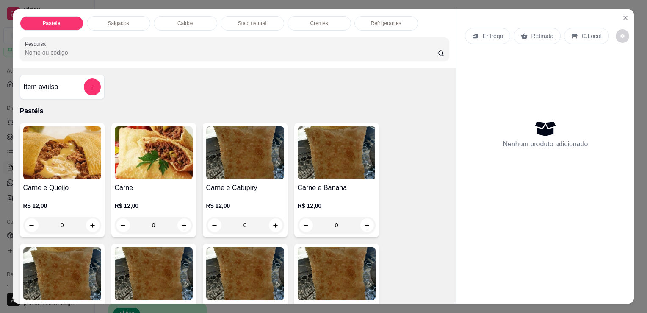
click at [183, 216] on div "0" at bounding box center [154, 224] width 78 height 17
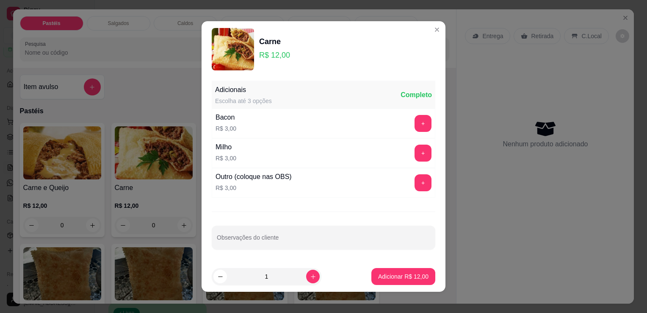
click at [412, 266] on footer "1 Adicionar R$ 12,00" at bounding box center [324, 276] width 244 height 30
click at [416, 274] on p "Adicionar R$ 12,00" at bounding box center [403, 276] width 49 height 8
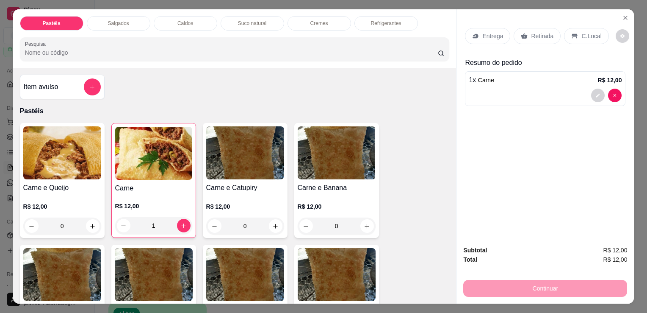
click at [532, 32] on p "Retirada" at bounding box center [542, 36] width 22 height 8
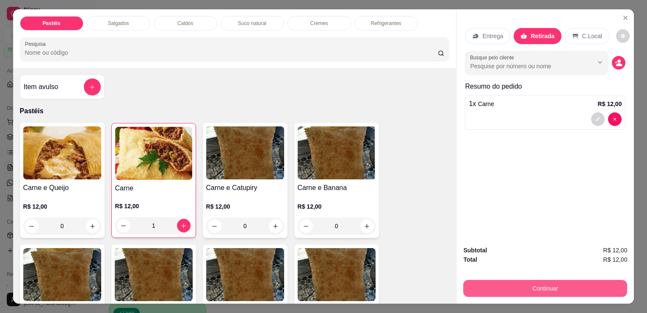
click at [538, 279] on button "Continuar" at bounding box center [545, 287] width 164 height 17
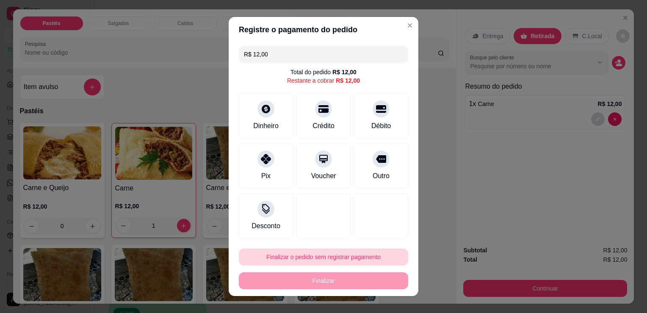
click at [310, 258] on button "Finalizar o pedido sem registrar pagamento" at bounding box center [323, 256] width 169 height 17
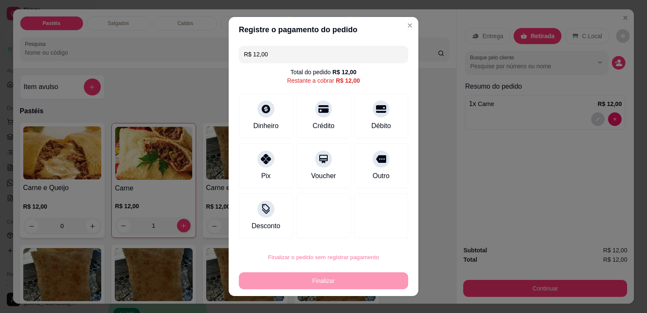
click at [368, 235] on button "Confirmar" at bounding box center [372, 232] width 30 height 13
type input "0"
type input "R$ 0,00"
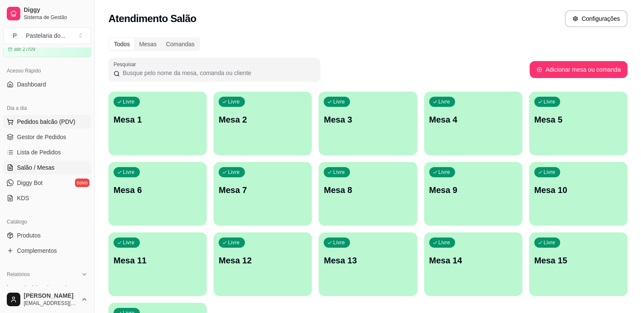
click at [40, 125] on button "Pedidos balcão (PDV)" at bounding box center [47, 122] width 88 height 14
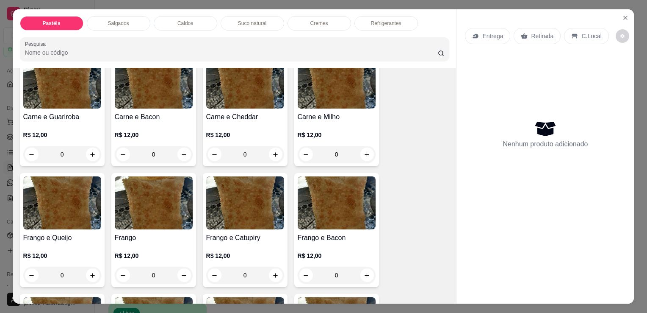
scroll to position [212, 0]
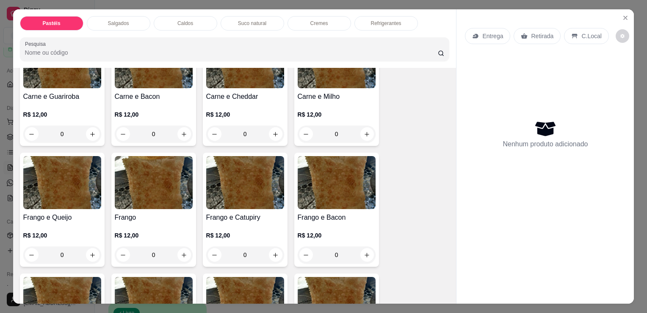
click at [91, 250] on div "0" at bounding box center [62, 254] width 78 height 17
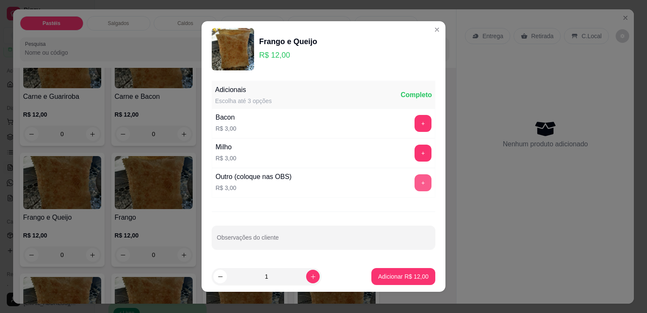
click at [415, 184] on button "+" at bounding box center [423, 182] width 17 height 17
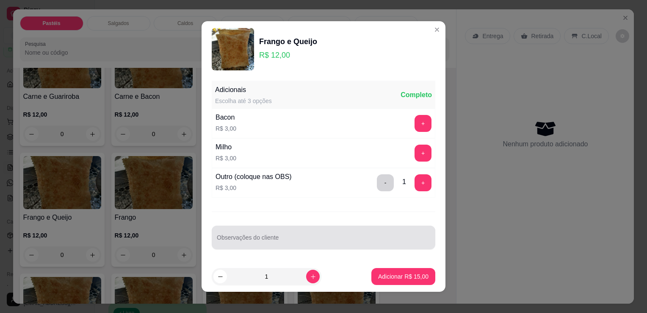
click at [288, 236] on input "Observações do cliente" at bounding box center [323, 240] width 213 height 8
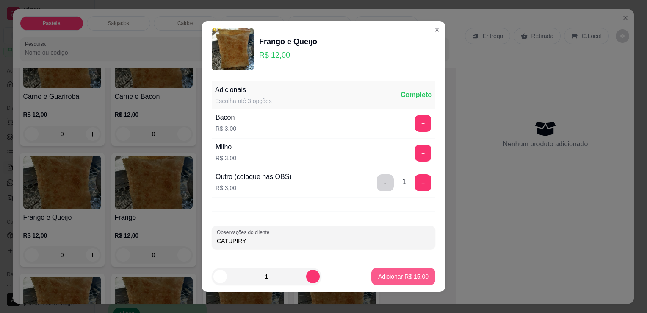
type input "CATUPIRY"
click at [383, 279] on p "Adicionar R$ 15,00" at bounding box center [403, 276] width 50 height 8
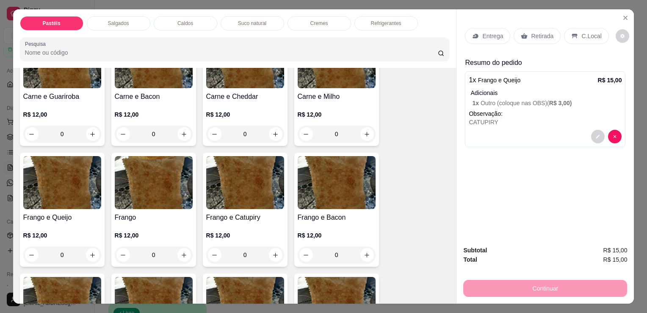
click at [534, 32] on p "Retirada" at bounding box center [542, 36] width 22 height 8
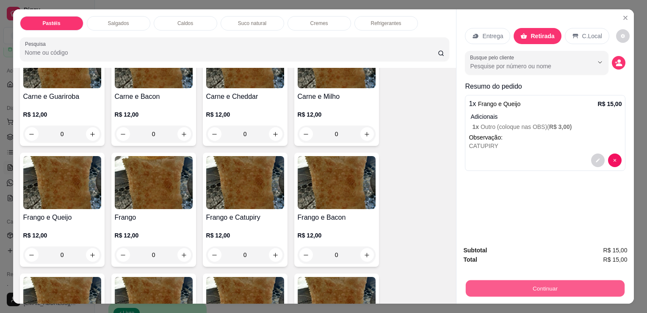
click at [578, 281] on button "Continuar" at bounding box center [545, 287] width 159 height 17
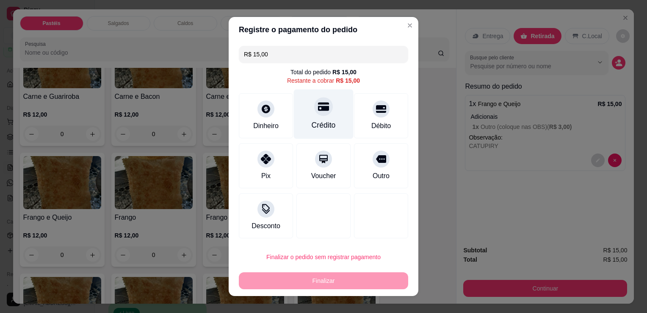
click at [318, 108] on icon at bounding box center [323, 106] width 11 height 11
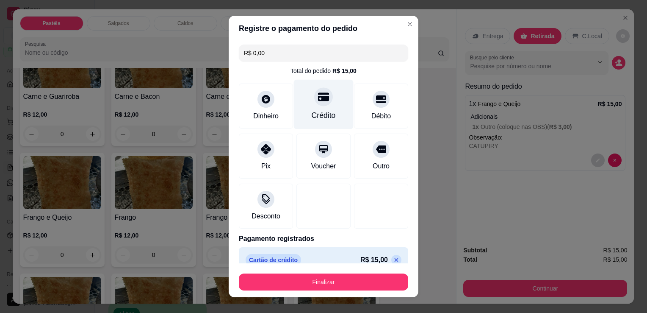
click at [312, 113] on div "Crédito" at bounding box center [324, 115] width 24 height 11
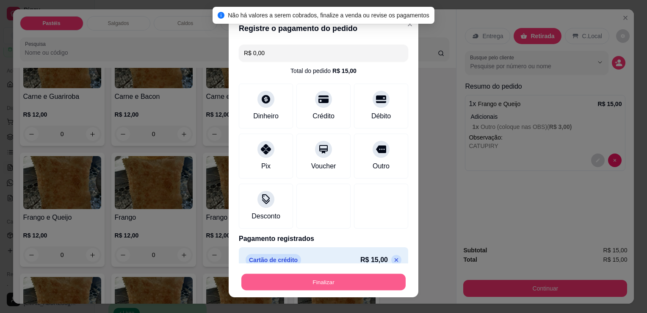
click at [295, 279] on button "Finalizar" at bounding box center [323, 282] width 164 height 17
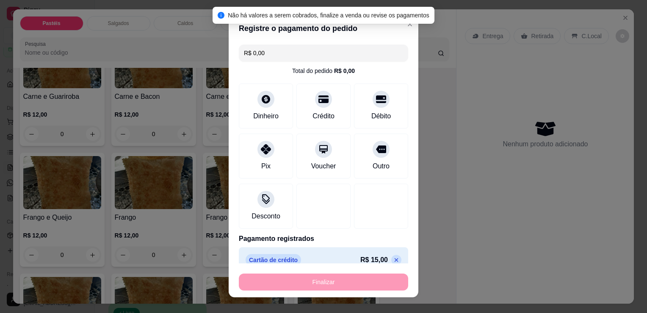
type input "-R$ 15,00"
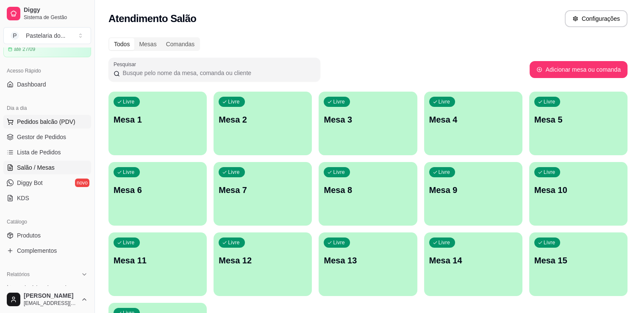
click at [20, 118] on span "Pedidos balcão (PDV)" at bounding box center [46, 121] width 58 height 8
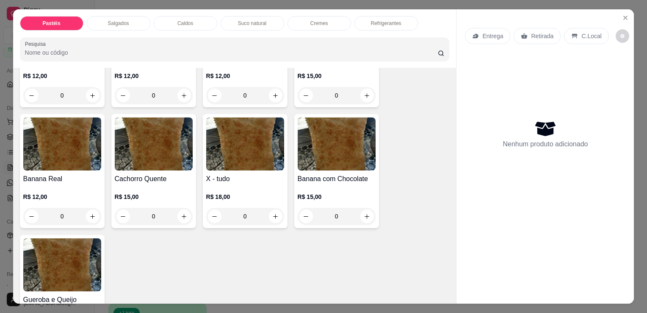
scroll to position [551, 0]
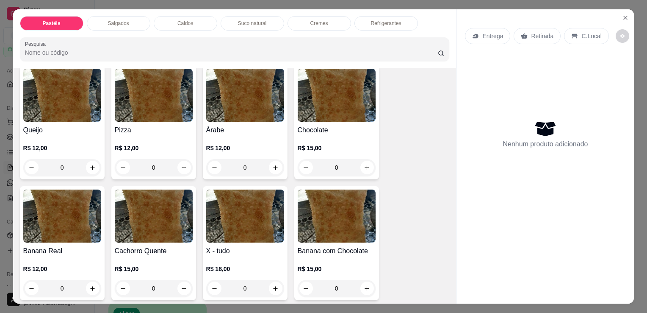
click at [389, 21] on p "Refrigerantes" at bounding box center [386, 23] width 30 height 7
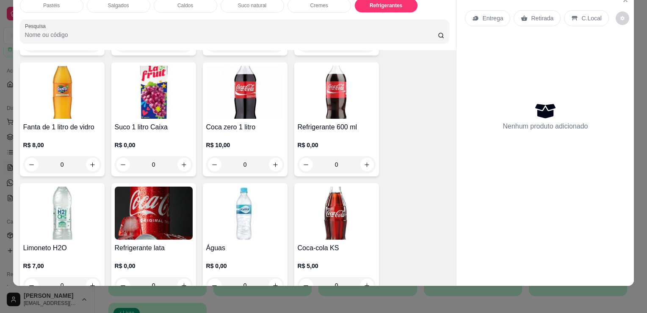
scroll to position [2511, 0]
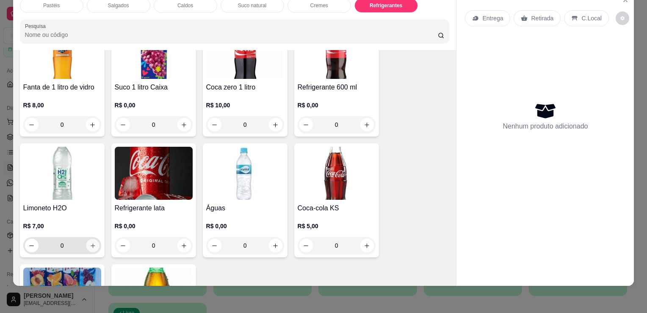
click at [91, 239] on button "increase-product-quantity" at bounding box center [92, 245] width 13 height 13
type input "1"
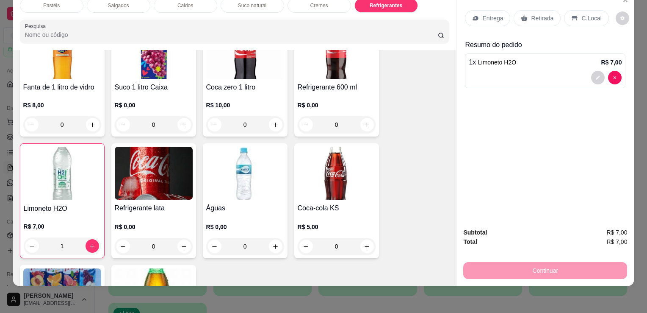
click at [537, 16] on div "Retirada" at bounding box center [537, 18] width 47 height 16
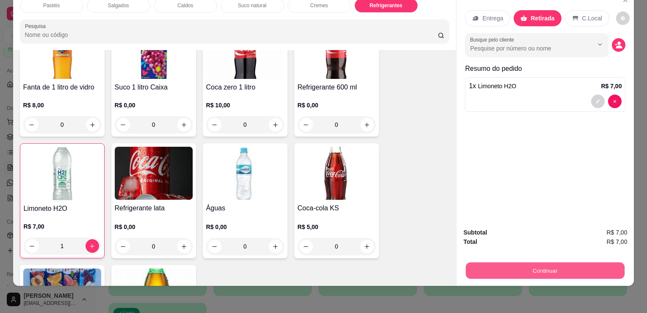
click at [537, 267] on button "Continuar" at bounding box center [545, 270] width 159 height 17
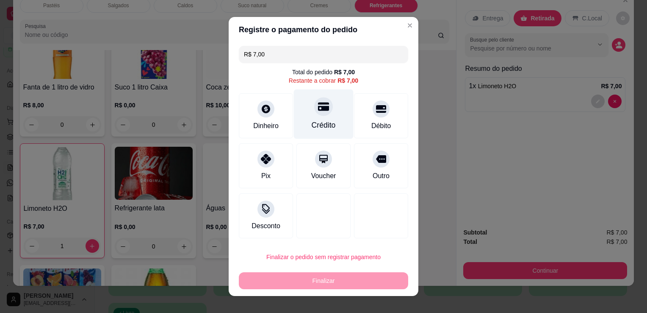
click at [318, 109] on icon at bounding box center [323, 106] width 11 height 8
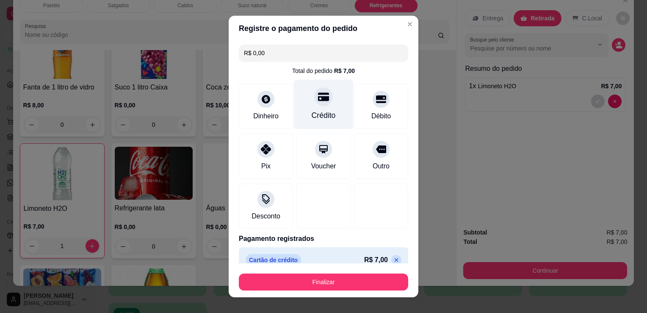
type input "R$ 0,00"
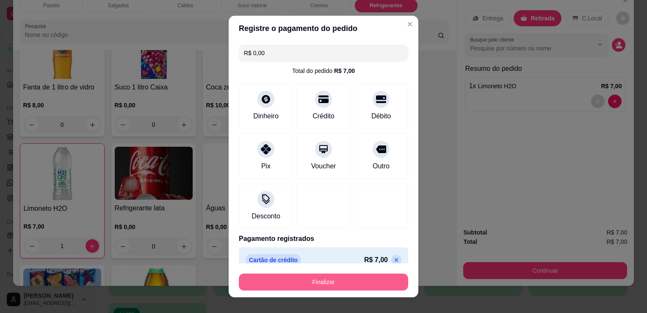
click at [330, 287] on button "Finalizar" at bounding box center [323, 281] width 169 height 17
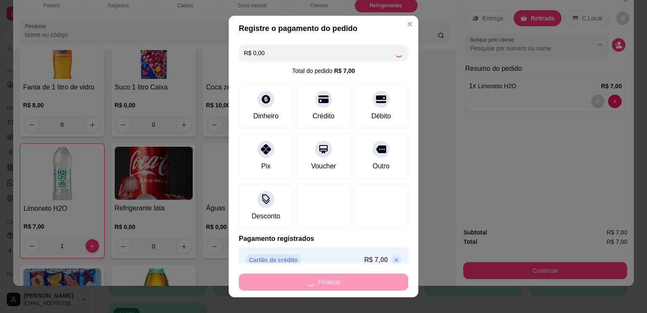
type input "0"
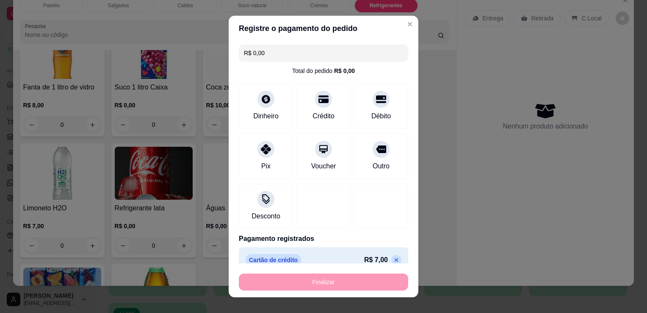
type input "-R$ 7,00"
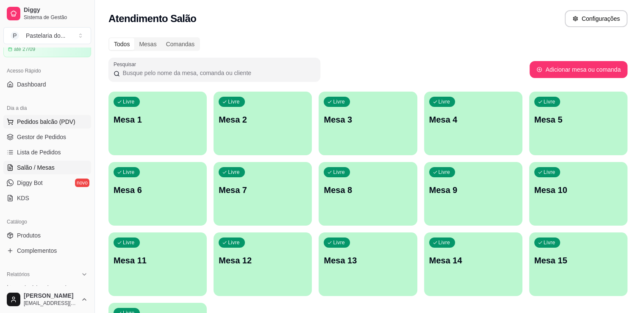
click at [42, 122] on span "Pedidos balcão (PDV)" at bounding box center [46, 121] width 58 height 8
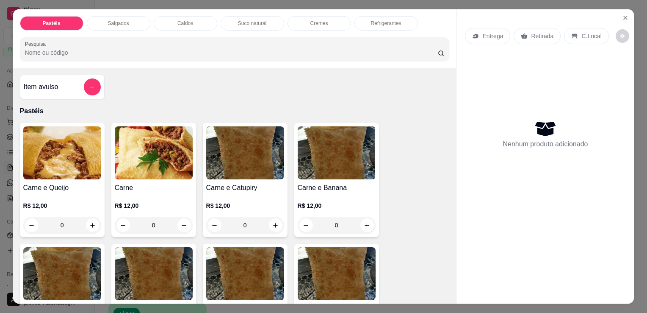
click at [383, 21] on p "Refrigerantes" at bounding box center [386, 23] width 30 height 7
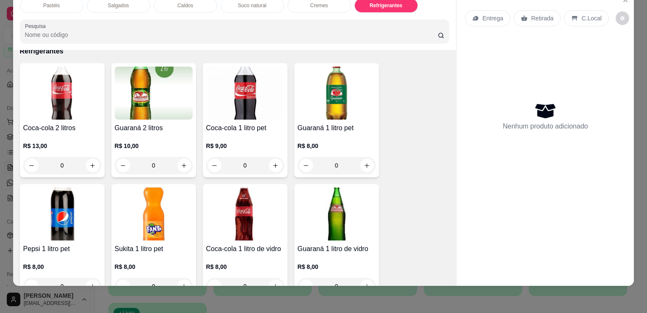
scroll to position [2215, 0]
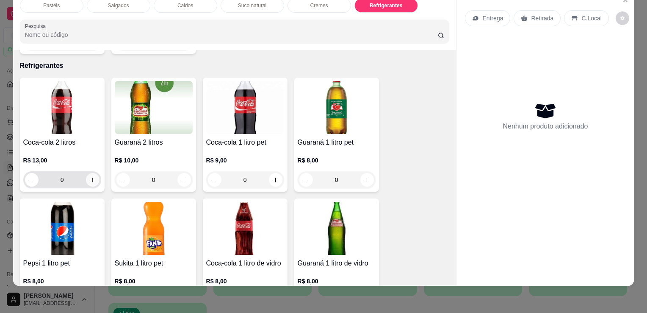
click at [91, 177] on icon "increase-product-quantity" at bounding box center [92, 180] width 6 height 6
type input "1"
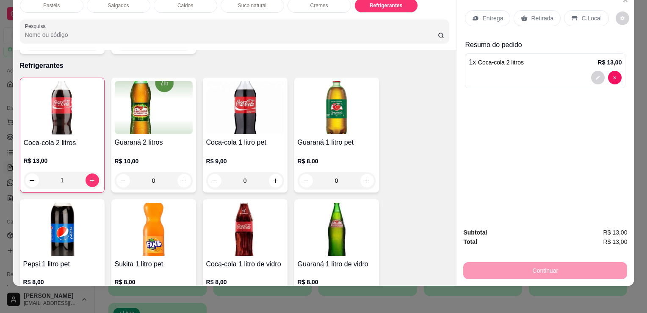
click at [545, 14] on p "Retirada" at bounding box center [542, 18] width 22 height 8
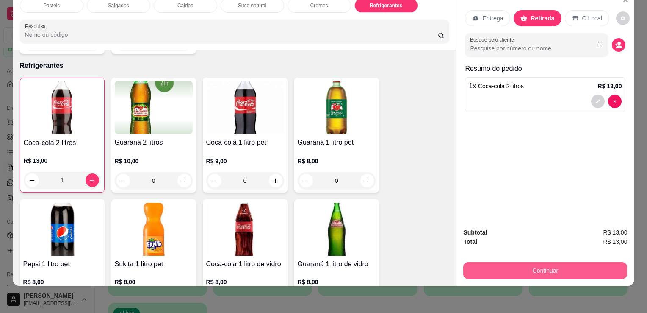
click at [508, 271] on button "Continuar" at bounding box center [545, 270] width 164 height 17
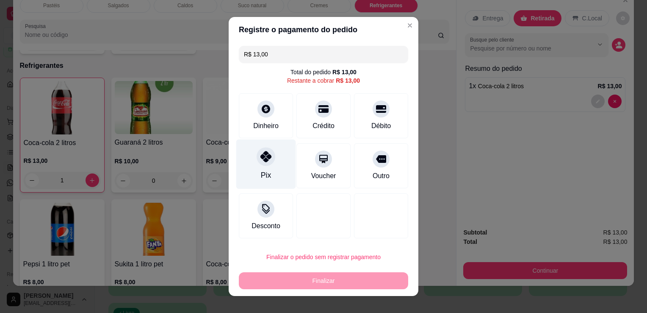
click at [268, 171] on div "Pix" at bounding box center [266, 164] width 60 height 50
type input "R$ 0,00"
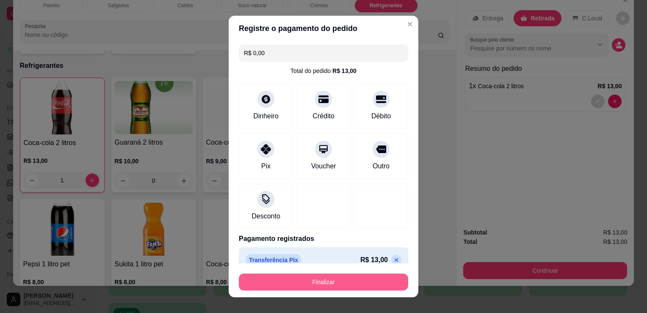
click at [318, 286] on button "Finalizar" at bounding box center [323, 281] width 169 height 17
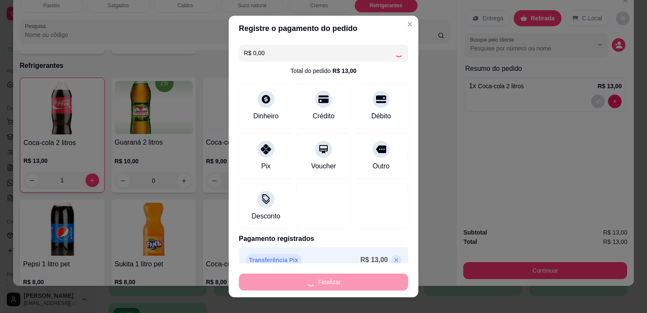
type input "0"
type input "-R$ 13,00"
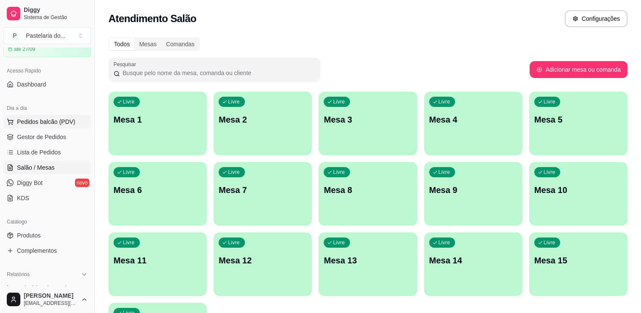
click at [56, 121] on span "Pedidos balcão (PDV)" at bounding box center [46, 121] width 58 height 8
click at [47, 167] on span "Salão / Mesas" at bounding box center [36, 167] width 38 height 8
click at [166, 201] on div "Livre Mesa 6" at bounding box center [157, 188] width 98 height 53
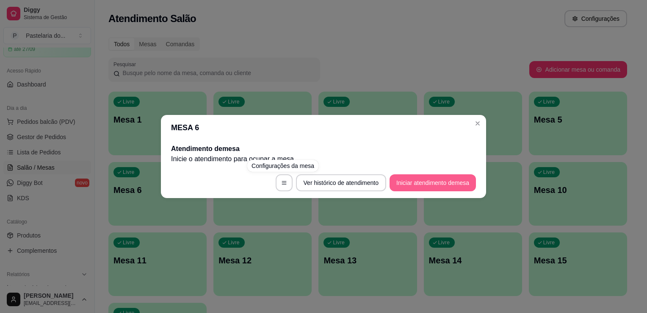
click at [431, 191] on button "Iniciar atendimento de mesa" at bounding box center [433, 182] width 86 height 17
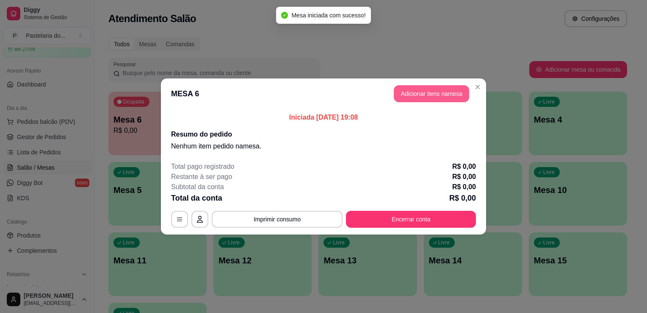
click at [427, 88] on button "Adicionar itens na mesa" at bounding box center [431, 93] width 75 height 17
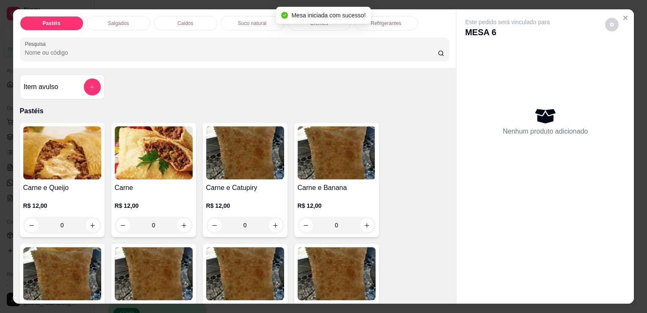
click at [108, 20] on p "Salgados" at bounding box center [118, 23] width 21 height 7
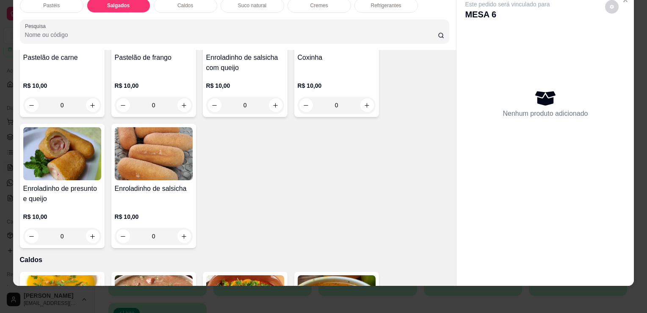
scroll to position [984, 0]
click at [185, 230] on button "increase-product-quantity" at bounding box center [183, 236] width 13 height 13
type input "1"
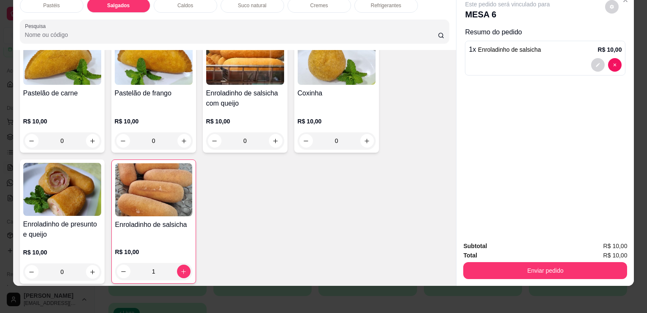
scroll to position [899, 0]
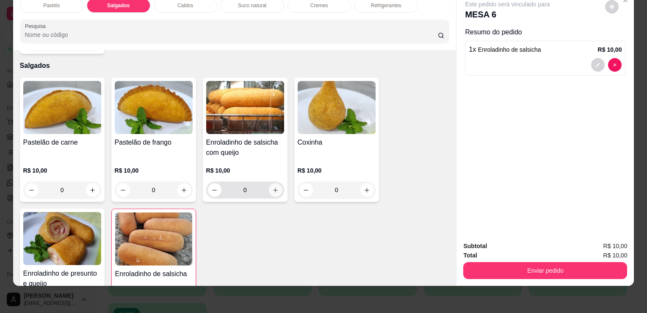
click at [269, 183] on button "increase-product-quantity" at bounding box center [276, 190] width 14 height 14
type input "1"
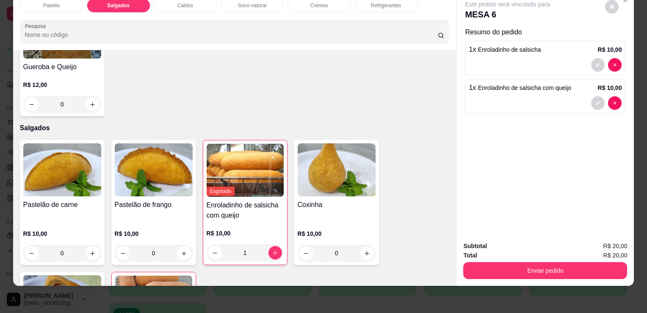
scroll to position [772, 0]
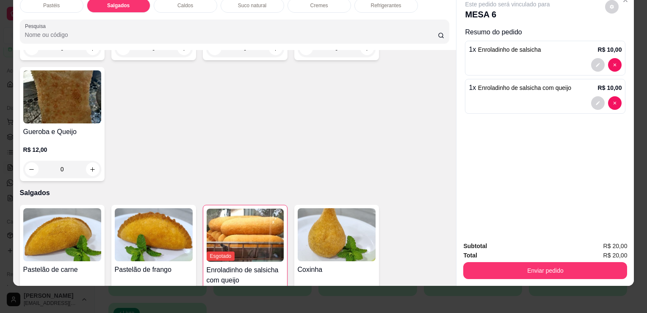
click at [373, 6] on div "Pastéis Salgados Caldos Suco natural Cremes Refrigerantes Pesquisa" at bounding box center [234, 21] width 443 height 58
click at [374, 3] on div "Refrigerantes" at bounding box center [386, 5] width 64 height 14
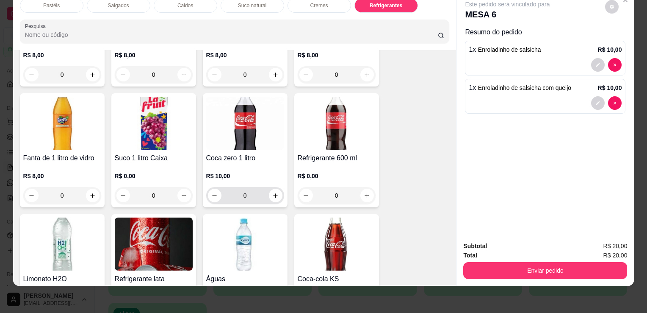
scroll to position [2427, 0]
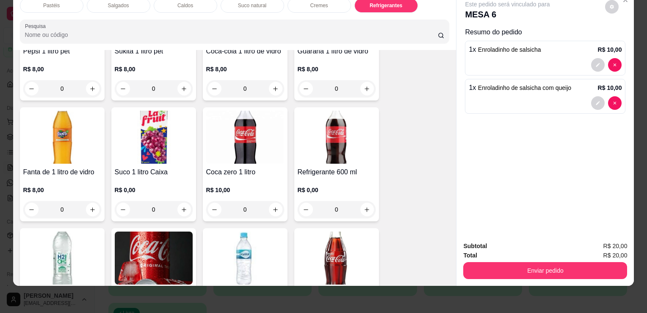
click at [364, 201] on div "0" at bounding box center [337, 209] width 78 height 17
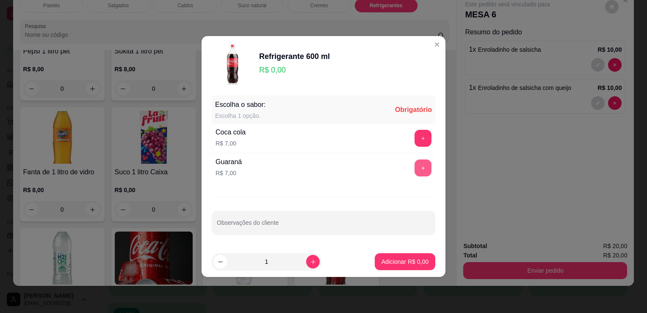
click at [423, 167] on button "+" at bounding box center [423, 167] width 17 height 17
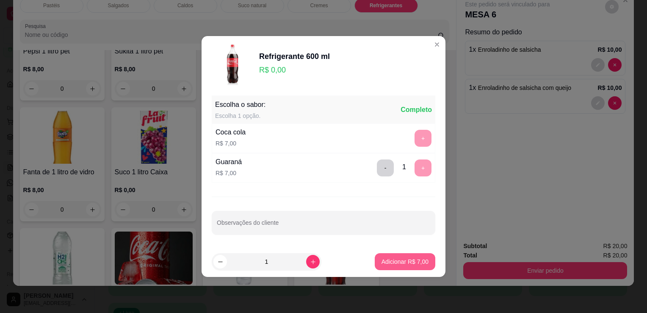
click at [412, 257] on p "Adicionar R$ 7,00" at bounding box center [405, 261] width 47 height 8
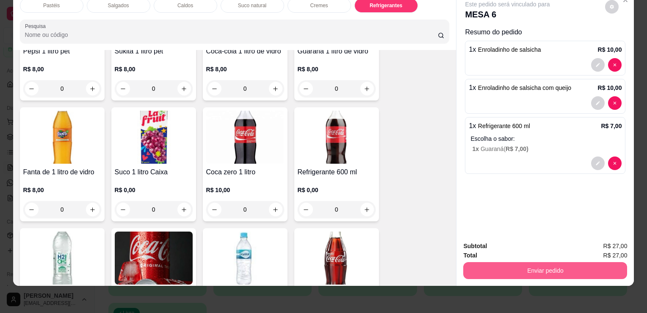
click at [514, 263] on button "Enviar pedido" at bounding box center [545, 270] width 164 height 17
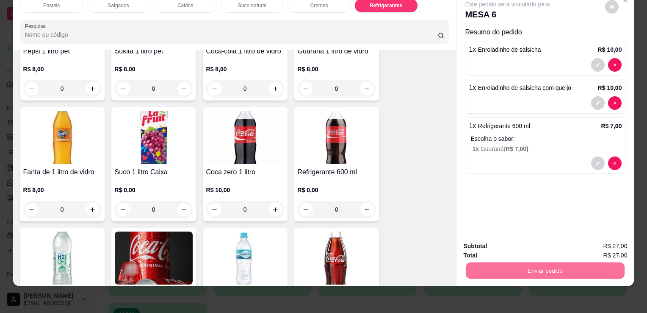
click at [582, 241] on button "Sim, quero registrar" at bounding box center [597, 243] width 61 height 16
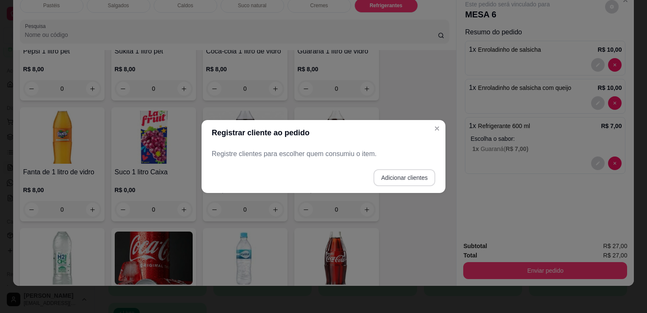
click at [410, 174] on button "Adicionar clientes" at bounding box center [404, 177] width 62 height 17
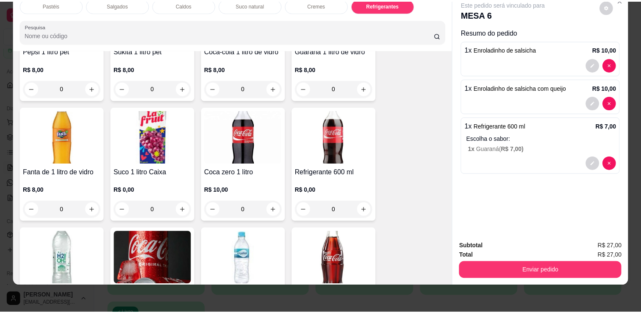
scroll to position [0, 0]
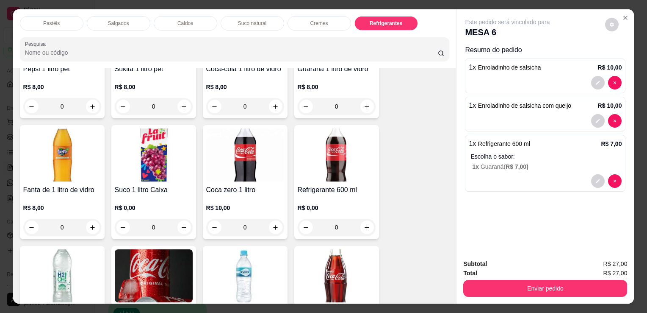
click at [613, 27] on div "Este pedido será vinculado para MESA 6" at bounding box center [542, 28] width 154 height 20
click at [610, 25] on button "decrease-product-quantity" at bounding box center [612, 25] width 14 height 14
click at [634, 48] on div "Impressão automática desabilitada" at bounding box center [591, 55] width 90 height 15
click at [630, 53] on span "Automatic updates" at bounding box center [624, 55] width 17 height 10
click at [621, 55] on input "Automatic updates" at bounding box center [618, 58] width 6 height 6
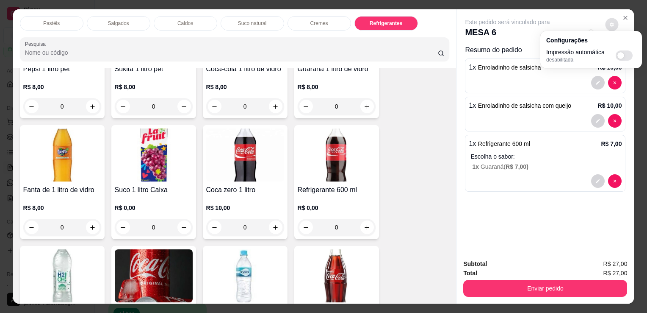
checkbox input "true"
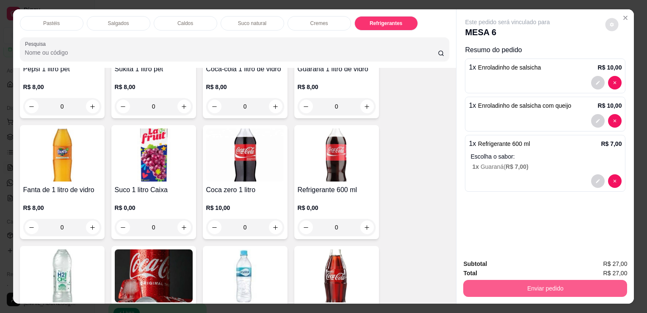
click at [517, 284] on button "Enviar pedido" at bounding box center [545, 287] width 164 height 17
click at [508, 284] on button "Enviar pedido" at bounding box center [545, 287] width 164 height 17
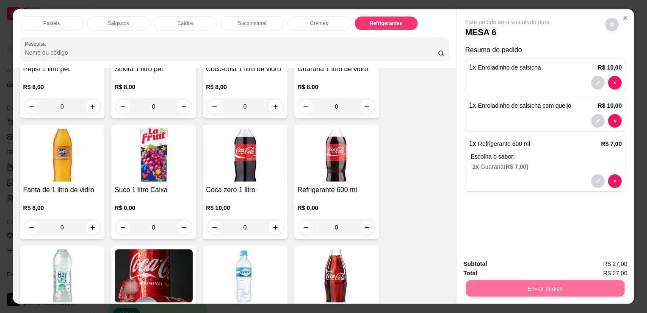
click at [619, 263] on button "Sim, quero registrar" at bounding box center [597, 264] width 63 height 16
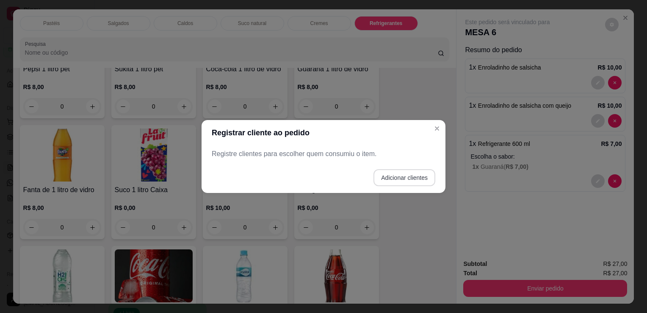
click at [412, 184] on button "Adicionar clientes" at bounding box center [404, 177] width 62 height 17
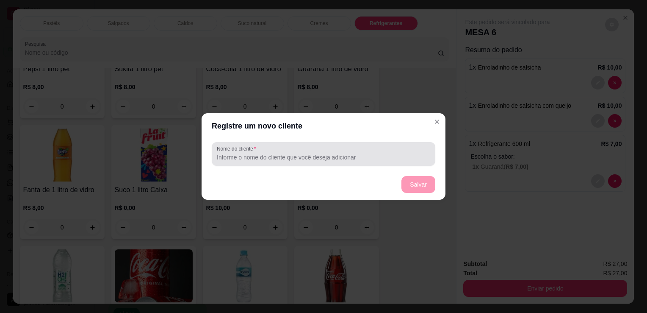
click at [332, 149] on div at bounding box center [323, 153] width 213 height 17
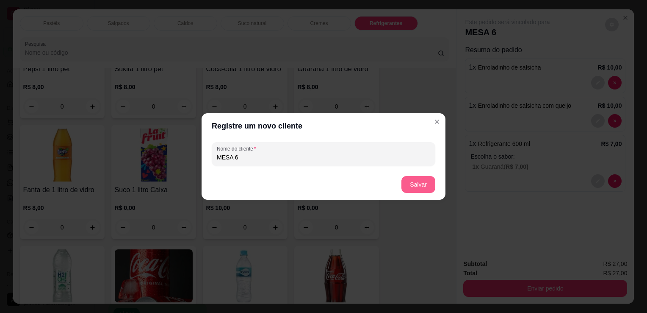
type input "MESA 6"
click at [420, 184] on button "Salvar" at bounding box center [418, 184] width 34 height 17
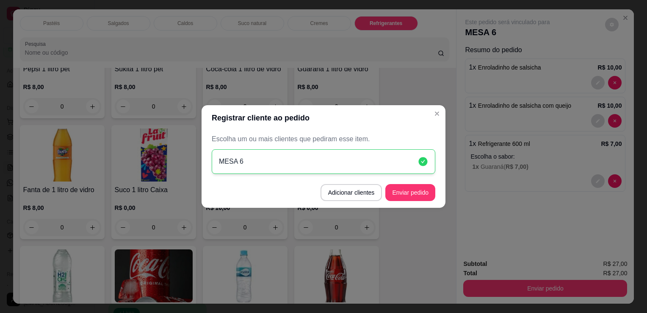
click at [418, 205] on footer "Adicionar clientes Enviar pedido" at bounding box center [324, 192] width 244 height 30
click at [419, 197] on button "Enviar pedido" at bounding box center [410, 192] width 50 height 17
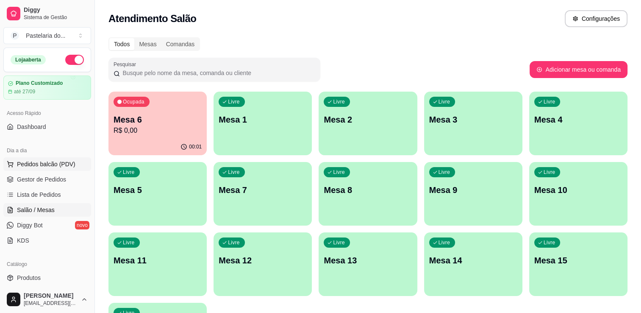
click at [58, 170] on button "Pedidos balcão (PDV)" at bounding box center [47, 164] width 88 height 14
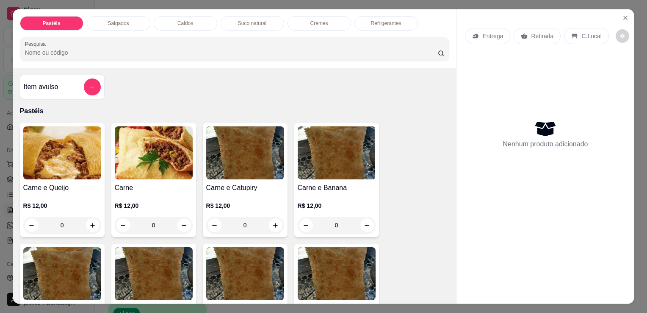
click at [178, 216] on div "0" at bounding box center [154, 224] width 78 height 17
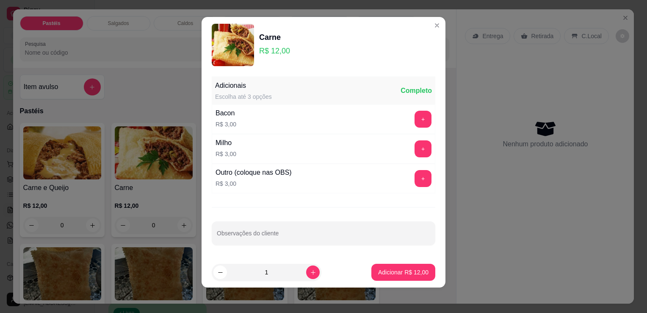
scroll to position [5, 0]
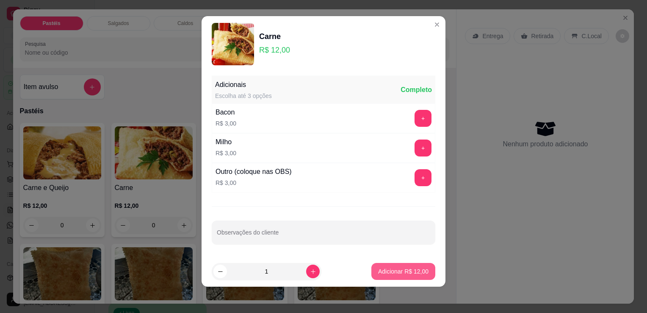
click at [398, 267] on p "Adicionar R$ 12,00" at bounding box center [403, 271] width 50 height 8
type input "1"
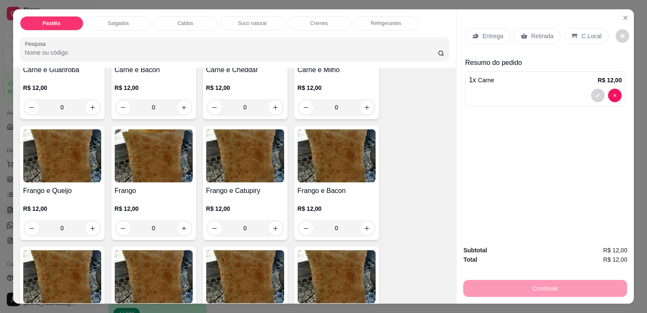
scroll to position [296, 0]
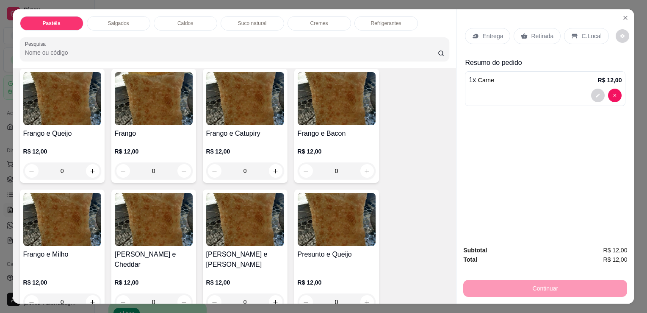
click at [364, 293] on div "0" at bounding box center [337, 301] width 78 height 17
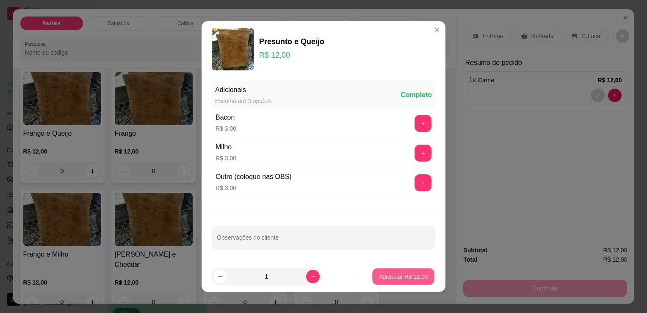
click at [414, 278] on p "Adicionar R$ 12,00" at bounding box center [403, 276] width 49 height 8
type input "1"
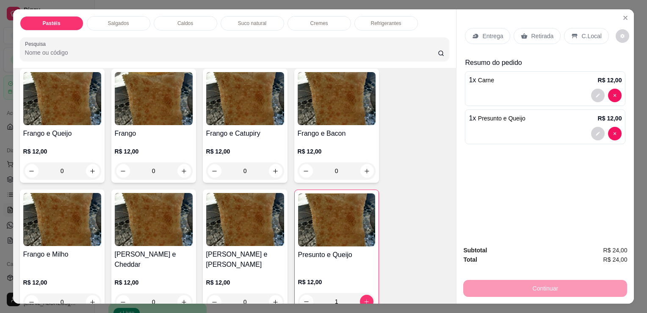
click at [543, 33] on p "Retirada" at bounding box center [542, 36] width 22 height 8
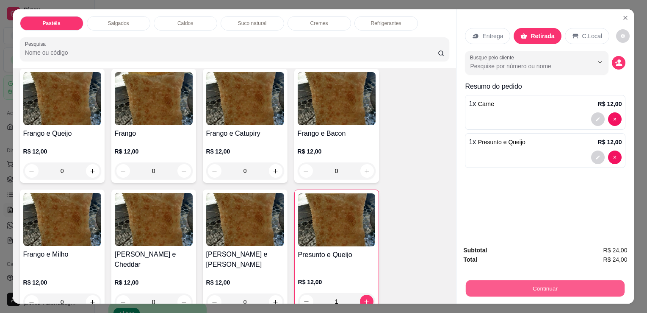
click at [532, 286] on button "Continuar" at bounding box center [545, 287] width 159 height 17
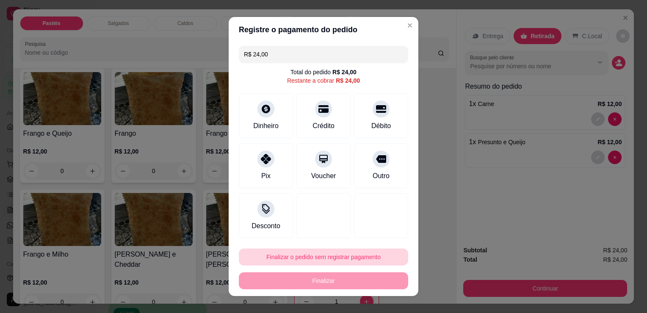
click at [349, 255] on button "Finalizar o pedido sem registrar pagamento" at bounding box center [323, 256] width 169 height 17
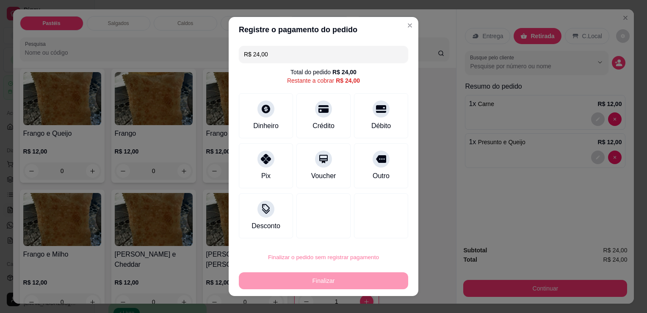
click at [378, 228] on button "Confirmar" at bounding box center [372, 232] width 31 height 13
type input "0"
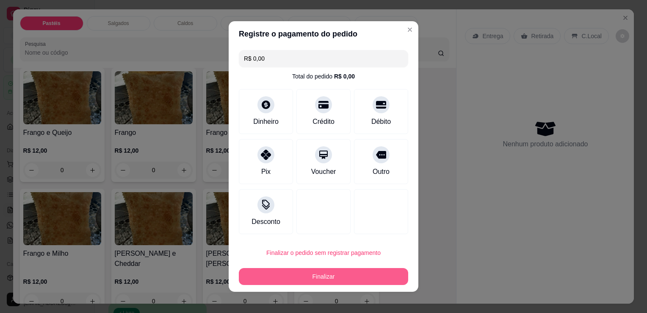
type input "R$ 0,00"
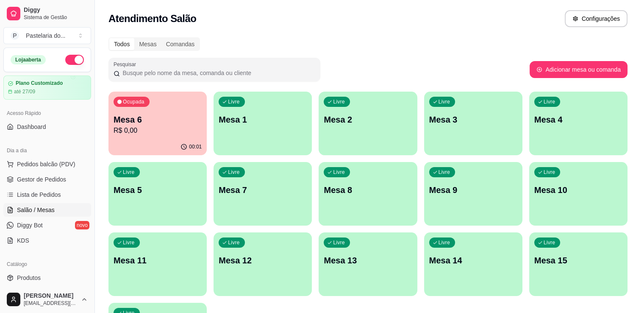
click at [213, 109] on div "Livre Mesa 1" at bounding box center [262, 117] width 98 height 53
click at [178, 125] on p "R$ 0,00" at bounding box center [157, 130] width 88 height 10
click at [191, 133] on p "R$ 0,00" at bounding box center [158, 130] width 86 height 10
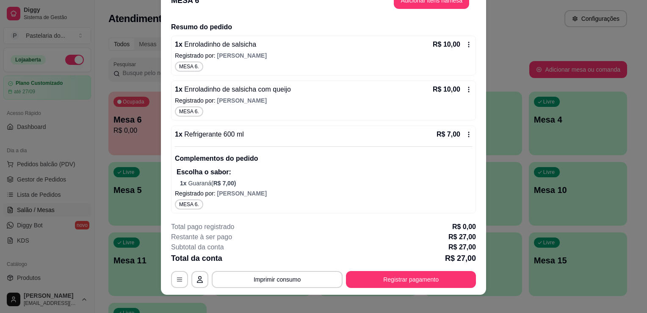
scroll to position [25, 0]
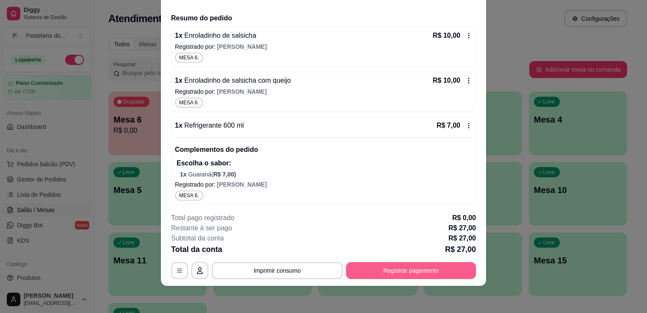
click at [352, 274] on button "Registrar pagamento" at bounding box center [411, 270] width 130 height 17
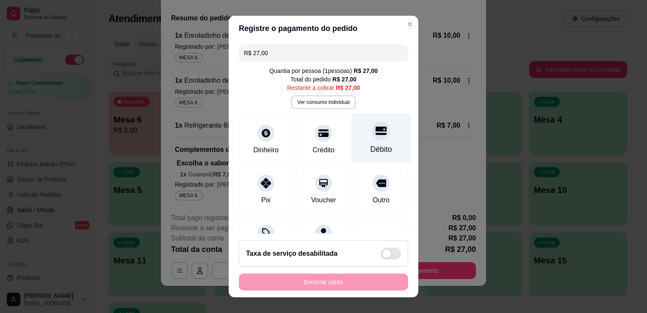
click at [358, 141] on div "Débito" at bounding box center [381, 138] width 60 height 50
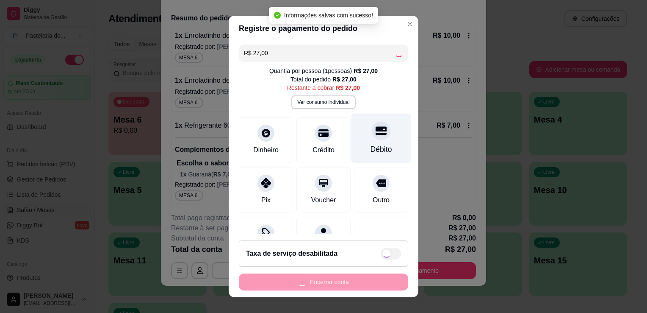
type input "R$ 0,00"
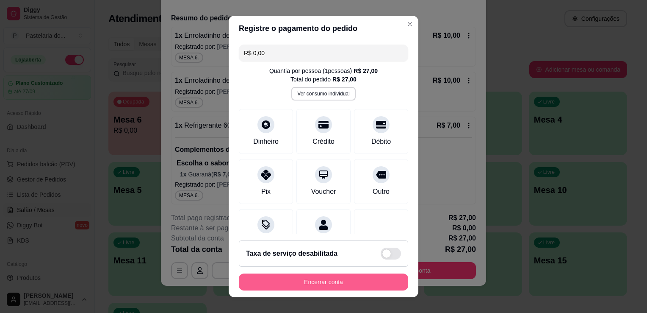
click at [323, 285] on button "Encerrar conta" at bounding box center [323, 281] width 169 height 17
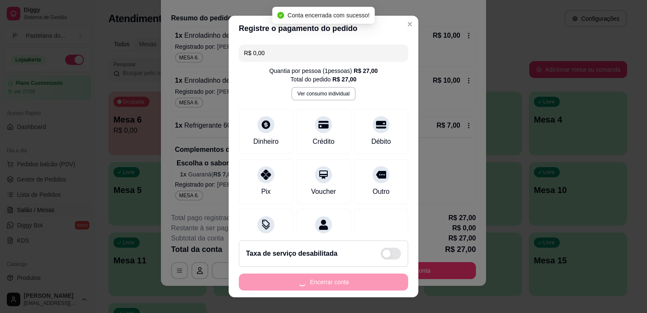
scroll to position [0, 0]
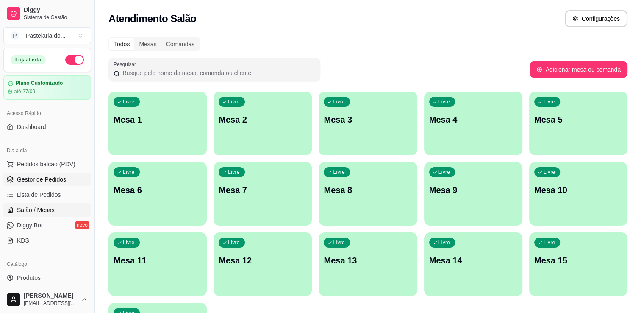
click at [66, 184] on link "Gestor de Pedidos" at bounding box center [47, 179] width 88 height 14
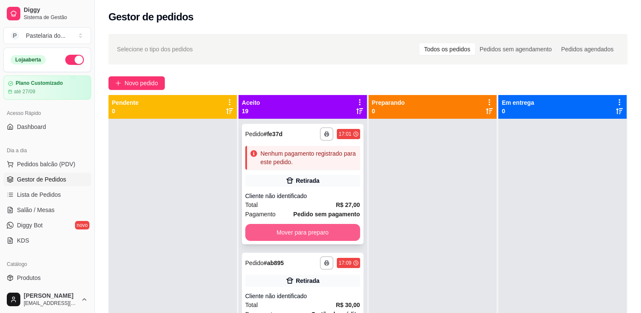
click at [338, 235] on button "Mover para preparo" at bounding box center [302, 232] width 115 height 17
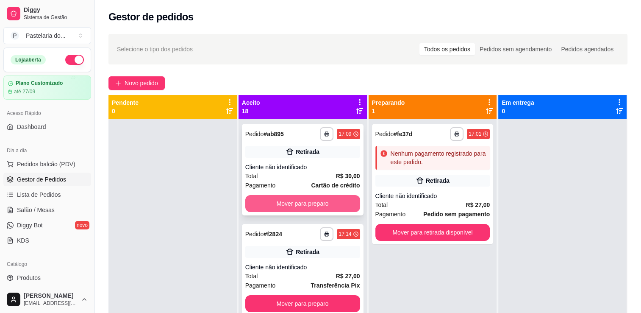
click at [340, 198] on button "Mover para preparo" at bounding box center [302, 203] width 115 height 17
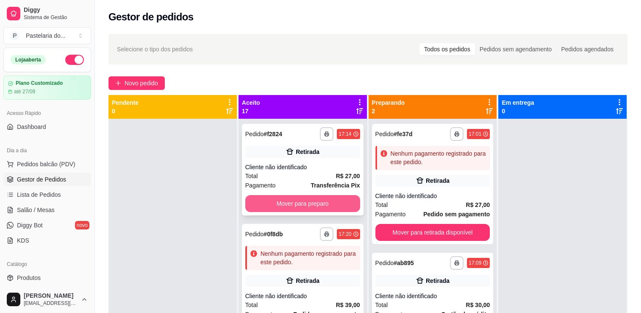
click at [339, 202] on button "Mover para preparo" at bounding box center [302, 203] width 115 height 17
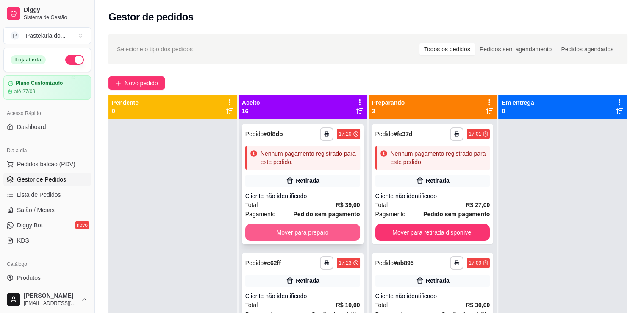
click at [344, 235] on button "Mover para preparo" at bounding box center [302, 232] width 115 height 17
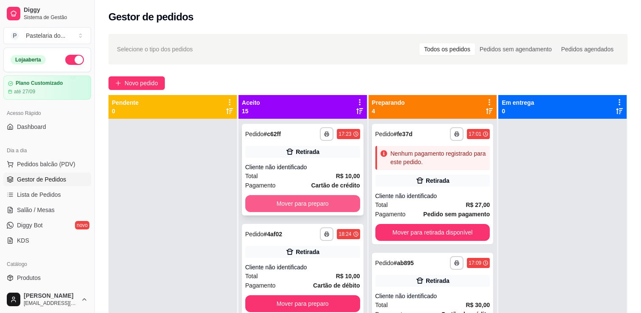
click at [326, 205] on button "Mover para preparo" at bounding box center [302, 203] width 115 height 17
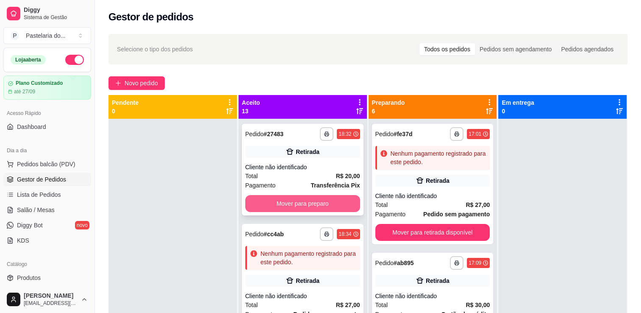
click at [321, 207] on button "Mover para preparo" at bounding box center [302, 203] width 115 height 17
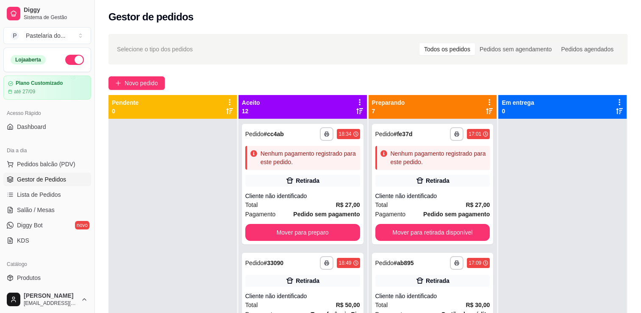
click at [321, 207] on div "Total R$ 27,00" at bounding box center [302, 204] width 115 height 9
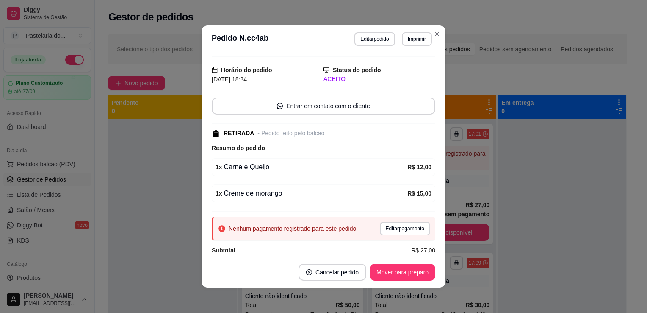
scroll to position [28, 0]
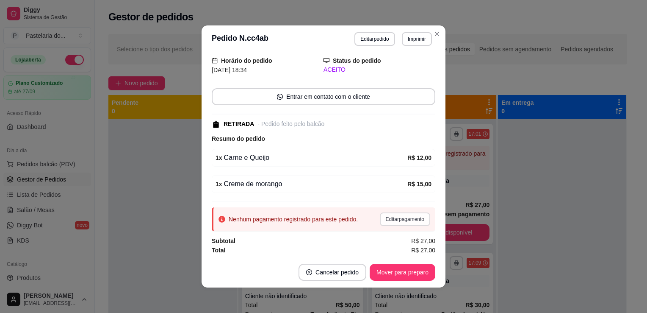
click at [385, 217] on button "Editar pagamento" at bounding box center [405, 219] width 50 height 14
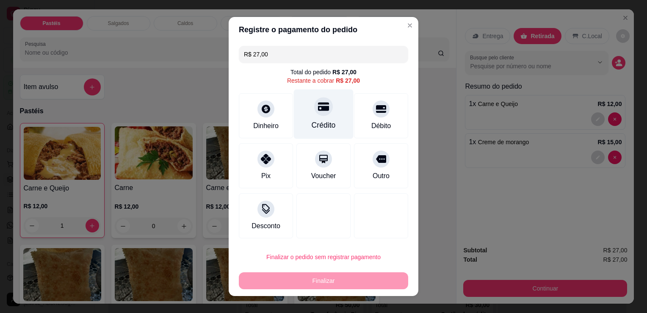
click at [322, 135] on div "Crédito" at bounding box center [324, 114] width 60 height 50
type input "R$ 0,00"
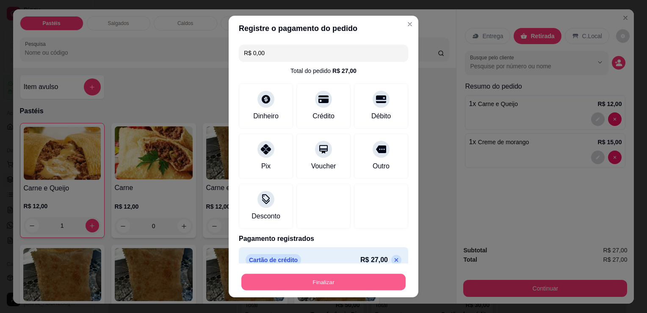
click at [345, 285] on button "Finalizar" at bounding box center [323, 282] width 164 height 17
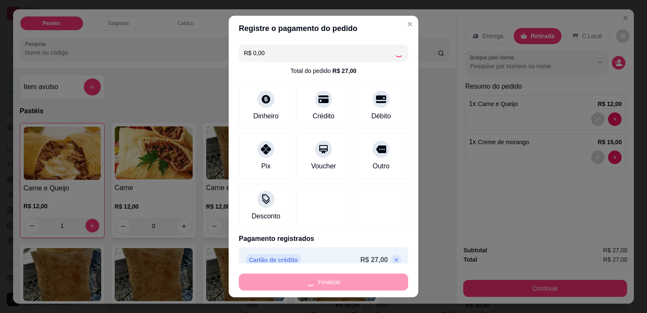
type input "0"
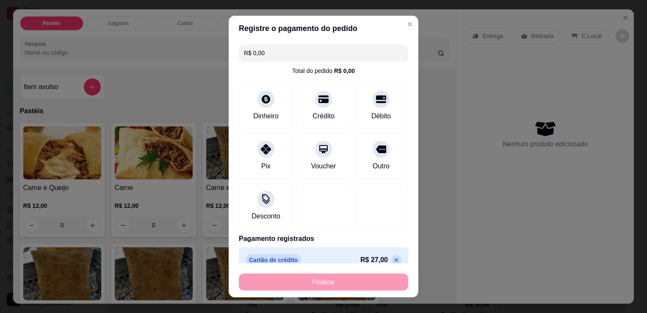
type input "-R$ 27,00"
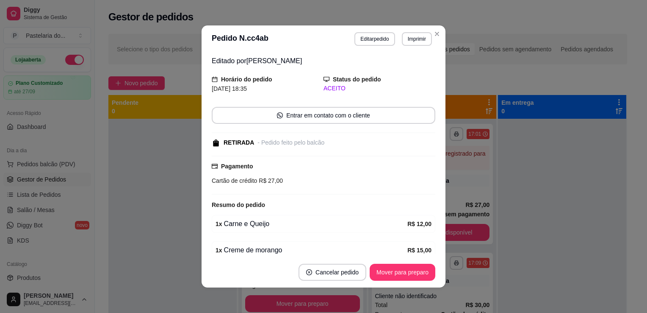
scroll to position [47, 0]
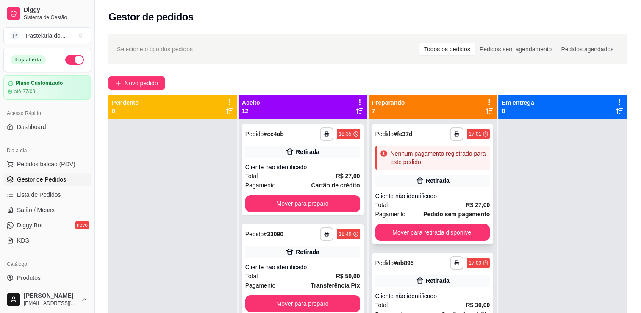
click at [449, 164] on div "Nenhum pagamento registrado para este pedido." at bounding box center [438, 157] width 96 height 17
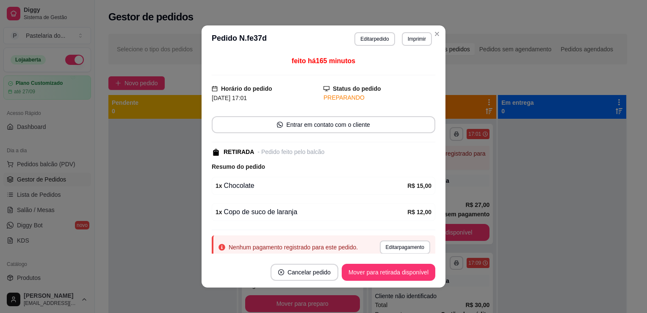
scroll to position [28, 0]
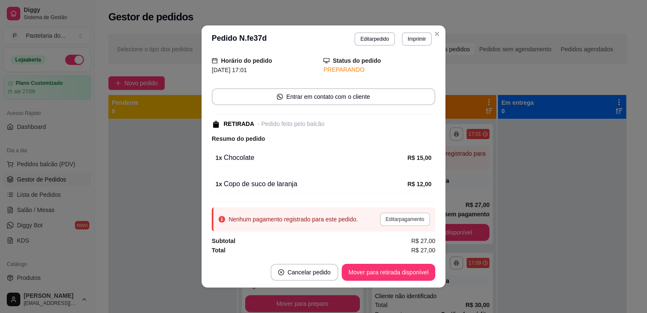
click at [398, 219] on button "Editar pagamento" at bounding box center [405, 219] width 50 height 14
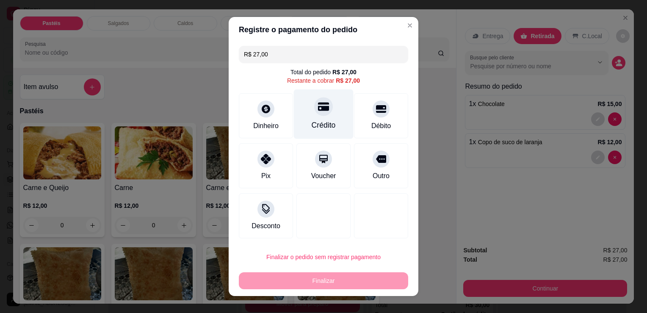
click at [320, 109] on icon at bounding box center [323, 106] width 11 height 8
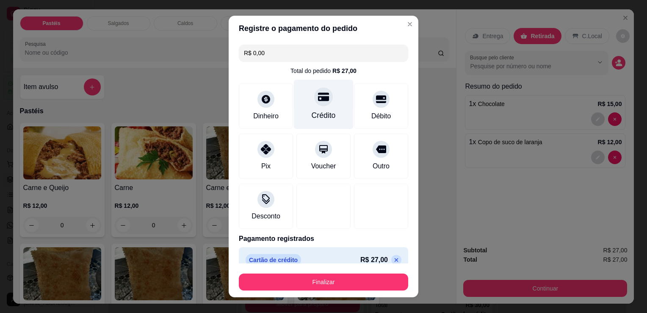
type input "R$ 0,00"
click at [366, 272] on div "Finalizar" at bounding box center [323, 280] width 169 height 20
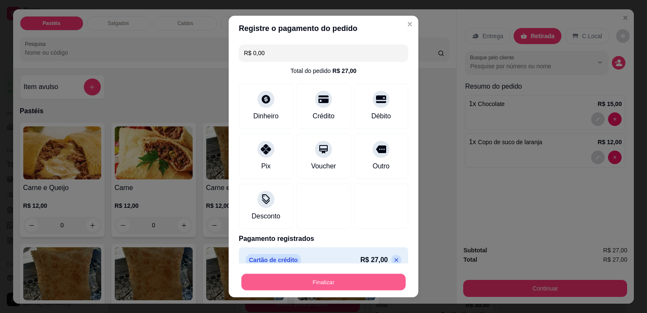
click at [369, 282] on button "Finalizar" at bounding box center [323, 282] width 164 height 17
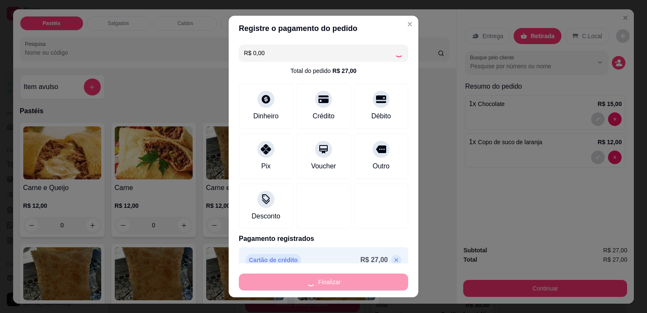
type input "0"
type input "-R$ 27,00"
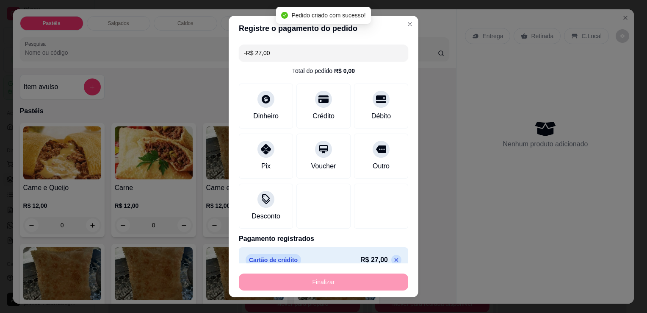
scroll to position [47, 0]
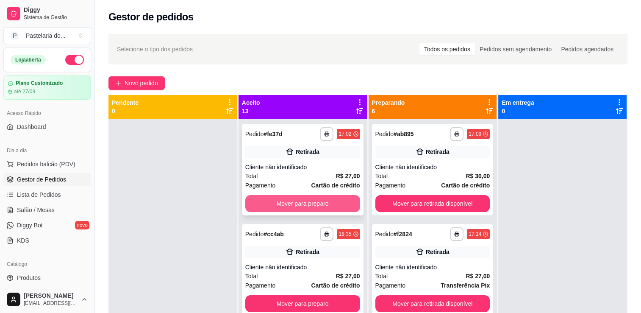
click at [327, 203] on button "Mover para preparo" at bounding box center [302, 203] width 115 height 17
click at [327, 202] on div "Mover para preparo" at bounding box center [302, 203] width 115 height 17
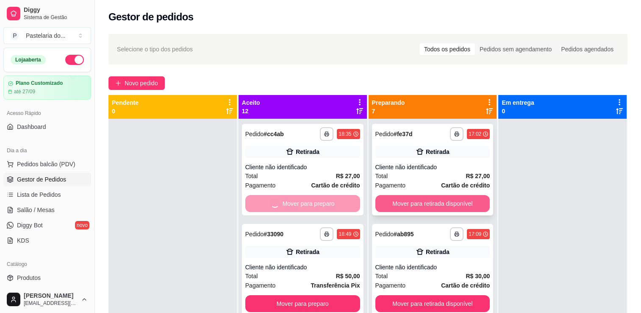
click at [412, 207] on button "Mover para retirada disponível" at bounding box center [432, 203] width 115 height 17
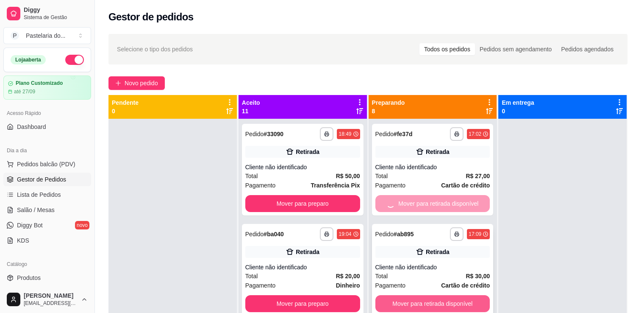
click at [428, 301] on button "Mover para retirada disponível" at bounding box center [432, 303] width 115 height 17
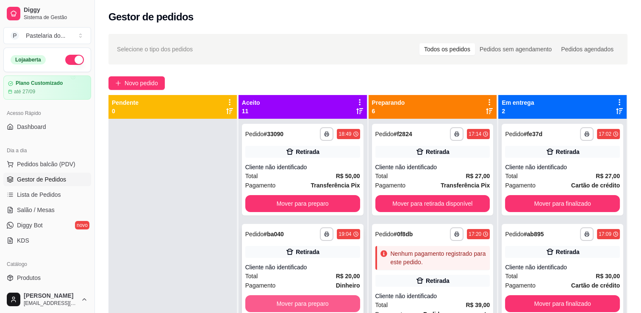
click at [326, 302] on button "Mover para preparo" at bounding box center [302, 303] width 115 height 17
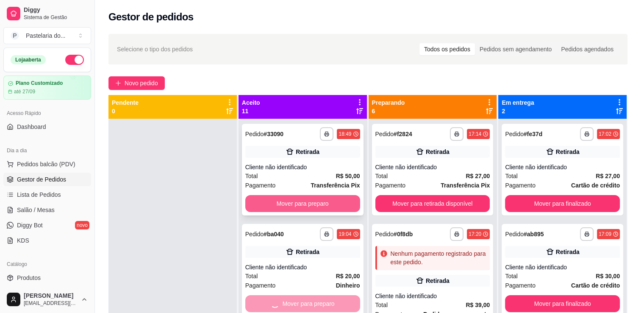
click at [332, 204] on button "Mover para preparo" at bounding box center [302, 203] width 115 height 17
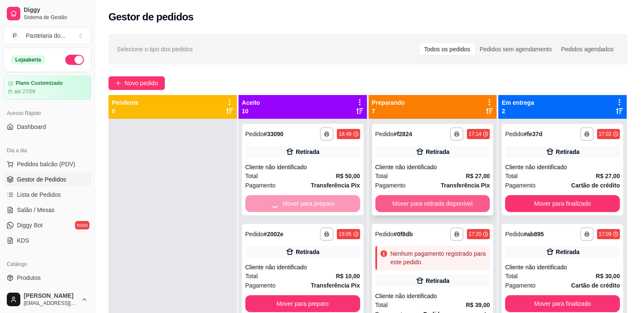
click at [431, 205] on button "Mover para retirada disponível" at bounding box center [432, 203] width 115 height 17
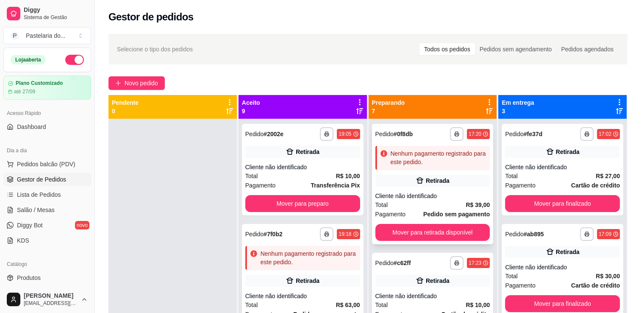
click at [412, 165] on div "Nenhum pagamento registrado para este pedido." at bounding box center [438, 157] width 96 height 17
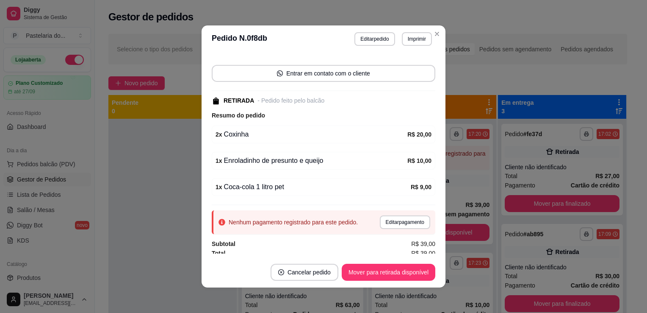
scroll to position [54, 0]
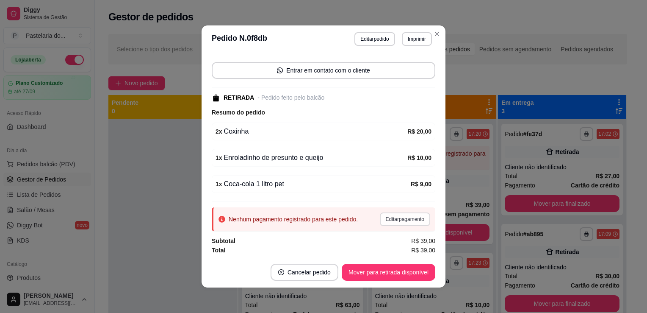
click at [405, 221] on button "Editar pagamento" at bounding box center [405, 219] width 50 height 14
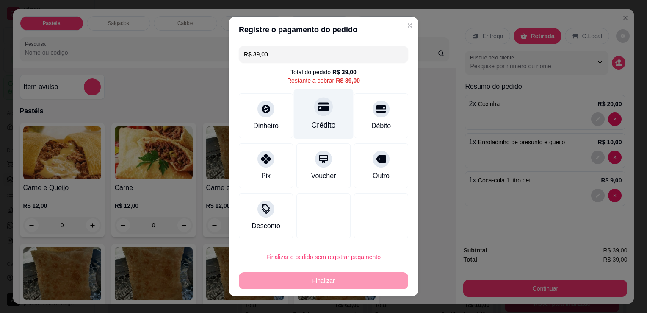
click at [335, 124] on div "Crédito" at bounding box center [324, 114] width 60 height 50
type input "R$ 0,00"
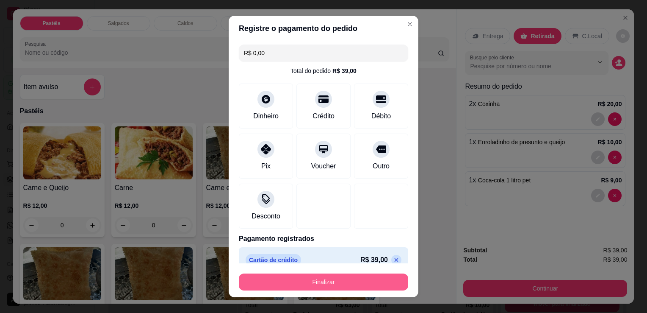
click at [357, 281] on button "Finalizar" at bounding box center [323, 281] width 169 height 17
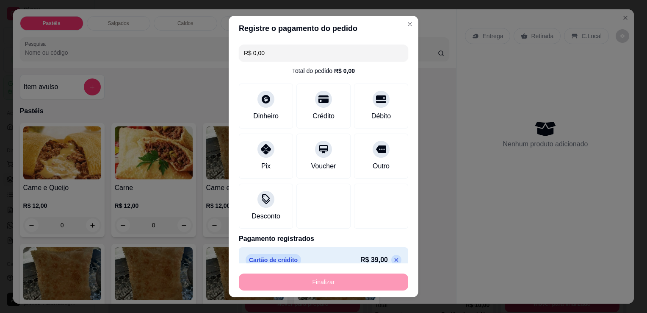
type input "0"
type input "-R$ 39,00"
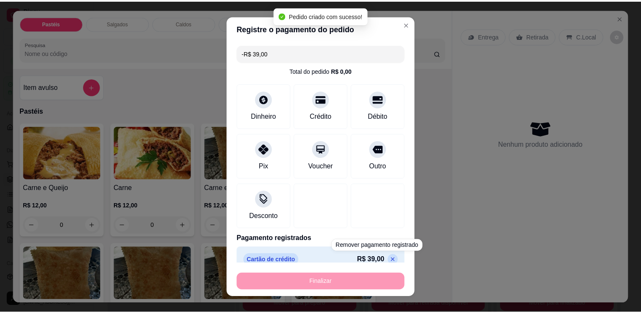
scroll to position [73, 0]
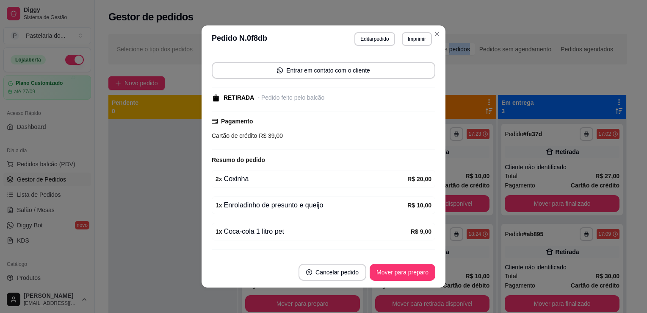
click at [451, 45] on div "Todos os pedidos" at bounding box center [446, 49] width 55 height 12
click at [419, 43] on input "Todos os pedidos" at bounding box center [419, 43] width 0 height 0
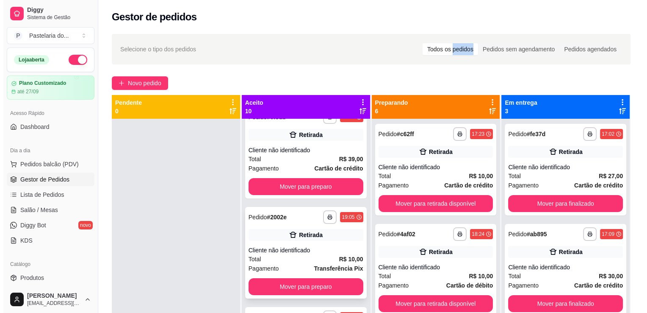
scroll to position [0, 0]
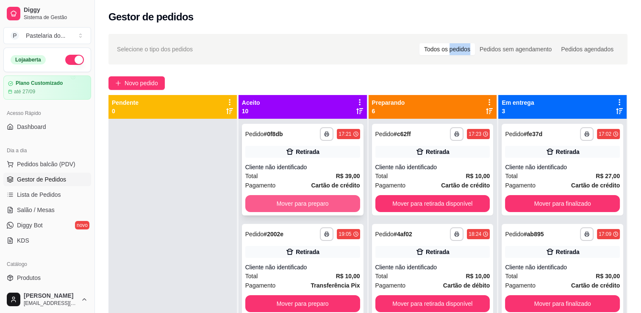
click at [321, 200] on button "Mover para preparo" at bounding box center [302, 203] width 115 height 17
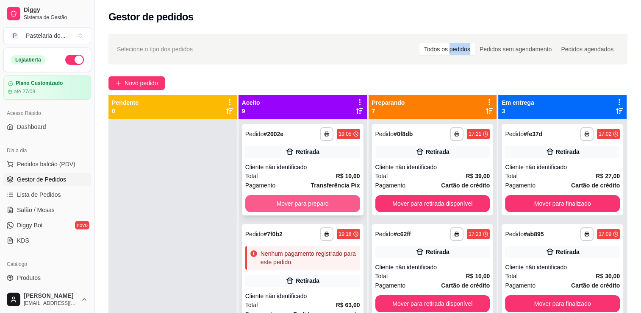
click at [338, 201] on button "Mover para preparo" at bounding box center [302, 203] width 115 height 17
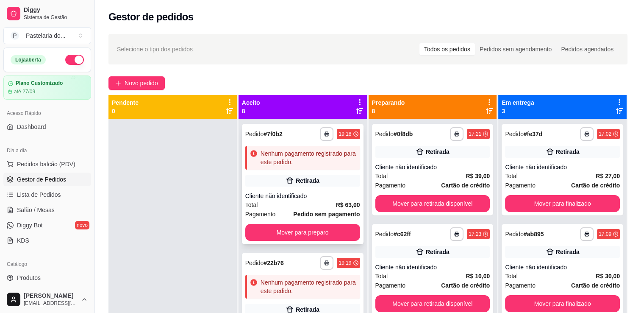
click at [316, 184] on div "Retirada" at bounding box center [302, 180] width 115 height 12
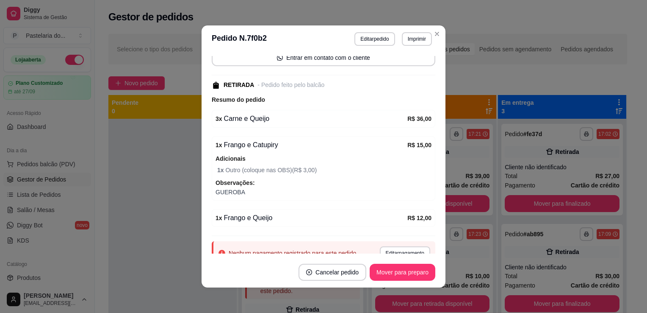
scroll to position [101, 0]
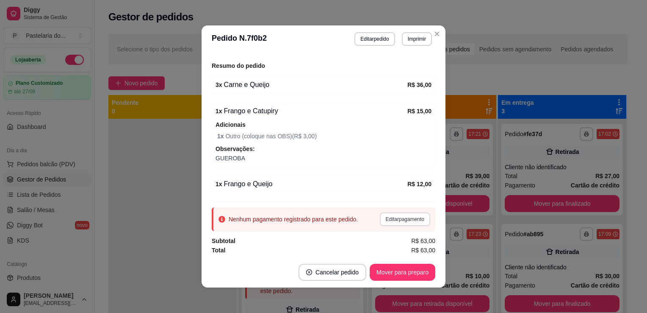
click at [383, 220] on button "Editar pagamento" at bounding box center [405, 219] width 50 height 14
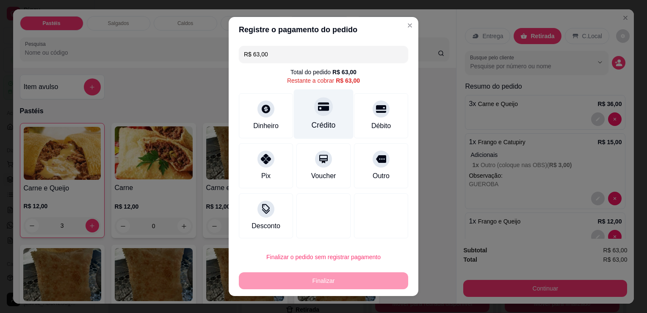
click at [312, 124] on div "Crédito" at bounding box center [324, 124] width 24 height 11
type input "R$ 0,00"
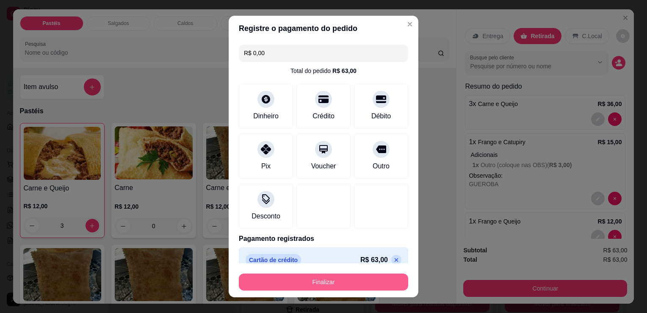
click at [346, 279] on button "Finalizar" at bounding box center [323, 281] width 169 height 17
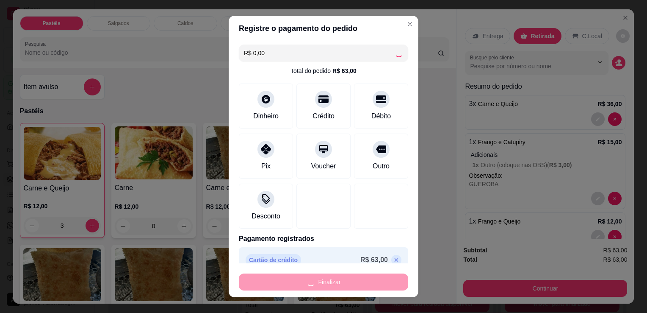
type input "0"
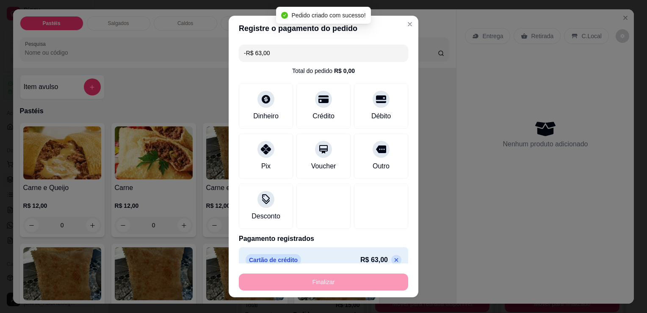
scroll to position [138, 0]
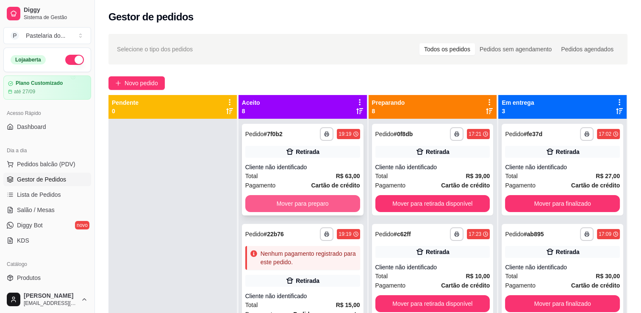
click at [337, 200] on button "Mover para preparo" at bounding box center [302, 203] width 115 height 17
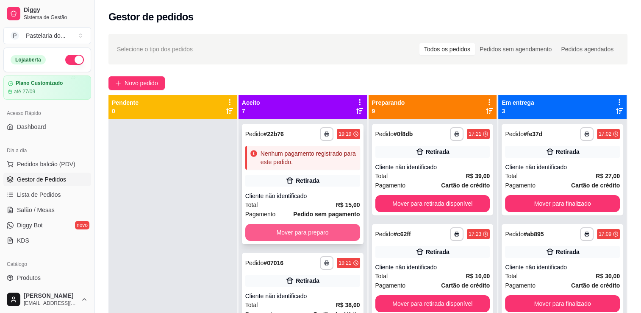
click at [332, 224] on button "Mover para preparo" at bounding box center [302, 232] width 115 height 17
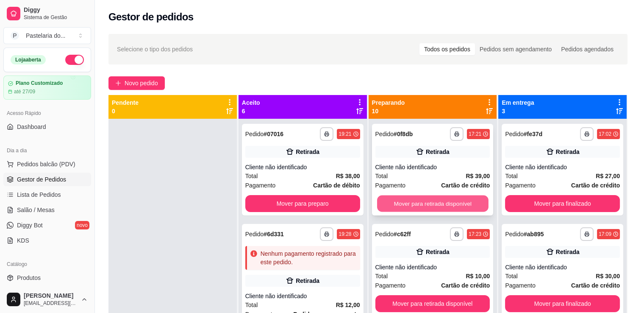
click at [412, 204] on button "Mover para retirada disponível" at bounding box center [432, 203] width 111 height 17
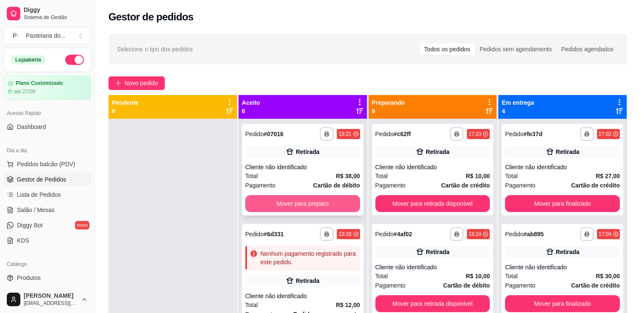
click at [327, 195] on button "Mover para preparo" at bounding box center [302, 203] width 115 height 17
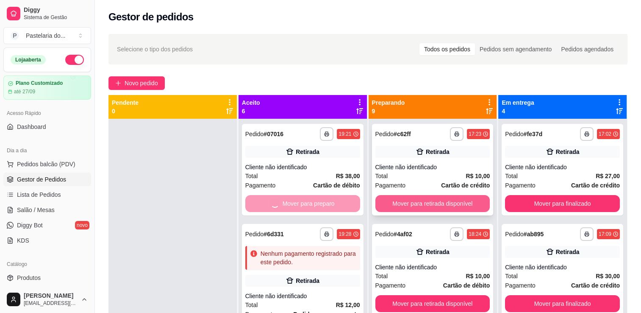
click at [418, 202] on button "Mover para retirada disponível" at bounding box center [432, 203] width 115 height 17
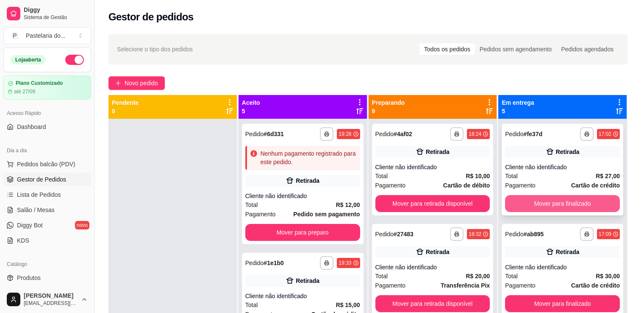
click at [534, 199] on button "Mover para finalizado" at bounding box center [562, 203] width 115 height 17
click at [543, 202] on button "Mover para finalizado" at bounding box center [562, 203] width 115 height 17
click at [543, 202] on button "Mover para finalizado" at bounding box center [561, 203] width 111 height 17
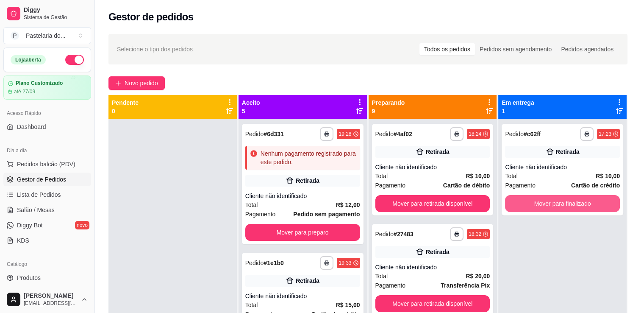
click at [543, 202] on button "Mover para finalizado" at bounding box center [562, 203] width 115 height 17
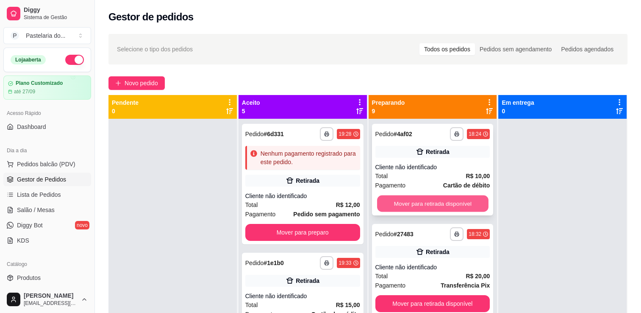
click at [476, 201] on button "Mover para retirada disponível" at bounding box center [432, 203] width 111 height 17
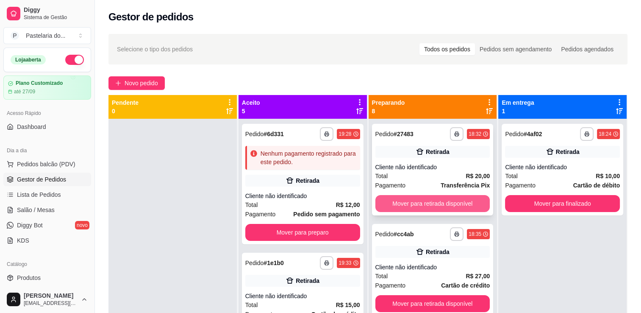
click at [460, 201] on button "Mover para retirada disponível" at bounding box center [432, 203] width 115 height 17
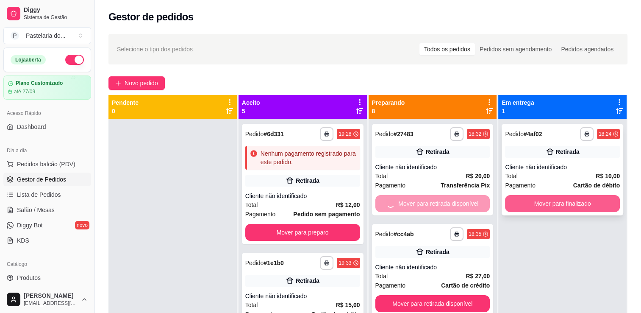
click at [526, 201] on button "Mover para finalizado" at bounding box center [562, 203] width 115 height 17
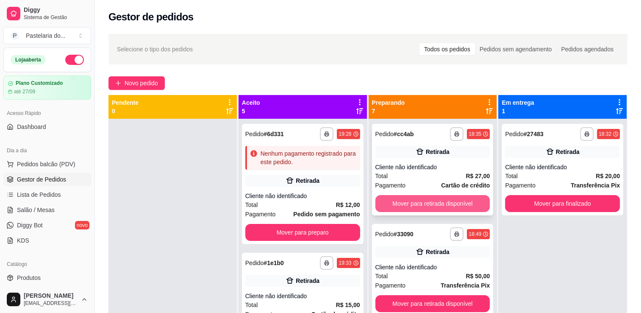
click at [443, 205] on button "Mover para retirada disponível" at bounding box center [432, 203] width 115 height 17
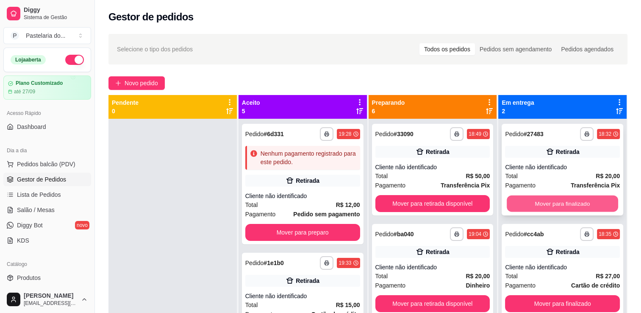
click at [522, 201] on button "Mover para finalizado" at bounding box center [561, 203] width 111 height 17
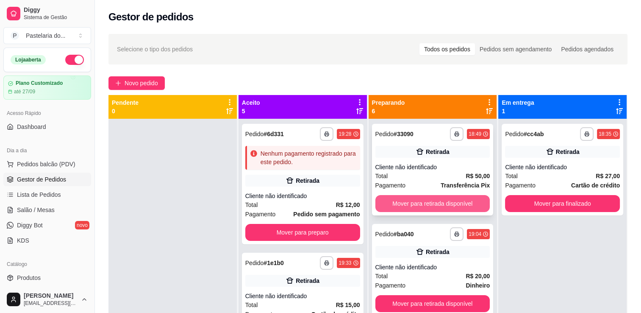
click at [456, 201] on button "Mover para retirada disponível" at bounding box center [432, 203] width 115 height 17
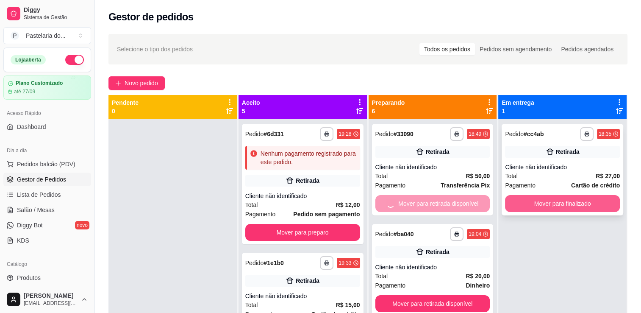
click at [537, 201] on button "Mover para finalizado" at bounding box center [562, 203] width 115 height 17
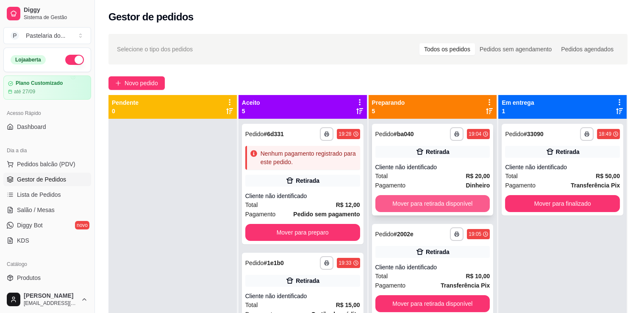
click at [461, 199] on button "Mover para retirada disponível" at bounding box center [432, 203] width 115 height 17
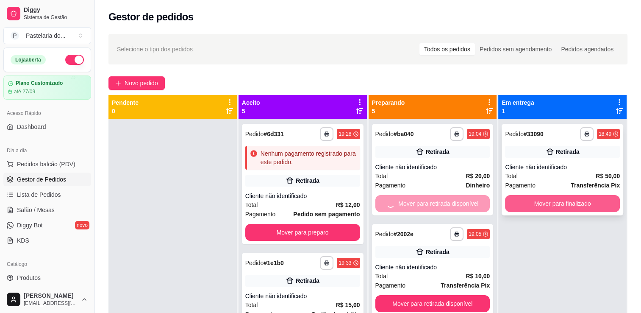
click at [543, 199] on button "Mover para finalizado" at bounding box center [562, 203] width 115 height 17
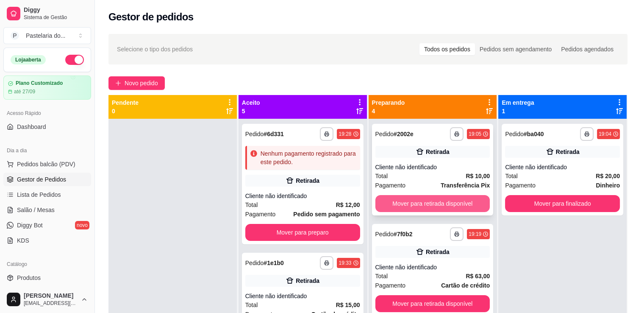
click at [460, 202] on button "Mover para retirada disponível" at bounding box center [432, 203] width 115 height 17
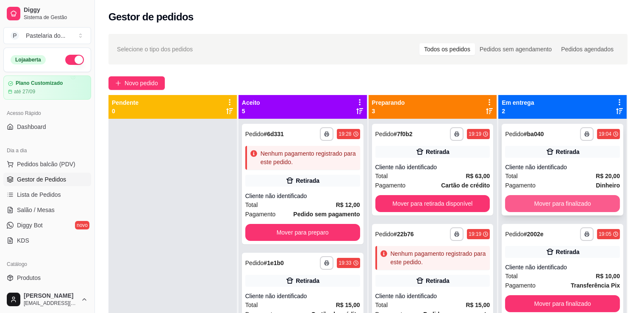
click at [531, 202] on button "Mover para finalizado" at bounding box center [562, 203] width 115 height 17
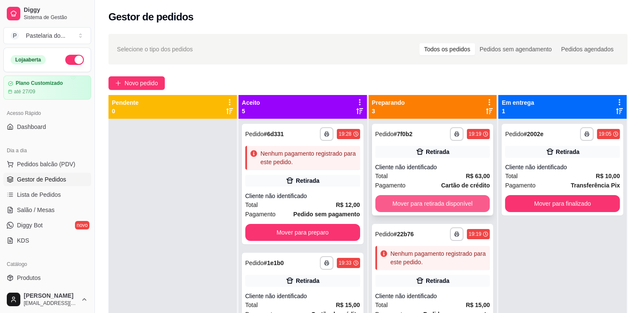
click at [459, 201] on button "Mover para retirada disponível" at bounding box center [432, 203] width 115 height 17
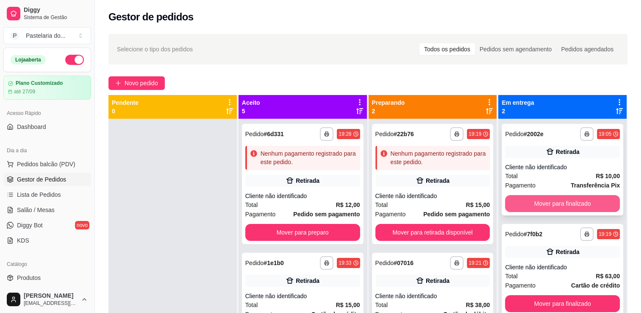
click at [532, 198] on button "Mover para finalizado" at bounding box center [562, 203] width 115 height 17
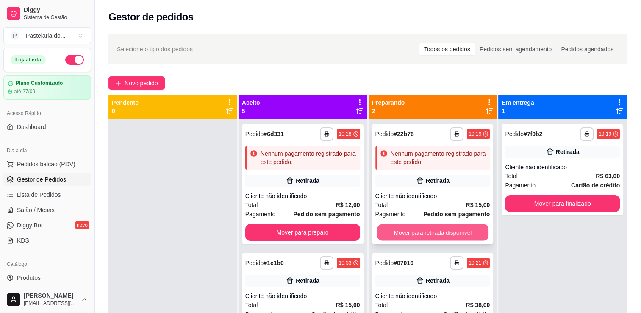
click at [450, 230] on button "Mover para retirada disponível" at bounding box center [432, 232] width 111 height 17
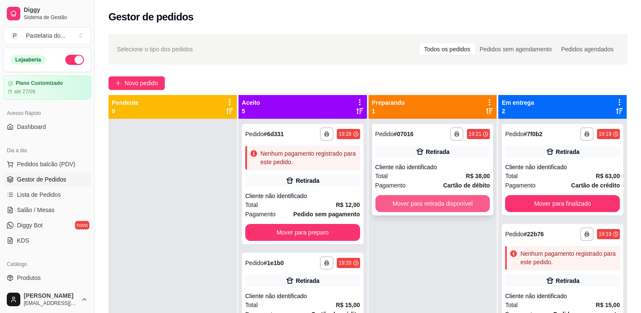
click at [429, 206] on button "Mover para retirada disponível" at bounding box center [432, 203] width 115 height 17
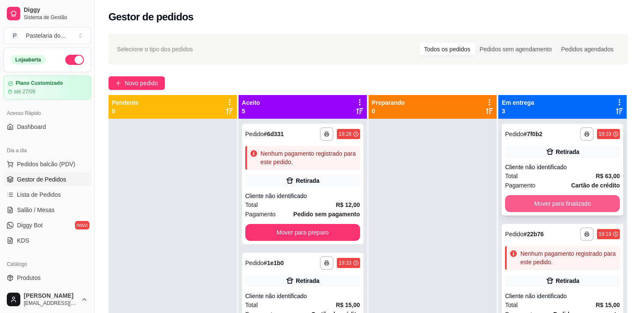
click at [554, 201] on button "Mover para finalizado" at bounding box center [562, 203] width 115 height 17
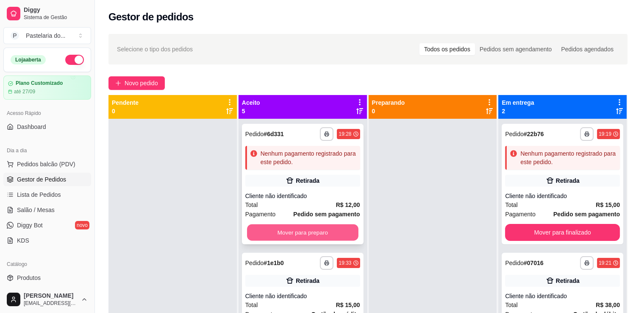
click at [330, 227] on button "Mover para preparo" at bounding box center [302, 232] width 111 height 17
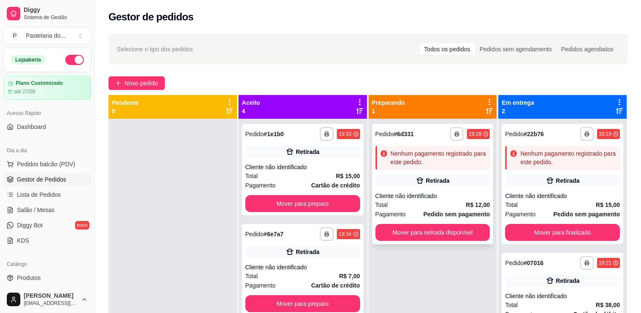
click at [425, 167] on div "Nenhum pagamento registrado para este pedido." at bounding box center [432, 158] width 115 height 24
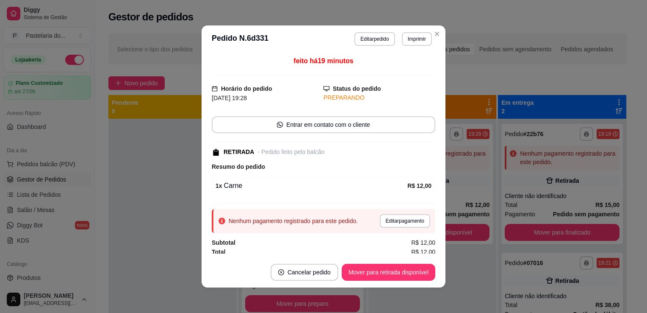
scroll to position [2, 0]
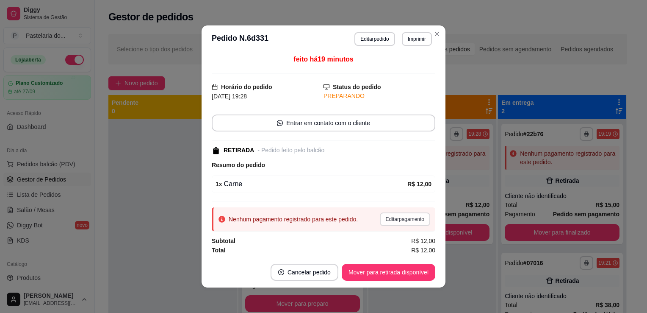
click at [381, 218] on button "Editar pagamento" at bounding box center [405, 219] width 50 height 14
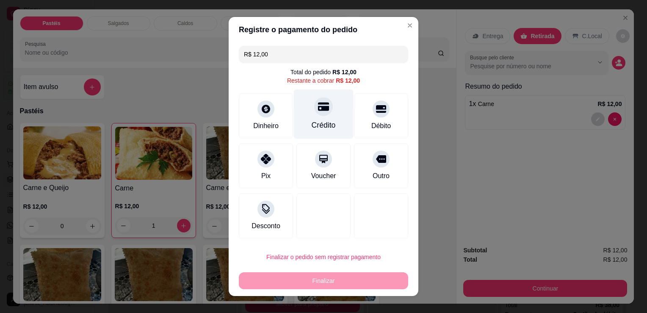
click at [310, 113] on div "Crédito" at bounding box center [324, 114] width 60 height 50
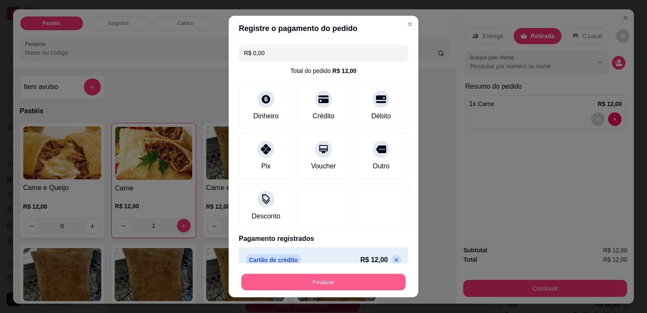
click at [371, 286] on button "Finalizar" at bounding box center [323, 282] width 164 height 17
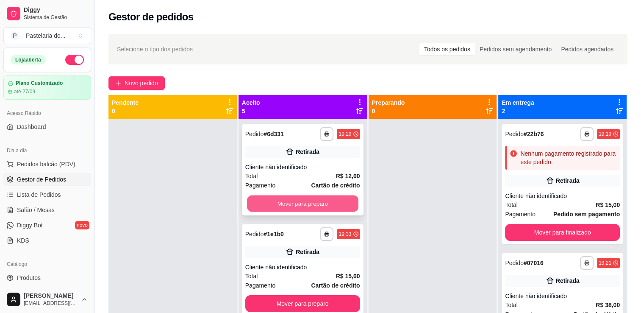
click at [337, 196] on button "Mover para preparo" at bounding box center [302, 203] width 111 height 17
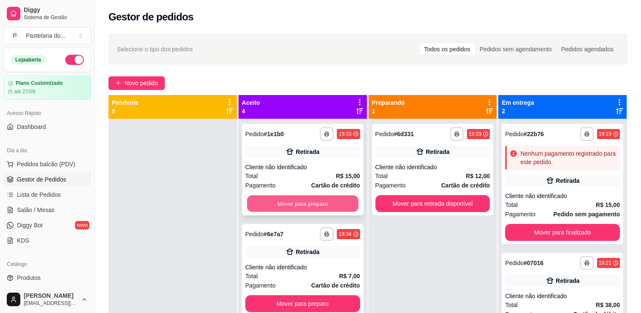
click at [336, 199] on button "Mover para preparo" at bounding box center [302, 203] width 111 height 17
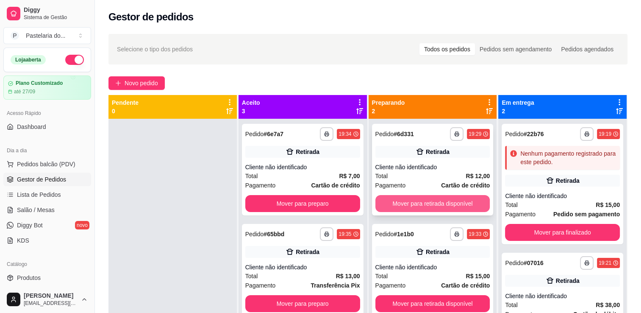
click at [407, 202] on button "Mover para retirada disponível" at bounding box center [432, 203] width 115 height 17
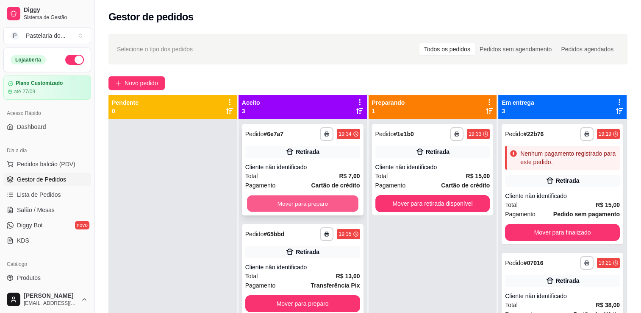
click at [315, 207] on button "Mover para preparo" at bounding box center [302, 203] width 111 height 17
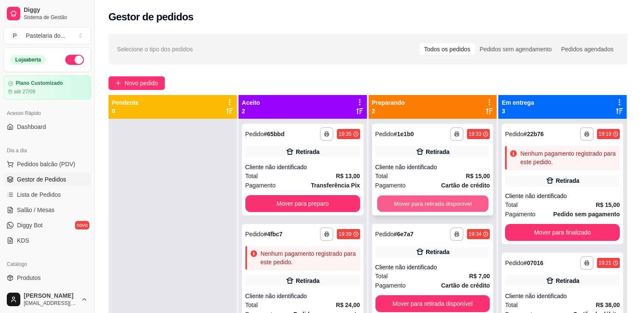
click at [402, 199] on button "Mover para retirada disponível" at bounding box center [432, 203] width 111 height 17
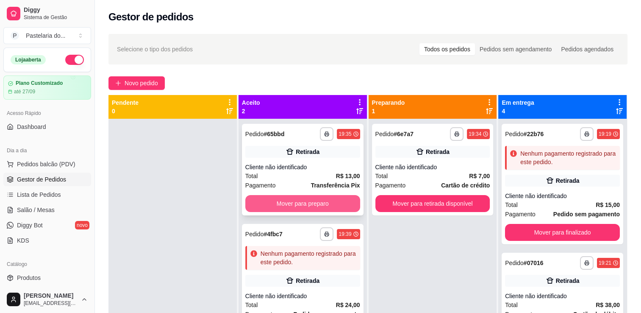
click at [335, 197] on button "Mover para preparo" at bounding box center [302, 203] width 115 height 17
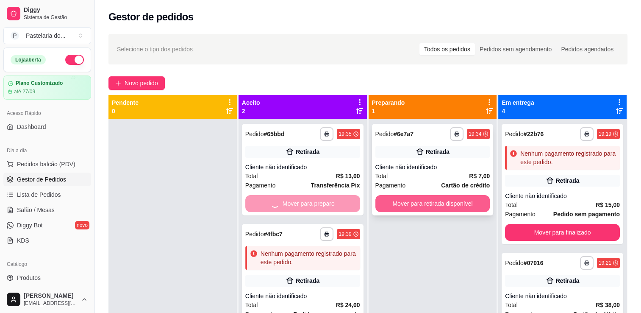
click at [426, 197] on button "Mover para retirada disponível" at bounding box center [432, 203] width 115 height 17
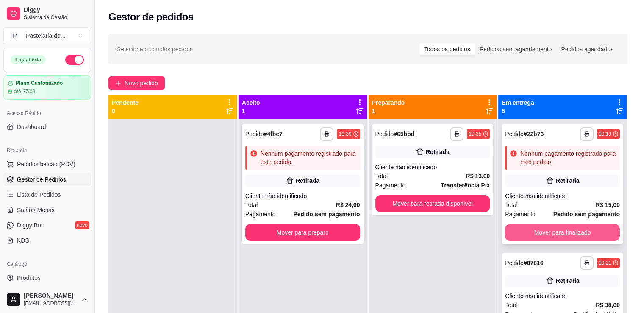
click at [560, 229] on button "Mover para finalizado" at bounding box center [562, 232] width 115 height 17
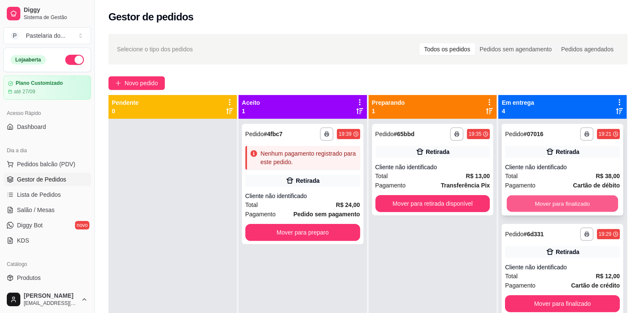
click at [565, 201] on button "Mover para finalizado" at bounding box center [561, 203] width 111 height 17
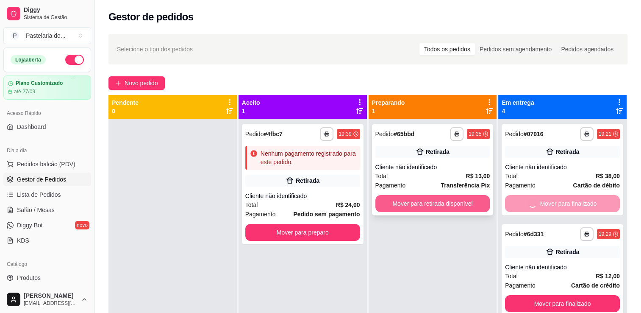
click at [466, 199] on button "Mover para retirada disponível" at bounding box center [432, 203] width 115 height 17
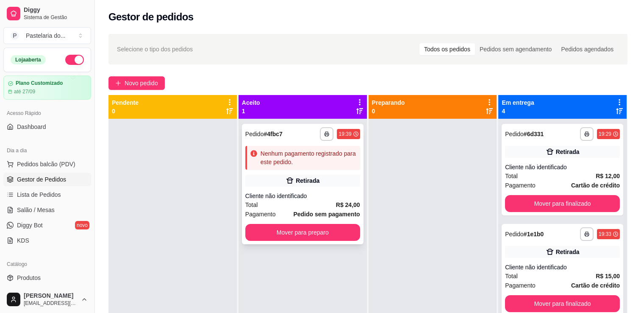
click at [329, 172] on div "**********" at bounding box center [303, 184] width 122 height 120
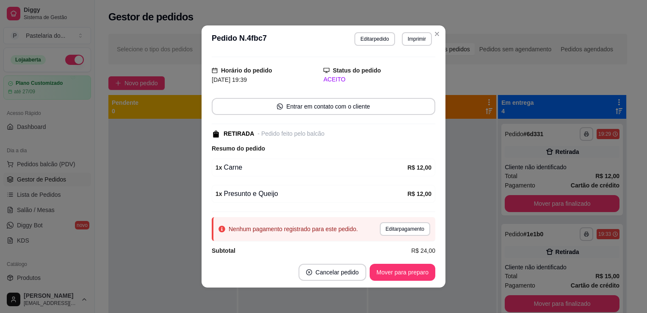
scroll to position [28, 0]
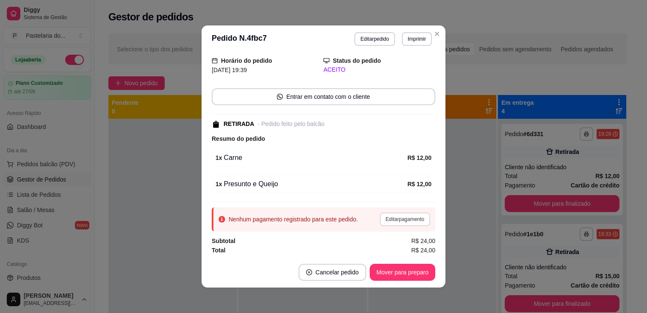
click at [402, 214] on button "Editar pagamento" at bounding box center [405, 219] width 50 height 14
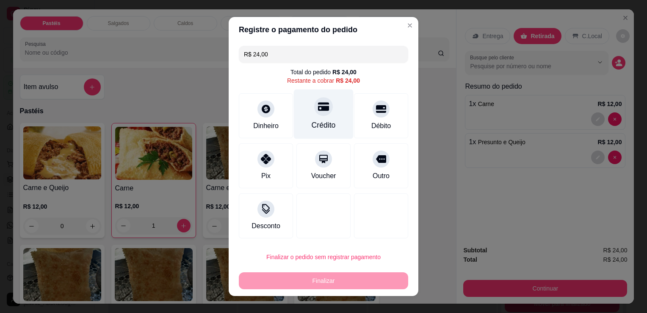
click at [325, 102] on div "Crédito" at bounding box center [324, 114] width 60 height 50
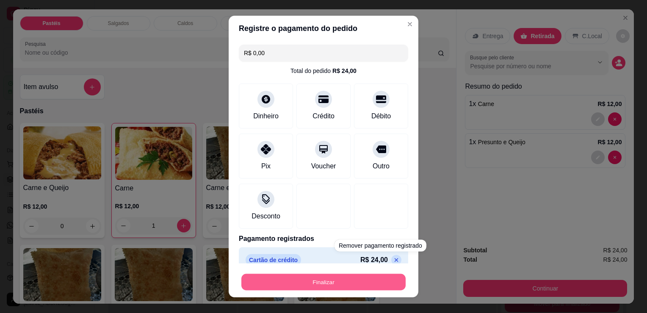
click at [376, 279] on button "Finalizar" at bounding box center [323, 282] width 164 height 17
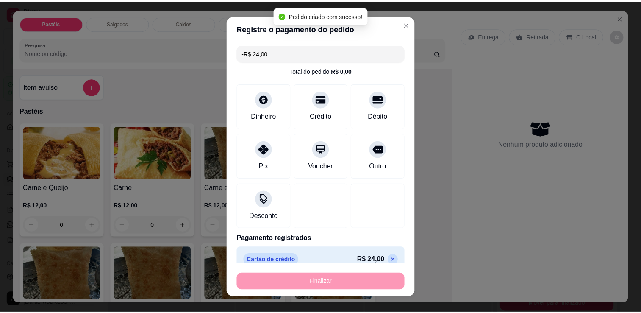
scroll to position [47, 0]
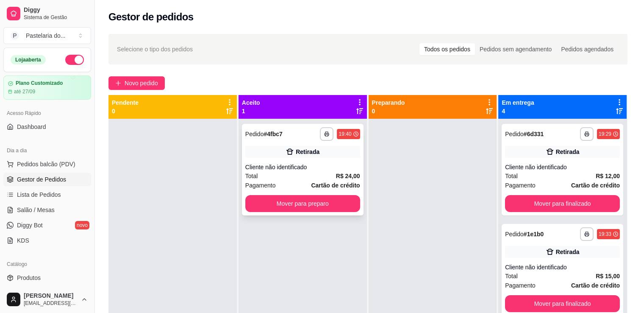
click at [298, 212] on div "**********" at bounding box center [303, 169] width 122 height 91
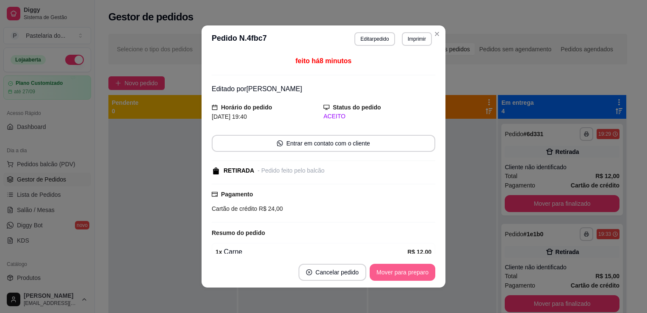
click at [393, 277] on button "Mover para preparo" at bounding box center [403, 271] width 66 height 17
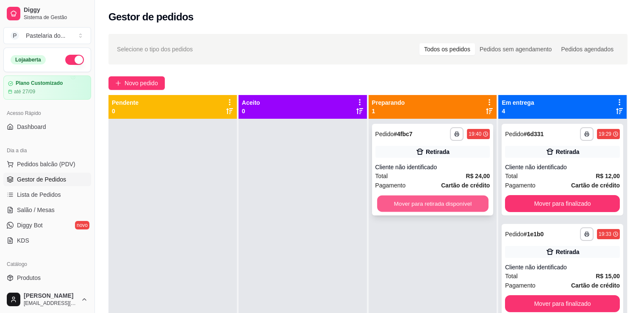
click at [483, 207] on button "Mover para retirada disponível" at bounding box center [432, 203] width 111 height 17
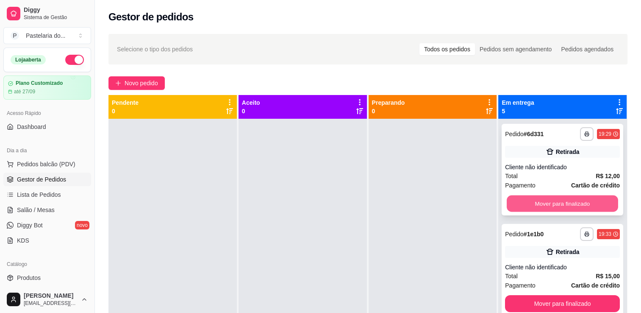
click at [521, 203] on button "Mover para finalizado" at bounding box center [561, 203] width 111 height 17
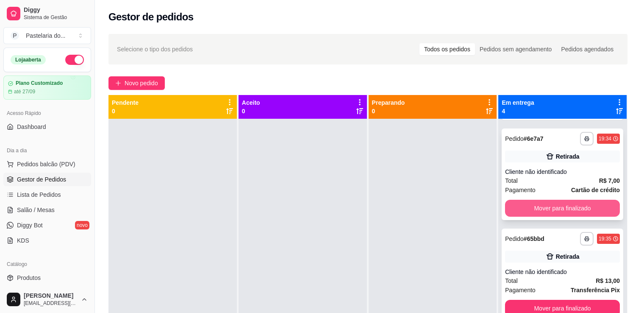
click at [534, 208] on button "Mover para finalizado" at bounding box center [562, 207] width 115 height 17
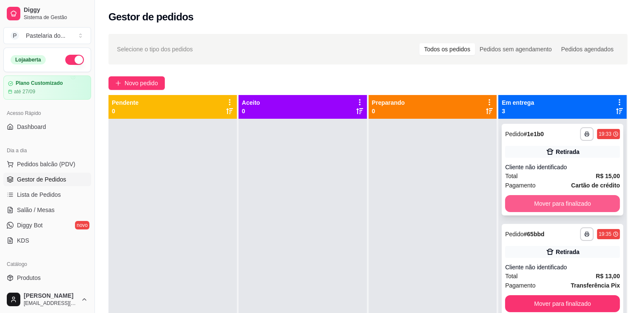
click at [535, 208] on button "Mover para finalizado" at bounding box center [562, 203] width 115 height 17
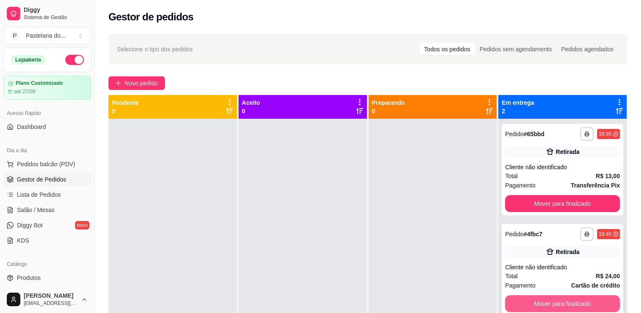
click at [534, 301] on button "Mover para finalizado" at bounding box center [562, 303] width 115 height 17
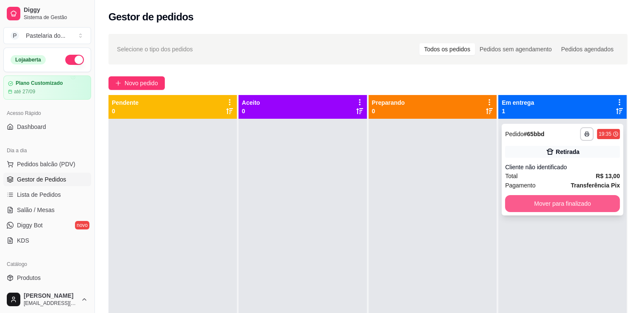
click at [537, 206] on button "Mover para finalizado" at bounding box center [562, 203] width 115 height 17
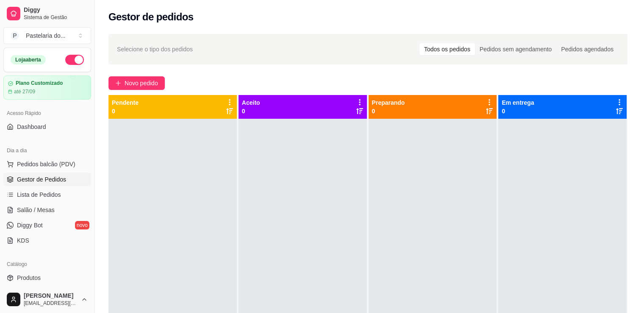
click at [53, 175] on span "Gestor de Pedidos" at bounding box center [41, 179] width 49 height 8
click at [66, 215] on link "Salão / Mesas" at bounding box center [47, 210] width 88 height 14
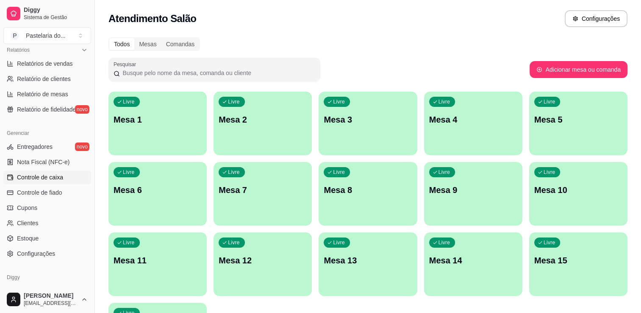
scroll to position [254, 0]
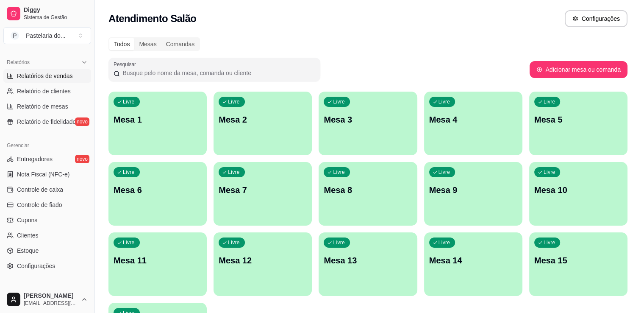
click at [59, 77] on span "Relatórios de vendas" at bounding box center [45, 76] width 56 height 8
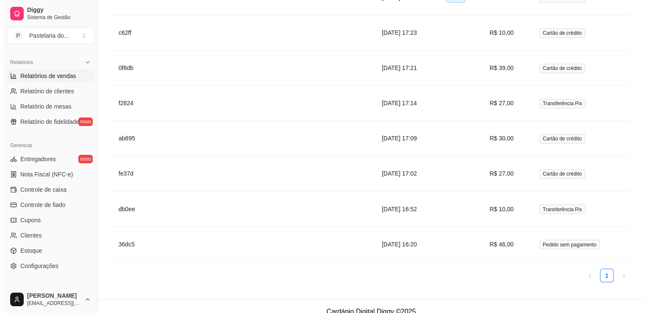
scroll to position [1416, 0]
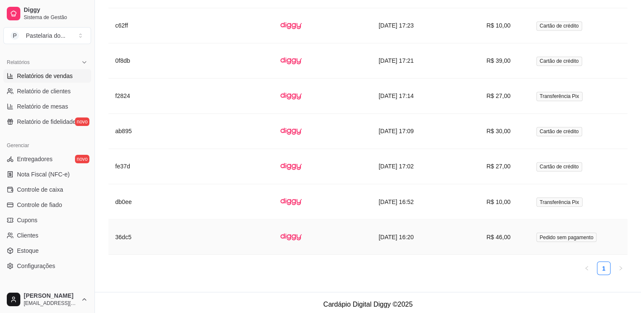
click at [557, 232] on span "Pedido sem pagamento" at bounding box center [566, 236] width 61 height 9
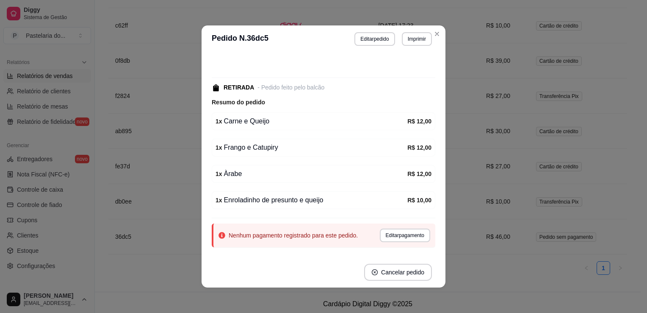
scroll to position [42, 0]
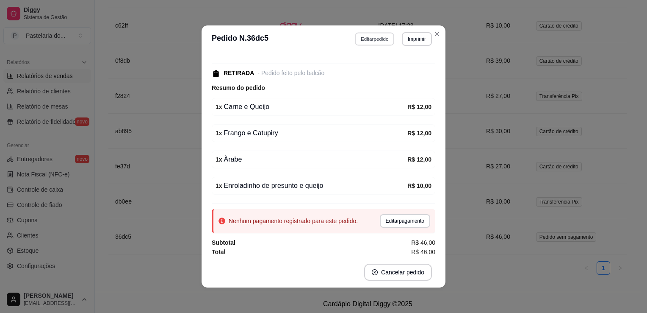
click at [372, 41] on button "Editar pedido" at bounding box center [374, 38] width 39 height 13
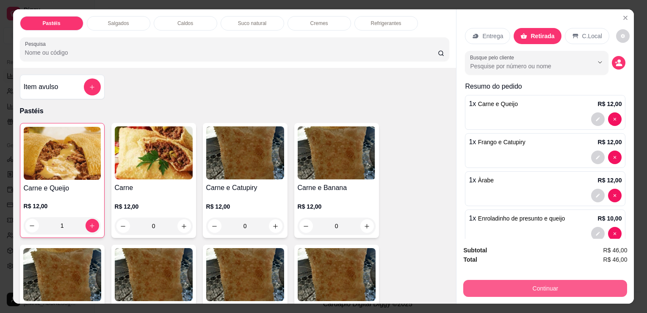
click at [498, 285] on button "Continuar" at bounding box center [545, 287] width 164 height 17
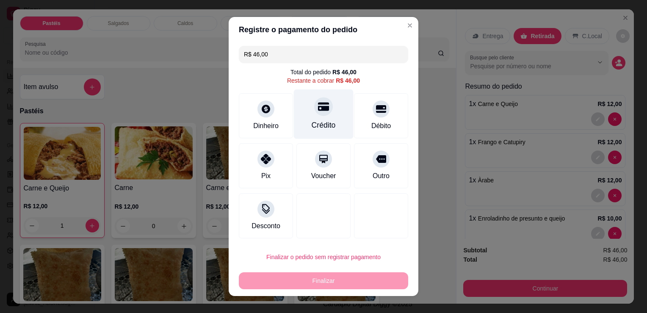
click at [332, 116] on div "Crédito" at bounding box center [324, 114] width 60 height 50
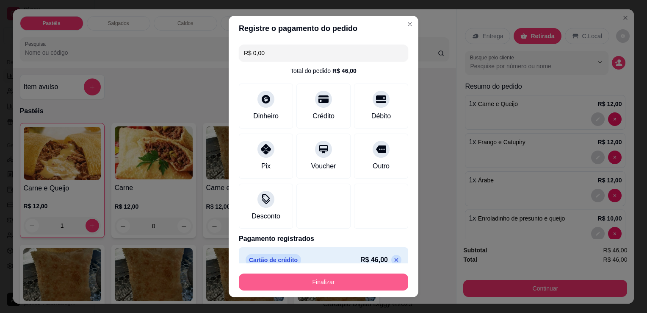
click at [367, 274] on button "Finalizar" at bounding box center [323, 281] width 169 height 17
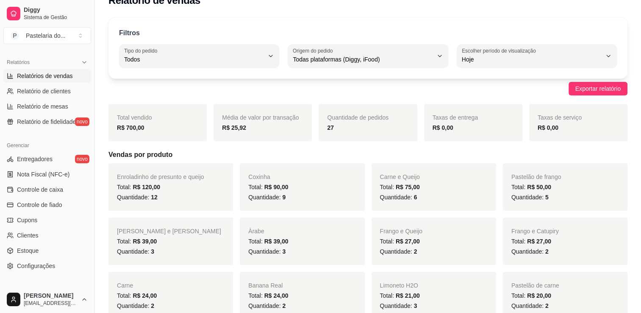
scroll to position [0, 0]
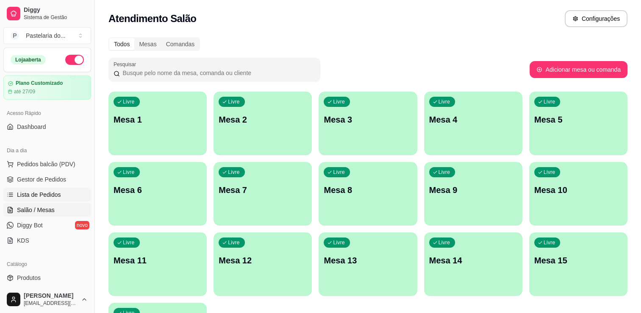
click at [66, 189] on link "Lista de Pedidos" at bounding box center [47, 195] width 88 height 14
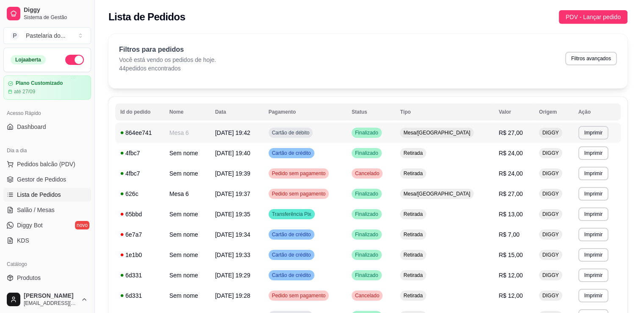
click at [502, 134] on span "R$ 27,00" at bounding box center [510, 132] width 24 height 7
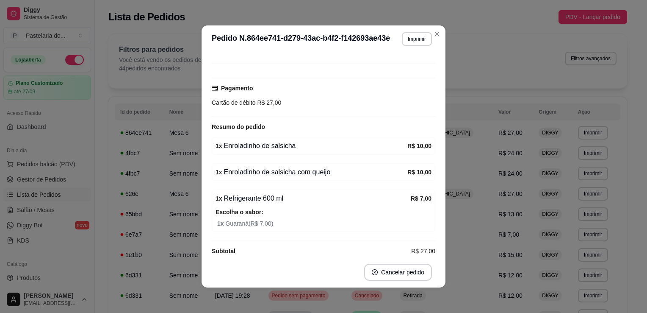
scroll to position [71, 0]
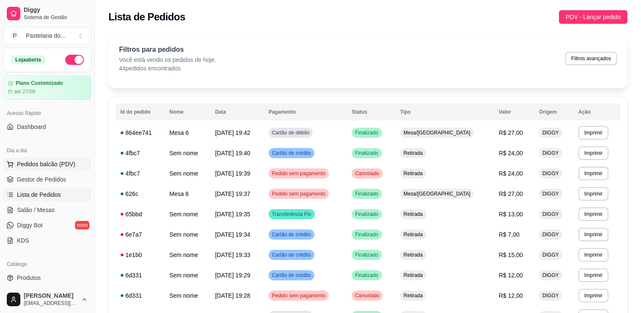
click at [77, 166] on button "Pedidos balcão (PDV)" at bounding box center [47, 164] width 88 height 14
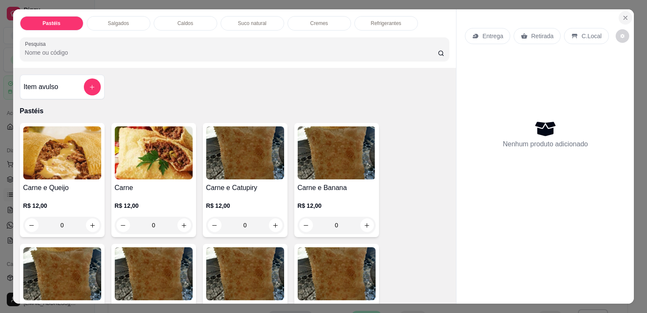
click at [625, 14] on icon "Close" at bounding box center [625, 17] width 7 height 7
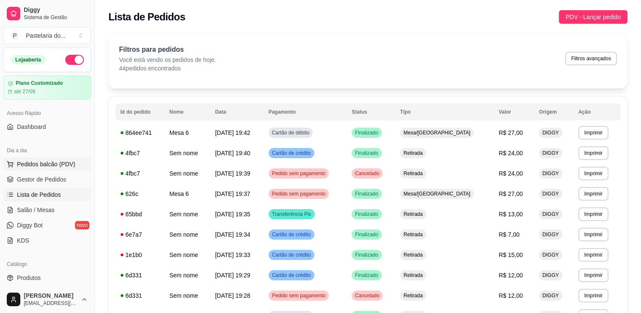
click at [40, 167] on span "Pedidos balcão (PDV)" at bounding box center [46, 164] width 58 height 8
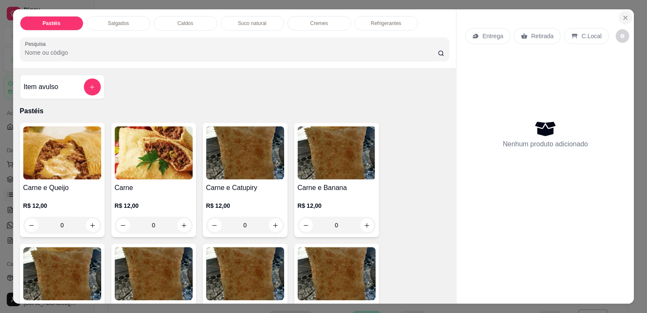
click at [628, 12] on button "Close" at bounding box center [626, 18] width 14 height 14
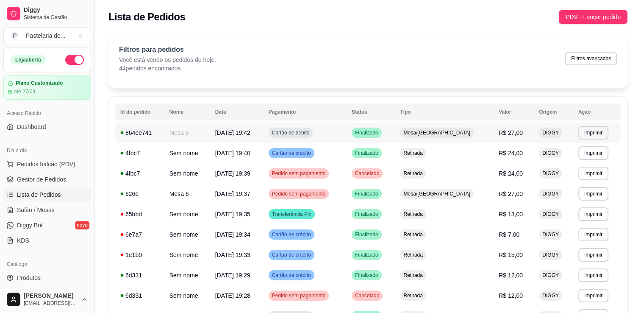
click at [395, 131] on td "Finalizado" at bounding box center [370, 132] width 49 height 20
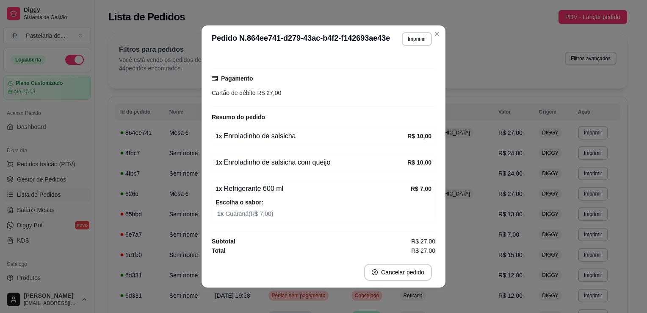
scroll to position [71, 0]
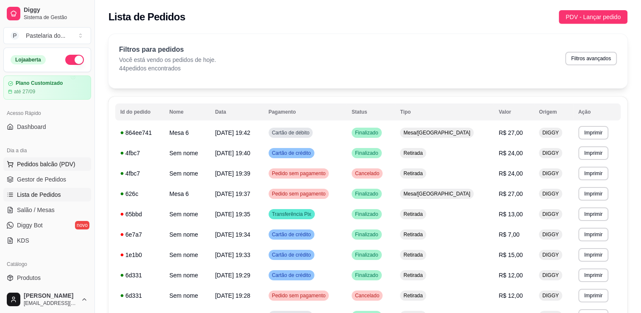
click at [55, 165] on span "Pedidos balcão (PDV)" at bounding box center [46, 164] width 58 height 8
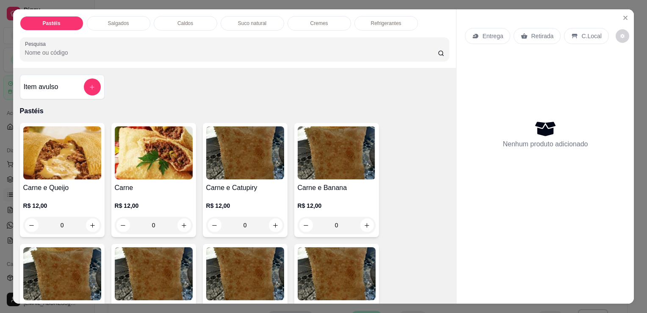
click at [254, 160] on img at bounding box center [245, 152] width 78 height 53
click at [625, 15] on icon "Close" at bounding box center [625, 17] width 7 height 7
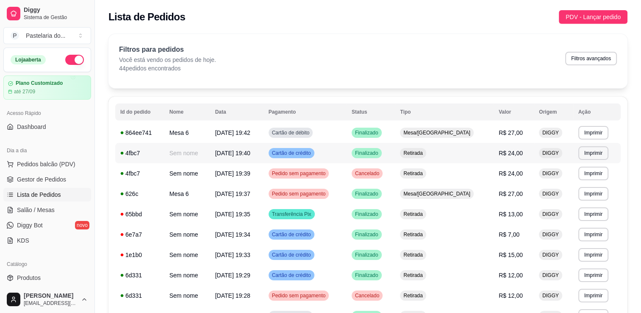
click at [483, 149] on td "Retirada" at bounding box center [444, 153] width 99 height 20
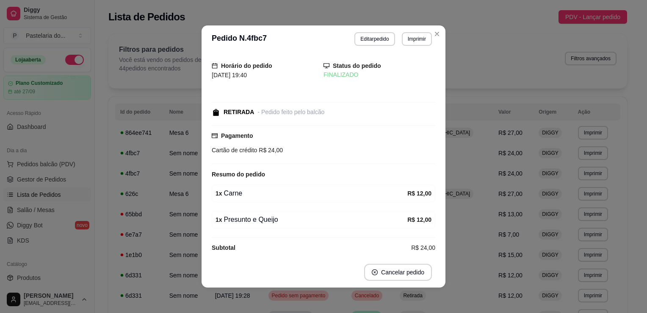
scroll to position [20, 0]
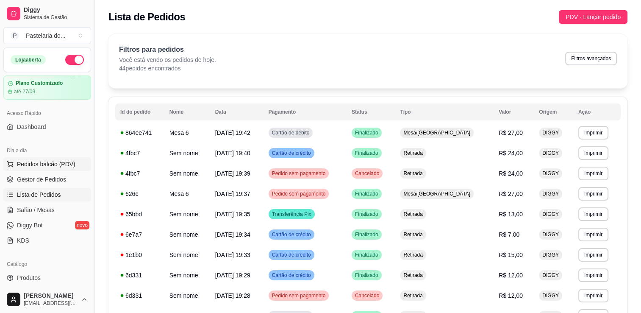
click at [45, 161] on span "Pedidos balcão (PDV)" at bounding box center [46, 164] width 58 height 8
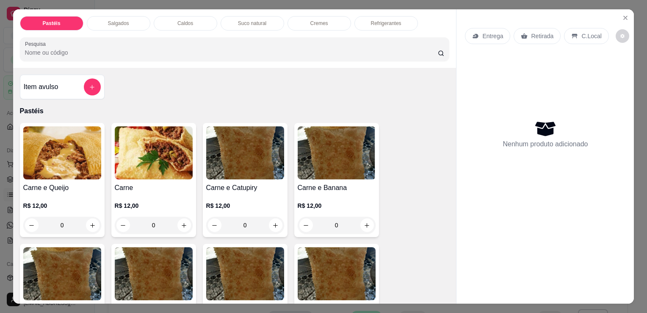
click at [394, 25] on div "Refrigerantes" at bounding box center [386, 23] width 64 height 14
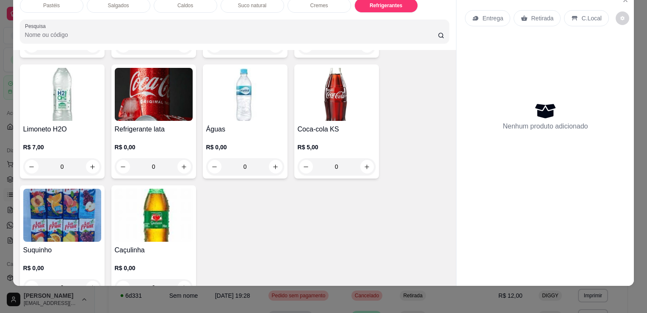
scroll to position [2596, 0]
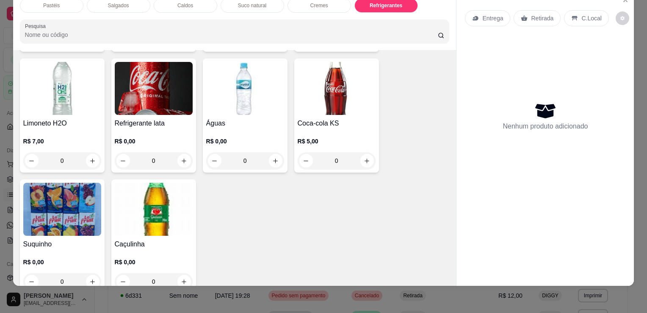
click at [258, 94] on img at bounding box center [245, 88] width 78 height 53
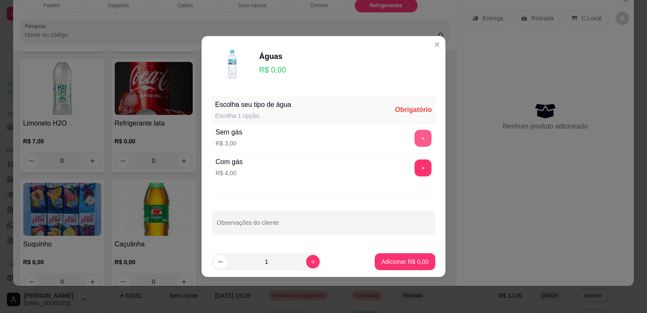
click at [418, 140] on button "+" at bounding box center [423, 138] width 17 height 17
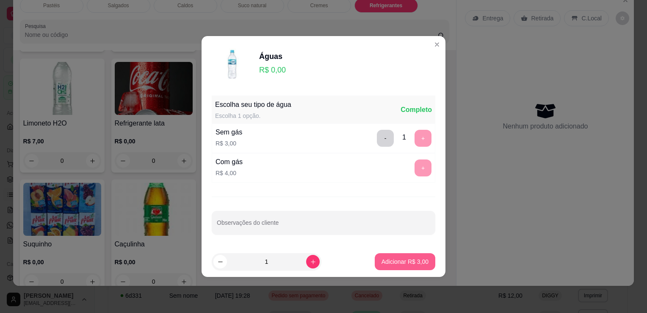
click at [389, 260] on p "Adicionar R$ 3,00" at bounding box center [405, 261] width 47 height 8
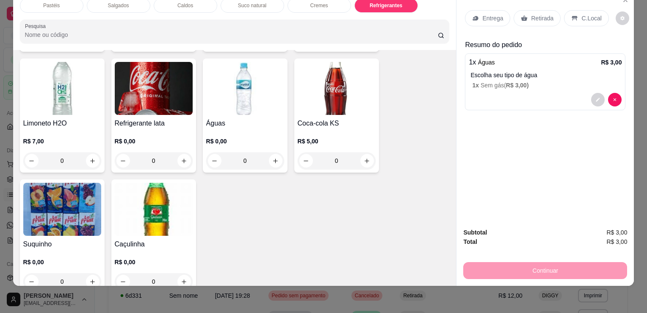
click at [544, 14] on p "Retirada" at bounding box center [542, 18] width 22 height 8
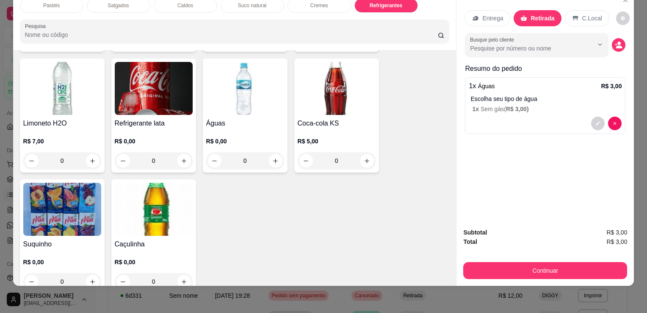
click at [481, 252] on div "Subtotal R$ 3,00 Total R$ 3,00 Continuar" at bounding box center [545, 252] width 164 height 51
click at [479, 266] on button "Continuar" at bounding box center [545, 270] width 164 height 17
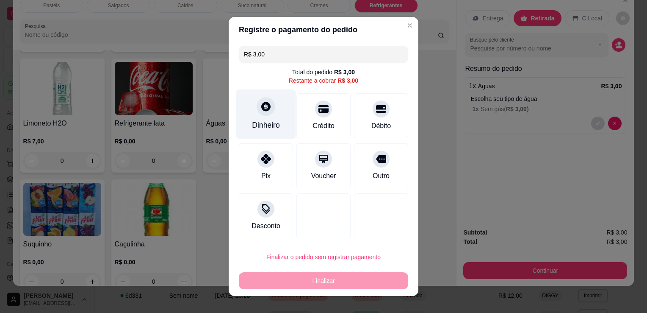
click at [262, 113] on div at bounding box center [266, 106] width 19 height 19
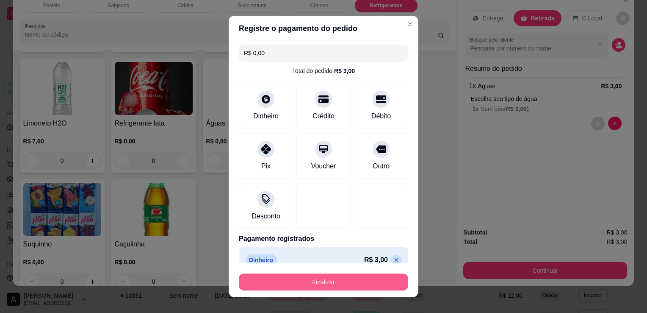
click at [337, 278] on button "Finalizar" at bounding box center [323, 281] width 169 height 17
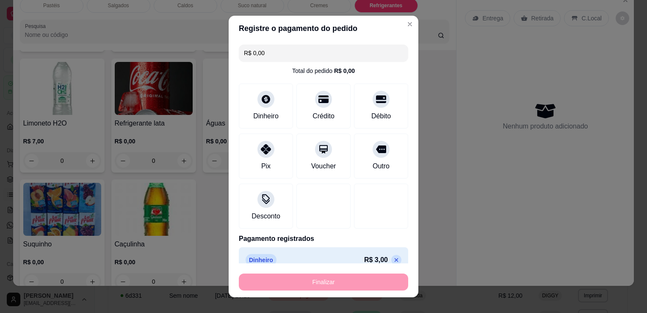
type input "-R$ 3,00"
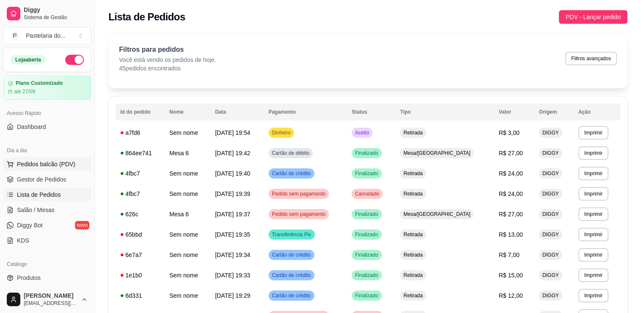
click at [39, 160] on span "Pedidos balcão (PDV)" at bounding box center [46, 164] width 58 height 8
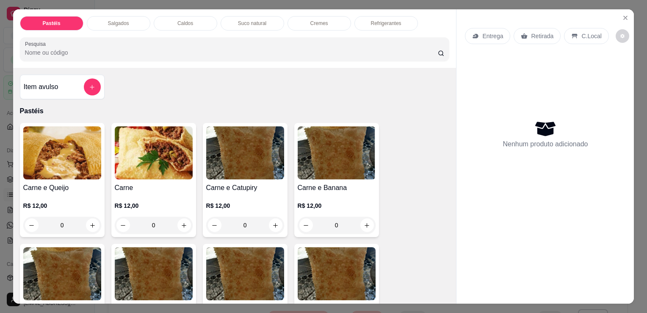
click at [112, 23] on p "Salgados" at bounding box center [118, 23] width 21 height 7
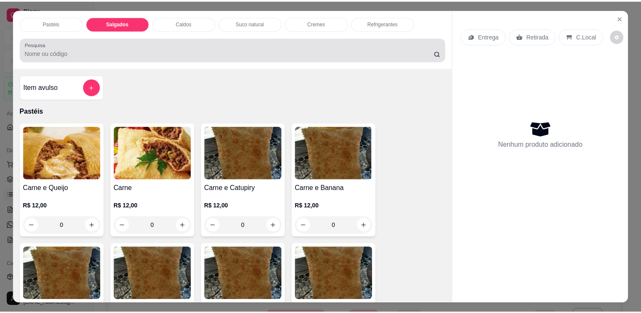
scroll to position [21, 0]
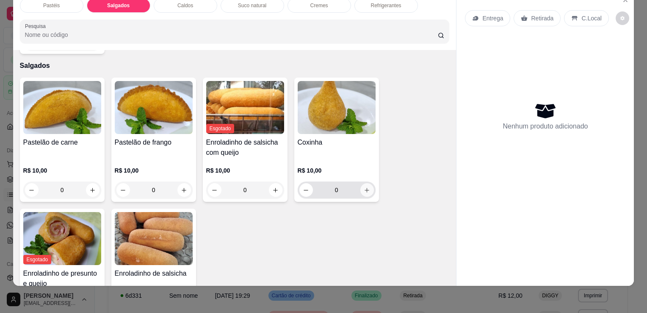
click at [368, 183] on button "increase-product-quantity" at bounding box center [367, 190] width 14 height 14
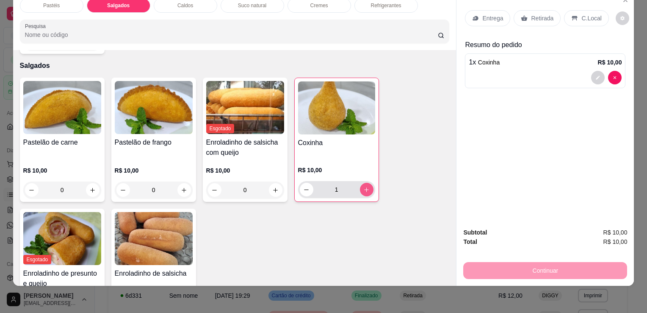
click at [368, 183] on button "increase-product-quantity" at bounding box center [367, 190] width 14 height 14
type input "2"
click at [545, 14] on p "Retirada" at bounding box center [542, 18] width 22 height 8
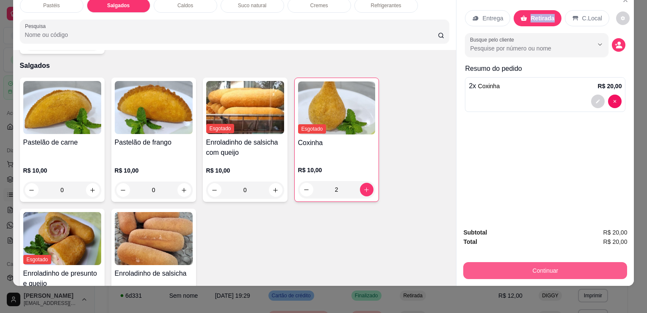
click at [534, 263] on button "Continuar" at bounding box center [545, 270] width 164 height 17
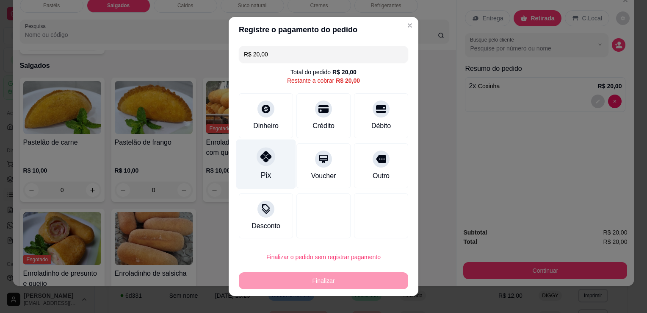
click at [256, 173] on div "Pix" at bounding box center [266, 164] width 60 height 50
type input "R$ 0,00"
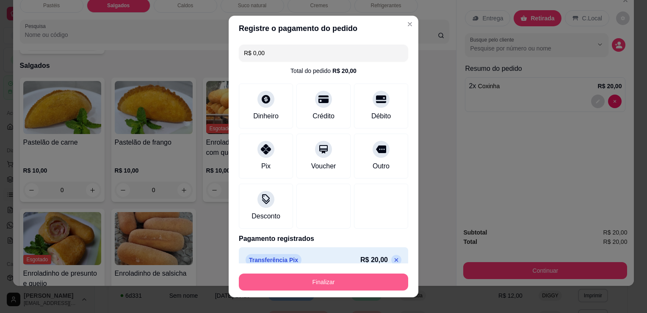
click at [349, 285] on button "Finalizar" at bounding box center [323, 281] width 169 height 17
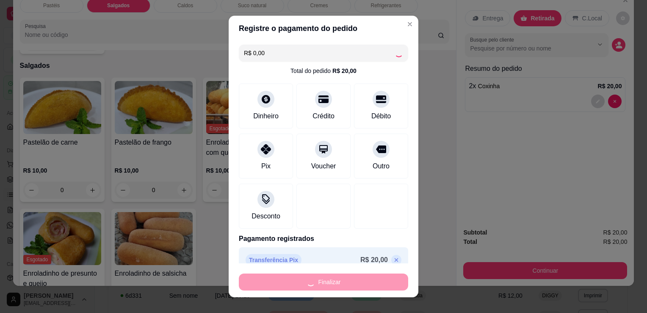
type input "0"
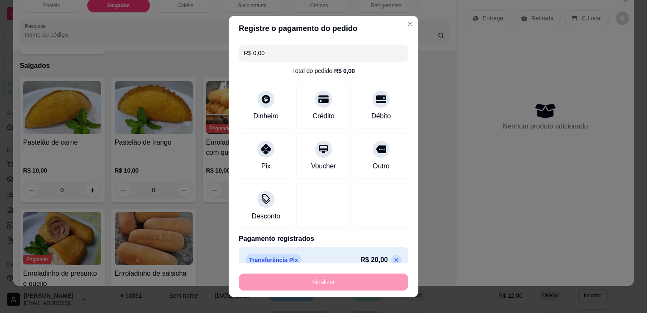
type input "-R$ 20,00"
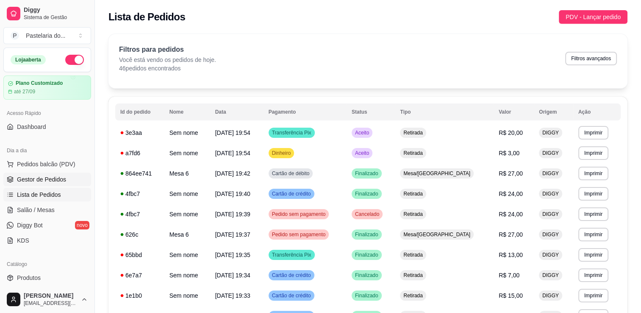
click at [59, 178] on span "Gestor de Pedidos" at bounding box center [41, 179] width 49 height 8
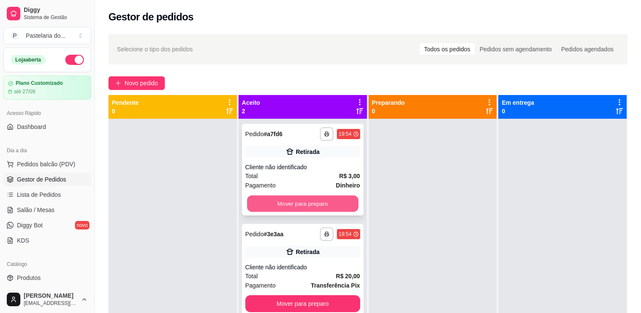
click at [304, 202] on button "Mover para preparo" at bounding box center [302, 203] width 111 height 17
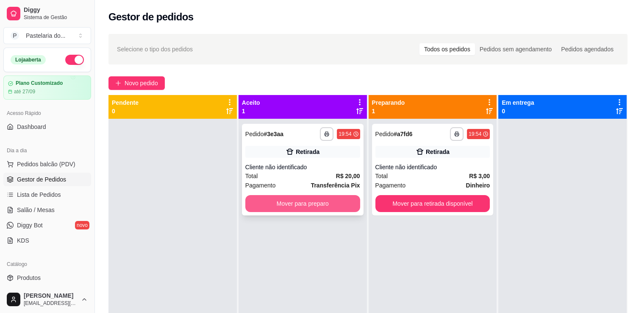
click at [315, 206] on button "Mover para preparo" at bounding box center [302, 203] width 115 height 17
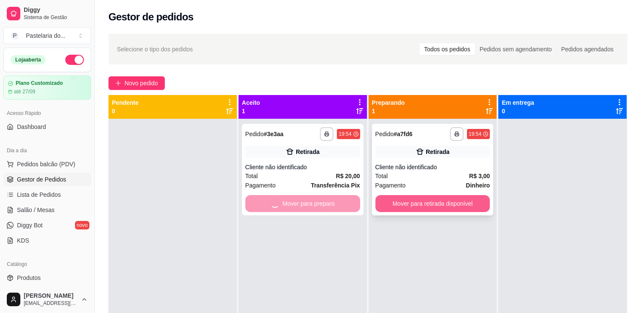
click at [403, 199] on button "Mover para retirada disponível" at bounding box center [432, 203] width 115 height 17
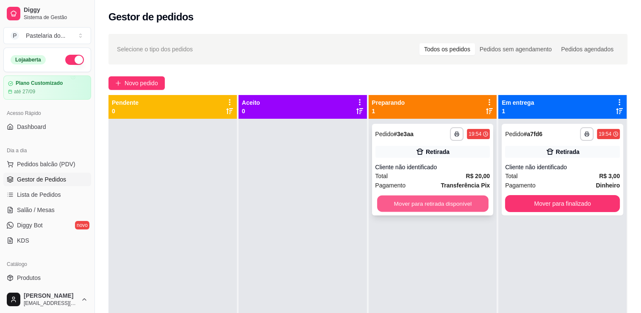
click at [473, 208] on button "Mover para retirada disponível" at bounding box center [432, 203] width 111 height 17
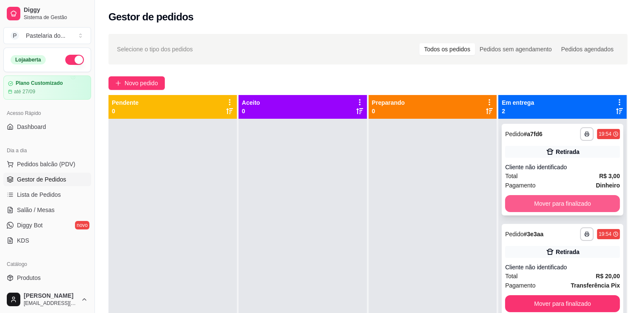
click at [531, 199] on button "Mover para finalizado" at bounding box center [562, 203] width 115 height 17
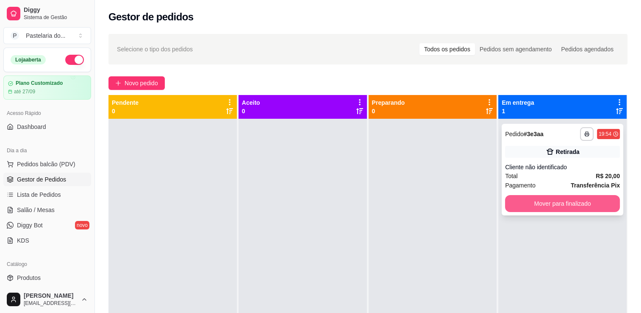
click at [539, 199] on button "Mover para finalizado" at bounding box center [562, 203] width 115 height 17
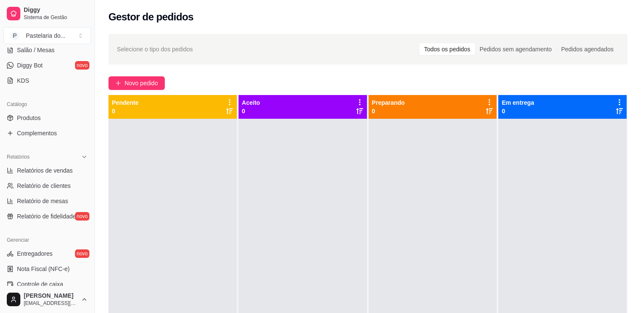
scroll to position [169, 0]
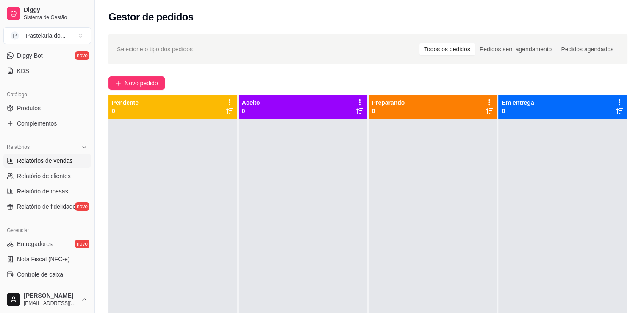
click at [63, 162] on span "Relatórios de vendas" at bounding box center [45, 160] width 56 height 8
select select "ALL"
select select "0"
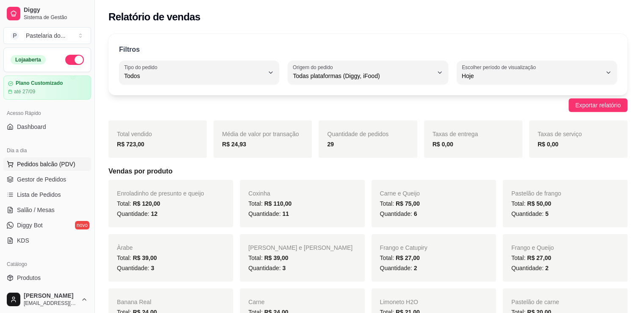
click at [33, 166] on span "Pedidos balcão (PDV)" at bounding box center [46, 164] width 58 height 8
click at [35, 160] on span "Pedidos balcão (PDV)" at bounding box center [46, 164] width 58 height 8
click at [51, 211] on span "Salão / Mesas" at bounding box center [36, 209] width 38 height 8
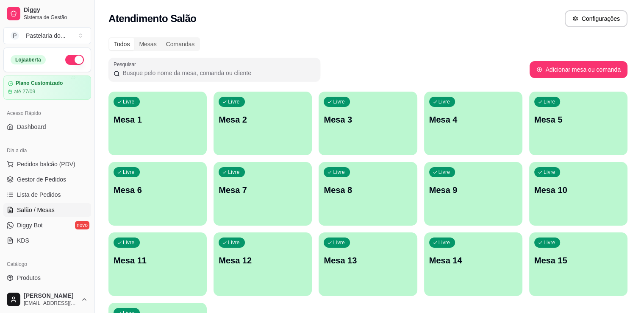
click at [360, 123] on p "Mesa 3" at bounding box center [368, 119] width 88 height 12
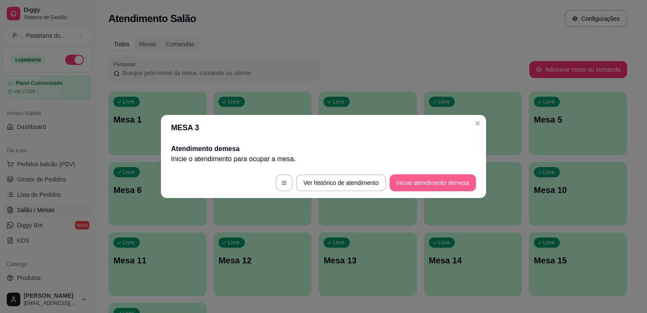
click at [425, 184] on button "Iniciar atendimento de mesa" at bounding box center [433, 182] width 86 height 17
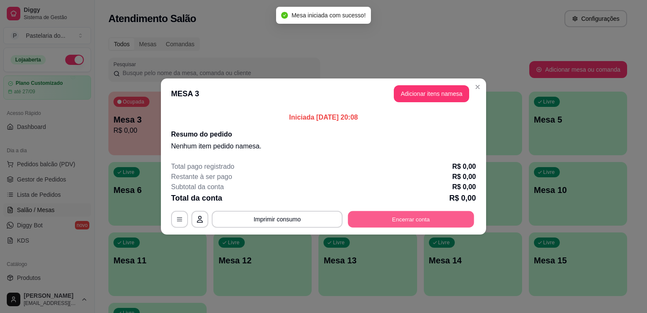
click at [420, 222] on button "Encerrar conta" at bounding box center [411, 219] width 126 height 17
click at [445, 167] on div "Total pago registrado R$ 0,00" at bounding box center [323, 166] width 305 height 10
click at [426, 98] on button "Adicionar itens na mesa" at bounding box center [431, 93] width 75 height 17
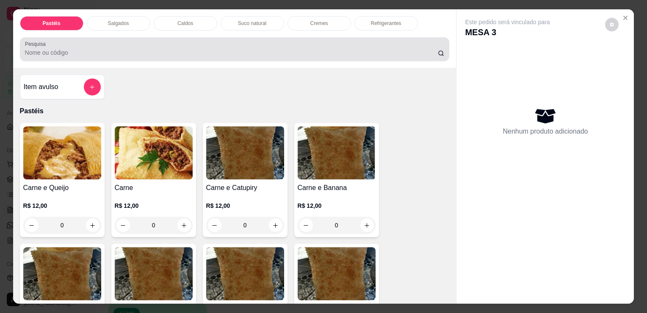
click at [116, 53] on div at bounding box center [235, 49] width 420 height 17
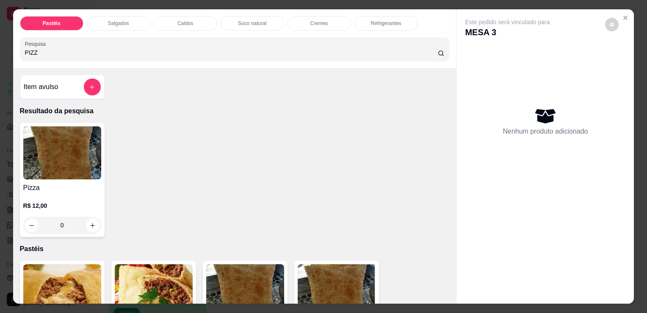
type input "PIZZ"
click at [88, 221] on div "0" at bounding box center [62, 224] width 78 height 17
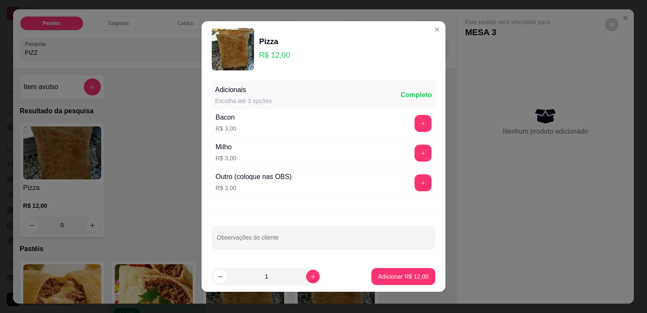
click at [413, 272] on p "Adicionar R$ 12,00" at bounding box center [403, 276] width 50 height 8
type input "1"
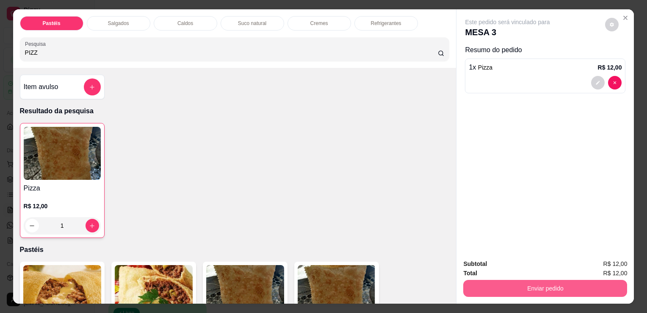
click at [495, 284] on button "Enviar pedido" at bounding box center [545, 287] width 164 height 17
click at [581, 264] on button "Sim, quero registrar" at bounding box center [597, 264] width 63 height 16
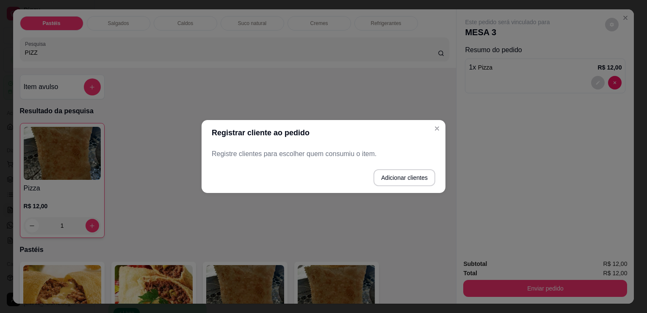
click at [401, 176] on button "Adicionar clientes" at bounding box center [404, 177] width 62 height 17
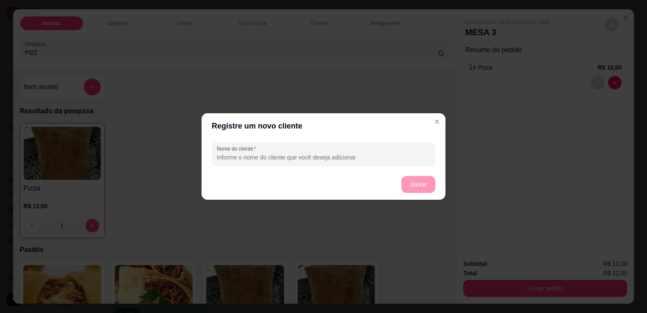
click at [366, 155] on input "Nome do cliente" at bounding box center [323, 157] width 213 height 8
type input "MESA 3"
click at [425, 184] on button "Salvar" at bounding box center [418, 184] width 33 height 17
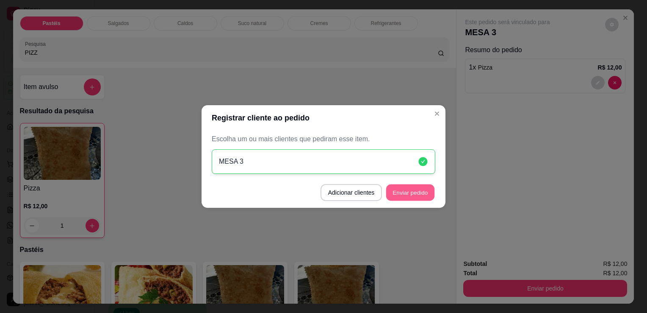
click at [427, 189] on button "Enviar pedido" at bounding box center [410, 192] width 48 height 17
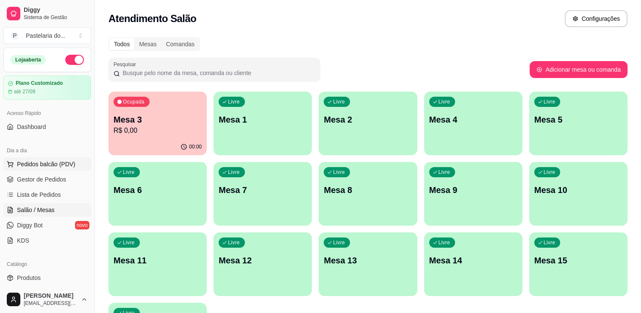
click at [39, 160] on span "Pedidos balcão (PDV)" at bounding box center [46, 164] width 58 height 8
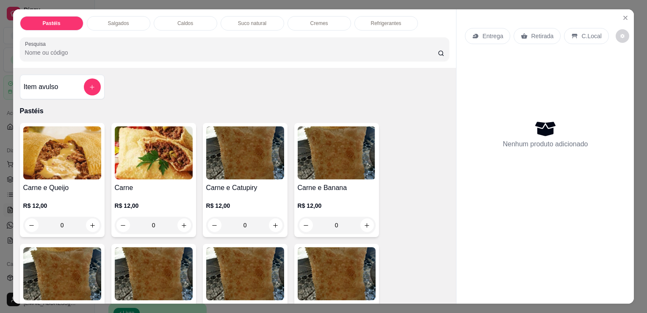
click at [183, 224] on div "0" at bounding box center [154, 224] width 78 height 17
click at [183, 223] on div "0" at bounding box center [154, 224] width 78 height 17
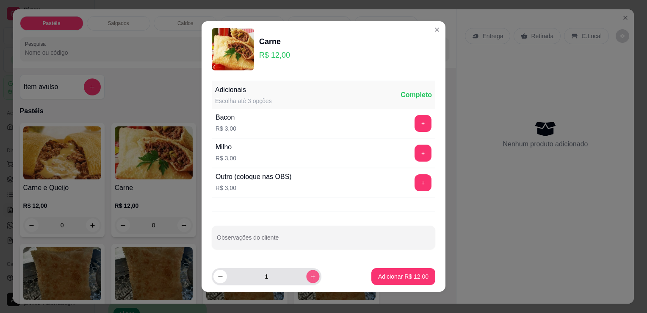
click at [310, 277] on icon "increase-product-quantity" at bounding box center [313, 276] width 6 height 6
type input "2"
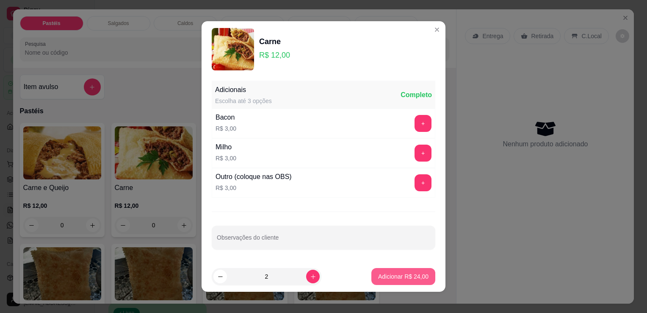
click at [400, 272] on p "Adicionar R$ 24,00" at bounding box center [403, 276] width 50 height 8
type input "2"
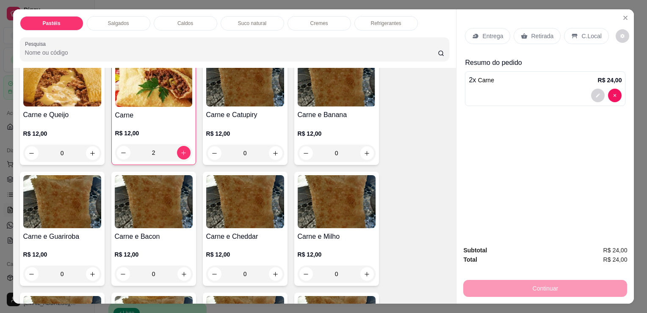
scroll to position [85, 0]
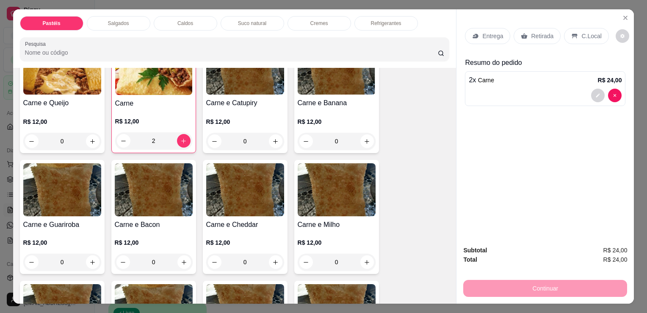
click at [272, 259] on div "0" at bounding box center [245, 261] width 78 height 17
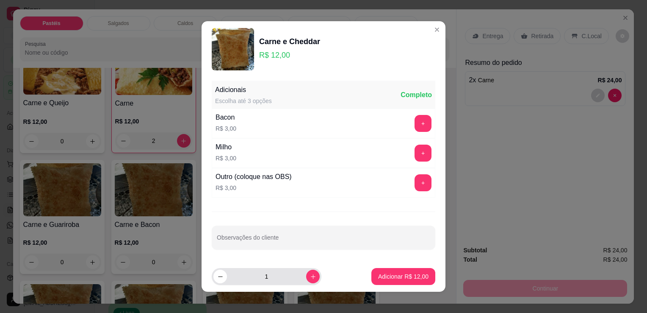
click at [306, 275] on button "increase-product-quantity" at bounding box center [313, 276] width 14 height 14
type input "2"
click at [379, 274] on p "Adicionar R$ 24,00" at bounding box center [403, 276] width 49 height 8
type input "2"
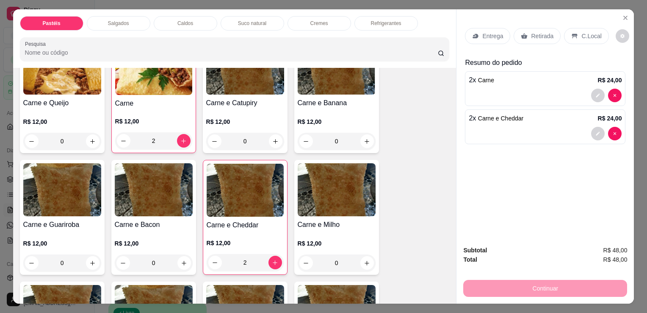
click at [384, 22] on p "Refrigerantes" at bounding box center [386, 23] width 30 height 7
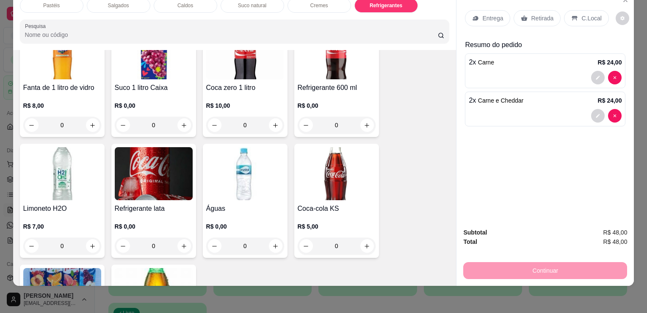
scroll to position [2597, 0]
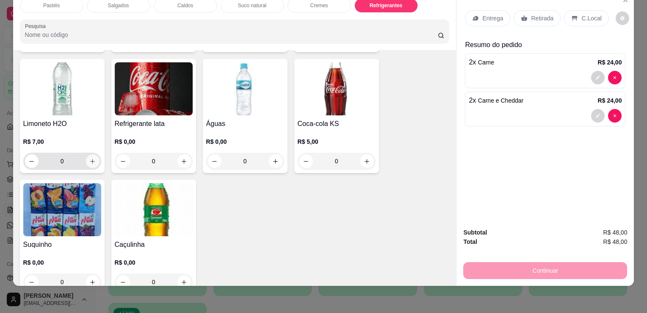
click at [89, 158] on icon "increase-product-quantity" at bounding box center [92, 161] width 6 height 6
type input "1"
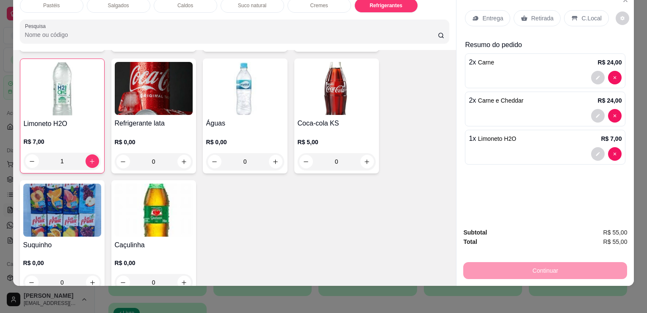
click at [531, 14] on p "Retirada" at bounding box center [542, 18] width 22 height 8
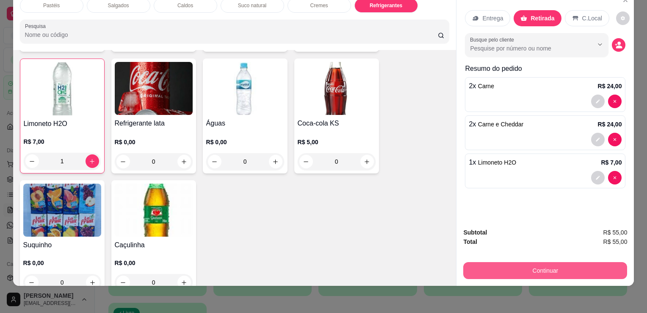
click at [519, 263] on button "Continuar" at bounding box center [545, 270] width 164 height 17
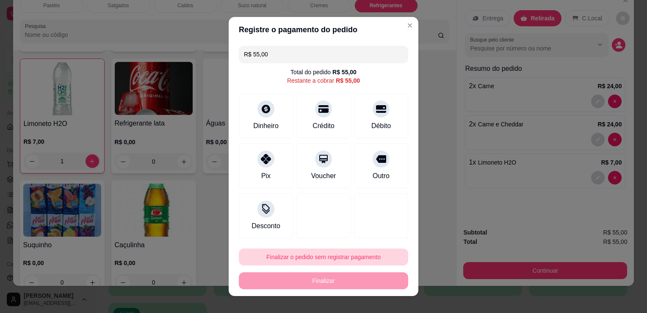
click at [318, 259] on button "Finalizar o pedido sem registrar pagamento" at bounding box center [323, 256] width 169 height 17
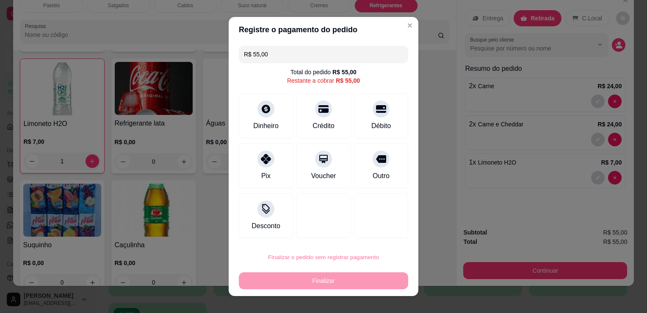
click at [387, 228] on button "Confirmar" at bounding box center [372, 232] width 31 height 13
type input "0"
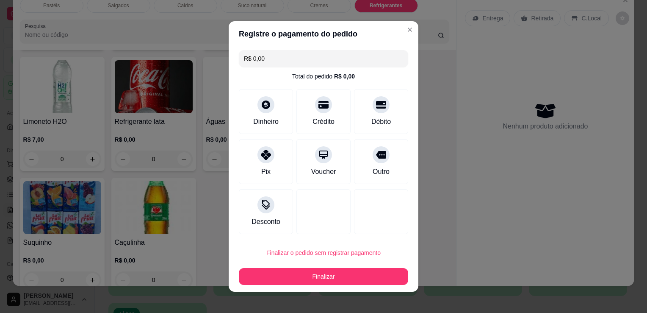
type input "R$ 0,00"
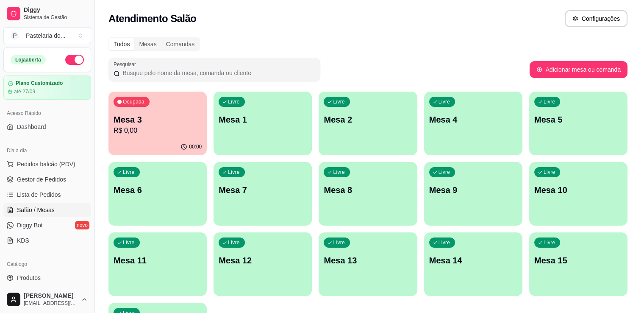
click at [152, 145] on div "00:00" at bounding box center [157, 146] width 98 height 17
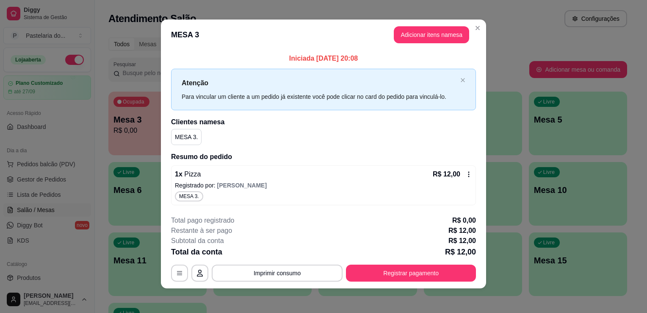
scroll to position [4, 0]
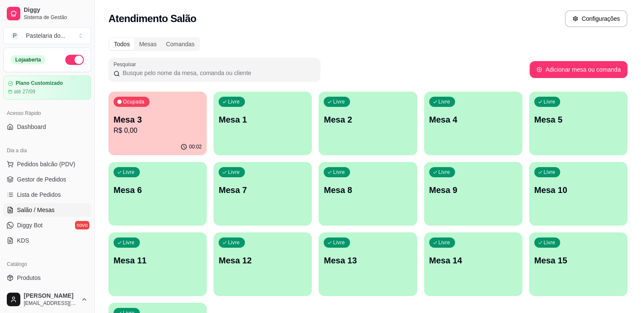
click at [141, 127] on p "R$ 0,00" at bounding box center [157, 130] width 88 height 10
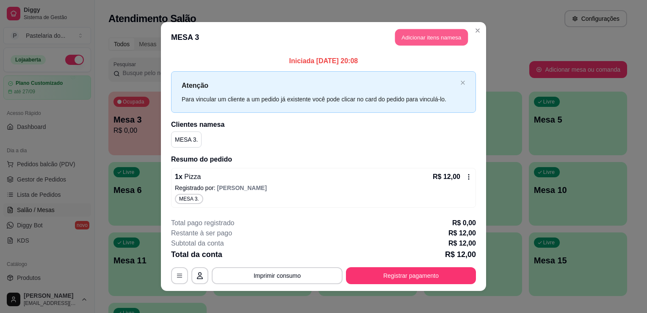
click at [418, 36] on button "Adicionar itens na mesa" at bounding box center [431, 37] width 73 height 17
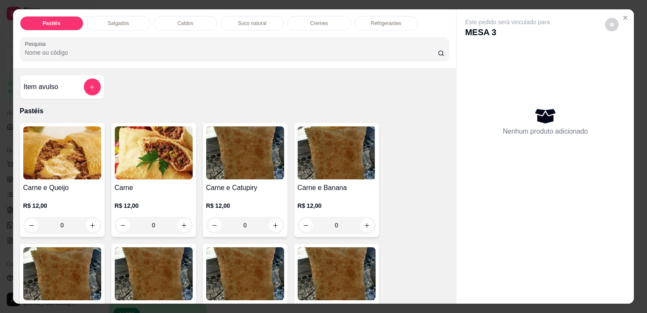
click at [371, 21] on p "Refrigerantes" at bounding box center [386, 23] width 30 height 7
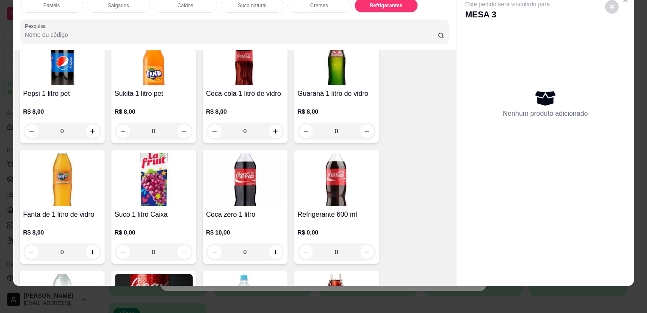
scroll to position [2511, 0]
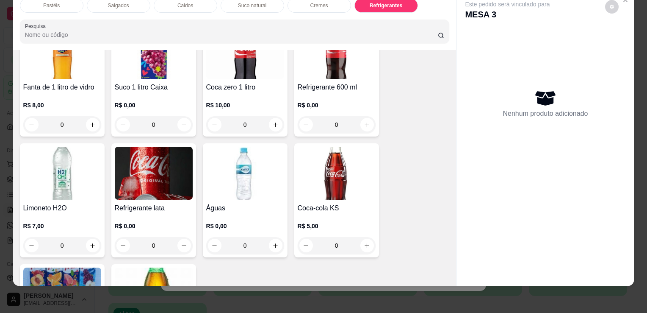
click at [268, 163] on img at bounding box center [245, 173] width 78 height 53
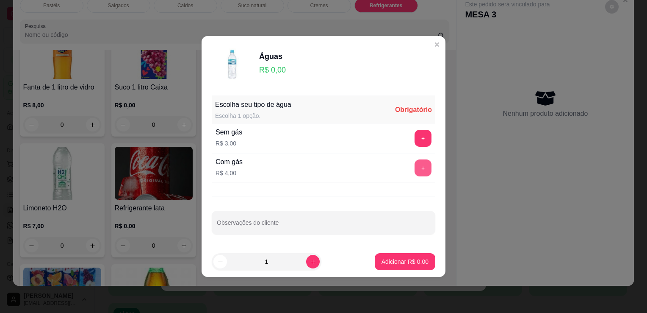
click at [418, 168] on button "+" at bounding box center [423, 167] width 17 height 17
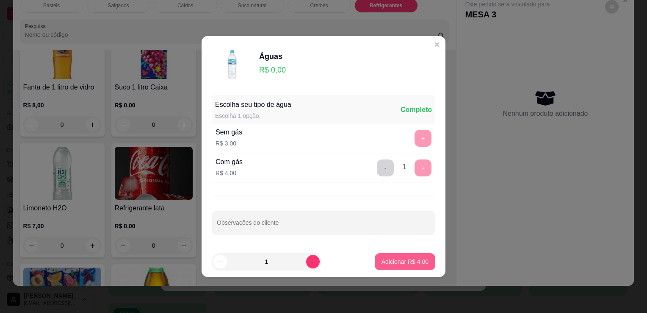
click at [422, 264] on p "Adicionar R$ 4,00" at bounding box center [405, 261] width 47 height 8
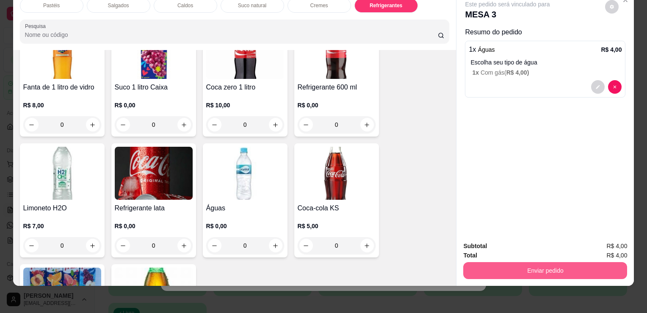
click at [563, 264] on button "Enviar pedido" at bounding box center [545, 270] width 164 height 17
click at [553, 264] on button "Enviar pedido" at bounding box center [545, 270] width 164 height 17
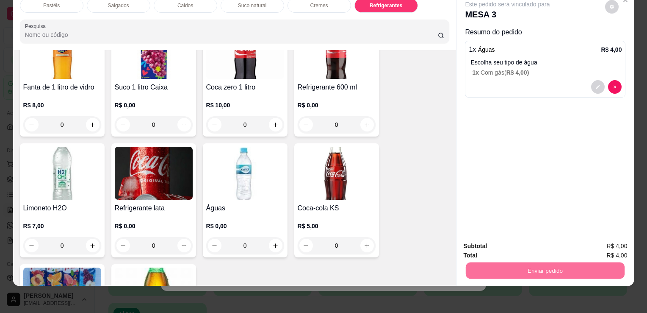
click at [596, 241] on button "Sim, quero registrar" at bounding box center [597, 243] width 63 height 16
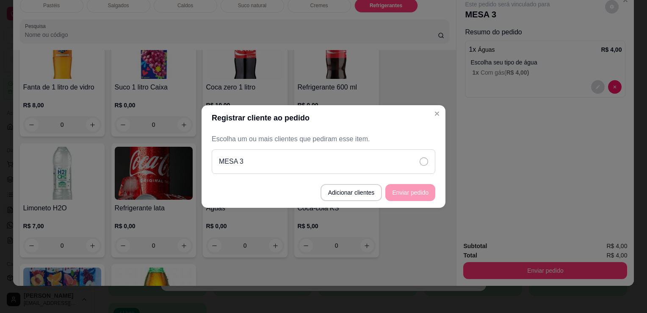
click at [345, 169] on div "MESA 3" at bounding box center [324, 161] width 224 height 25
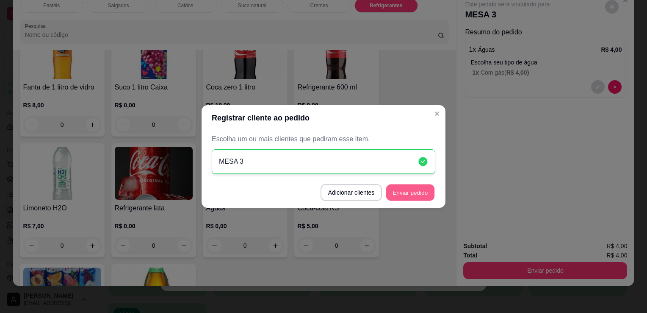
click at [409, 186] on button "Enviar pedido" at bounding box center [410, 192] width 48 height 17
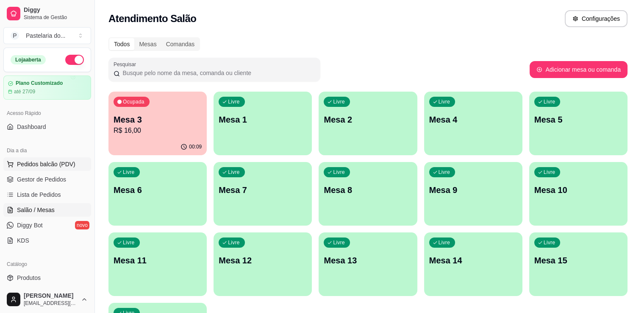
click at [53, 162] on span "Pedidos balcão (PDV)" at bounding box center [46, 164] width 58 height 8
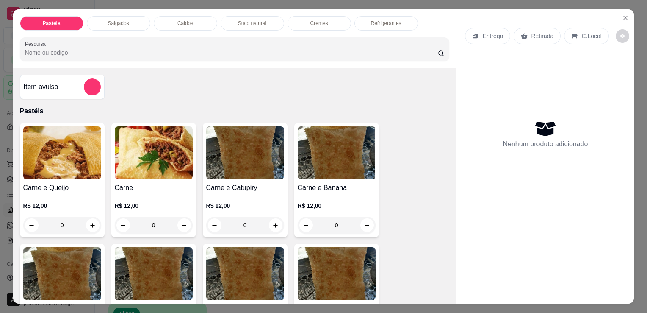
click at [253, 11] on div "Pastéis Salgados Caldos Suco natural Cremes Refrigerantes Pesquisa" at bounding box center [234, 38] width 443 height 58
click at [254, 20] on p "Suco natural" at bounding box center [252, 23] width 28 height 7
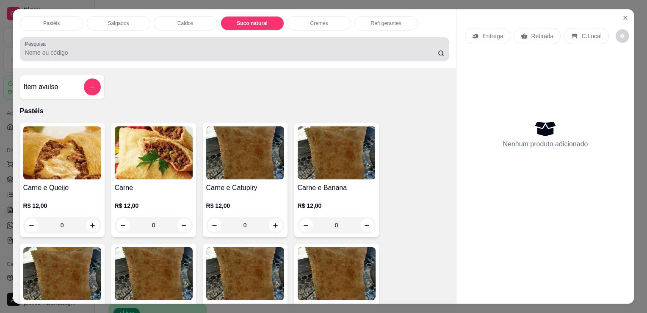
scroll to position [21, 0]
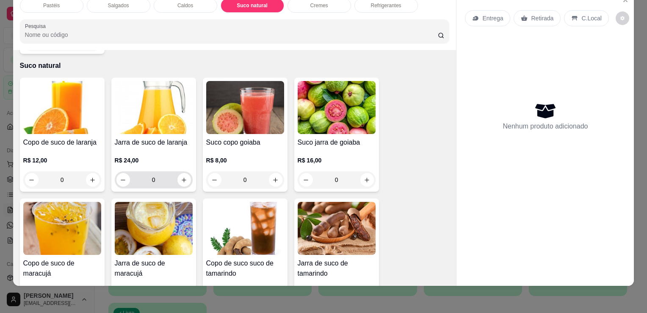
click at [186, 171] on div "0" at bounding box center [153, 179] width 75 height 17
click at [184, 173] on button "increase-product-quantity" at bounding box center [184, 180] width 14 height 14
type input "1"
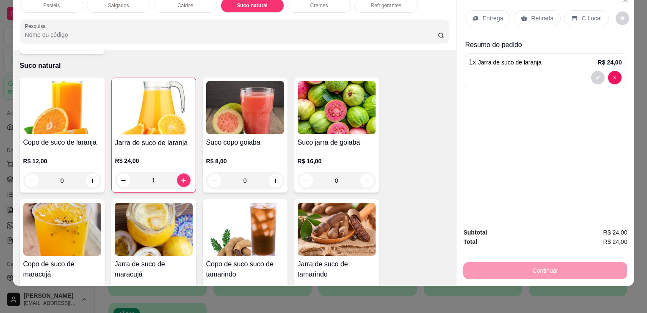
click at [534, 14] on p "Retirada" at bounding box center [542, 18] width 22 height 8
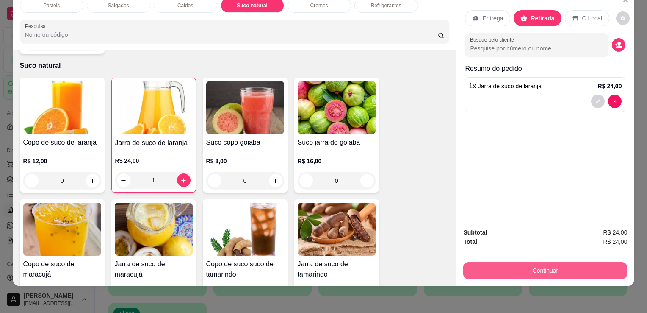
click at [554, 269] on button "Continuar" at bounding box center [545, 270] width 164 height 17
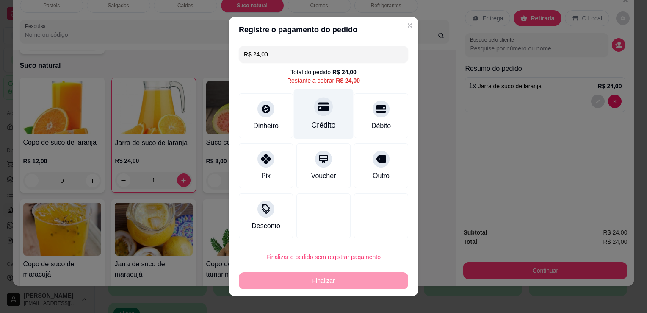
click at [312, 122] on div "Crédito" at bounding box center [324, 124] width 24 height 11
type input "R$ 0,00"
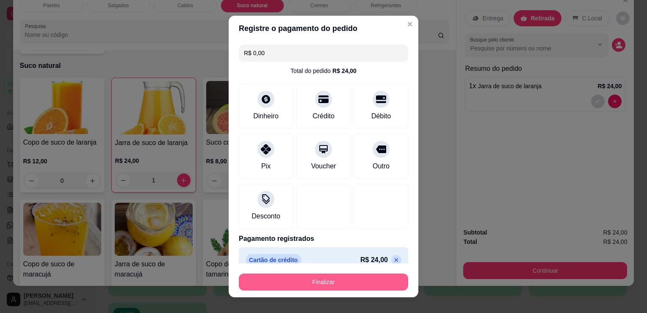
click at [352, 282] on button "Finalizar" at bounding box center [323, 281] width 169 height 17
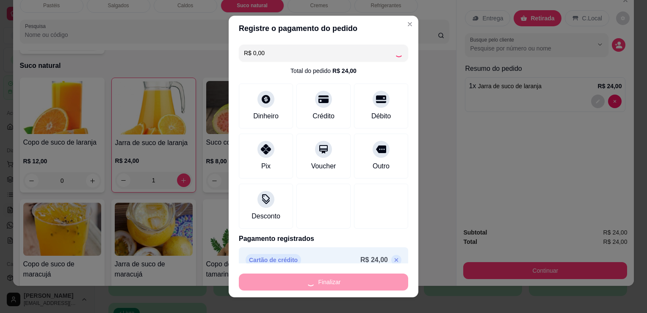
type input "0"
type input "-R$ 24,00"
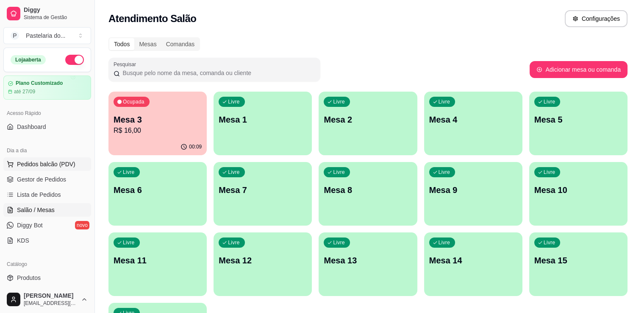
click at [53, 164] on span "Pedidos balcão (PDV)" at bounding box center [46, 164] width 58 height 8
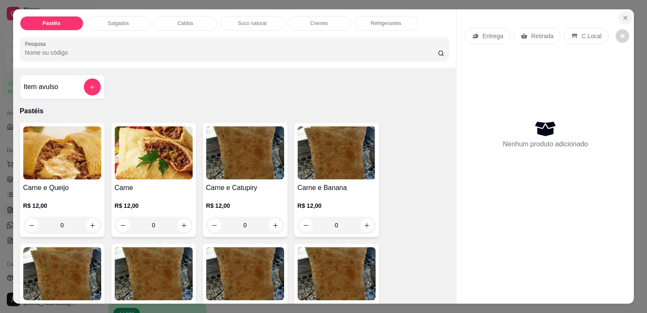
click at [624, 17] on icon "Close" at bounding box center [625, 17] width 7 height 7
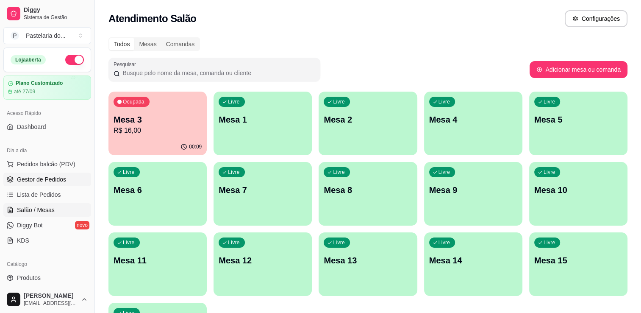
click at [22, 179] on span "Gestor de Pedidos" at bounding box center [41, 179] width 49 height 8
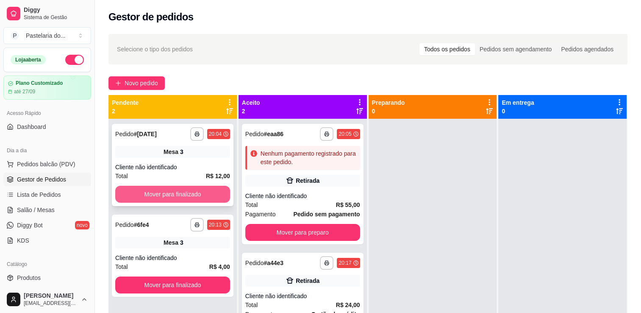
click at [174, 197] on button "Mover para finalizado" at bounding box center [172, 193] width 115 height 17
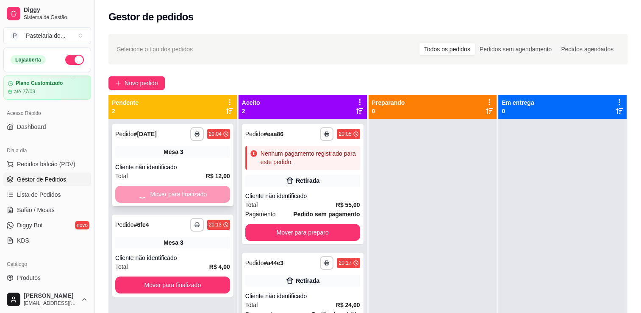
click at [174, 197] on div "Mover para finalizado" at bounding box center [172, 193] width 115 height 17
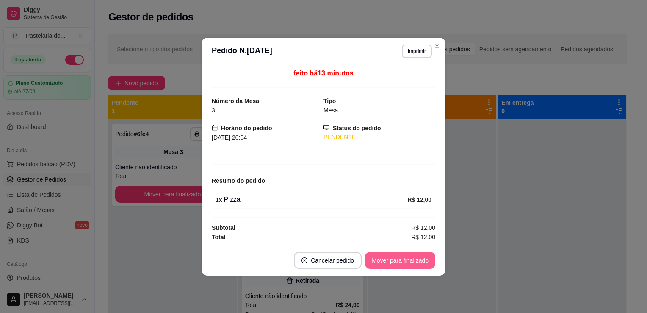
click at [418, 258] on button "Mover para finalizado" at bounding box center [400, 260] width 70 height 17
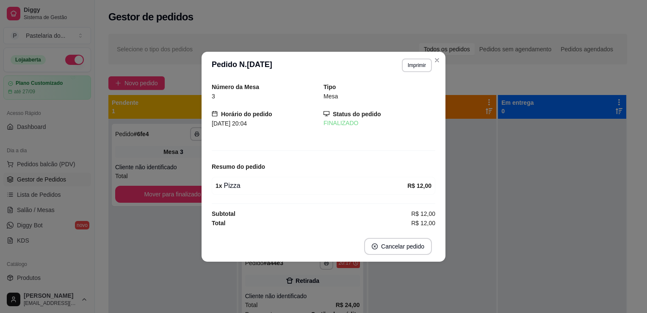
click at [499, 213] on div at bounding box center [562, 275] width 128 height 313
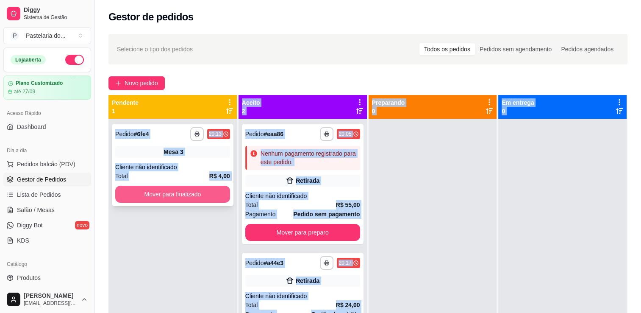
click at [163, 191] on button "Mover para finalizado" at bounding box center [172, 193] width 115 height 17
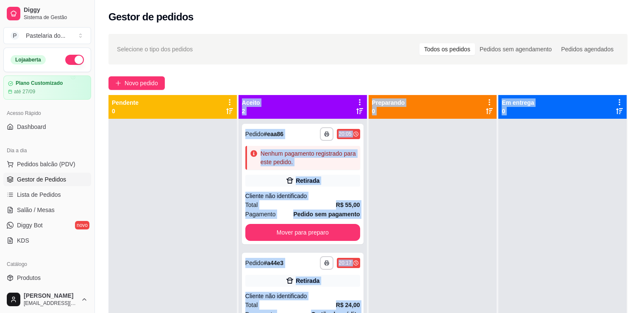
click at [407, 247] on div at bounding box center [432, 275] width 128 height 313
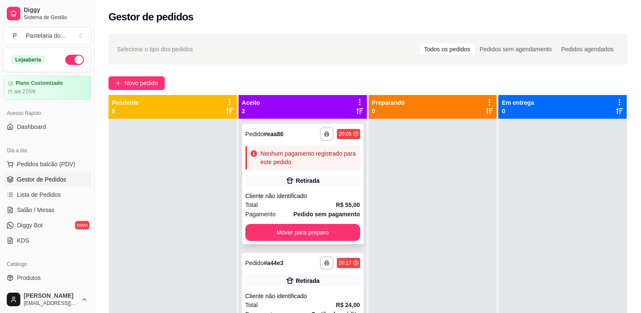
click at [323, 176] on div "Retirada" at bounding box center [302, 180] width 115 height 12
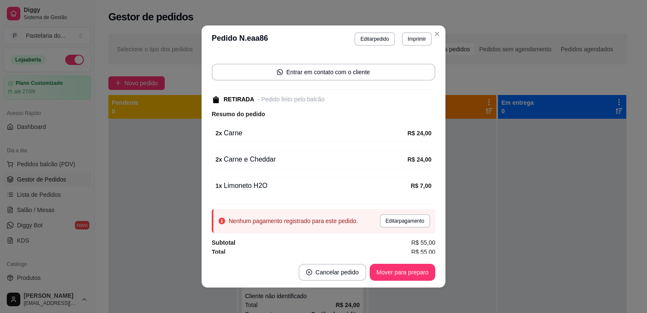
scroll to position [54, 0]
click at [403, 219] on button "Editar pagamento" at bounding box center [404, 218] width 49 height 13
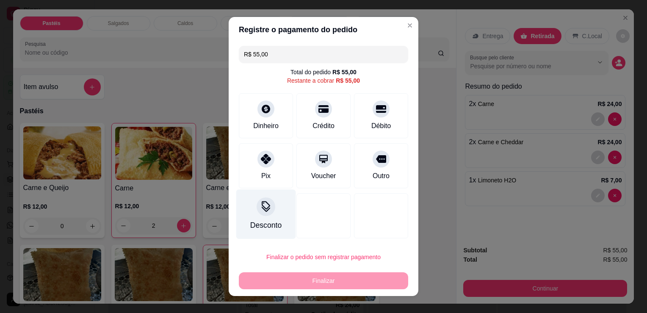
click at [259, 216] on div "Desconto" at bounding box center [266, 214] width 60 height 50
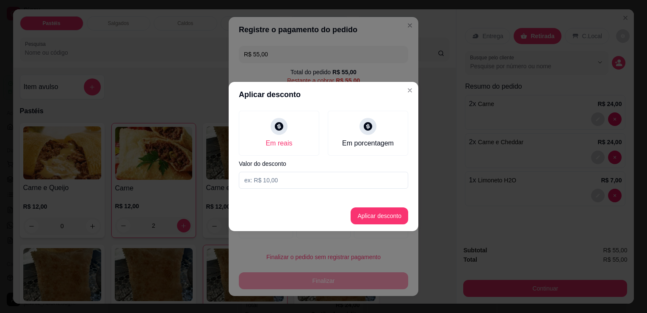
click at [275, 183] on input at bounding box center [323, 180] width 169 height 17
type input "7,00"
click at [377, 219] on button "Aplicar desconto" at bounding box center [379, 215] width 55 height 17
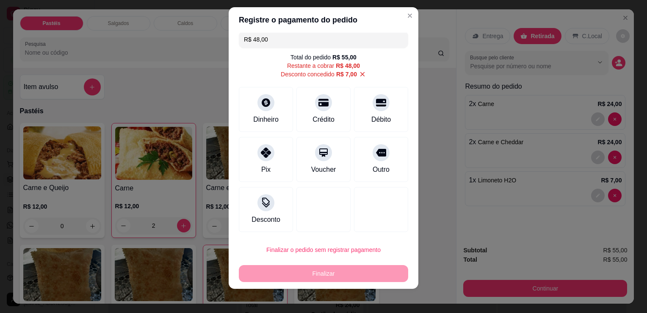
scroll to position [11, 0]
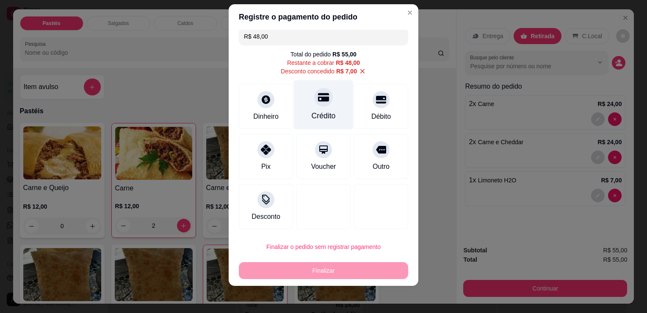
click at [318, 100] on icon at bounding box center [323, 97] width 11 height 8
type input "R$ 0,00"
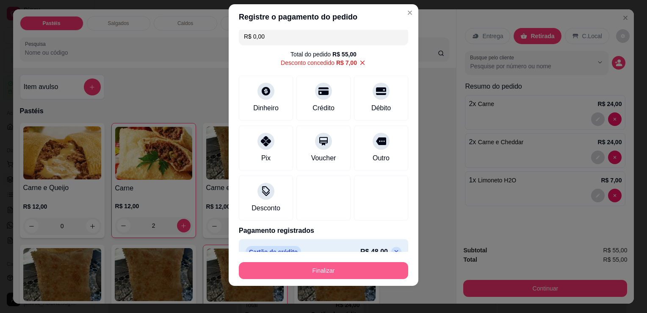
click at [339, 275] on button "Finalizar" at bounding box center [323, 270] width 169 height 17
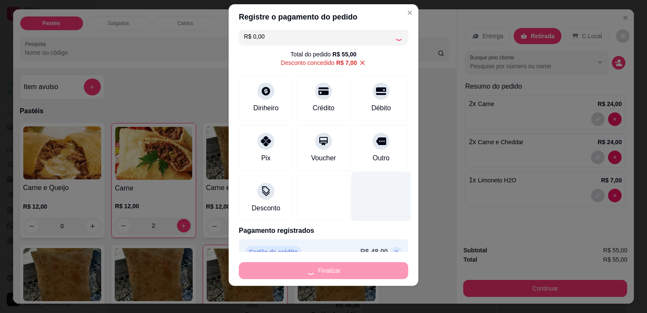
type input "0"
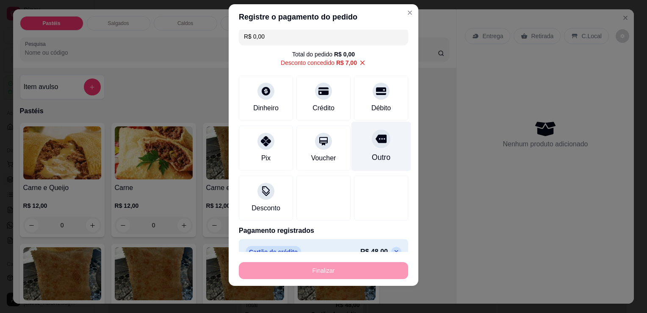
type input "-R$ 55,00"
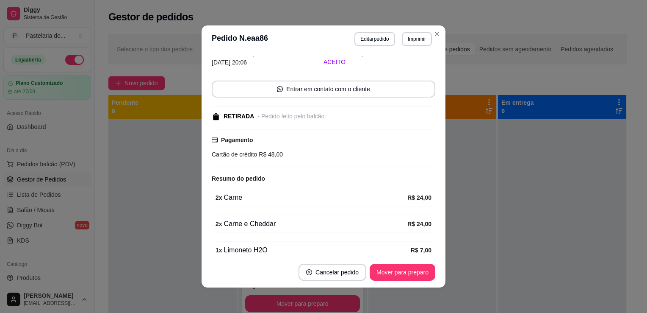
scroll to position [73, 0]
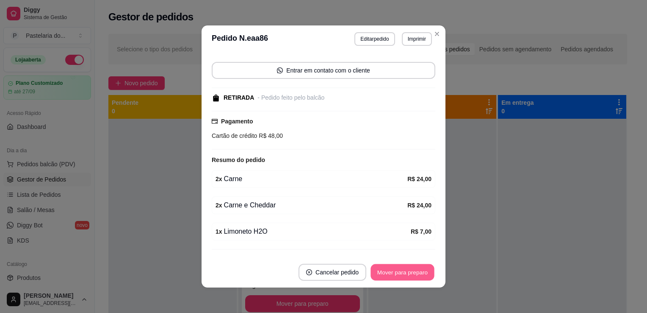
click at [393, 270] on button "Mover para preparo" at bounding box center [403, 272] width 64 height 17
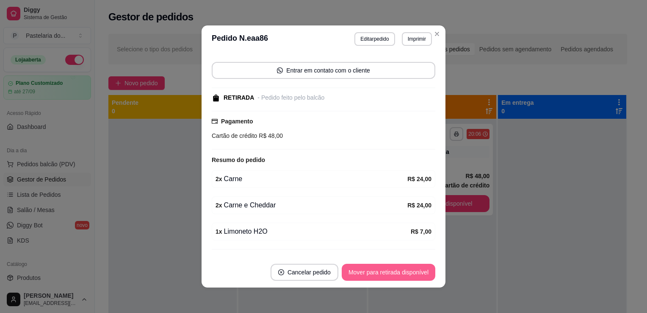
click at [400, 277] on button "Mover para retirada disponível" at bounding box center [389, 271] width 94 height 17
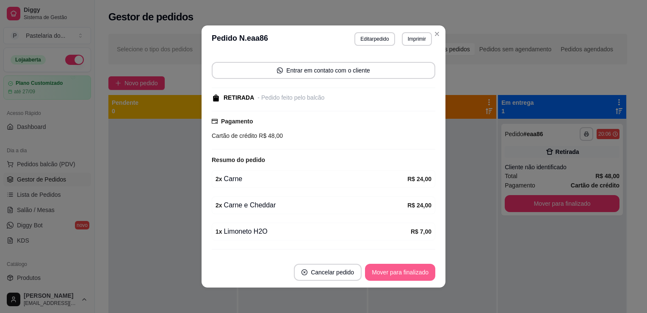
click at [400, 277] on button "Mover para finalizado" at bounding box center [400, 271] width 70 height 17
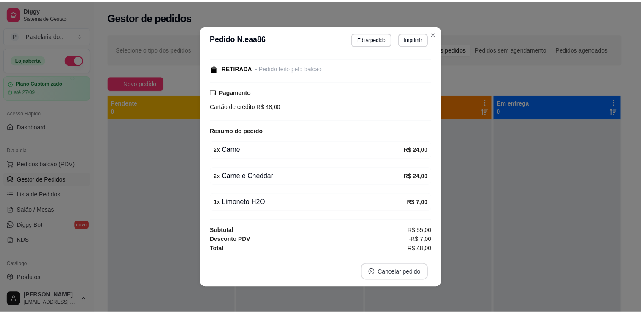
scroll to position [45, 0]
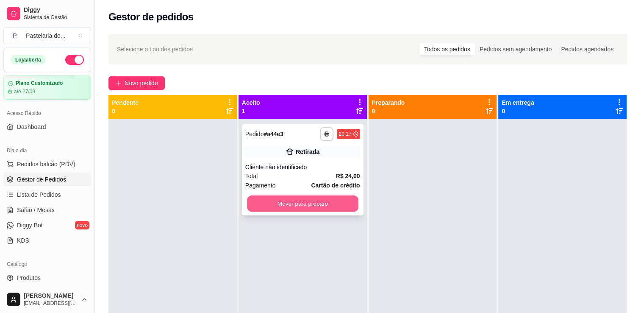
click at [332, 205] on button "Mover para preparo" at bounding box center [302, 203] width 111 height 17
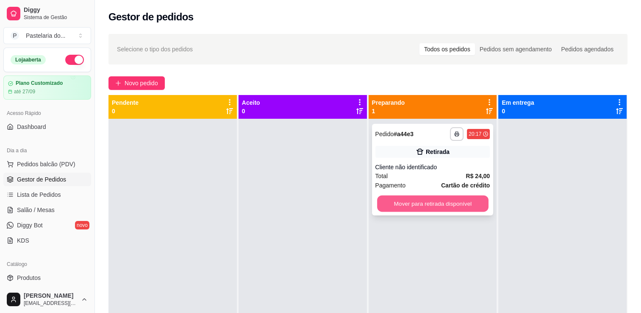
click at [396, 210] on button "Mover para retirada disponível" at bounding box center [432, 203] width 111 height 17
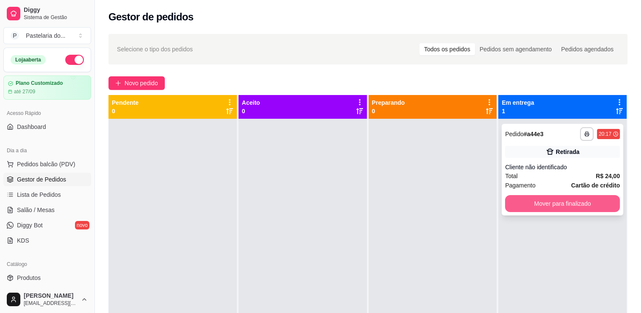
click at [548, 208] on button "Mover para finalizado" at bounding box center [562, 203] width 115 height 17
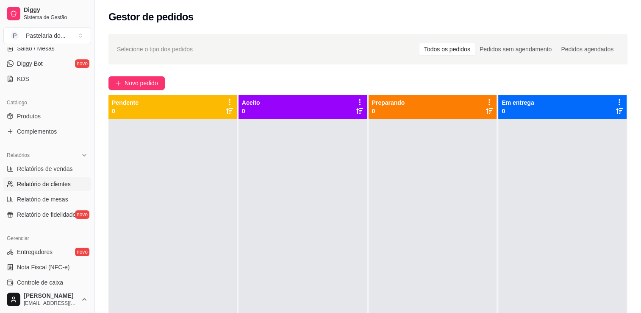
scroll to position [169, 0]
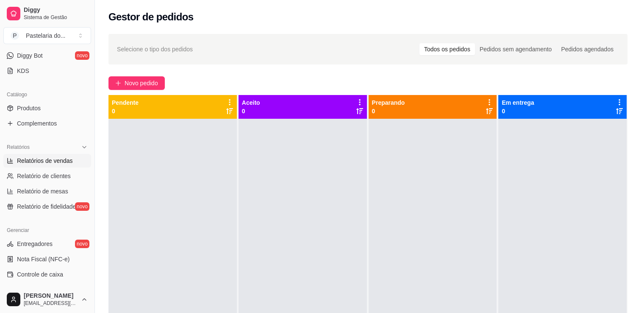
click at [63, 165] on link "Relatórios de vendas" at bounding box center [47, 161] width 88 height 14
select select "ALL"
select select "0"
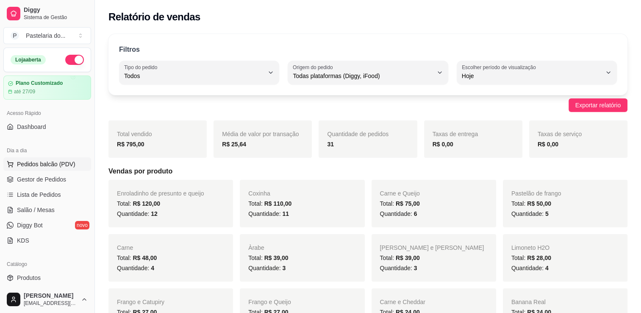
click at [63, 162] on span "Pedidos balcão (PDV)" at bounding box center [46, 164] width 58 height 8
click at [56, 207] on link "Salão / Mesas" at bounding box center [47, 210] width 88 height 14
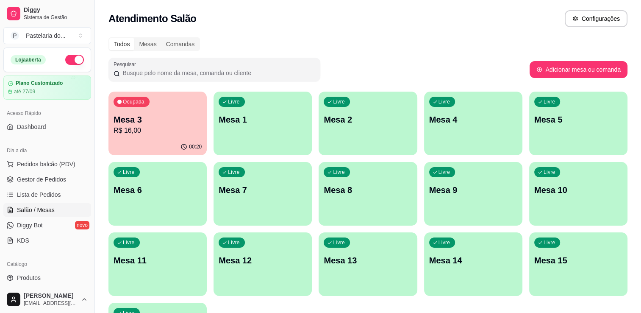
click at [151, 118] on p "Mesa 3" at bounding box center [157, 119] width 88 height 12
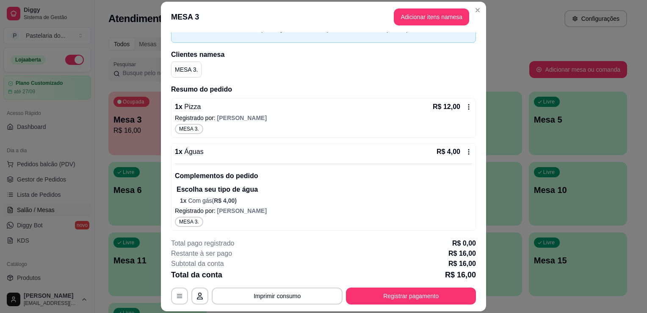
scroll to position [50, 0]
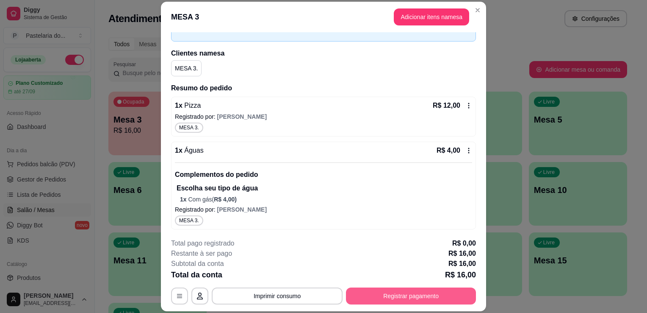
click at [374, 296] on button "Registrar pagamento" at bounding box center [411, 295] width 130 height 17
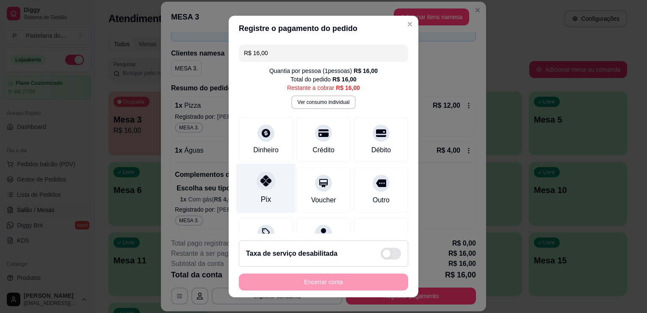
click at [257, 185] on div at bounding box center [266, 180] width 19 height 19
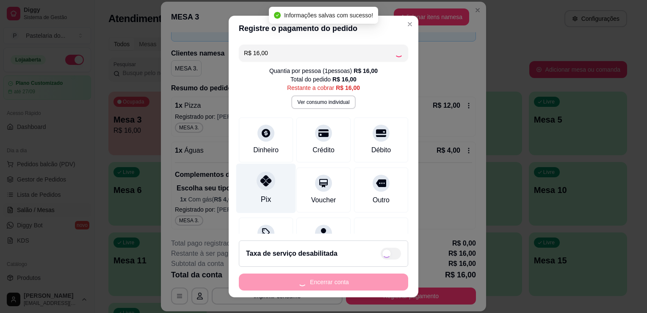
type input "R$ 0,00"
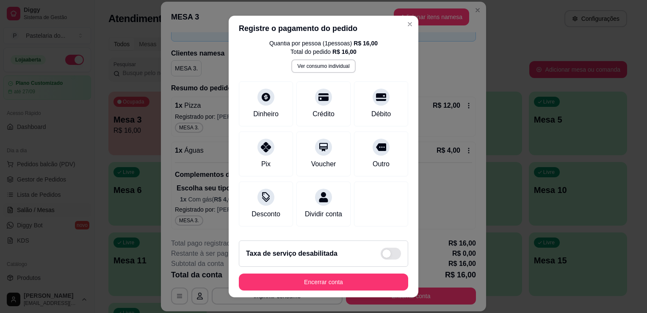
scroll to position [77, 0]
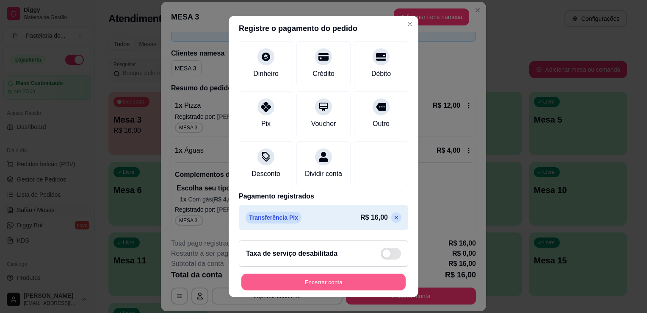
click at [315, 285] on button "Encerrar conta" at bounding box center [323, 282] width 164 height 17
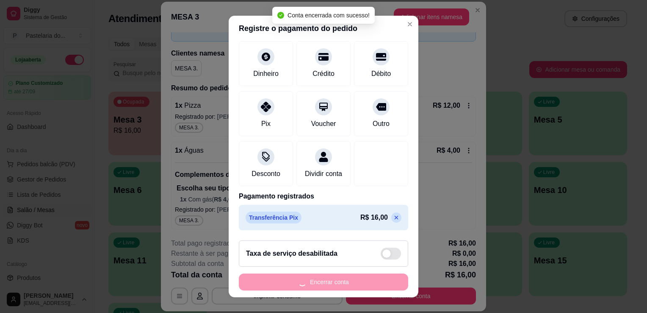
scroll to position [0, 0]
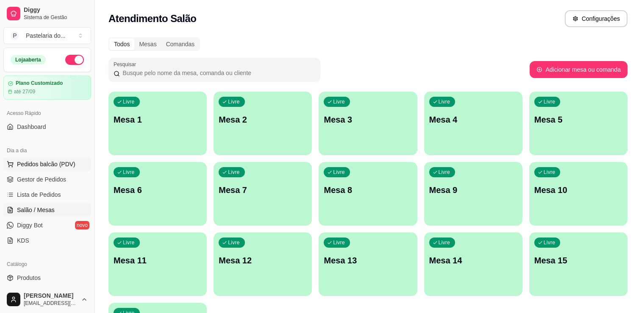
click at [41, 163] on span "Pedidos balcão (PDV)" at bounding box center [46, 164] width 58 height 8
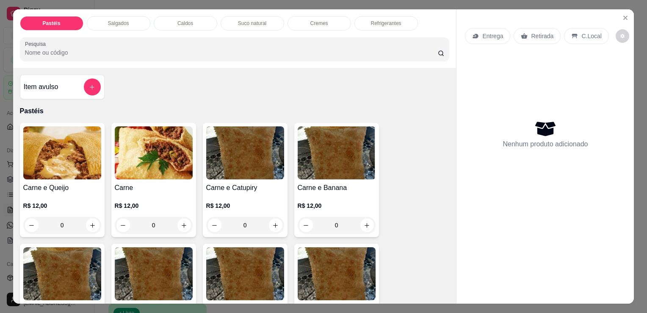
click at [115, 20] on p "Salgados" at bounding box center [118, 23] width 21 height 7
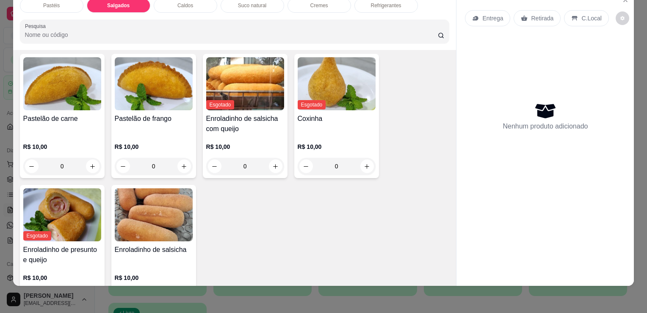
scroll to position [942, 0]
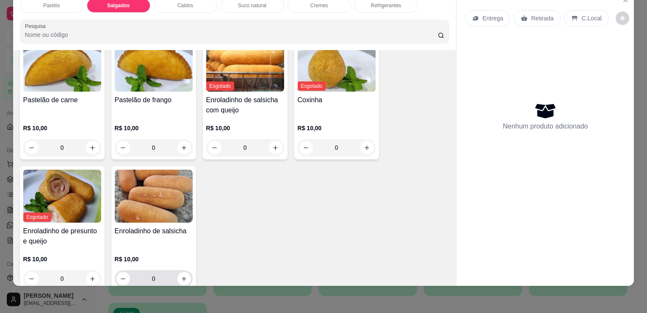
click at [184, 270] on div "0" at bounding box center [153, 278] width 75 height 17
click at [183, 271] on button "increase-product-quantity" at bounding box center [184, 278] width 14 height 14
type input "1"
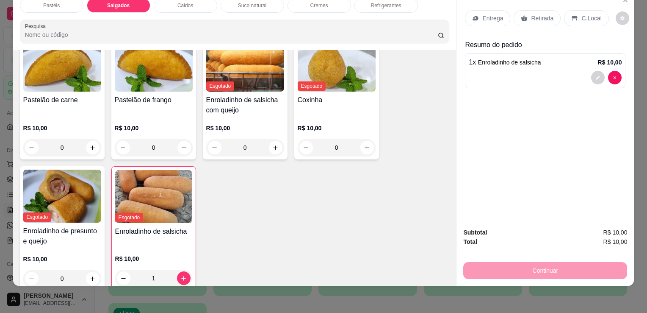
click at [531, 14] on p "Retirada" at bounding box center [542, 18] width 22 height 8
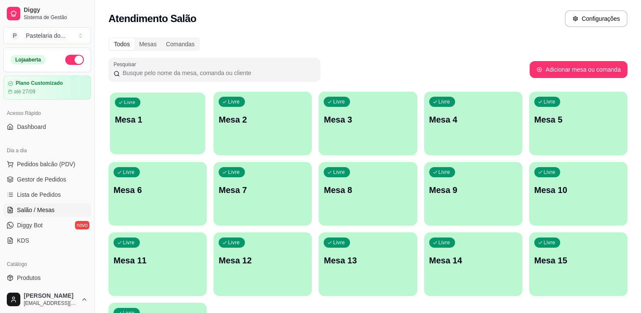
click at [153, 117] on p "Mesa 1" at bounding box center [158, 119] width 86 height 11
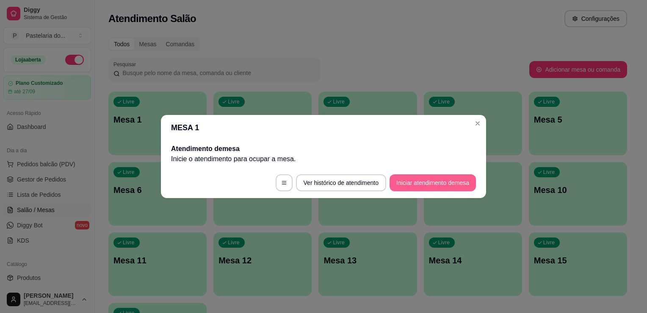
click at [425, 183] on button "Iniciar atendimento de mesa" at bounding box center [433, 182] width 86 height 17
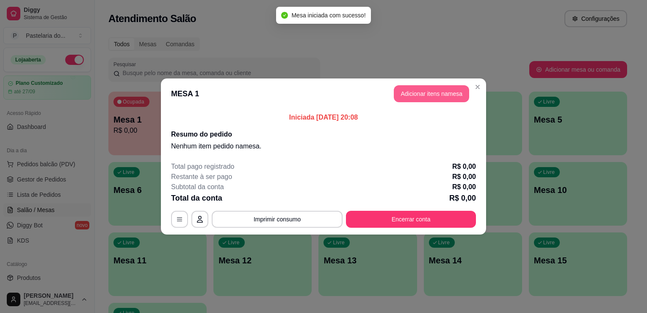
click at [423, 99] on button "Adicionar itens na mesa" at bounding box center [431, 93] width 75 height 17
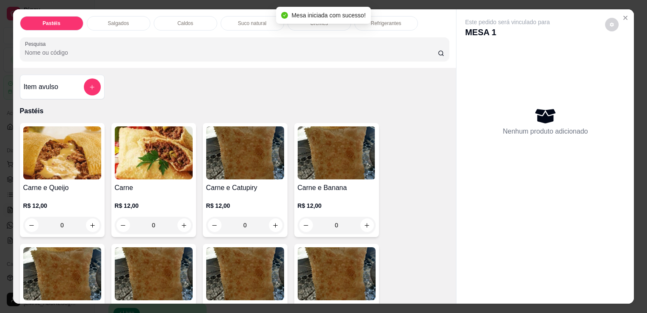
click at [115, 23] on p "Salgados" at bounding box center [118, 23] width 21 height 7
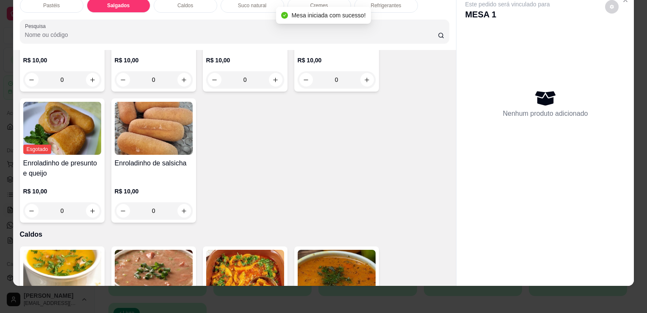
scroll to position [1069, 0]
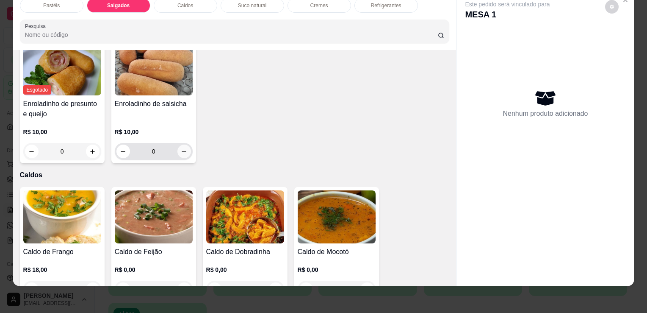
click at [181, 148] on icon "increase-product-quantity" at bounding box center [184, 151] width 6 height 6
type input "1"
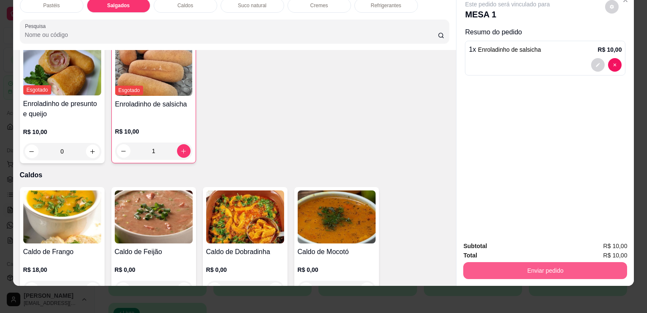
click at [571, 262] on button "Enviar pedido" at bounding box center [545, 270] width 164 height 17
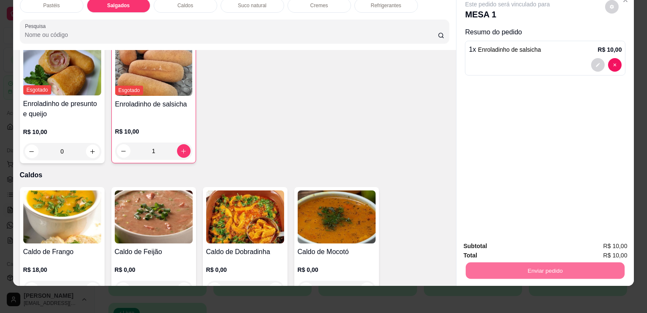
click at [584, 241] on button "Sim, quero registrar" at bounding box center [597, 243] width 61 height 16
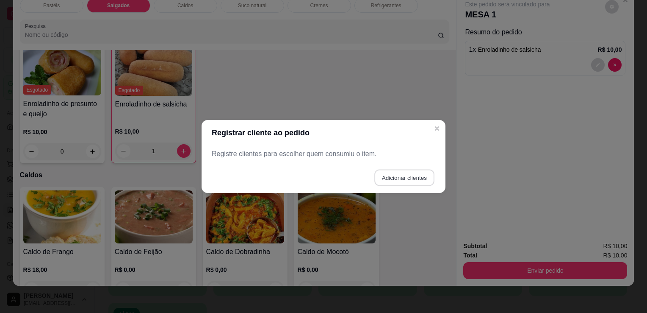
click at [399, 180] on button "Adicionar clientes" at bounding box center [404, 177] width 60 height 17
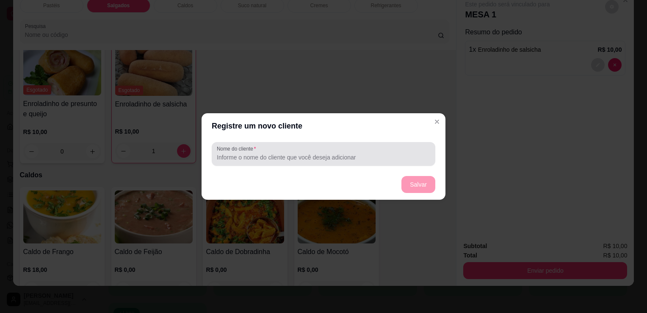
click at [347, 160] on input "Nome do cliente" at bounding box center [323, 157] width 213 height 8
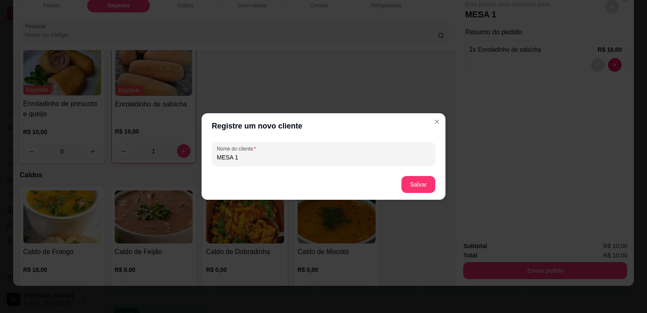
type input "MESA 1"
click at [425, 179] on button "Salvar" at bounding box center [418, 184] width 33 height 17
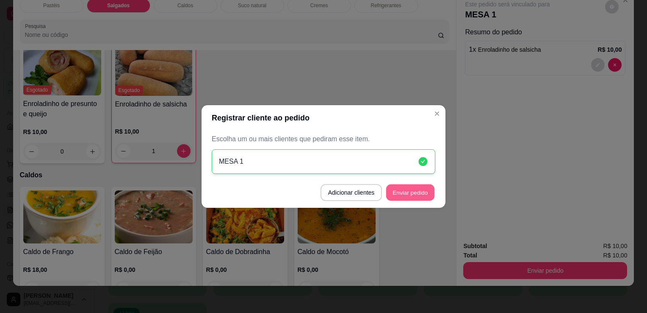
click at [401, 191] on button "Enviar pedido" at bounding box center [410, 192] width 48 height 17
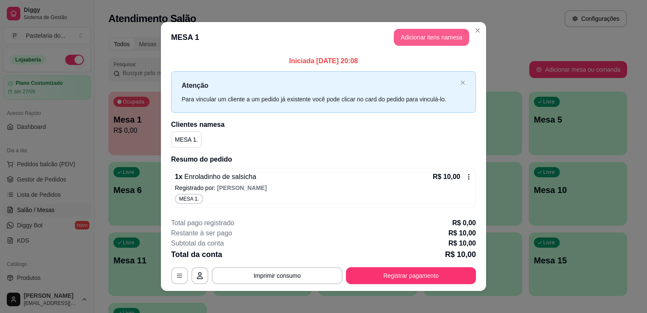
click at [445, 43] on button "Adicionar itens na mesa" at bounding box center [431, 37] width 75 height 17
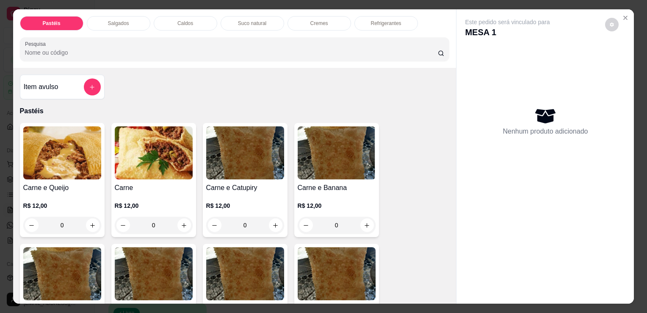
click at [367, 16] on div "Refrigerantes" at bounding box center [386, 23] width 64 height 14
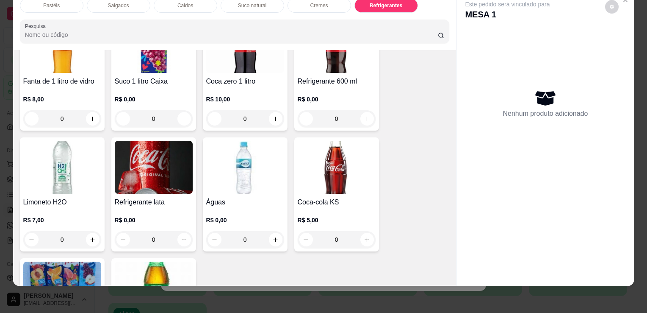
scroll to position [2553, 0]
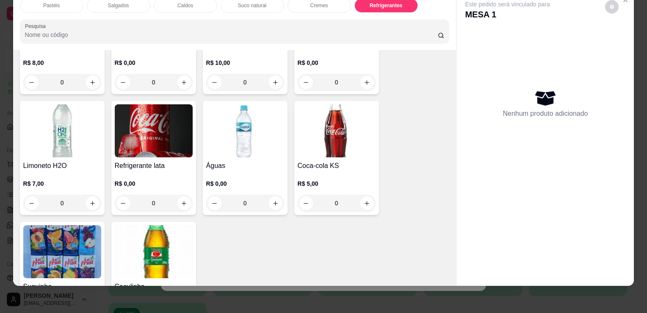
click at [148, 124] on img at bounding box center [154, 130] width 78 height 53
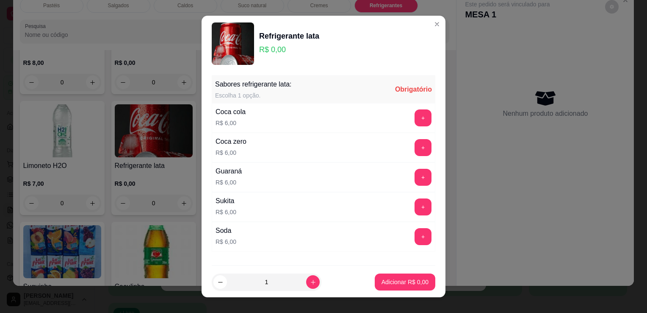
click at [277, 187] on div "Guaraná R$ 6,00 +" at bounding box center [324, 177] width 224 height 30
click at [415, 180] on button "+" at bounding box center [423, 177] width 17 height 17
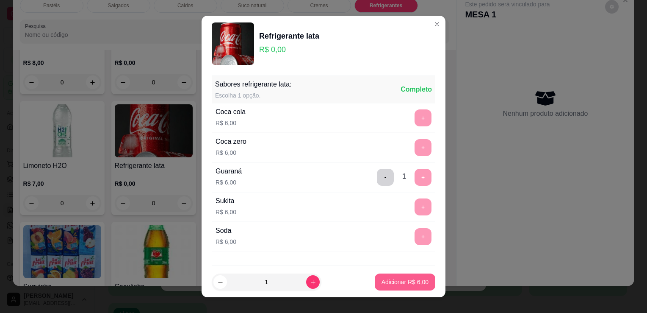
click at [412, 277] on button "Adicionar R$ 6,00" at bounding box center [405, 281] width 61 height 17
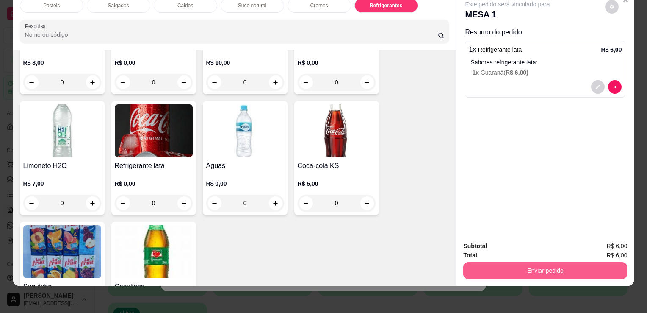
click at [500, 262] on button "Enviar pedido" at bounding box center [545, 270] width 164 height 17
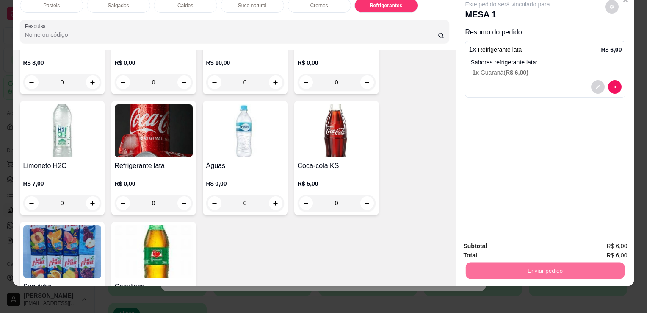
click at [580, 241] on button "Sim, quero registrar" at bounding box center [597, 243] width 63 height 16
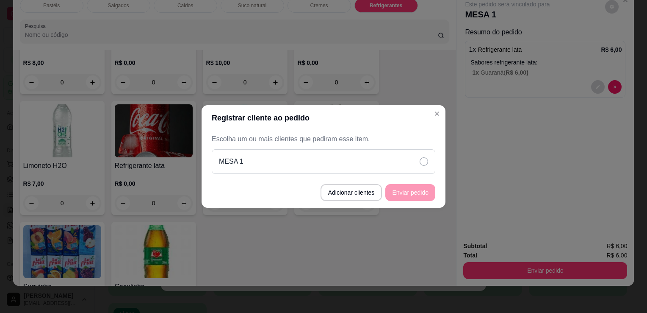
click at [386, 163] on div "MESA 1" at bounding box center [324, 161] width 224 height 25
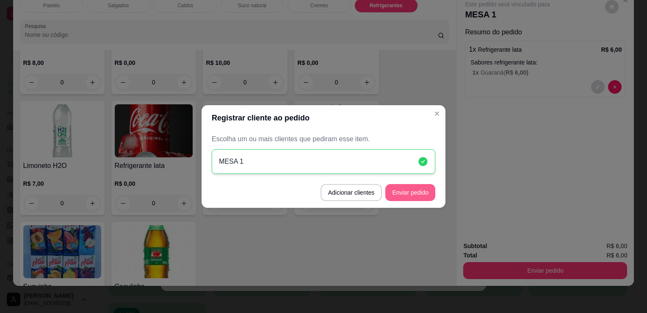
click at [420, 195] on button "Enviar pedido" at bounding box center [410, 192] width 50 height 17
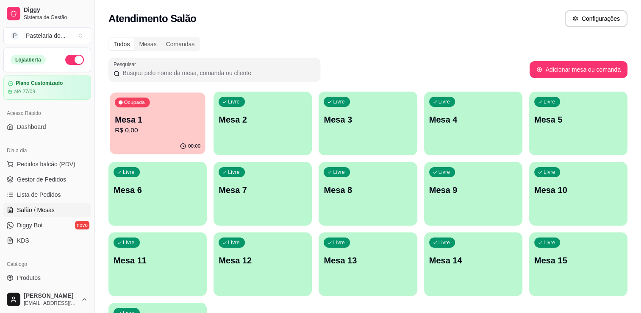
click at [132, 131] on p "R$ 0,00" at bounding box center [158, 130] width 86 height 10
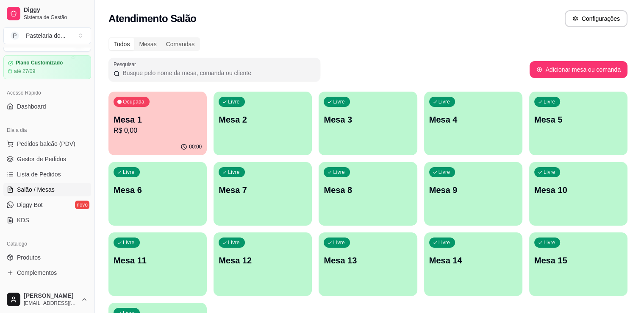
scroll to position [127, 0]
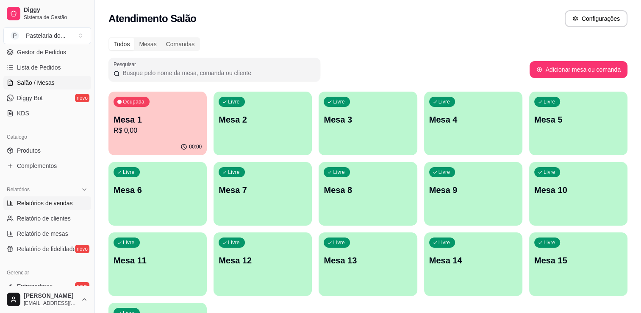
click at [49, 206] on span "Relatórios de vendas" at bounding box center [45, 203] width 56 height 8
select select "ALL"
select select "0"
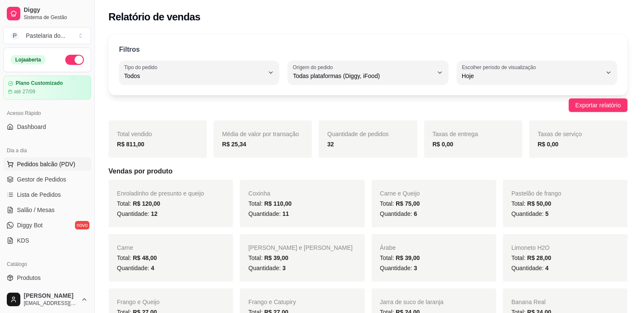
click at [59, 160] on span "Pedidos balcão (PDV)" at bounding box center [46, 164] width 58 height 8
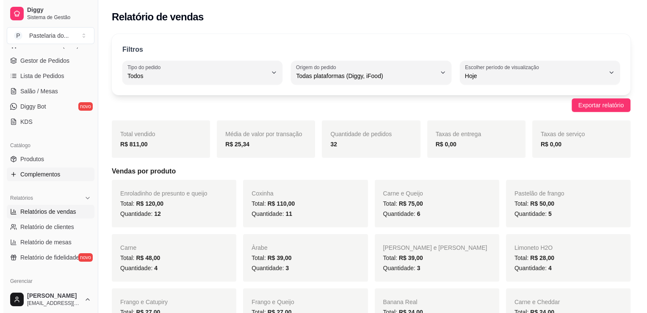
scroll to position [42, 0]
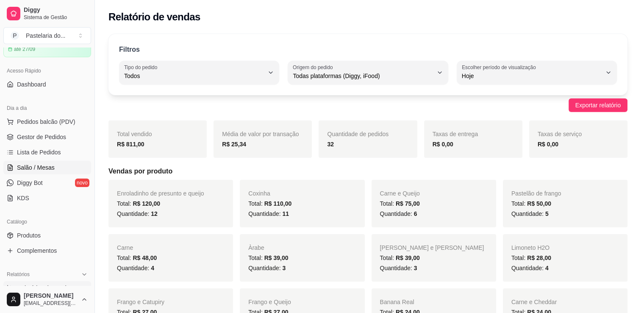
click at [49, 166] on span "Salão / Mesas" at bounding box center [36, 167] width 38 height 8
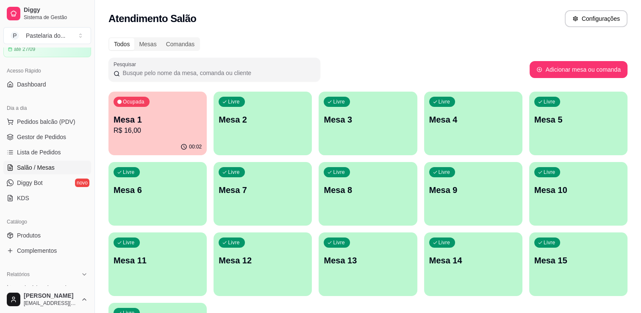
click at [152, 140] on div "00:02" at bounding box center [157, 146] width 98 height 17
click at [152, 140] on body "Diggy Sistema de Gestão P Pastelaria do ... Loja aberta Plano Customizado até 2…" at bounding box center [320, 156] width 641 height 313
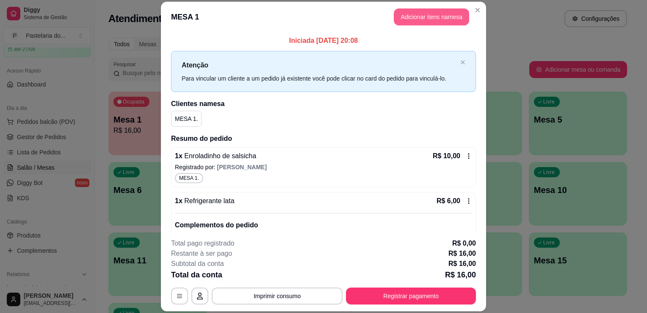
click at [420, 15] on button "Adicionar itens na mesa" at bounding box center [431, 16] width 75 height 17
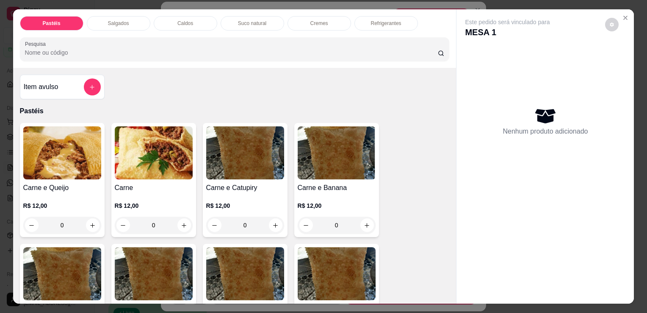
click at [130, 19] on div "Salgados" at bounding box center [119, 23] width 64 height 14
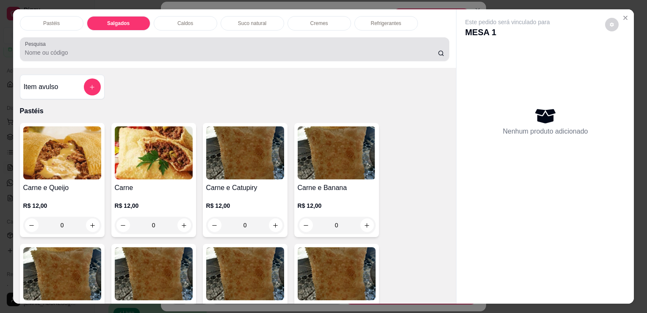
scroll to position [21, 0]
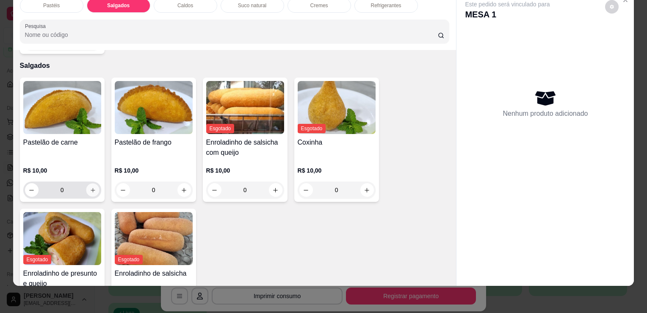
click at [93, 183] on button "increase-product-quantity" at bounding box center [92, 189] width 13 height 13
type input "1"
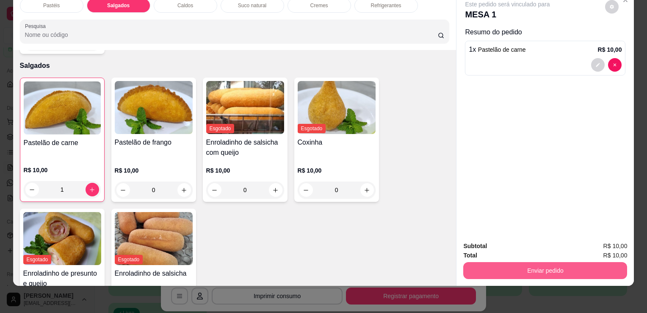
click at [515, 266] on button "Enviar pedido" at bounding box center [545, 270] width 164 height 17
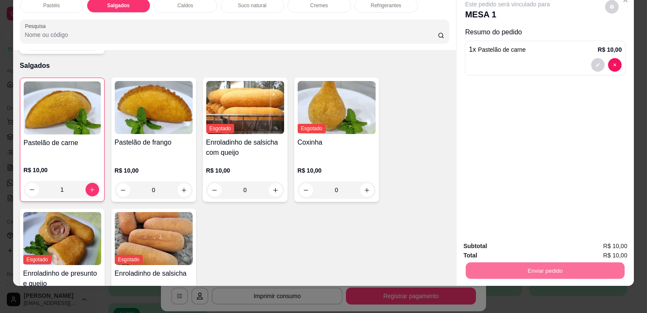
click at [605, 237] on button "Sim, quero registrar" at bounding box center [597, 243] width 61 height 16
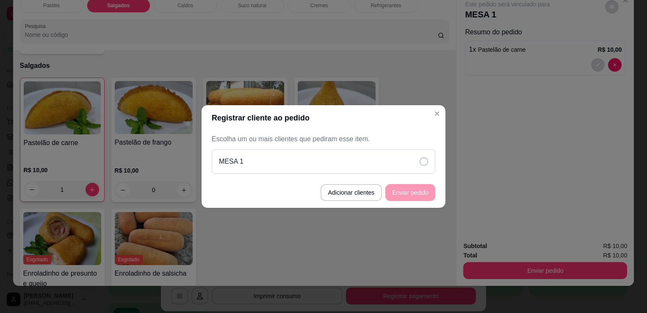
click at [417, 171] on div "MESA 1" at bounding box center [324, 161] width 224 height 25
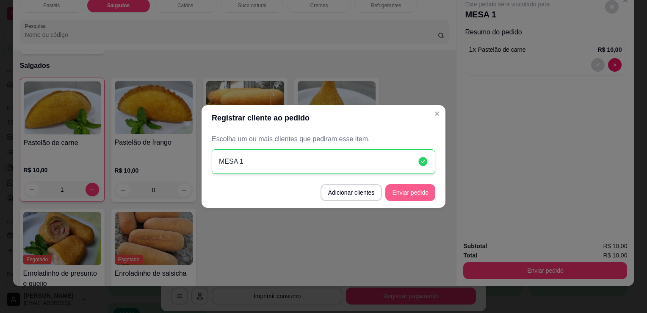
click at [422, 187] on button "Enviar pedido" at bounding box center [410, 192] width 50 height 17
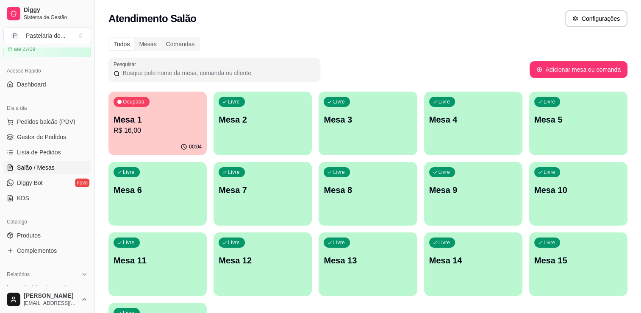
click at [178, 132] on p "R$ 16,00" at bounding box center [157, 130] width 88 height 10
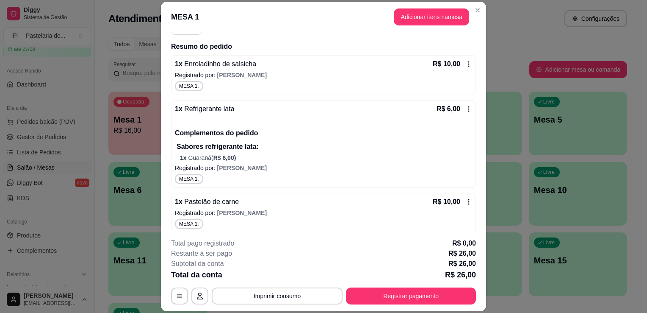
scroll to position [95, 0]
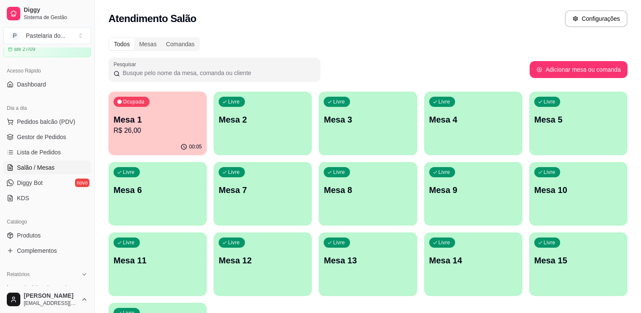
click at [145, 133] on p "R$ 26,00" at bounding box center [157, 130] width 88 height 10
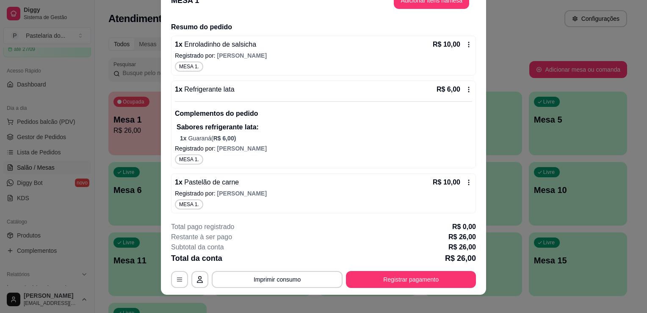
scroll to position [25, 0]
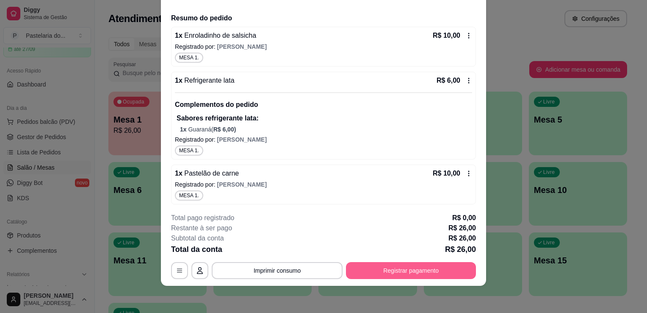
click at [386, 267] on button "Registrar pagamento" at bounding box center [411, 270] width 130 height 17
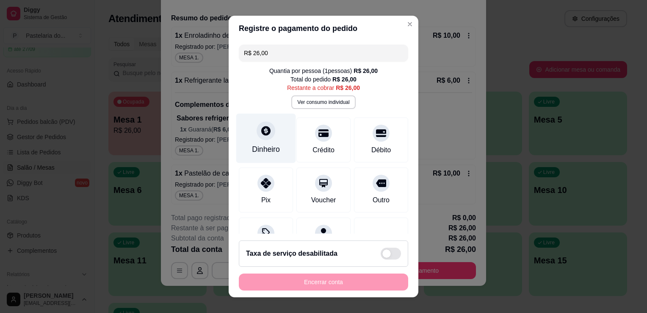
click at [266, 140] on div "Dinheiro" at bounding box center [266, 138] width 60 height 50
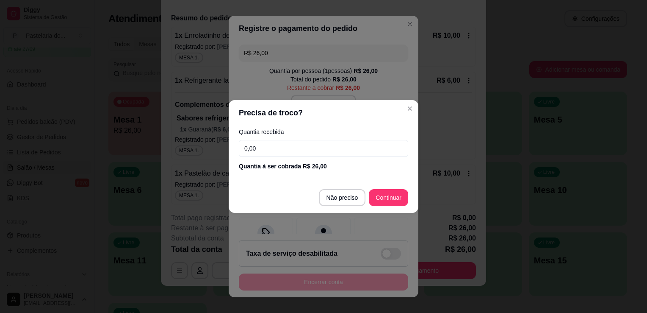
click at [266, 140] on input "0,00" at bounding box center [323, 148] width 169 height 17
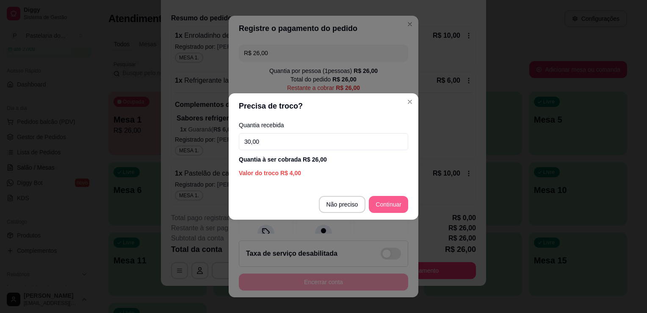
type input "30,00"
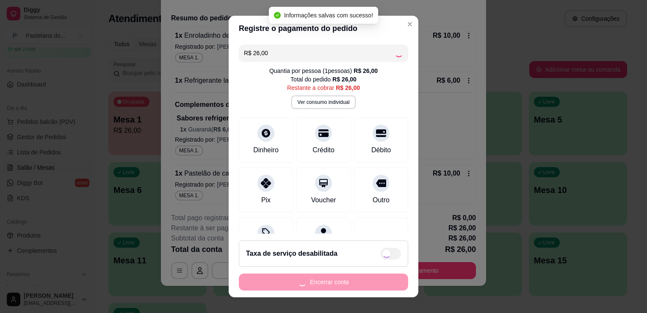
type input "R$ 0,00"
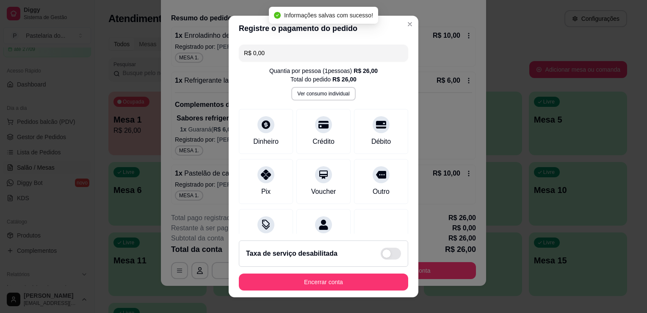
click at [364, 290] on footer "Taxa de serviço desabilitada Encerrar conta" at bounding box center [324, 265] width 190 height 64
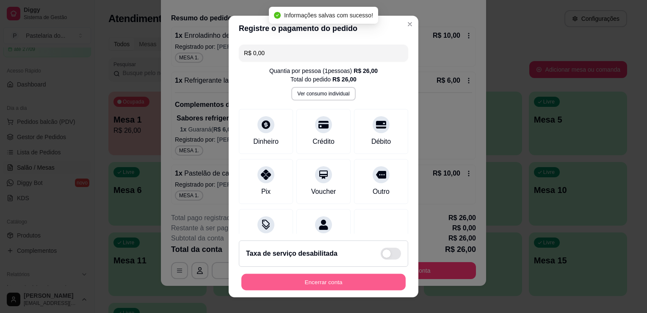
click at [369, 285] on button "Encerrar conta" at bounding box center [323, 282] width 164 height 17
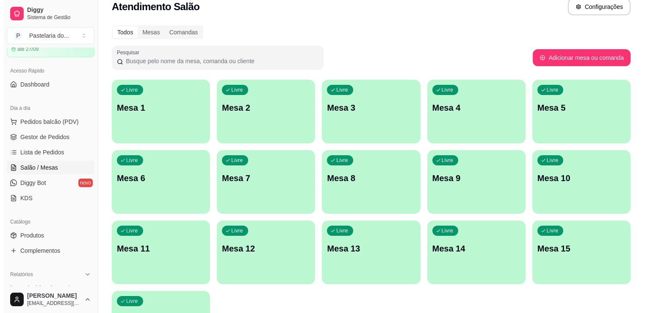
scroll to position [0, 0]
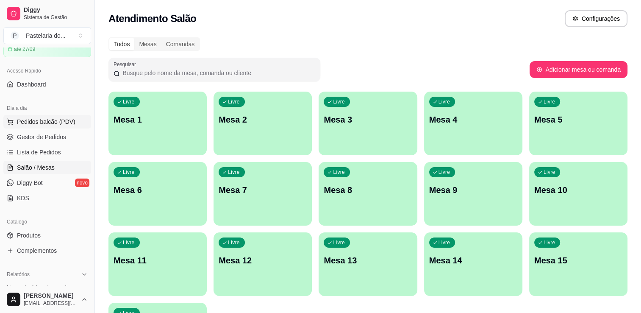
click at [34, 122] on span "Pedidos balcão (PDV)" at bounding box center [46, 121] width 58 height 8
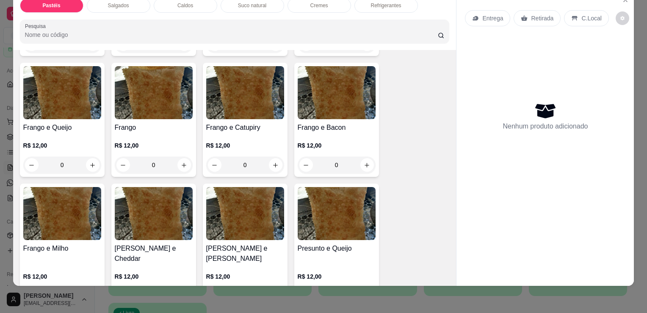
scroll to position [296, 0]
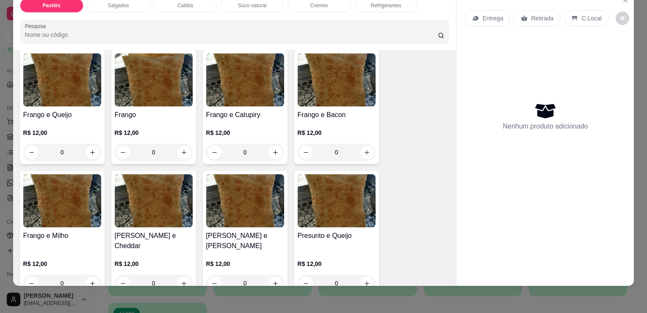
click at [84, 146] on div "0" at bounding box center [62, 152] width 78 height 17
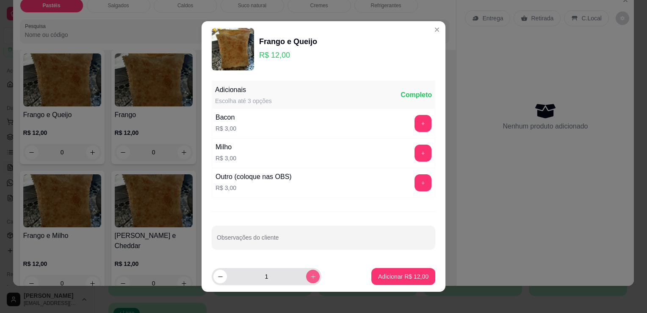
click at [310, 274] on icon "increase-product-quantity" at bounding box center [313, 276] width 6 height 6
type input "2"
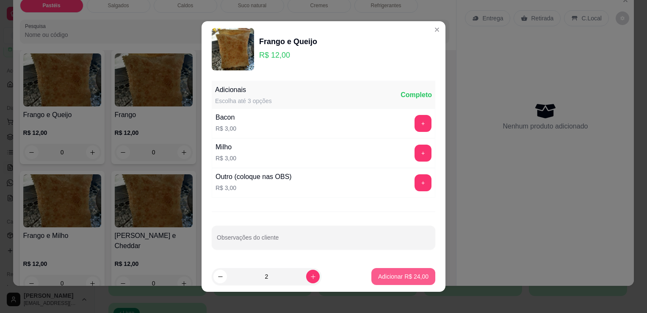
click at [410, 274] on p "Adicionar R$ 24,00" at bounding box center [403, 276] width 50 height 8
type input "2"
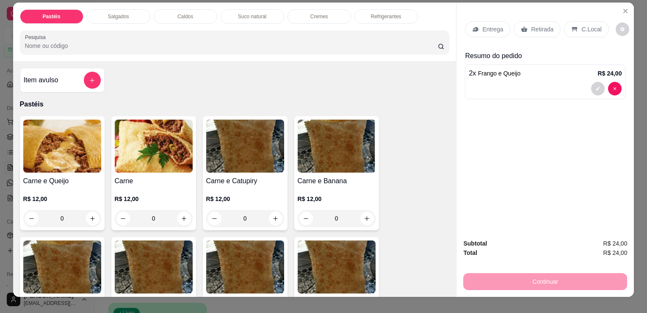
scroll to position [0, 0]
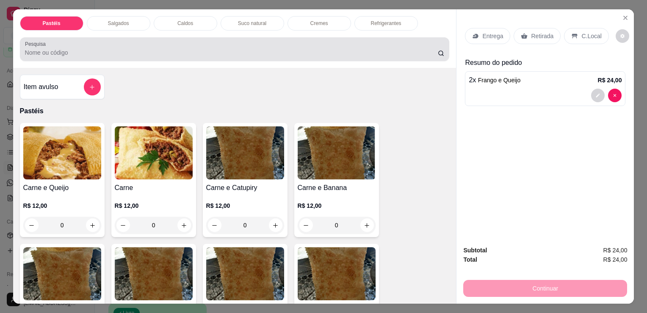
click at [285, 51] on input "Pesquisa" at bounding box center [231, 52] width 413 height 8
click at [287, 51] on input "Pesquisa" at bounding box center [231, 52] width 413 height 8
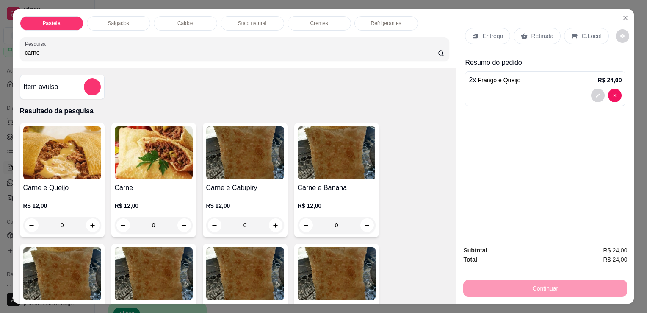
type input "carne"
click at [274, 223] on div "0" at bounding box center [245, 224] width 78 height 17
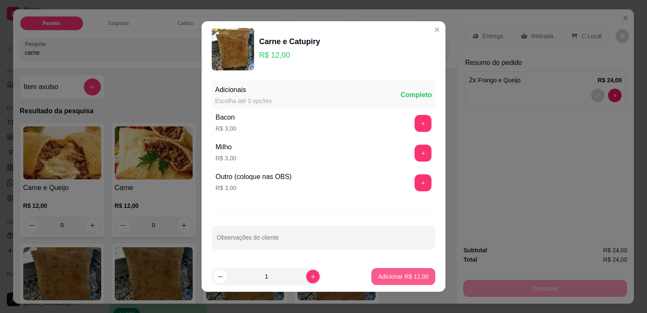
click at [385, 272] on p "Adicionar R$ 12,00" at bounding box center [403, 276] width 50 height 8
type input "1"
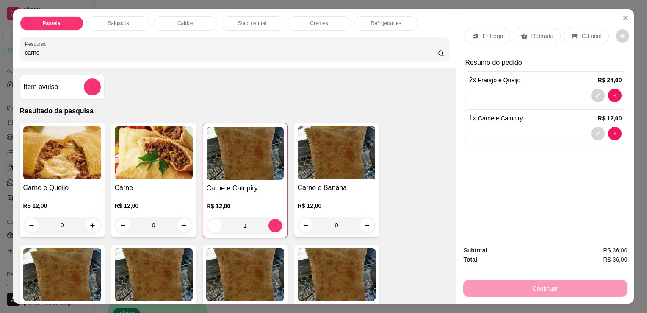
click at [359, 22] on div "Refrigerantes" at bounding box center [386, 23] width 64 height 14
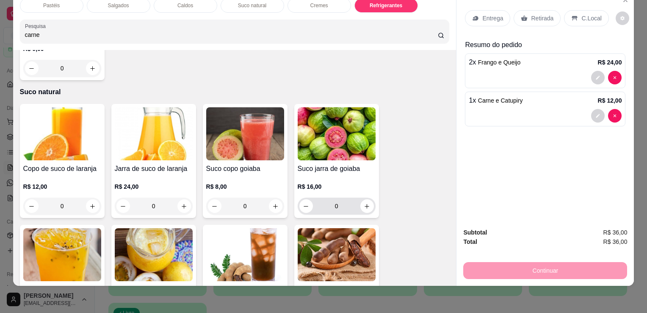
scroll to position [1791, 0]
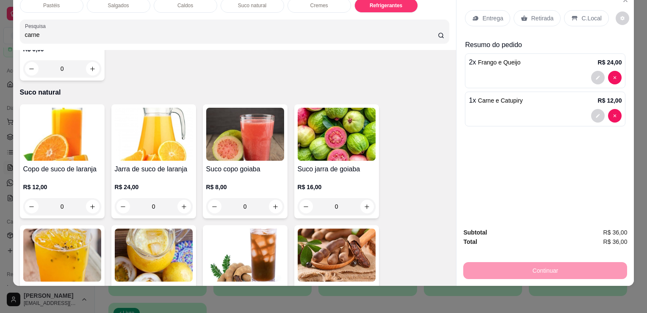
drag, startPoint x: 521, startPoint y: 9, endPoint x: 521, endPoint y: 18, distance: 8.5
click at [521, 15] on icon at bounding box center [524, 18] width 7 height 7
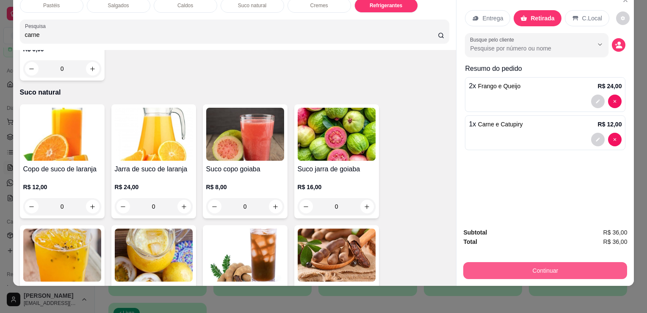
click at [526, 270] on button "Continuar" at bounding box center [545, 270] width 164 height 17
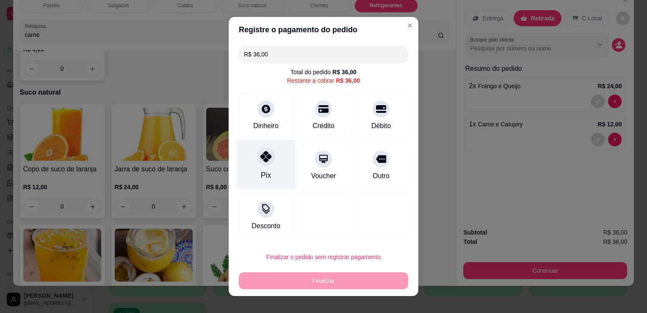
click at [262, 160] on icon at bounding box center [265, 156] width 11 height 11
type input "R$ 0,00"
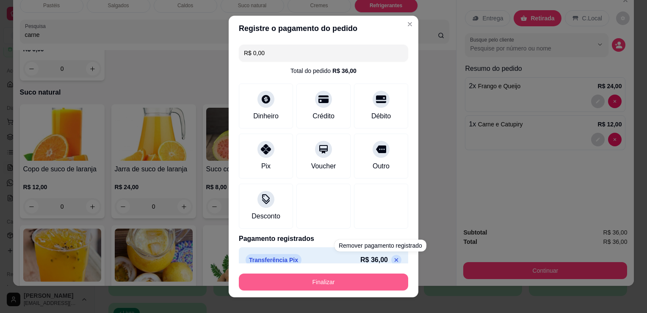
click at [310, 279] on button "Finalizar" at bounding box center [323, 281] width 169 height 17
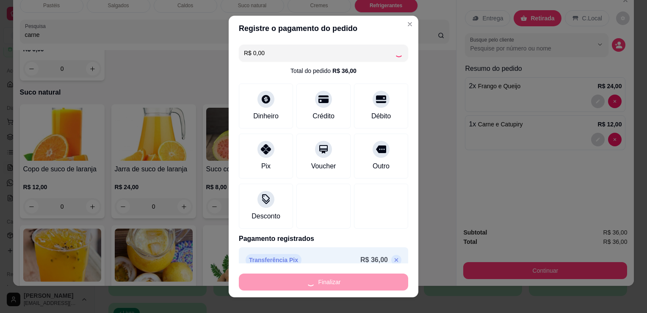
type input "0"
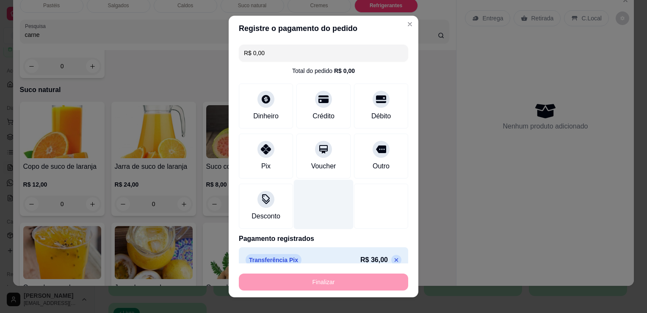
type input "-R$ 36,00"
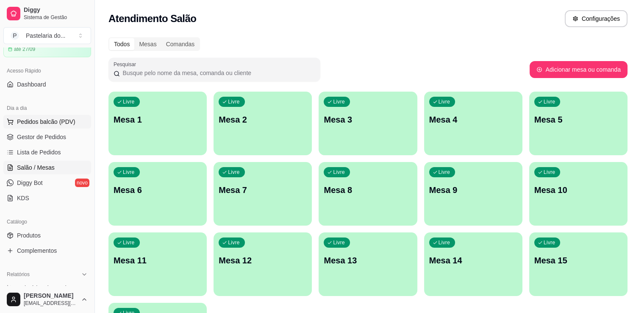
click at [68, 122] on span "Pedidos balcão (PDV)" at bounding box center [46, 121] width 58 height 8
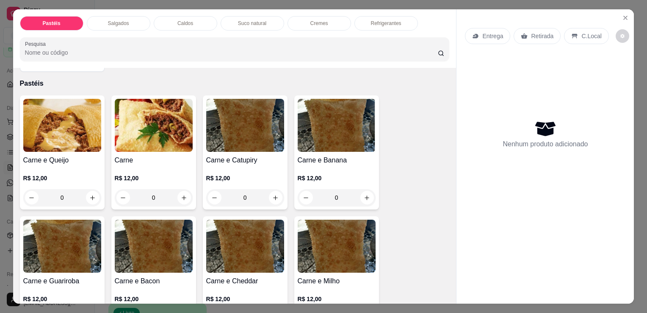
scroll to position [42, 0]
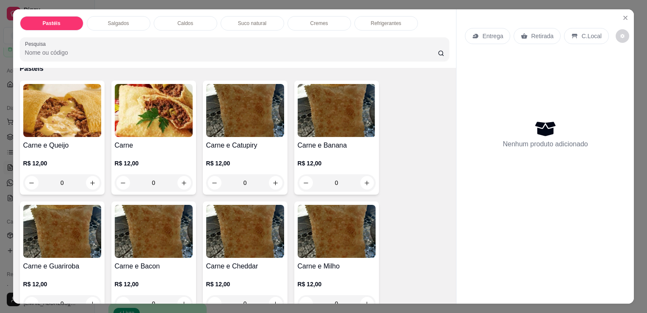
click at [181, 174] on div "0" at bounding box center [154, 182] width 78 height 17
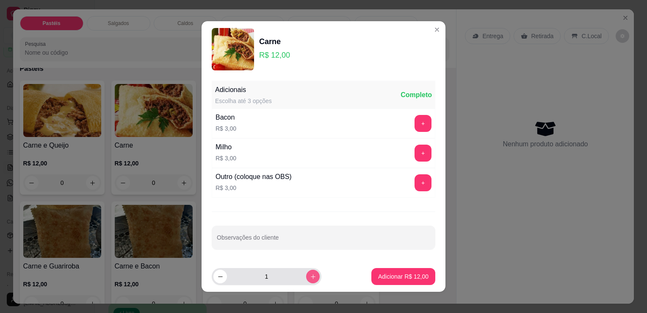
click at [310, 277] on icon "increase-product-quantity" at bounding box center [313, 276] width 6 height 6
type input "2"
click at [377, 268] on button "Adicionar R$ 24,00" at bounding box center [403, 276] width 64 height 17
type input "2"
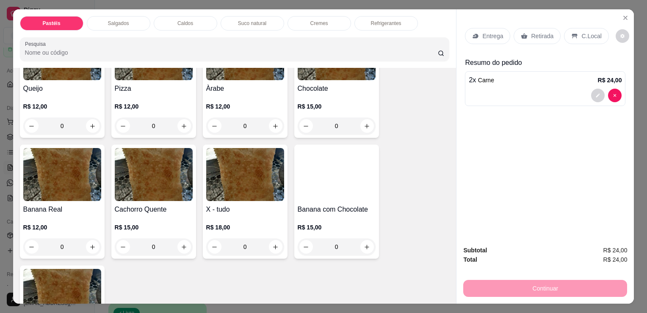
scroll to position [551, 0]
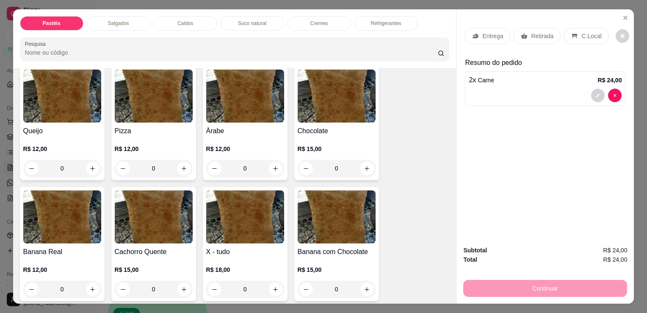
click at [269, 160] on div "0" at bounding box center [245, 168] width 78 height 17
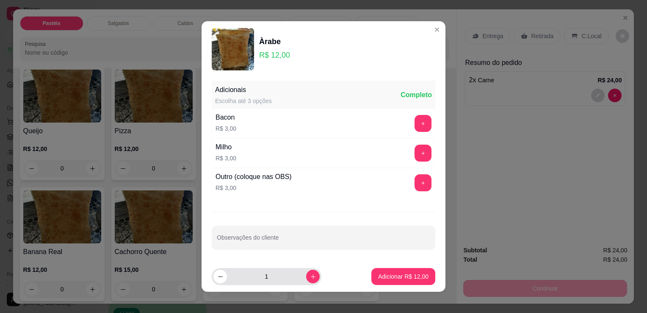
click at [297, 280] on div "1" at bounding box center [266, 276] width 106 height 17
click at [306, 270] on button "increase-product-quantity" at bounding box center [313, 276] width 14 height 14
click at [213, 272] on button "decrease-product-quantity" at bounding box center [220, 276] width 14 height 14
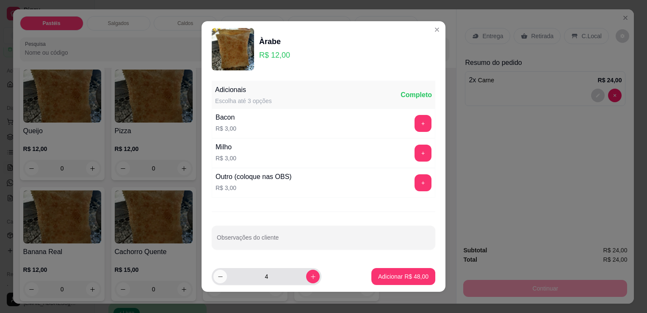
type input "3"
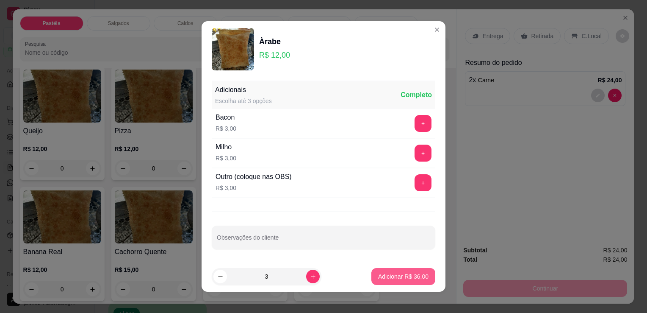
click at [398, 278] on p "Adicionar R$ 36,00" at bounding box center [403, 276] width 50 height 8
type input "3"
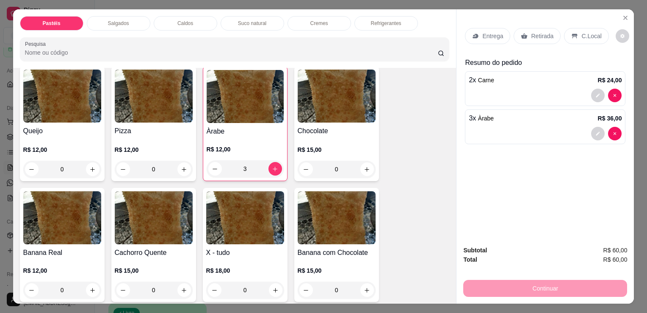
click at [548, 32] on p "Retirada" at bounding box center [542, 36] width 22 height 8
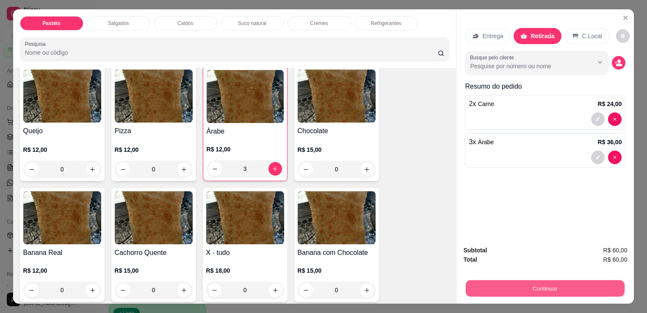
click at [531, 288] on button "Continuar" at bounding box center [545, 287] width 159 height 17
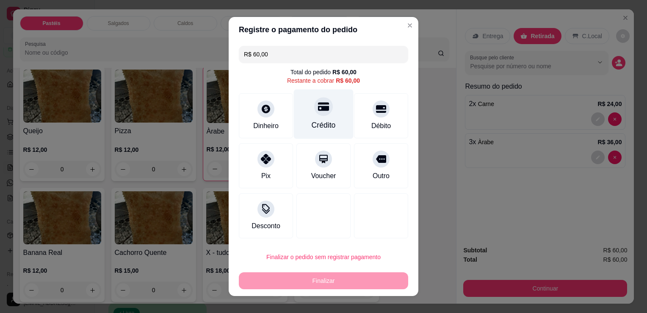
click at [320, 119] on div "Crédito" at bounding box center [324, 114] width 60 height 50
type input "R$ 0,00"
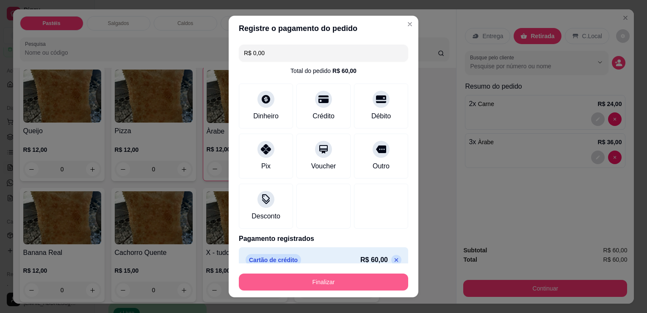
click at [338, 279] on button "Finalizar" at bounding box center [323, 281] width 169 height 17
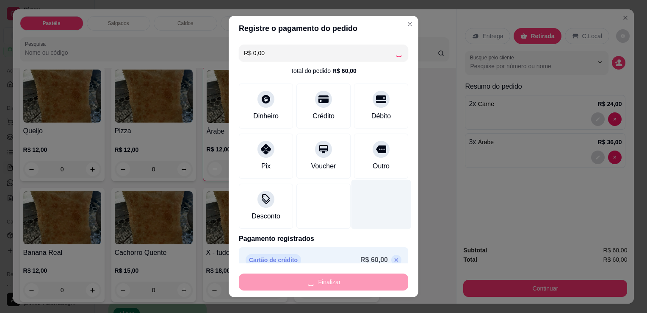
type input "0"
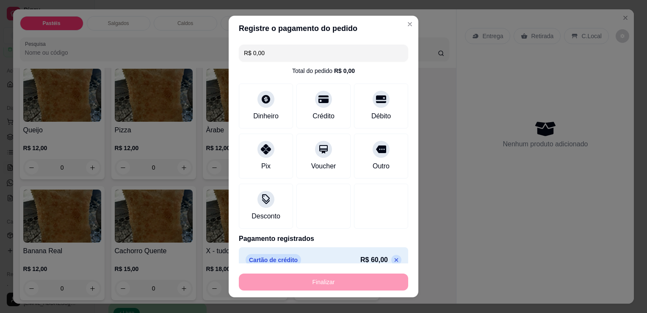
type input "-R$ 60,00"
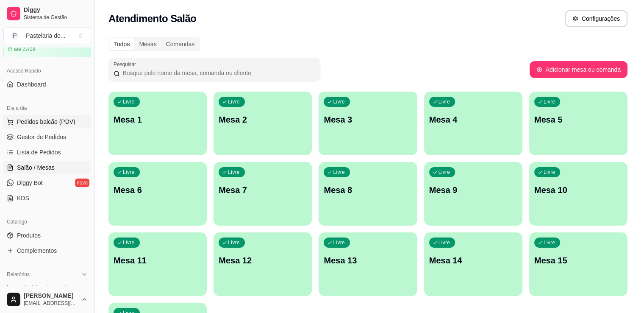
click at [64, 119] on span "Pedidos balcão (PDV)" at bounding box center [46, 121] width 58 height 8
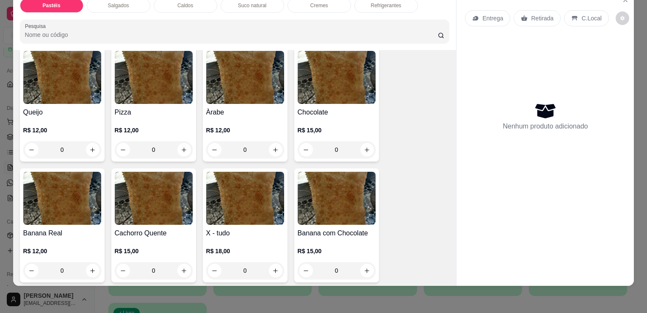
scroll to position [593, 0]
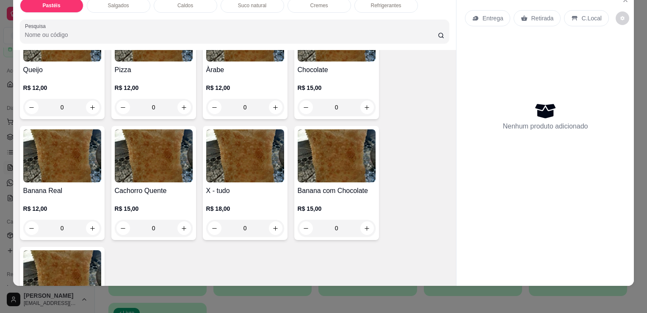
click at [180, 219] on div "0" at bounding box center [154, 227] width 78 height 17
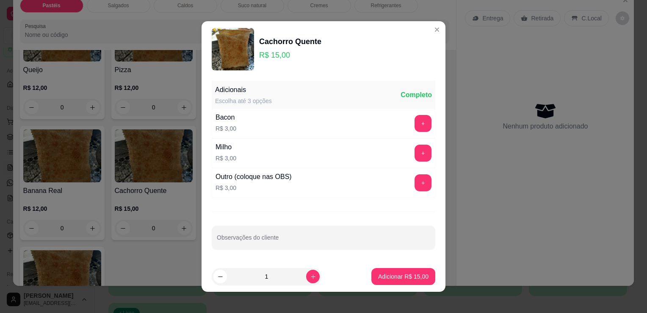
click at [409, 285] on footer "1 Adicionar R$ 15,00" at bounding box center [324, 276] width 244 height 30
click at [408, 277] on p "Adicionar R$ 15,00" at bounding box center [403, 276] width 50 height 8
type input "1"
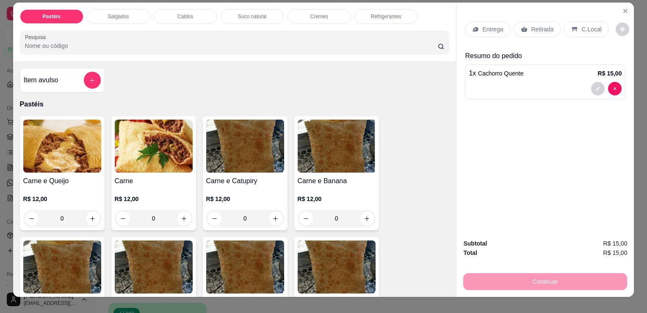
scroll to position [0, 0]
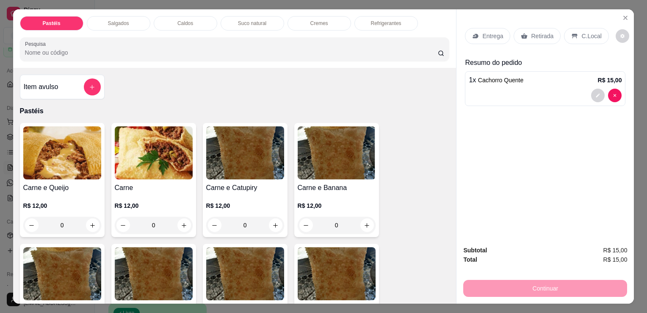
click at [378, 21] on p "Refrigerantes" at bounding box center [386, 23] width 30 height 7
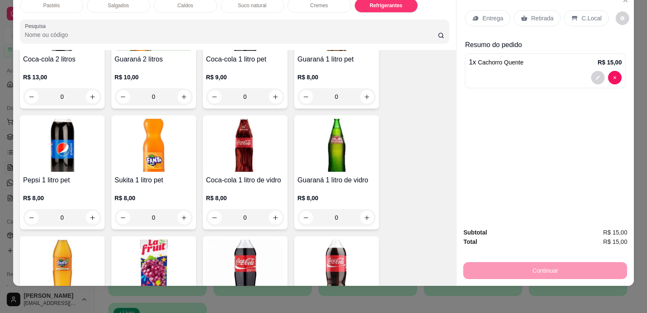
scroll to position [2300, 0]
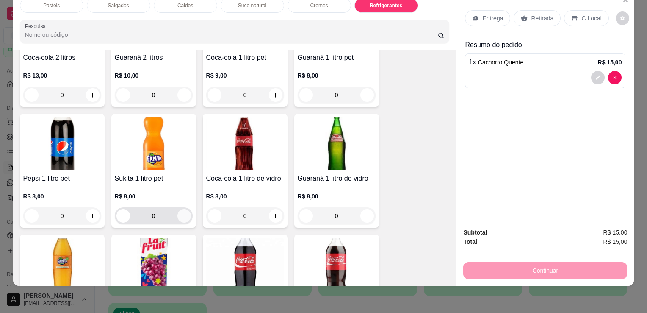
click at [185, 209] on button "increase-product-quantity" at bounding box center [184, 216] width 14 height 14
type input "1"
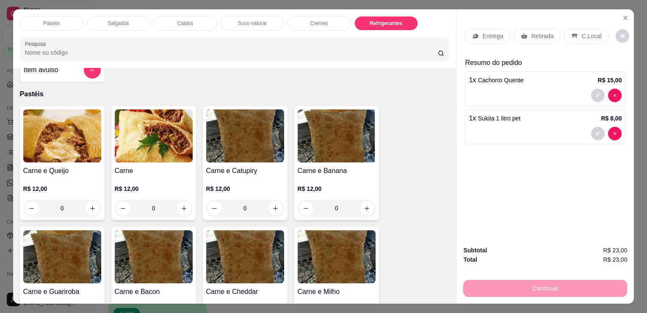
scroll to position [0, 0]
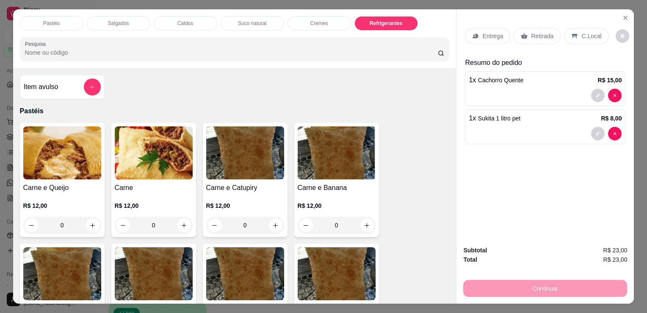
click at [574, 96] on div at bounding box center [545, 96] width 153 height 14
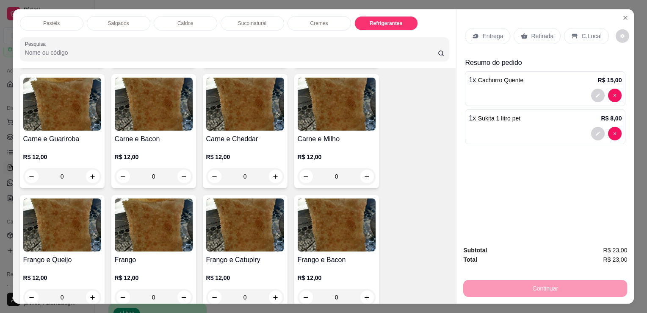
scroll to position [296, 0]
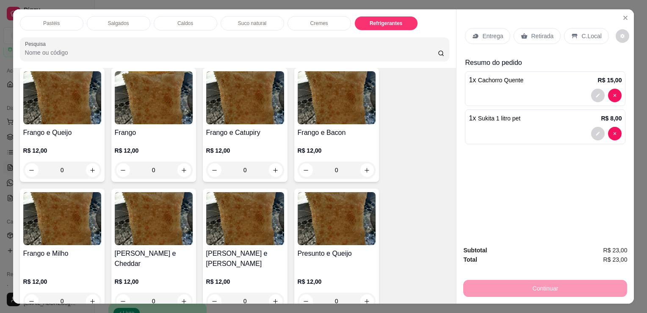
click at [180, 170] on div "0" at bounding box center [154, 169] width 78 height 17
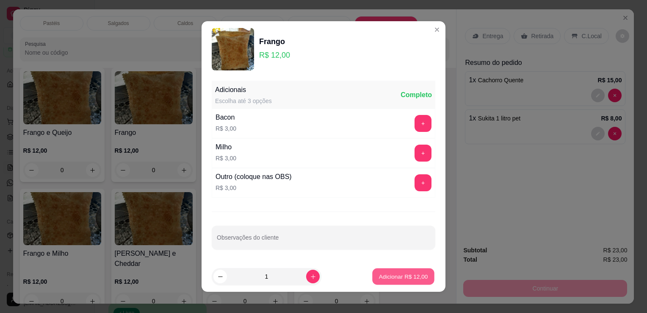
click at [397, 279] on p "Adicionar R$ 12,00" at bounding box center [403, 276] width 49 height 8
type input "1"
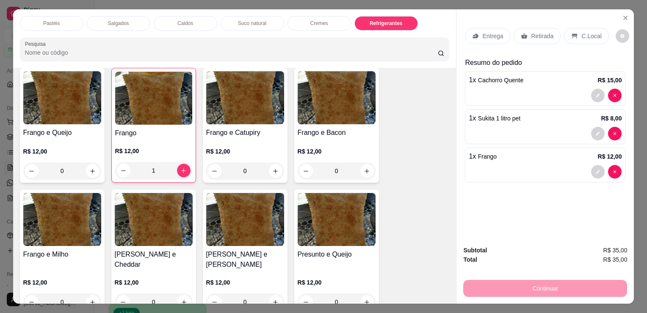
click at [526, 32] on div "Retirada" at bounding box center [537, 36] width 47 height 16
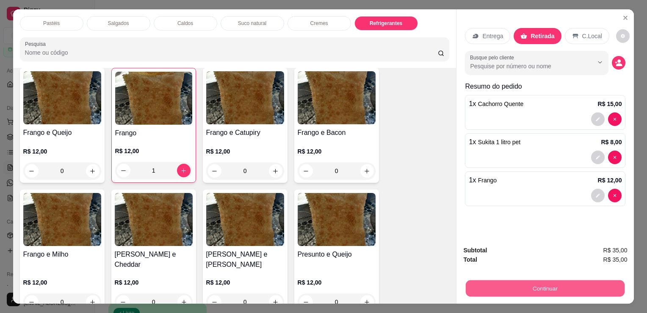
click at [539, 285] on button "Continuar" at bounding box center [545, 287] width 159 height 17
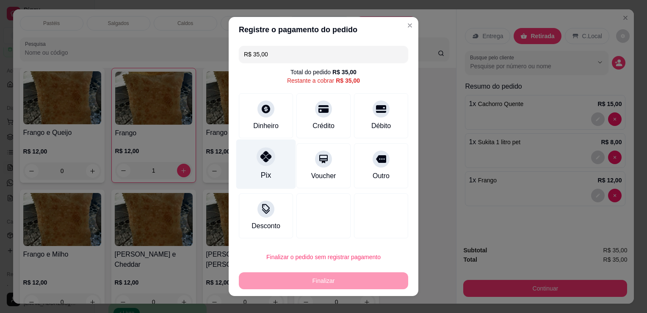
click at [267, 166] on div "Pix" at bounding box center [266, 164] width 60 height 50
type input "R$ 0,00"
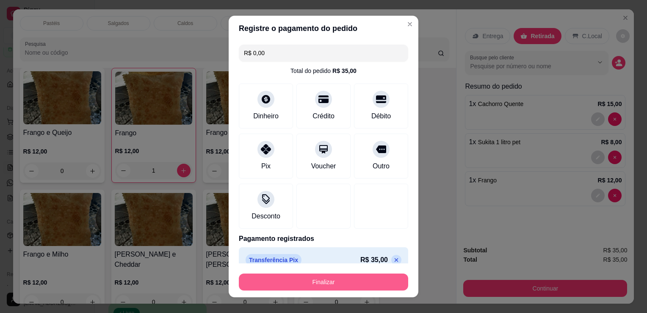
click at [361, 278] on button "Finalizar" at bounding box center [323, 281] width 169 height 17
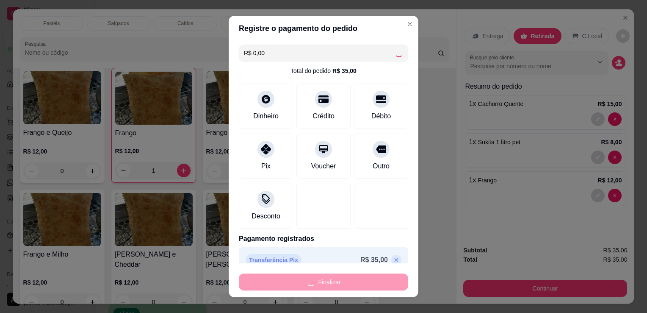
type input "0"
type input "-R$ 35,00"
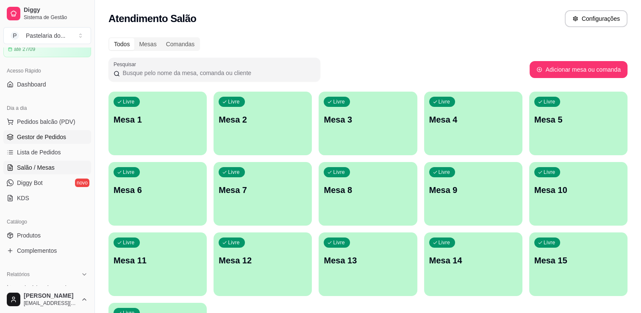
click at [43, 136] on span "Gestor de Pedidos" at bounding box center [41, 137] width 49 height 8
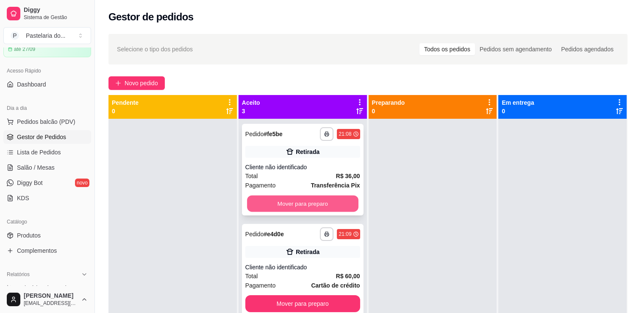
click at [283, 202] on button "Mover para preparo" at bounding box center [302, 203] width 111 height 17
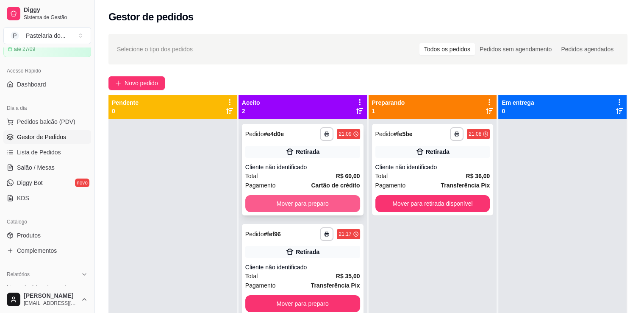
click at [302, 204] on button "Mover para preparo" at bounding box center [302, 203] width 115 height 17
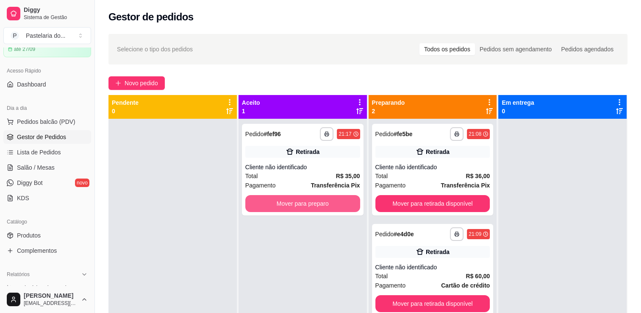
click at [302, 204] on button "Mover para preparo" at bounding box center [302, 203] width 115 height 17
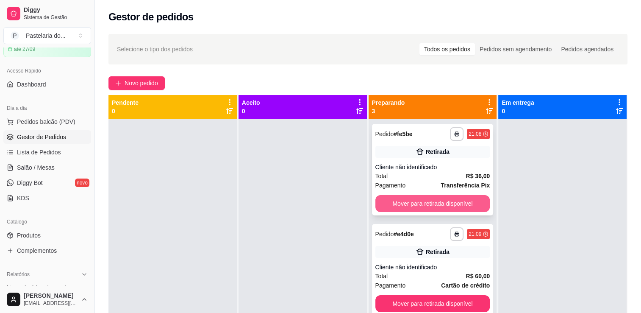
click at [420, 202] on button "Mover para retirada disponível" at bounding box center [432, 203] width 115 height 17
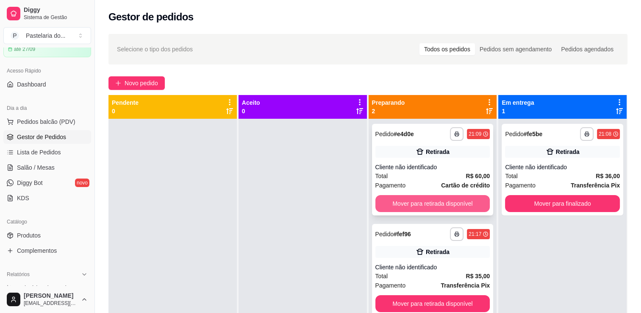
click at [429, 203] on button "Mover para retirada disponível" at bounding box center [432, 203] width 115 height 17
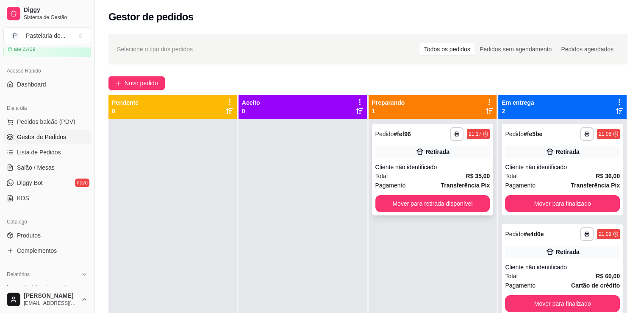
click at [432, 169] on div "Cliente não identificado" at bounding box center [432, 167] width 115 height 8
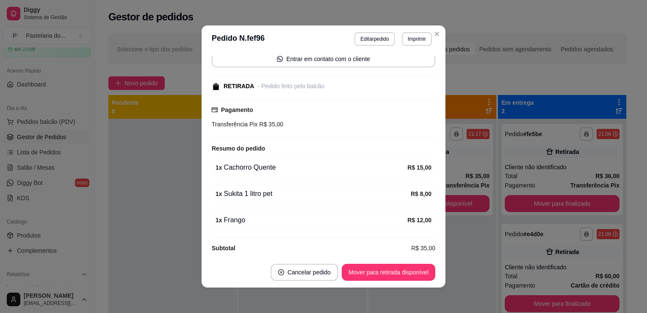
scroll to position [72, 0]
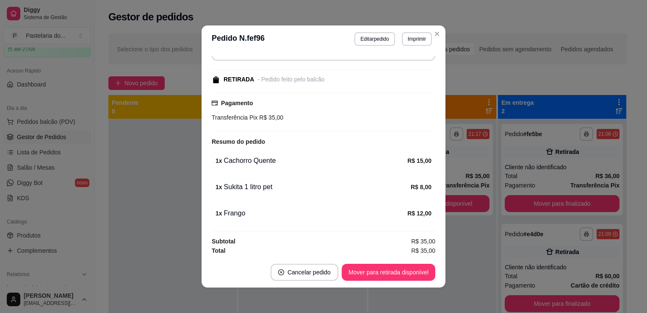
click at [285, 82] on div "- Pedido feito pelo balcão" at bounding box center [290, 79] width 67 height 9
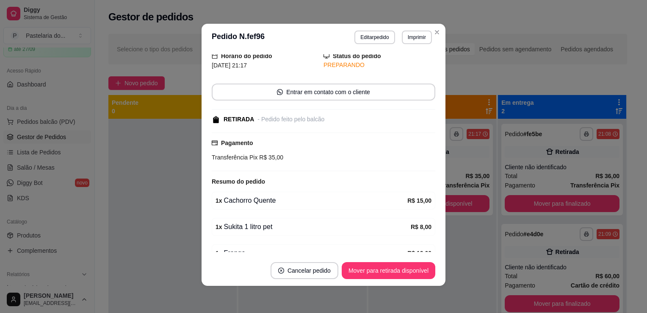
scroll to position [0, 0]
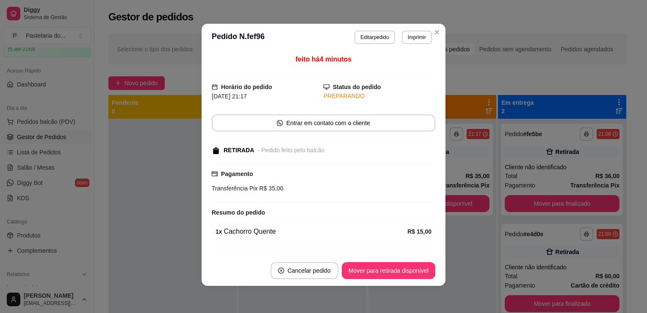
click at [374, 43] on button "Editar pedido" at bounding box center [374, 37] width 40 height 14
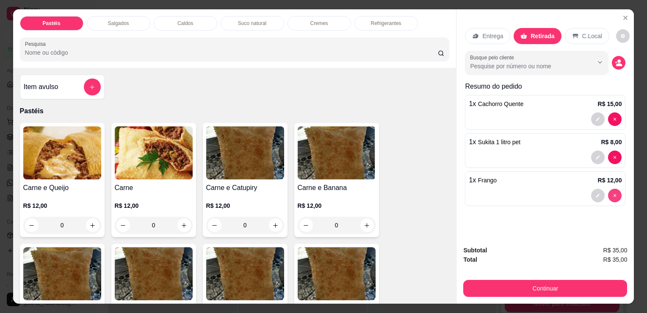
type input "0"
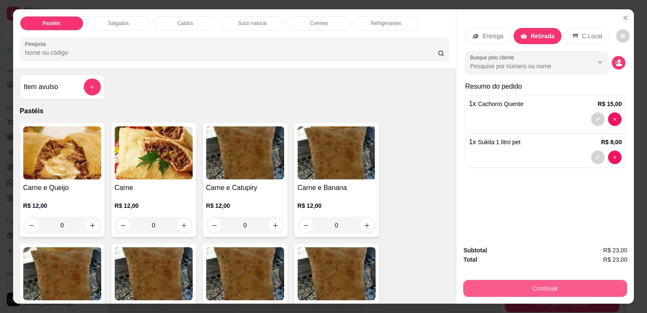
click at [522, 287] on button "Continuar" at bounding box center [545, 287] width 164 height 17
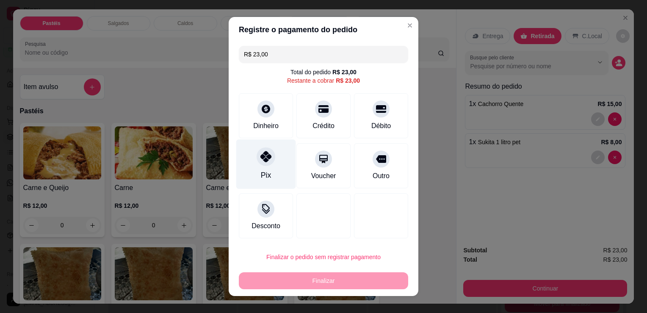
click at [249, 166] on div "Pix" at bounding box center [266, 164] width 60 height 50
type input "R$ 0,00"
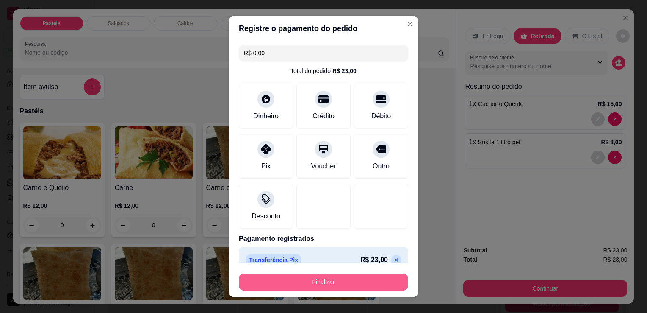
click at [310, 278] on button "Finalizar" at bounding box center [323, 281] width 169 height 17
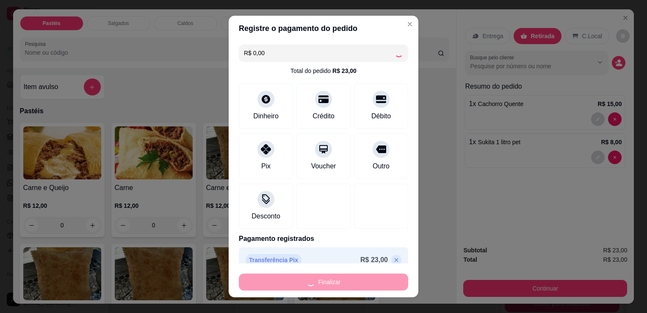
type input "0"
type input "-R$ 23,00"
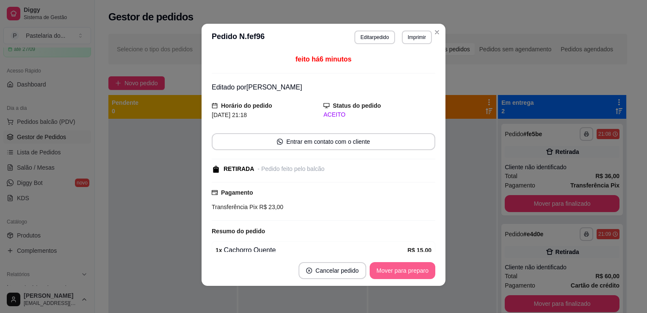
click at [391, 270] on button "Mover para preparo" at bounding box center [403, 270] width 66 height 17
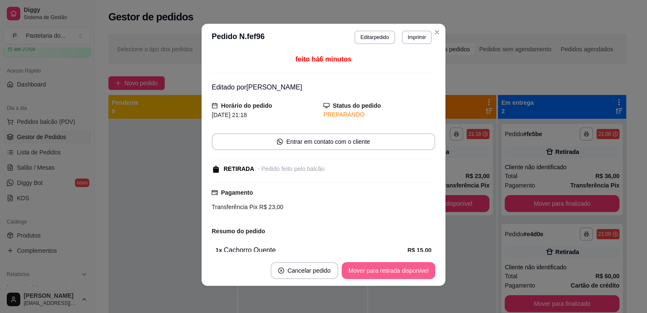
click at [369, 268] on button "Mover para retirada disponível" at bounding box center [389, 270] width 94 height 17
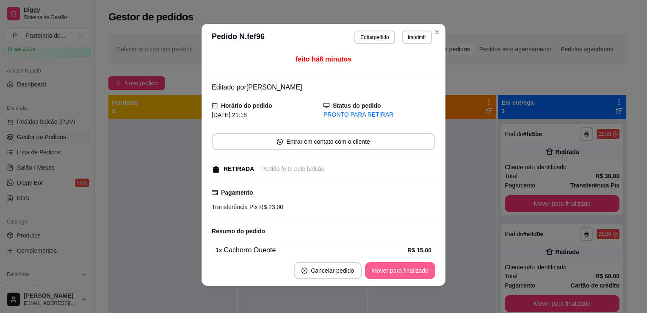
click at [386, 274] on button "Mover para finalizado" at bounding box center [400, 270] width 70 height 17
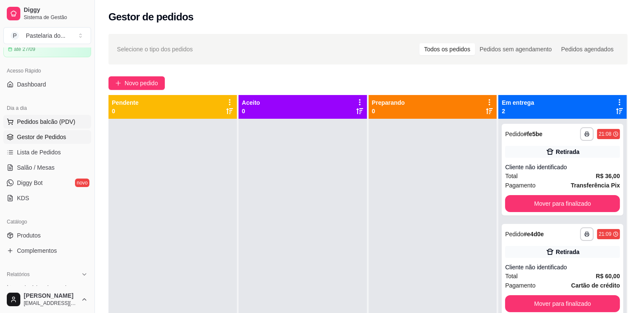
click at [53, 118] on span "Pedidos balcão (PDV)" at bounding box center [46, 121] width 58 height 8
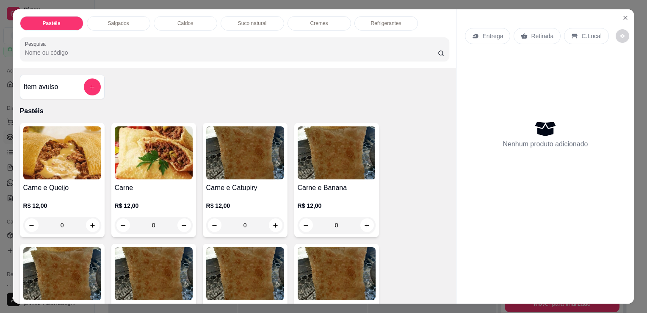
click at [140, 16] on div "Salgados" at bounding box center [119, 23] width 64 height 14
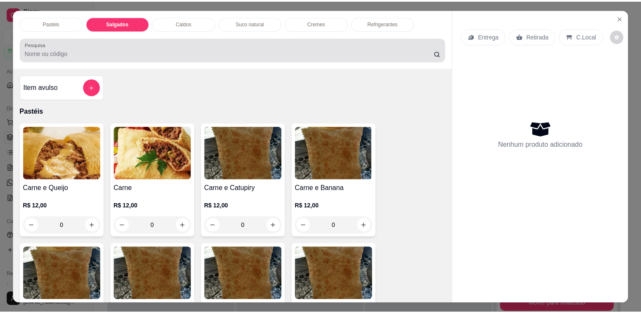
scroll to position [21, 0]
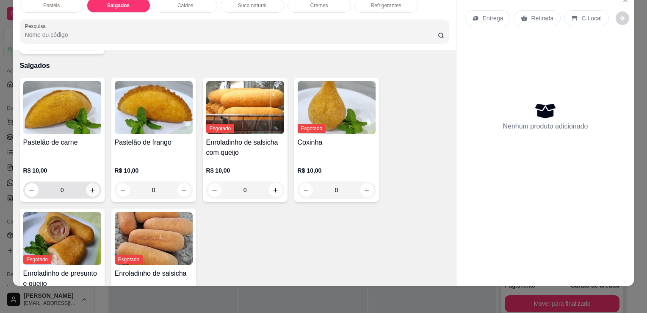
click at [89, 187] on icon "increase-product-quantity" at bounding box center [92, 190] width 6 height 6
type input "1"
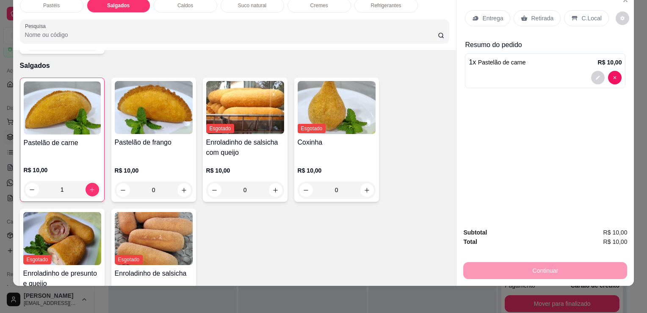
click at [545, 15] on p "Retirada" at bounding box center [542, 18] width 22 height 8
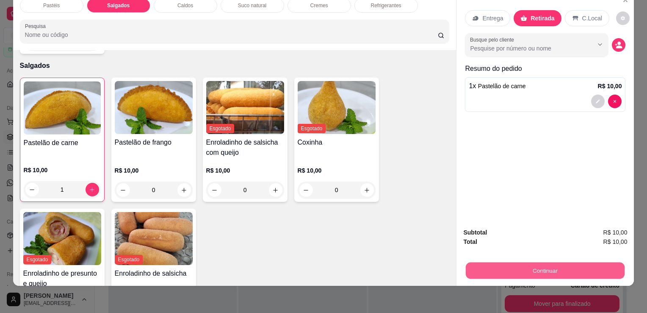
click at [495, 262] on button "Continuar" at bounding box center [545, 270] width 159 height 17
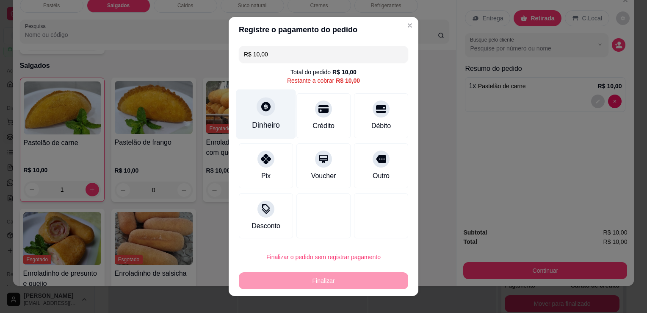
click at [257, 106] on div at bounding box center [266, 106] width 19 height 19
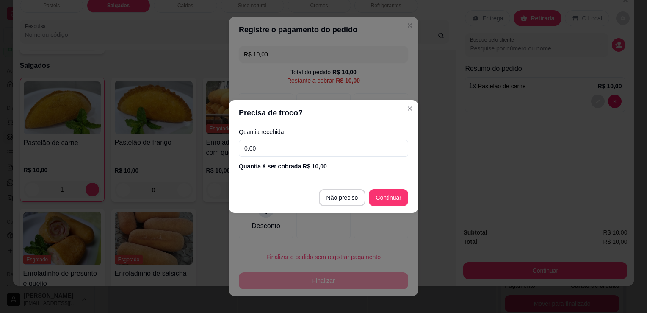
click at [285, 145] on input "0,00" at bounding box center [323, 148] width 169 height 17
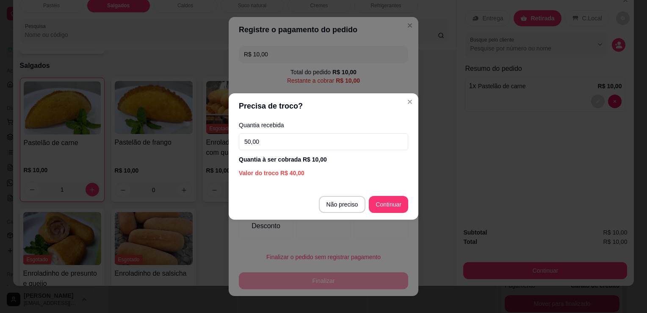
type input "50,00"
click at [383, 216] on footer "Não preciso Continuar" at bounding box center [324, 204] width 190 height 30
type input "R$ 0,00"
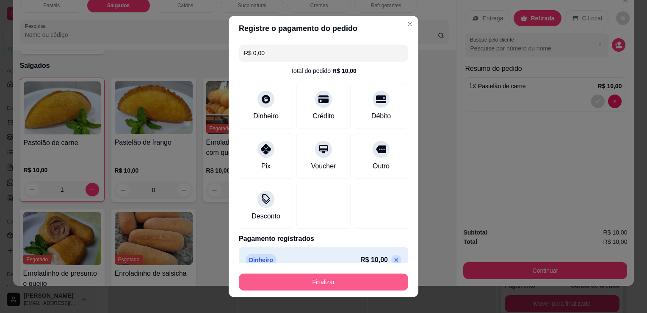
click at [331, 286] on button "Finalizar" at bounding box center [323, 281] width 169 height 17
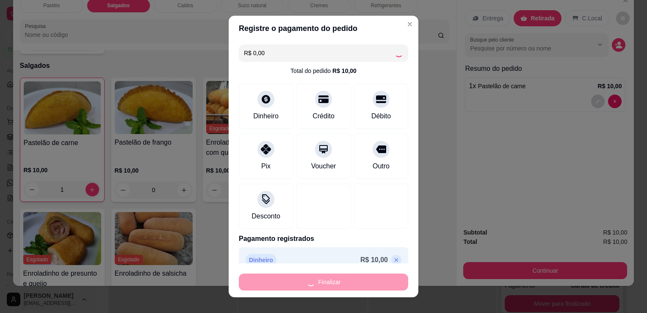
type input "0"
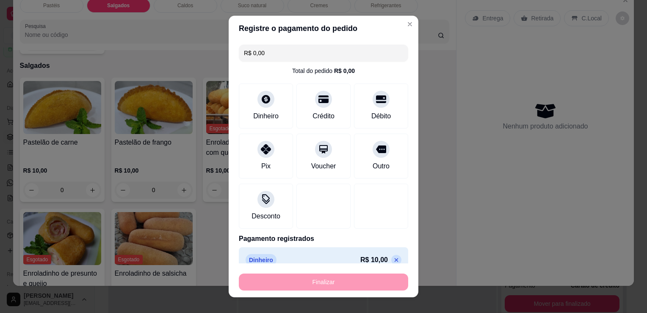
type input "-R$ 10,00"
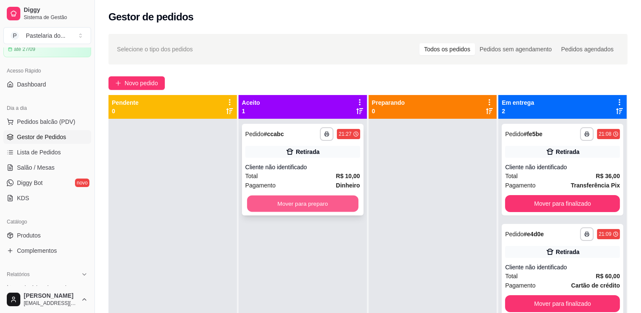
click at [318, 199] on button "Mover para preparo" at bounding box center [302, 203] width 111 height 17
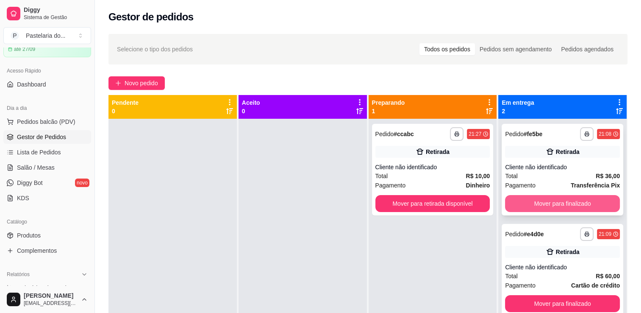
click at [530, 209] on button "Mover para finalizado" at bounding box center [562, 203] width 115 height 17
click at [531, 208] on div "Mover para finalizado" at bounding box center [562, 203] width 115 height 17
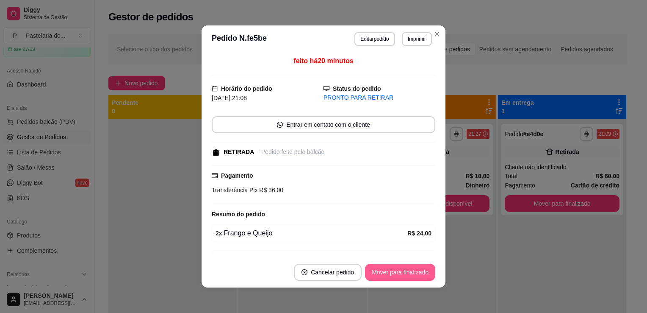
click at [418, 270] on button "Mover para finalizado" at bounding box center [400, 271] width 70 height 17
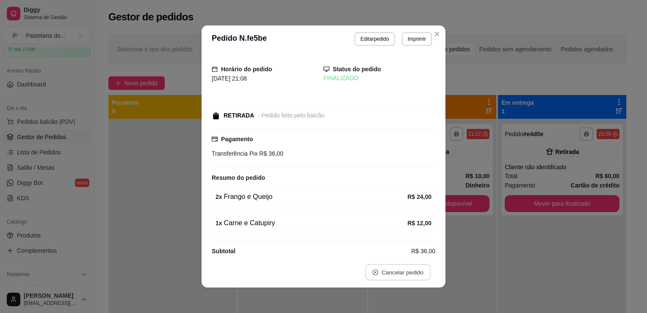
click at [418, 270] on button "Cancelar pedido" at bounding box center [398, 272] width 66 height 17
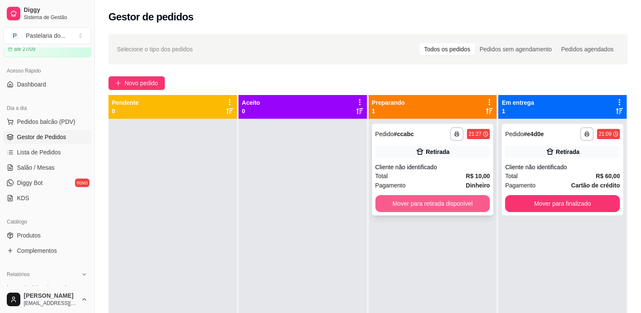
click at [445, 205] on button "Mover para retirada disponível" at bounding box center [432, 203] width 115 height 17
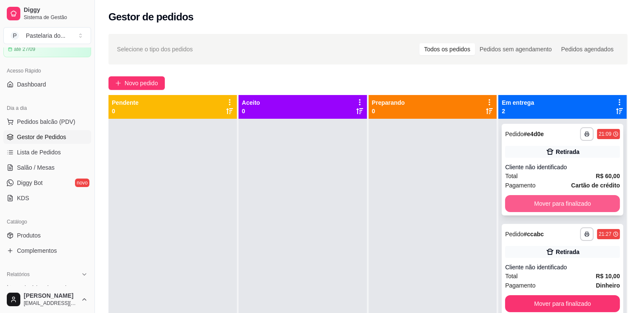
click at [543, 210] on button "Mover para finalizado" at bounding box center [562, 203] width 115 height 17
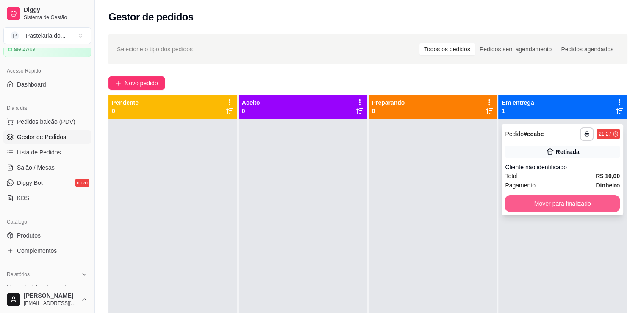
click at [547, 210] on button "Mover para finalizado" at bounding box center [562, 203] width 115 height 17
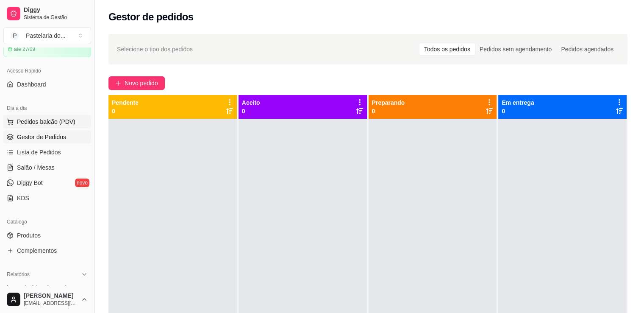
click at [52, 124] on span "Pedidos balcão (PDV)" at bounding box center [46, 121] width 58 height 8
click at [34, 167] on span "Salão / Mesas" at bounding box center [36, 167] width 38 height 8
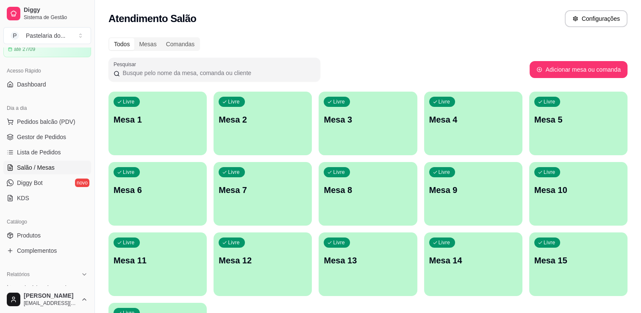
click at [340, 115] on p "Mesa 3" at bounding box center [368, 119] width 88 height 12
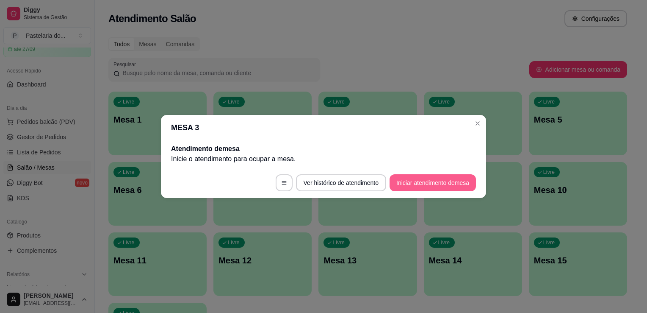
click at [398, 178] on button "Iniciar atendimento de mesa" at bounding box center [433, 182] width 86 height 17
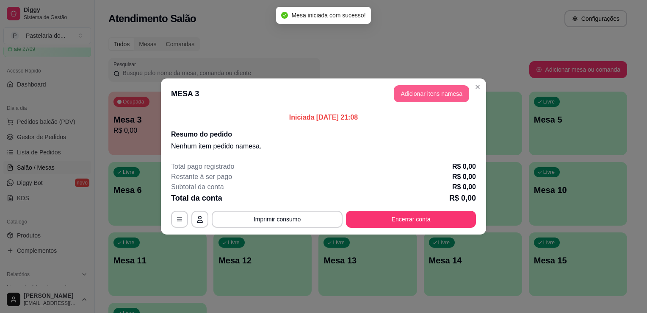
click at [410, 89] on button "Adicionar itens na mesa" at bounding box center [431, 93] width 75 height 17
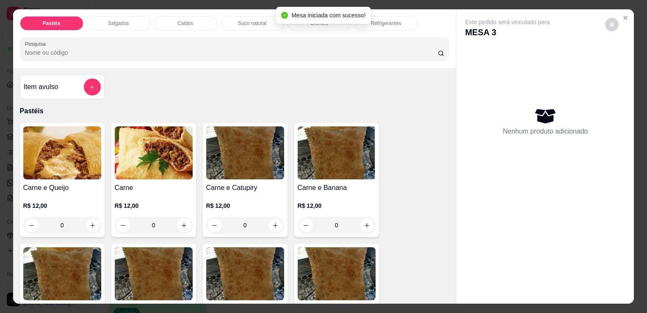
click at [122, 27] on div "Salgados" at bounding box center [119, 23] width 64 height 14
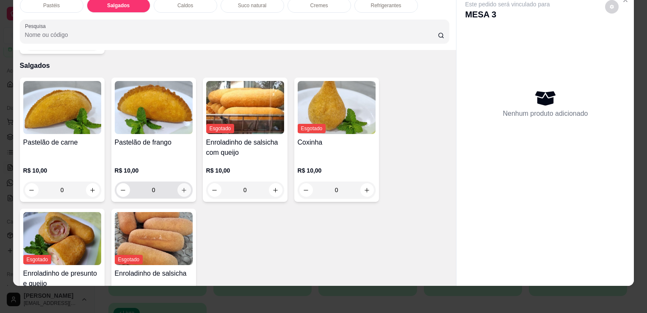
click at [183, 187] on icon "increase-product-quantity" at bounding box center [184, 190] width 6 height 6
type input "1"
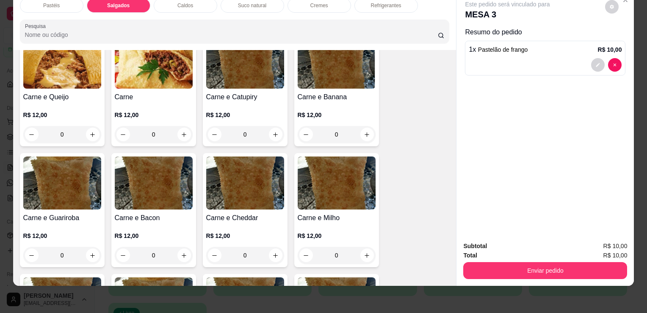
scroll to position [53, 0]
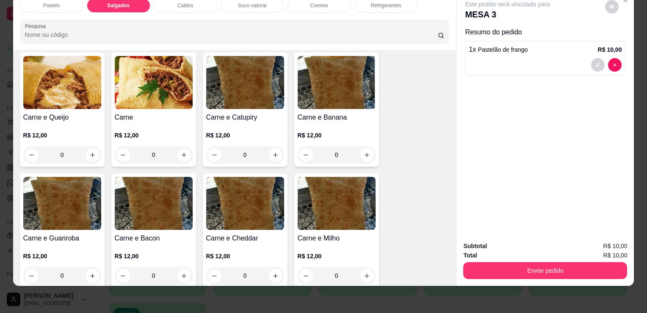
click at [176, 148] on div "0" at bounding box center [154, 154] width 78 height 17
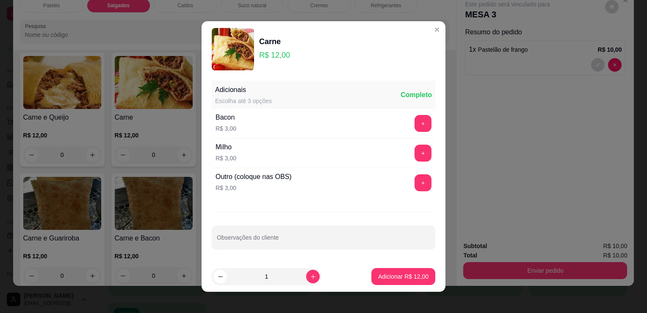
click at [410, 281] on button "Adicionar R$ 12,00" at bounding box center [403, 276] width 64 height 17
type input "1"
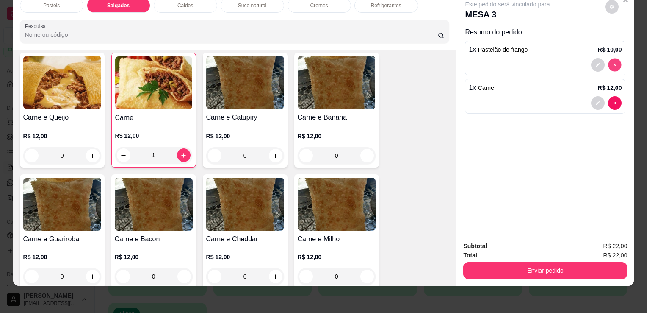
type input "0"
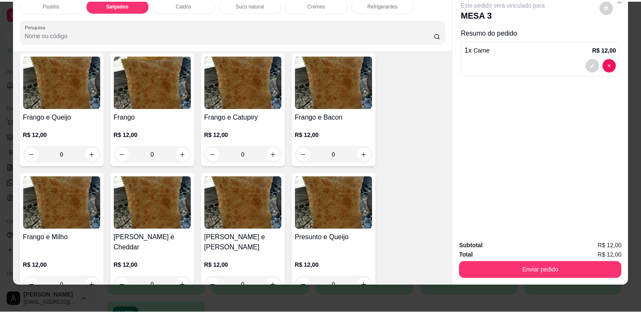
scroll to position [307, 0]
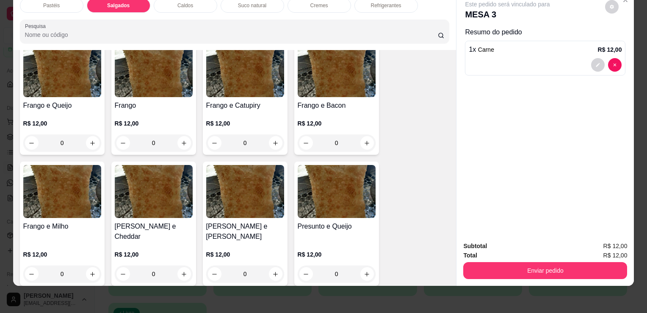
click at [274, 265] on div "0" at bounding box center [245, 273] width 78 height 17
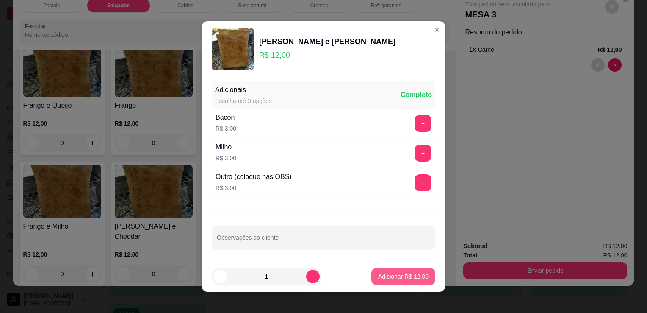
click at [396, 277] on p "Adicionar R$ 12,00" at bounding box center [403, 276] width 50 height 8
type input "1"
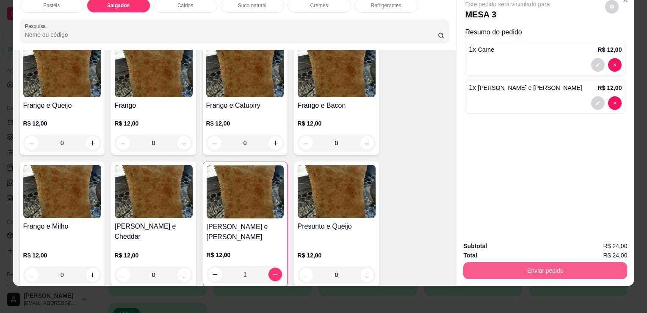
click at [520, 262] on button "Enviar pedido" at bounding box center [545, 270] width 164 height 17
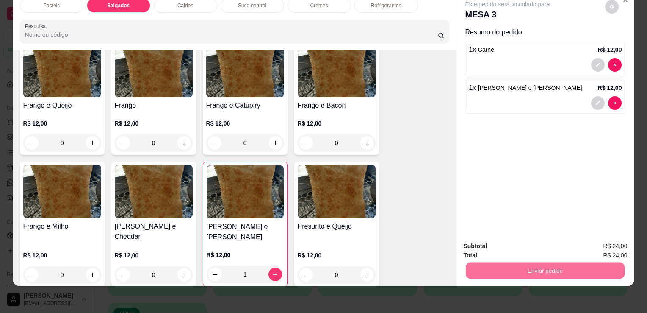
click at [590, 245] on button "Sim, quero registrar" at bounding box center [597, 243] width 61 height 16
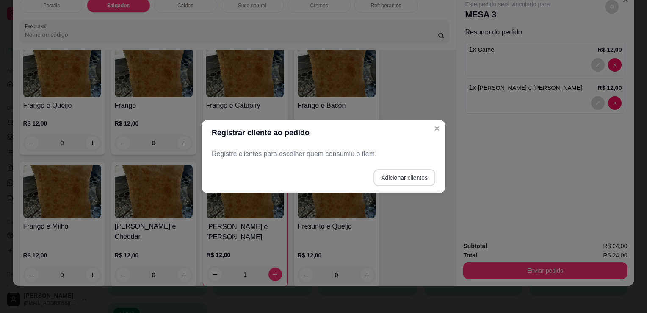
click at [409, 175] on button "Adicionar clientes" at bounding box center [404, 177] width 62 height 17
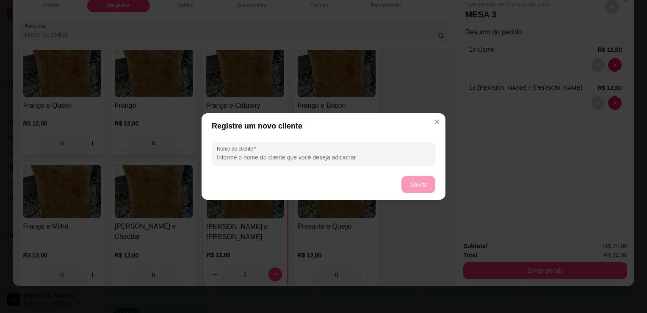
click at [370, 153] on input "Nome do cliente" at bounding box center [323, 157] width 213 height 8
type input "m"
type input "E"
type input "MESA 3"
click at [420, 192] on footer "Salvar" at bounding box center [324, 184] width 244 height 30
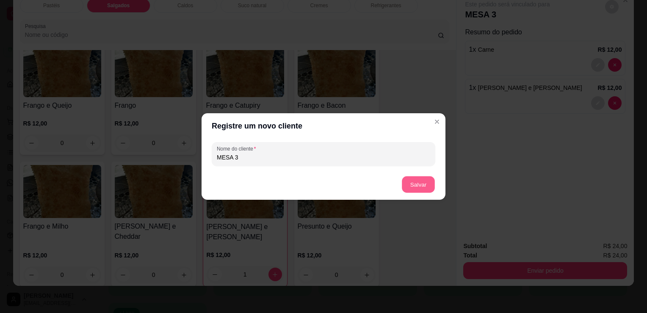
click at [420, 192] on footer "Salvar" at bounding box center [324, 184] width 244 height 30
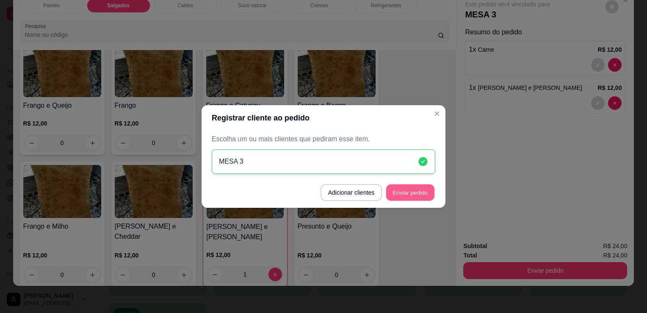
click at [424, 191] on button "Enviar pedido" at bounding box center [410, 192] width 48 height 17
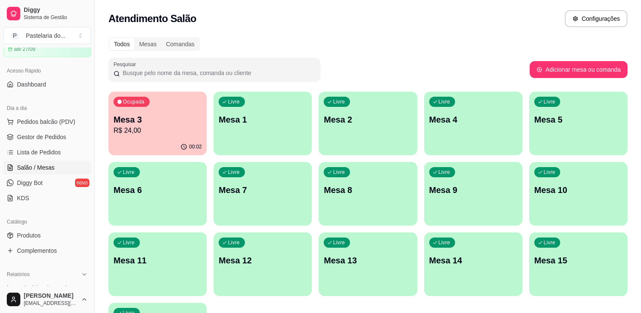
click at [144, 117] on p "Mesa 3" at bounding box center [157, 119] width 88 height 12
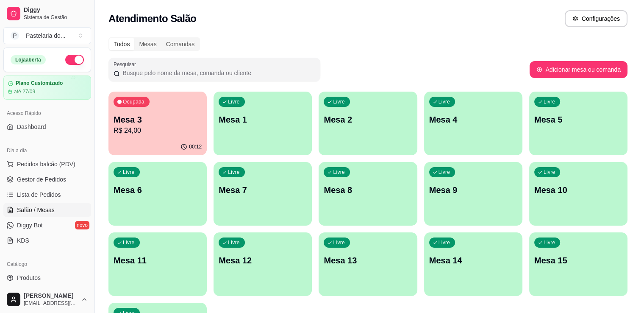
click at [259, 124] on p "Mesa 1" at bounding box center [263, 119] width 88 height 12
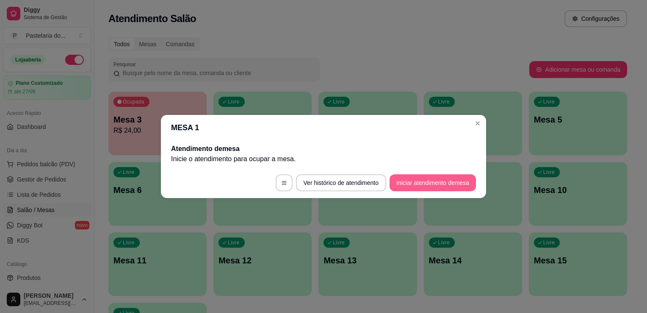
click at [415, 185] on button "Iniciar atendimento de mesa" at bounding box center [433, 182] width 86 height 17
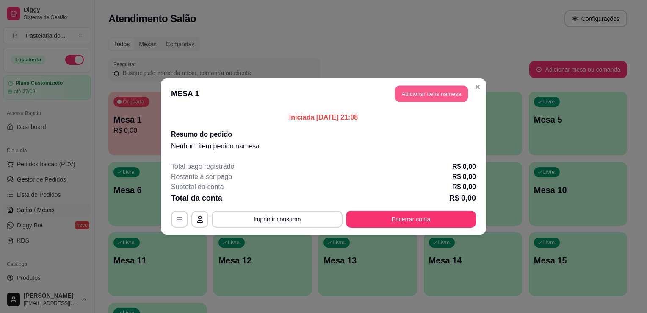
click at [402, 90] on button "Adicionar itens na mesa" at bounding box center [431, 94] width 73 height 17
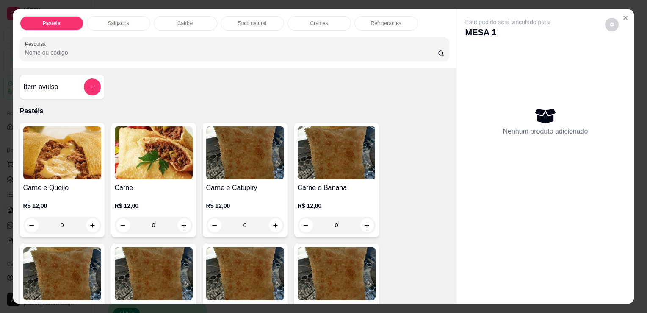
click at [142, 16] on div "Salgados" at bounding box center [119, 23] width 64 height 14
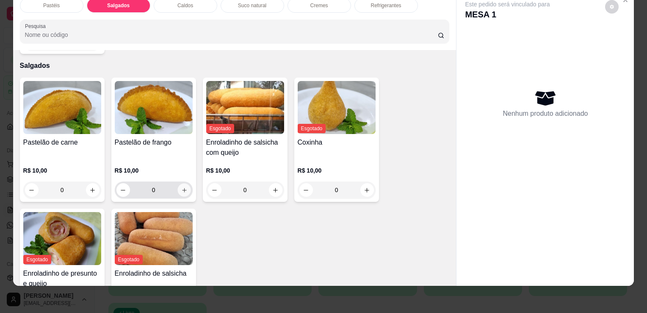
click at [181, 187] on icon "increase-product-quantity" at bounding box center [184, 190] width 6 height 6
type input "1"
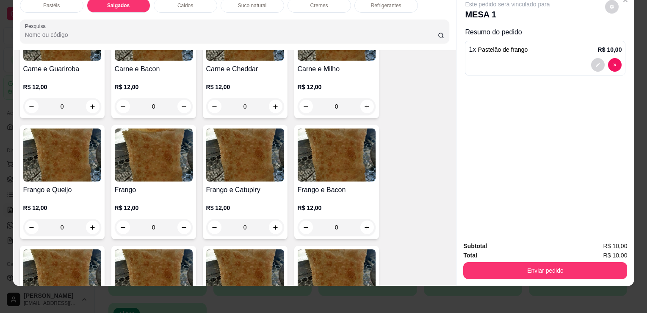
scroll to position [180, 0]
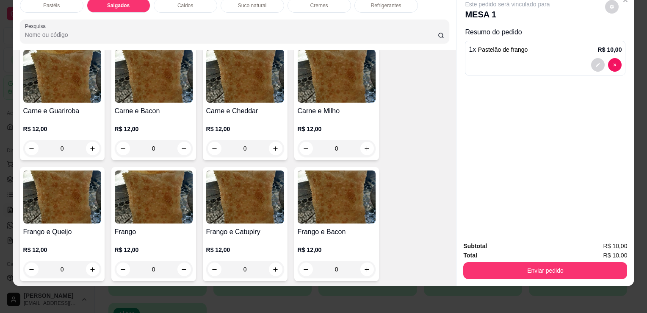
click at [90, 144] on div "0" at bounding box center [62, 148] width 78 height 17
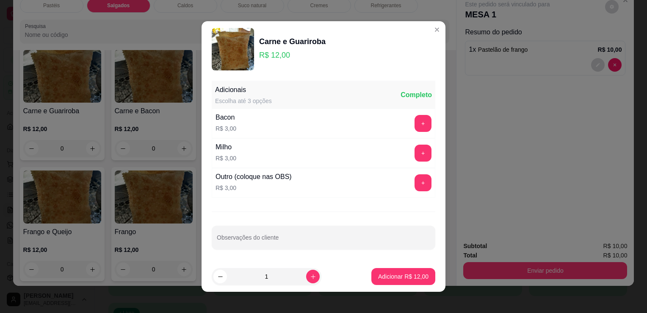
click at [388, 271] on button "Adicionar R$ 12,00" at bounding box center [403, 276] width 64 height 17
type input "1"
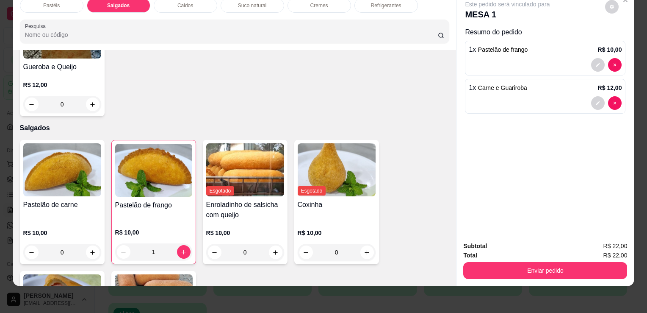
scroll to position [858, 0]
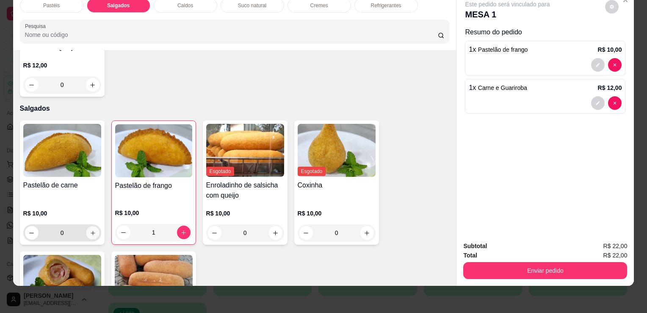
click at [95, 226] on button "increase-product-quantity" at bounding box center [92, 232] width 13 height 13
type input "1"
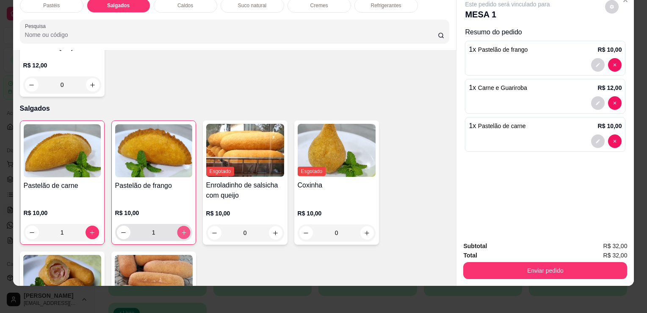
click at [181, 230] on icon "increase-product-quantity" at bounding box center [183, 232] width 4 height 4
type input "2"
click at [29, 229] on icon "decrease-product-quantity" at bounding box center [32, 232] width 6 height 6
type input "0"
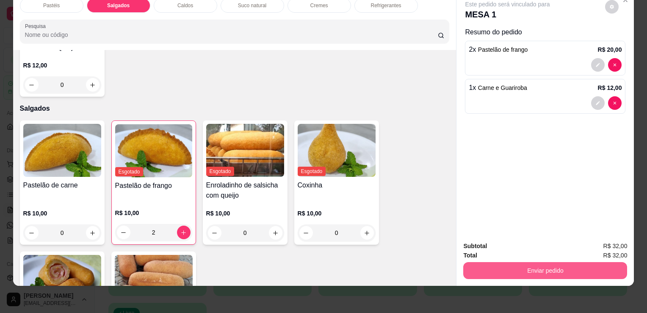
click at [578, 262] on button "Enviar pedido" at bounding box center [545, 270] width 164 height 17
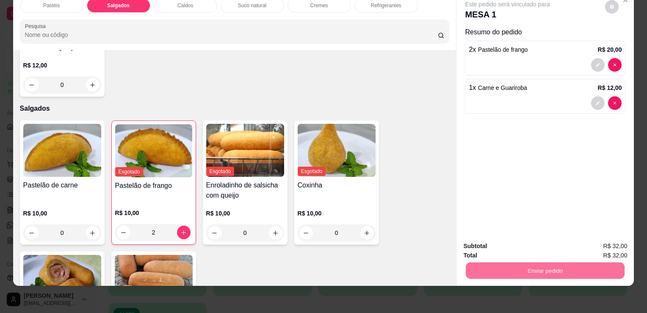
click at [598, 243] on button "Sim, quero registrar" at bounding box center [597, 243] width 61 height 16
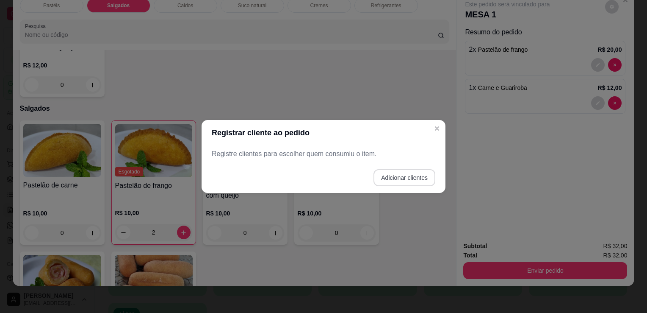
click at [385, 175] on button "Adicionar clientes" at bounding box center [404, 177] width 62 height 17
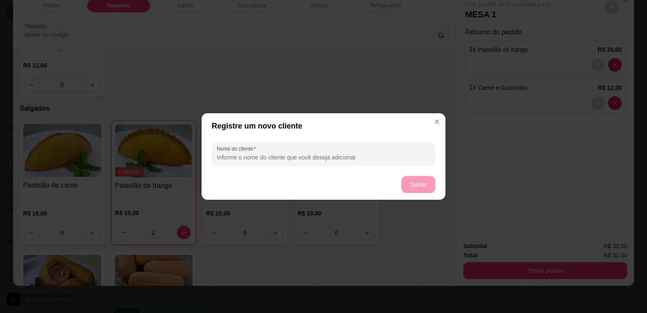
click at [379, 156] on input "Nome do cliente" at bounding box center [323, 157] width 213 height 8
type input "MESA 1"
click at [427, 195] on footer "Salvar" at bounding box center [324, 184] width 244 height 30
click at [427, 191] on button "Salvar" at bounding box center [418, 184] width 34 height 17
click at [427, 191] on footer "Salvar" at bounding box center [324, 184] width 244 height 30
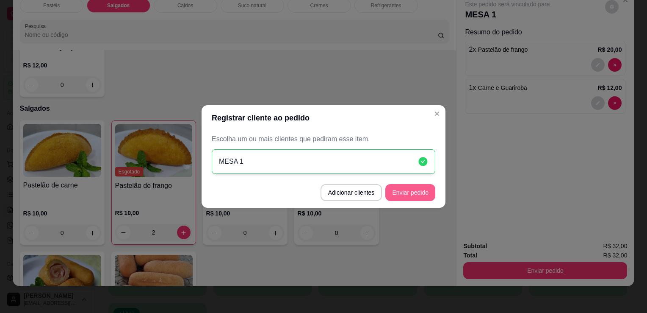
click at [417, 195] on button "Enviar pedido" at bounding box center [410, 192] width 50 height 17
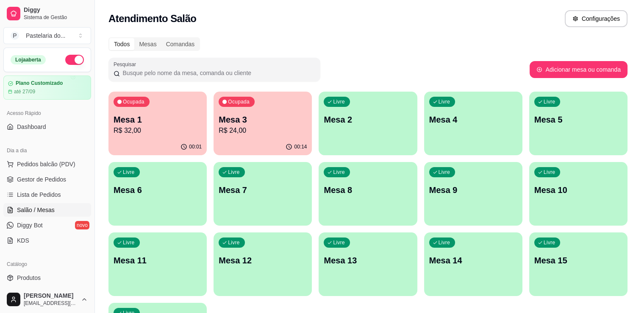
click at [243, 126] on p "R$ 24,00" at bounding box center [263, 130] width 88 height 10
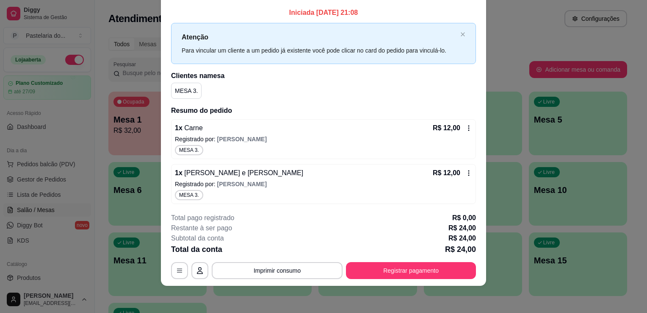
scroll to position [0, 0]
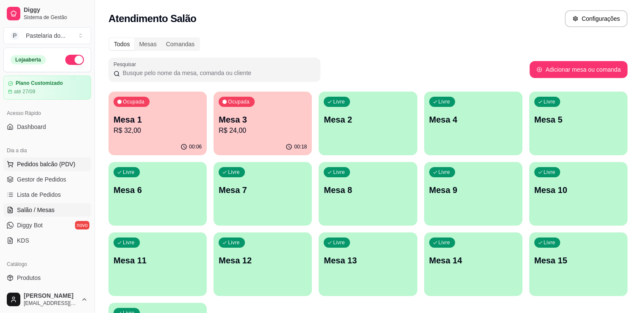
click at [52, 169] on button "Pedidos balcão (PDV)" at bounding box center [47, 164] width 88 height 14
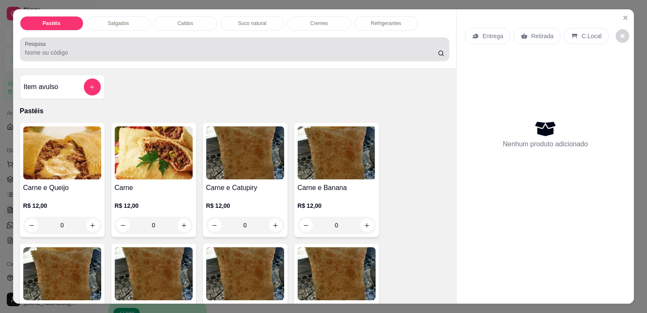
click at [121, 41] on div at bounding box center [235, 49] width 420 height 17
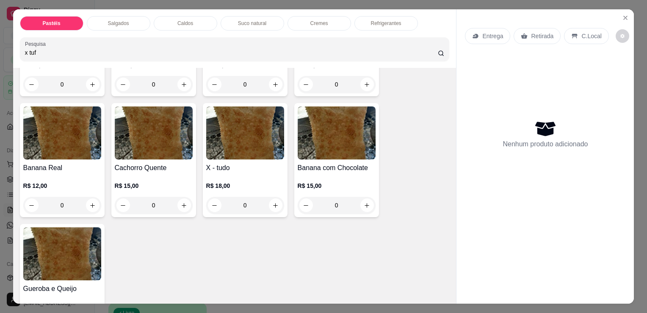
scroll to position [678, 0]
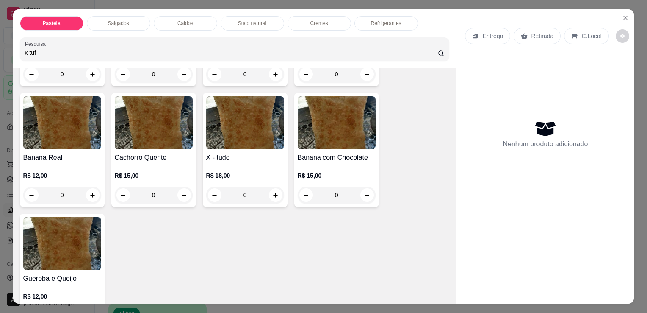
type input "x tuf"
click at [228, 152] on h4 "X - tudo" at bounding box center [245, 157] width 78 height 10
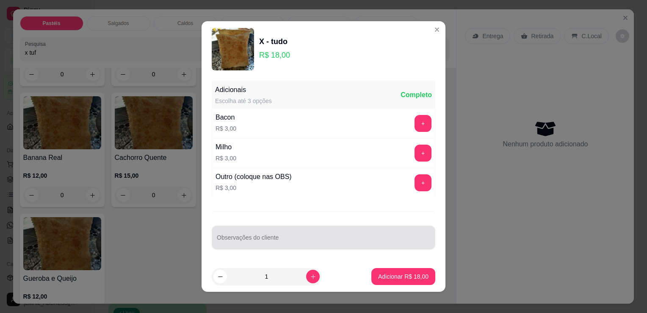
click at [279, 231] on div at bounding box center [323, 237] width 213 height 17
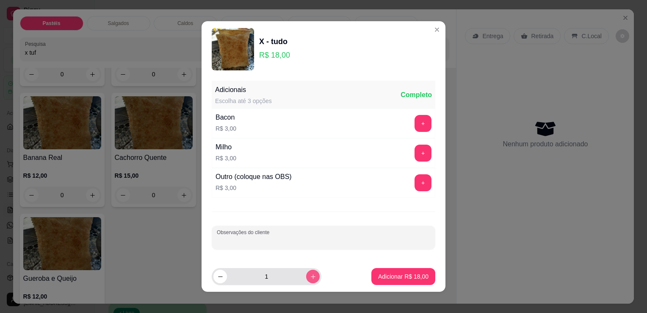
click at [307, 275] on button "increase-product-quantity" at bounding box center [313, 276] width 14 height 14
type input "2"
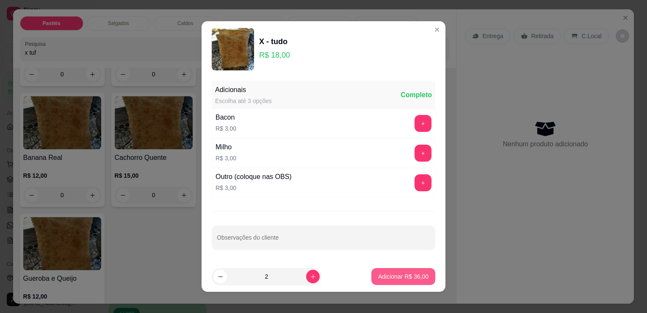
click at [387, 276] on p "Adicionar R$ 36,00" at bounding box center [403, 276] width 50 height 8
type input "2"
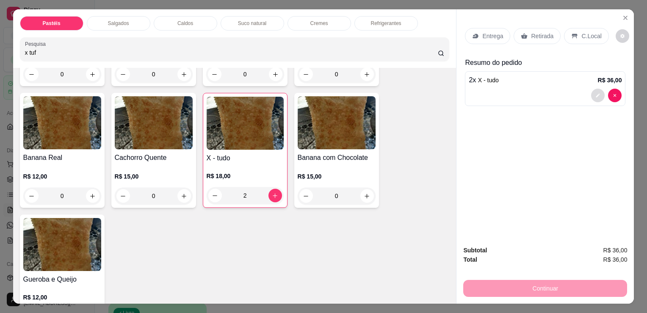
click at [591, 90] on button "decrease-product-quantity" at bounding box center [598, 96] width 14 height 14
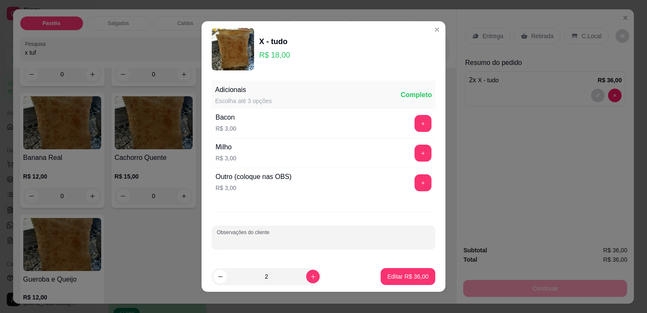
click at [315, 241] on input "Observações do cliente" at bounding box center [323, 240] width 213 height 8
type input "SEM GUEIROBA"
click at [393, 282] on button "Editar R$ 36,00" at bounding box center [408, 276] width 53 height 17
type input "0"
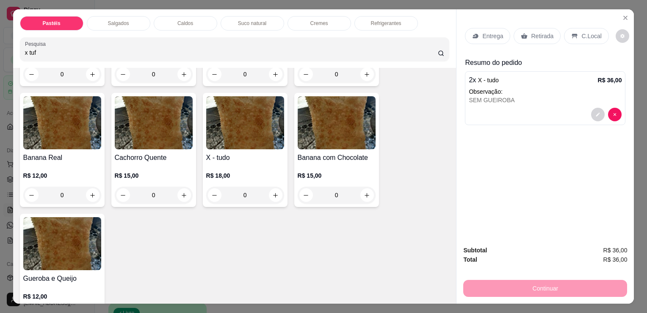
click at [543, 32] on p "Retirada" at bounding box center [542, 36] width 22 height 8
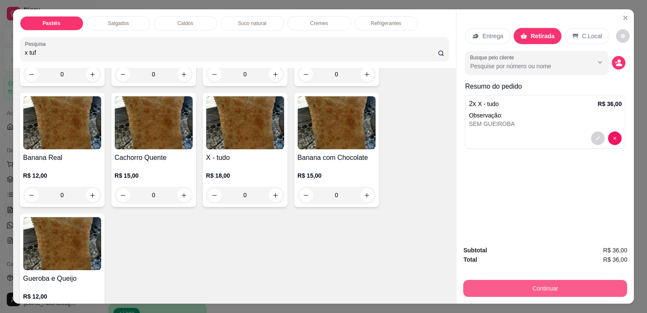
click at [531, 281] on button "Continuar" at bounding box center [545, 287] width 164 height 17
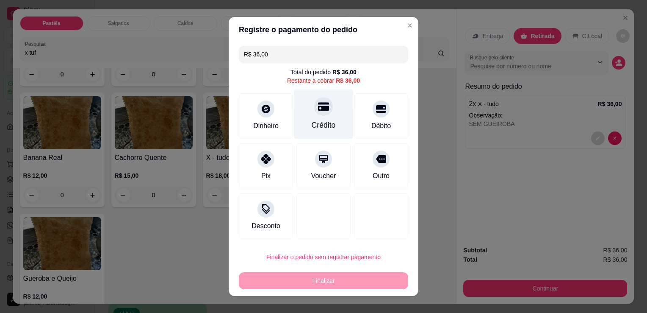
click at [324, 110] on div at bounding box center [323, 106] width 19 height 19
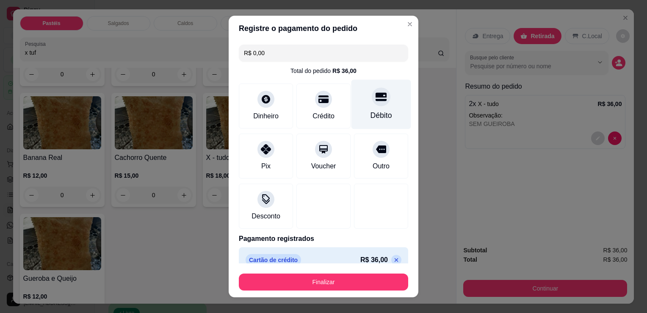
click at [372, 104] on div at bounding box center [381, 96] width 19 height 19
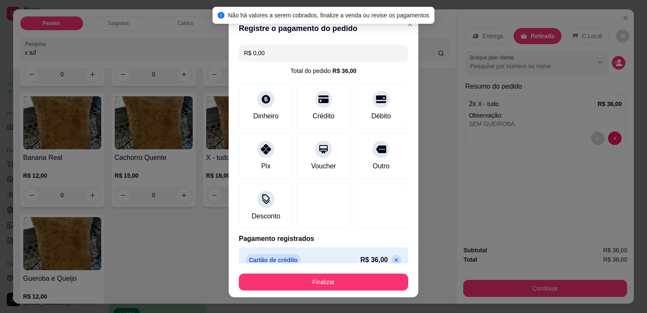
click at [393, 257] on icon at bounding box center [396, 259] width 7 height 7
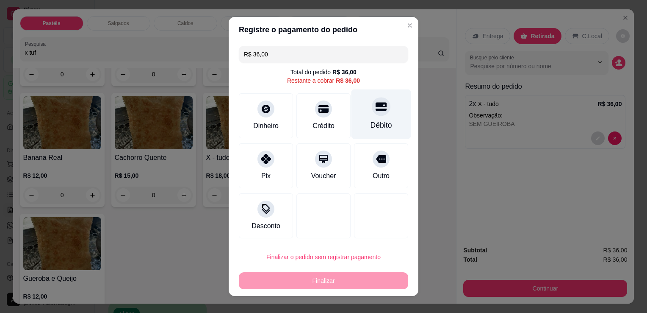
click at [378, 122] on div "Débito" at bounding box center [382, 124] width 22 height 11
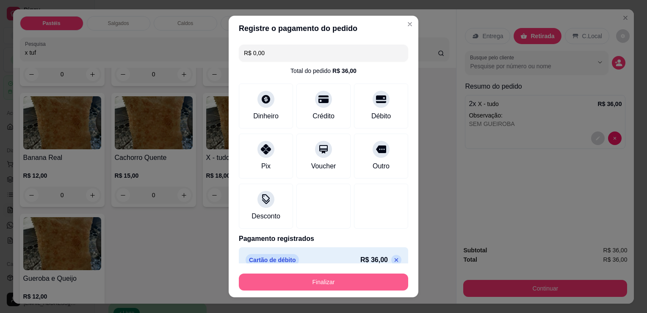
click at [356, 284] on button "Finalizar" at bounding box center [323, 281] width 169 height 17
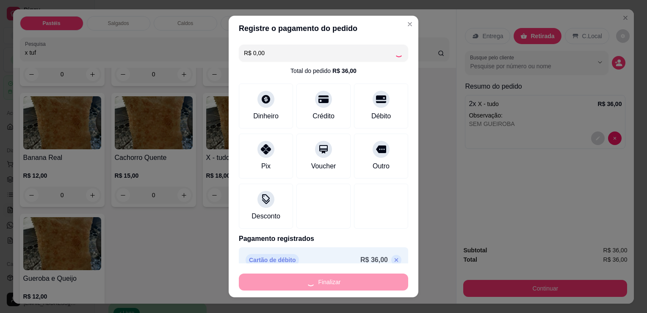
type input "-R$ 36,00"
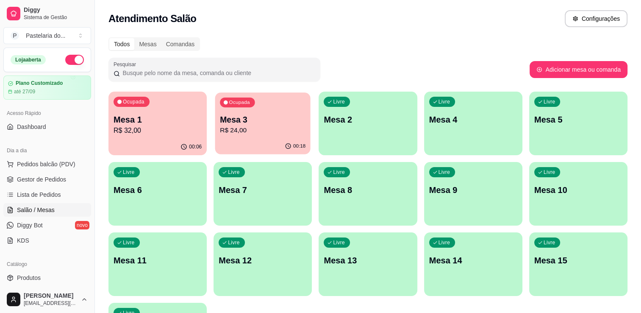
click at [237, 130] on p "R$ 24,00" at bounding box center [263, 130] width 86 height 10
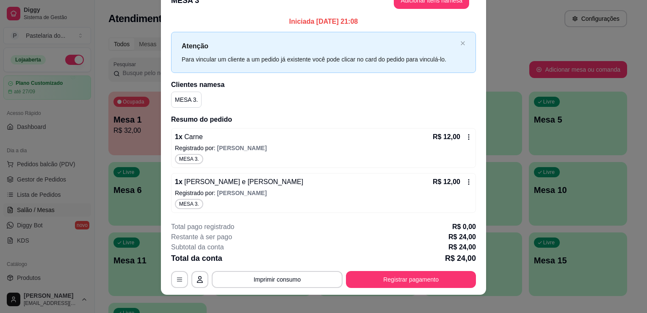
scroll to position [25, 0]
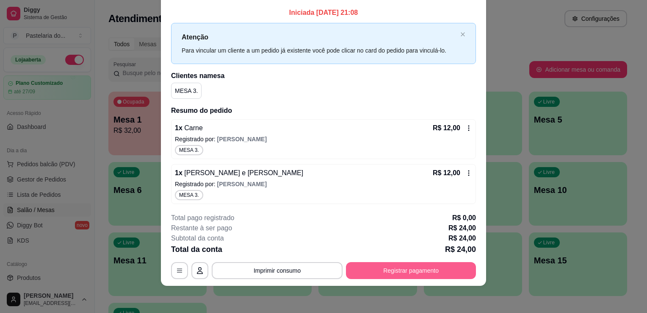
click at [404, 262] on button "Registrar pagamento" at bounding box center [411, 270] width 130 height 17
click at [403, 268] on button "Registrar pagamento" at bounding box center [411, 270] width 130 height 17
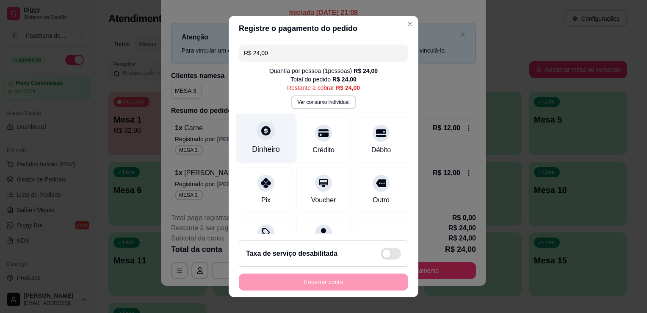
click at [263, 136] on div at bounding box center [266, 130] width 19 height 19
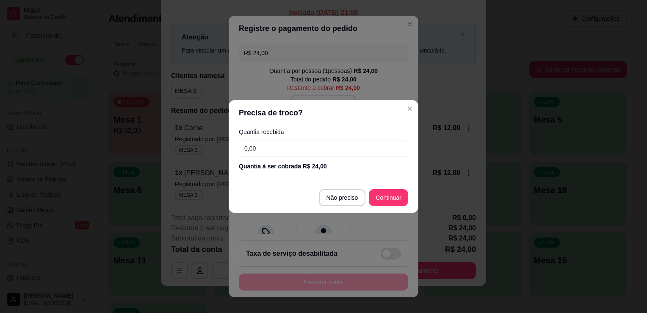
click at [278, 153] on input "0,00" at bounding box center [323, 148] width 169 height 17
type input "24,00"
click at [410, 193] on footer "Não preciso Continuar" at bounding box center [324, 197] width 190 height 30
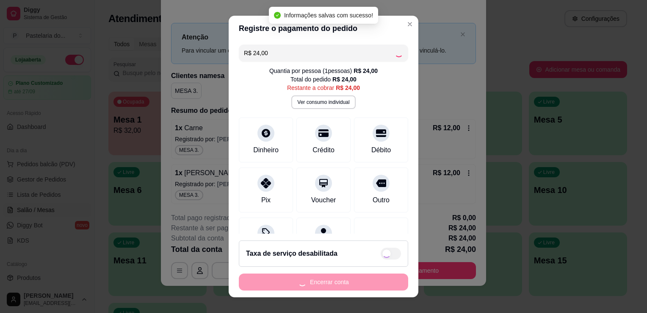
type input "R$ 0,00"
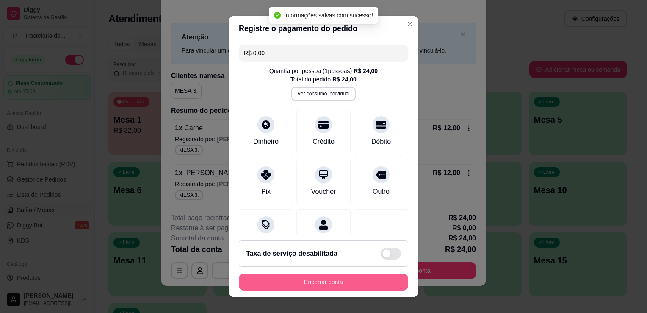
click at [340, 280] on button "Encerrar conta" at bounding box center [323, 281] width 169 height 17
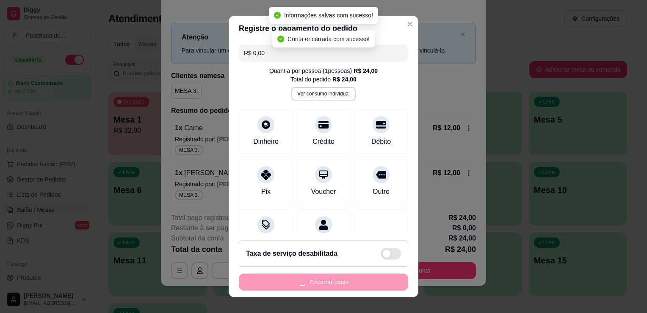
scroll to position [0, 0]
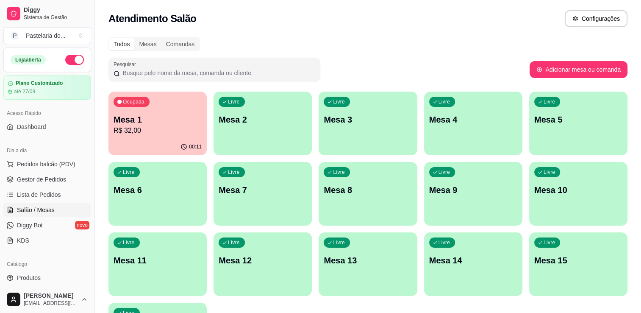
click at [162, 140] on div "00:11" at bounding box center [157, 146] width 98 height 17
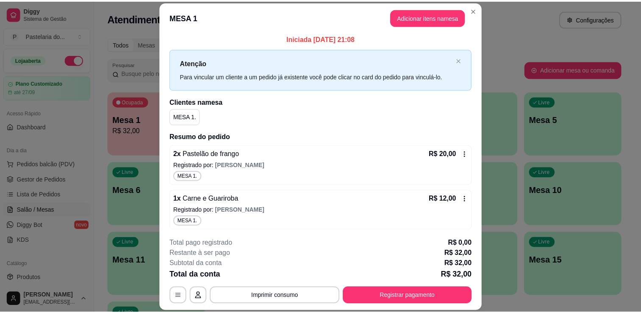
scroll to position [3, 0]
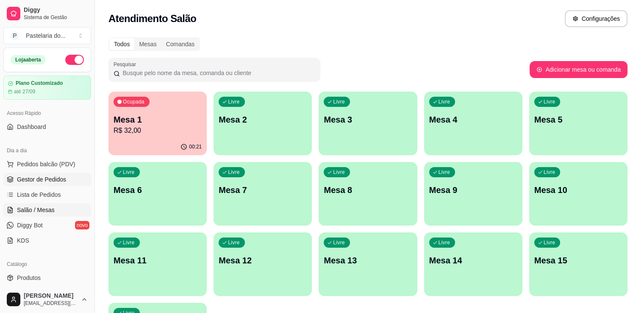
click at [53, 182] on span "Gestor de Pedidos" at bounding box center [41, 179] width 49 height 8
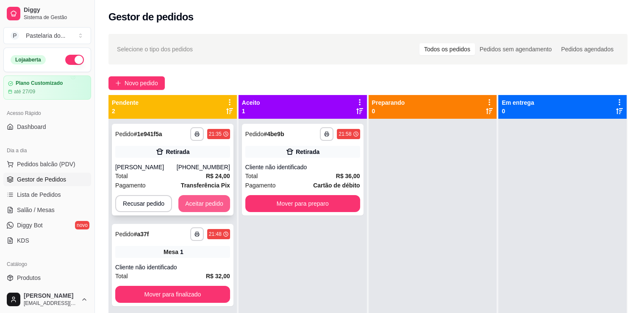
click at [186, 202] on button "Aceitar pedido" at bounding box center [204, 203] width 52 height 17
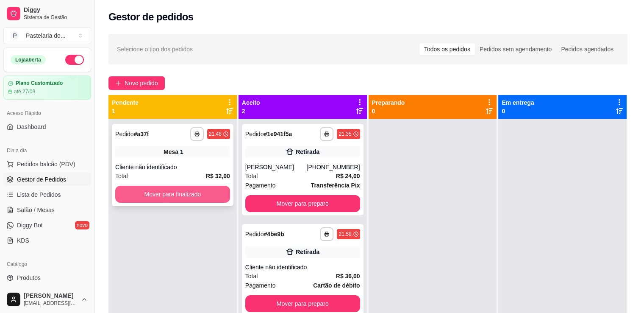
click at [196, 202] on div "**********" at bounding box center [173, 165] width 122 height 82
click at [221, 196] on button "Mover para finalizado" at bounding box center [172, 193] width 115 height 17
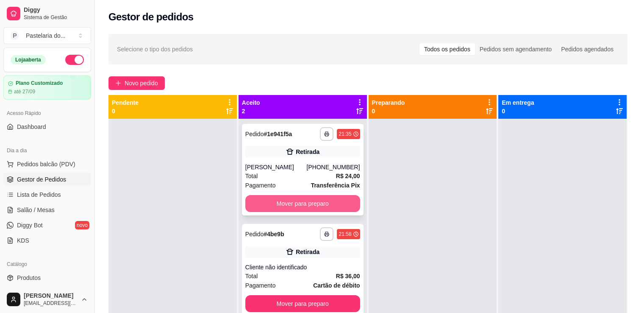
click at [286, 206] on button "Mover para preparo" at bounding box center [302, 203] width 115 height 17
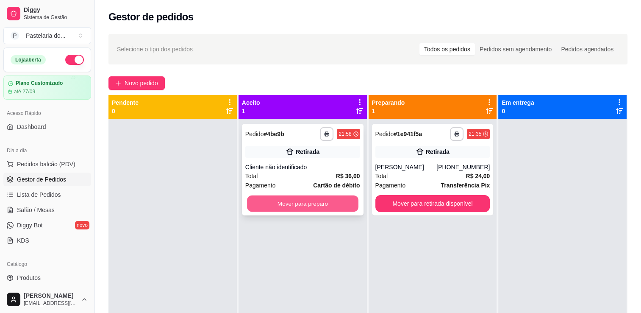
click at [318, 201] on button "Mover para preparo" at bounding box center [302, 203] width 111 height 17
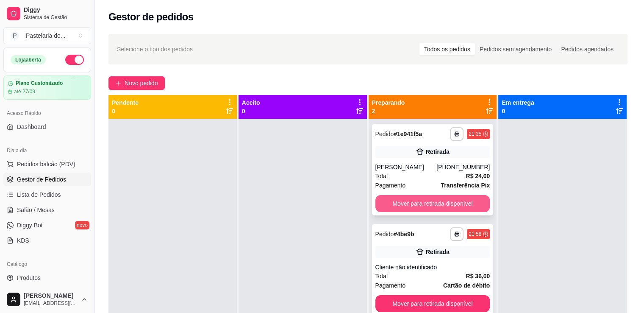
click at [421, 202] on button "Mover para retirada disponível" at bounding box center [432, 203] width 115 height 17
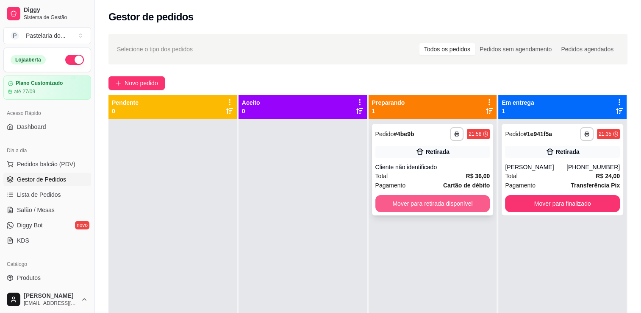
click at [432, 202] on button "Mover para retirada disponível" at bounding box center [432, 203] width 115 height 17
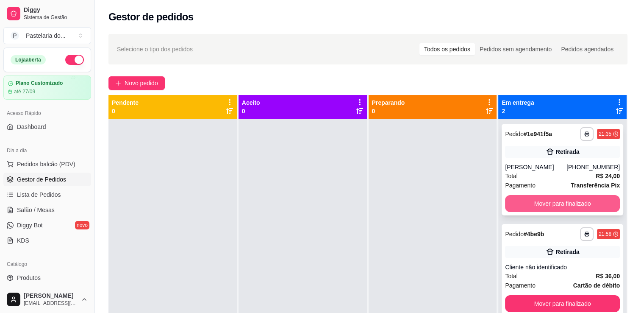
click at [547, 203] on button "Mover para finalizado" at bounding box center [562, 203] width 115 height 17
click at [547, 203] on div "Mover para finalizado" at bounding box center [562, 203] width 115 height 17
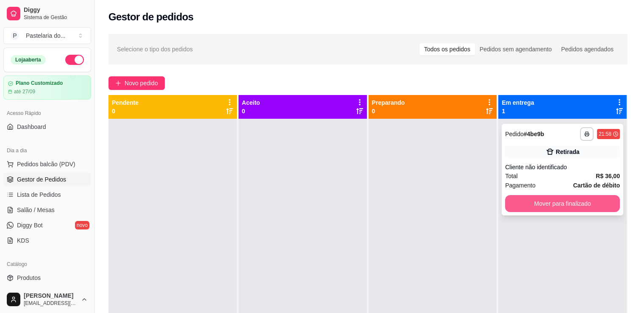
click at [520, 207] on button "Mover para finalizado" at bounding box center [562, 203] width 115 height 17
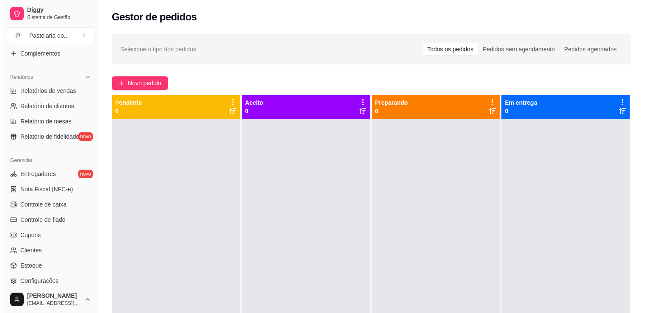
scroll to position [296, 0]
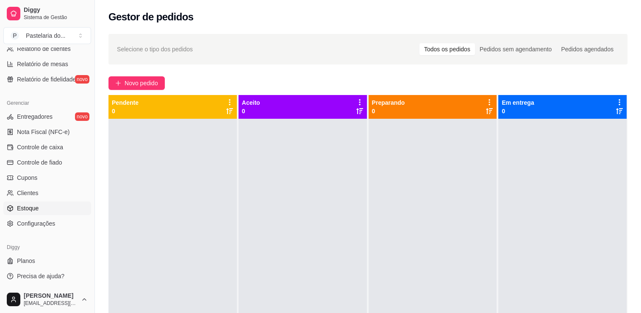
click at [34, 204] on span "Estoque" at bounding box center [28, 208] width 22 height 8
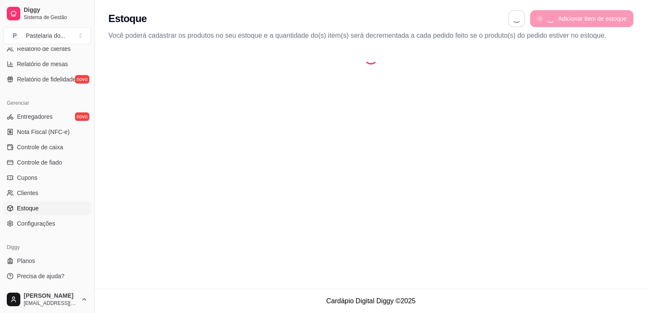
select select "QUANTITY_ORDER"
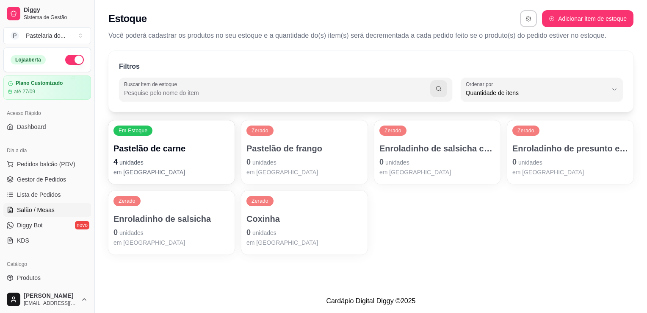
click at [56, 216] on link "Salão / Mesas" at bounding box center [47, 210] width 88 height 14
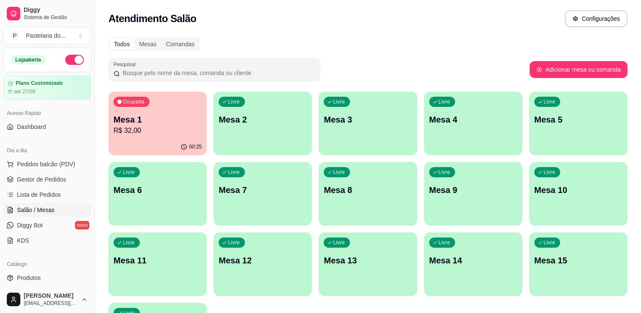
click at [133, 141] on div "00:25" at bounding box center [157, 146] width 98 height 17
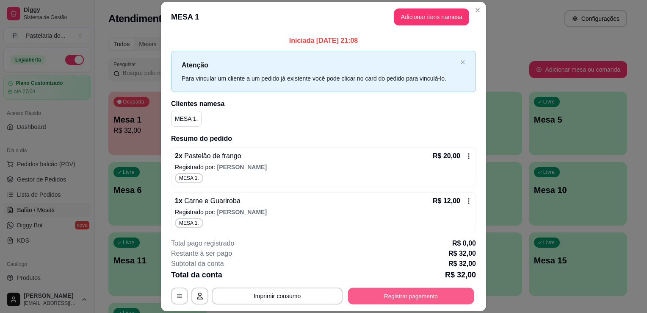
click at [430, 302] on button "Registrar pagamento" at bounding box center [411, 296] width 126 height 17
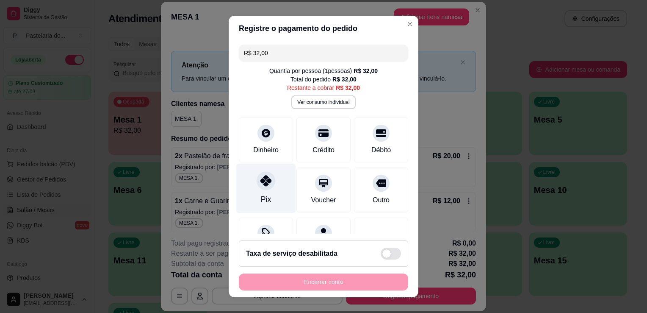
click at [261, 196] on div "Pix" at bounding box center [266, 199] width 10 height 11
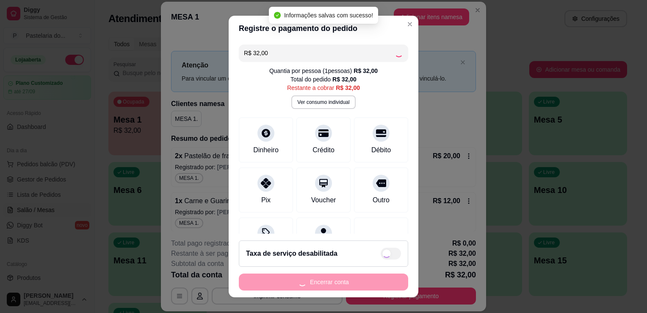
type input "R$ 0,00"
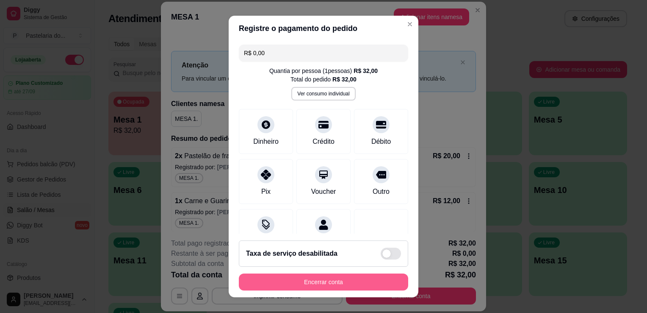
click at [369, 285] on button "Encerrar conta" at bounding box center [323, 281] width 169 height 17
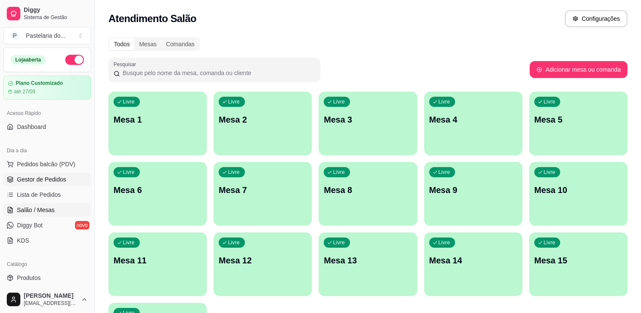
click at [26, 180] on span "Gestor de Pedidos" at bounding box center [41, 179] width 49 height 8
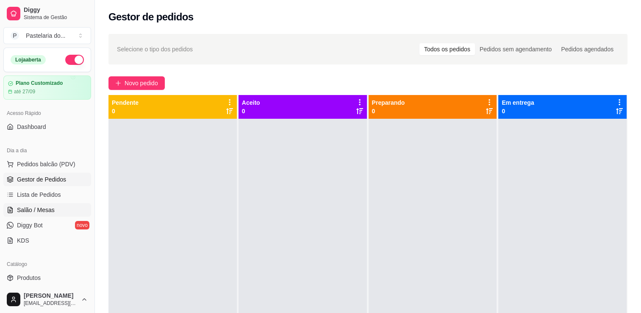
click at [49, 205] on span "Salão / Mesas" at bounding box center [36, 209] width 38 height 8
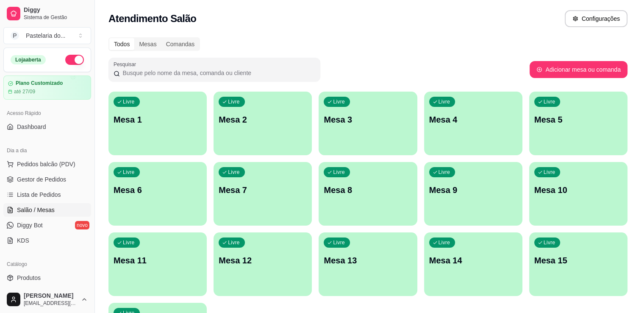
click at [149, 260] on p "Mesa 11" at bounding box center [157, 260] width 88 height 12
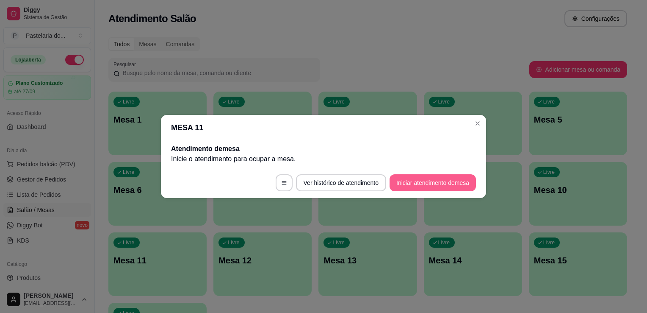
click at [465, 183] on button "Iniciar atendimento de mesa" at bounding box center [433, 182] width 86 height 17
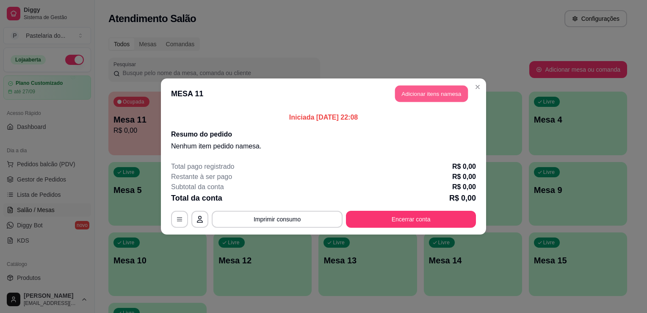
click at [451, 87] on button "Adicionar itens na mesa" at bounding box center [431, 94] width 73 height 17
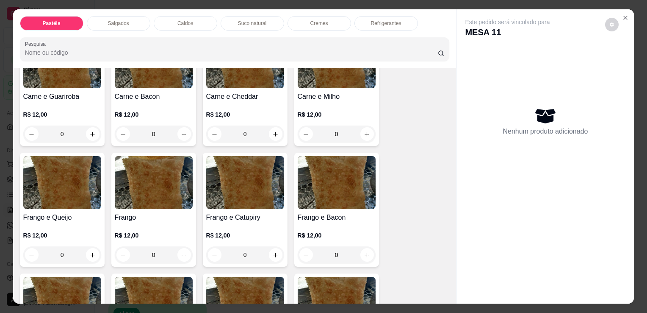
scroll to position [254, 0]
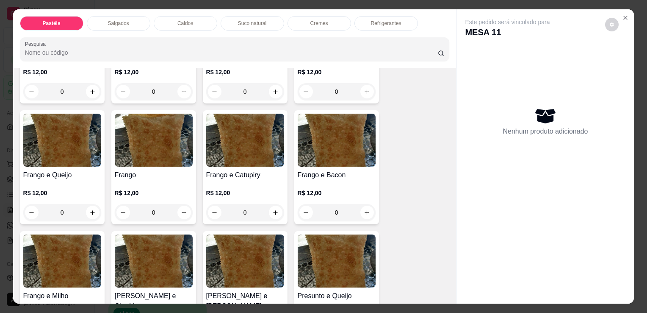
click at [272, 210] on div "0" at bounding box center [245, 212] width 78 height 17
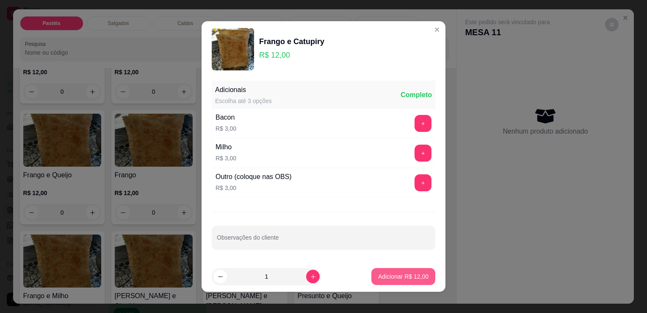
click at [403, 271] on button "Adicionar R$ 12,00" at bounding box center [403, 276] width 64 height 17
type input "1"
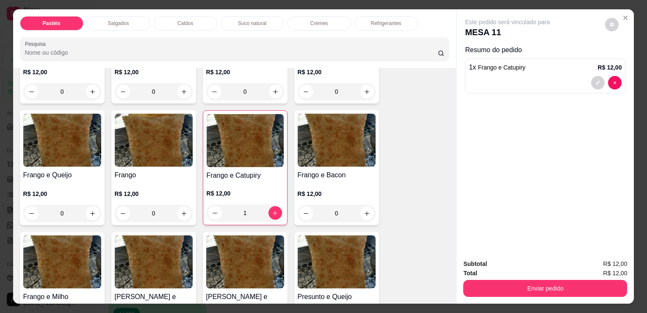
scroll to position [169, 0]
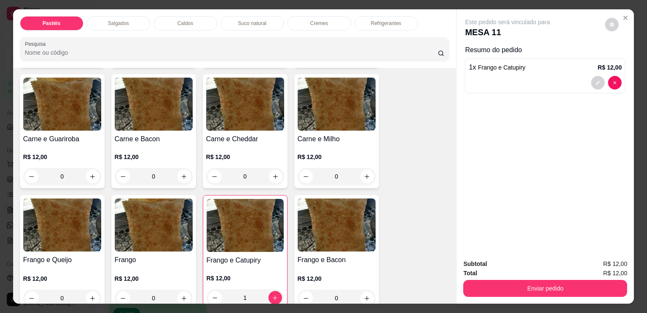
click at [247, 20] on p "Suco natural" at bounding box center [252, 23] width 28 height 7
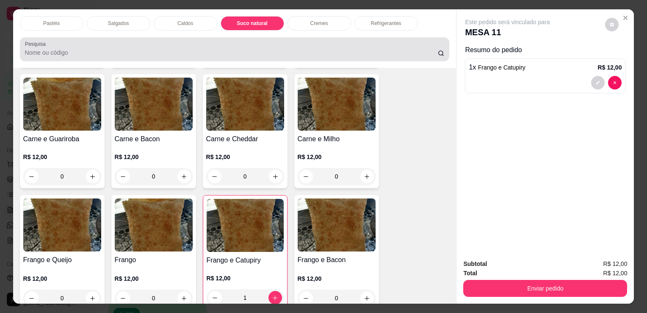
scroll to position [21, 0]
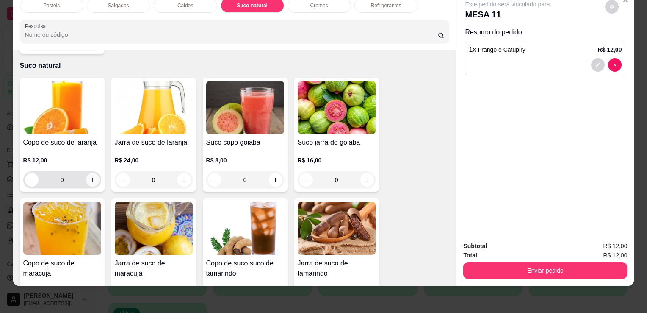
click at [89, 177] on icon "increase-product-quantity" at bounding box center [92, 180] width 6 height 6
type input "1"
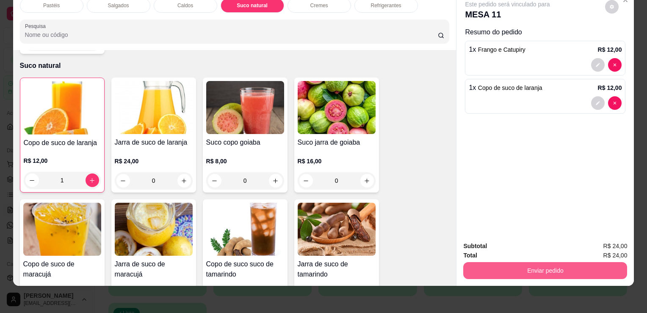
click at [540, 264] on button "Enviar pedido" at bounding box center [545, 270] width 164 height 17
click at [519, 266] on button "Enviar pedido" at bounding box center [545, 270] width 164 height 17
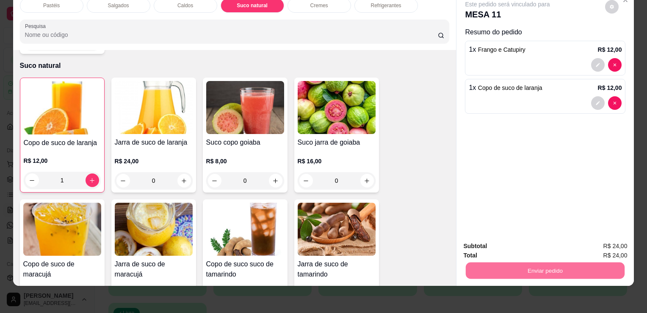
click at [616, 242] on button "Sim, quero registrar" at bounding box center [597, 243] width 63 height 16
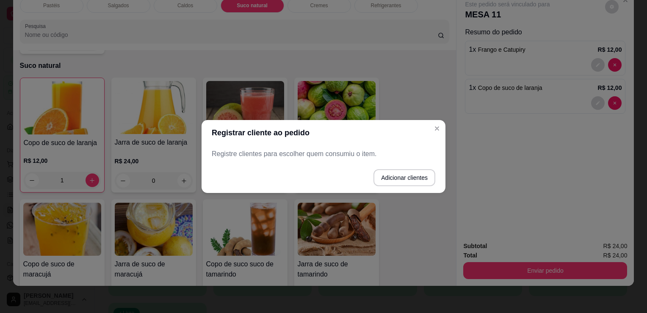
click at [403, 179] on button "Adicionar clientes" at bounding box center [404, 177] width 62 height 17
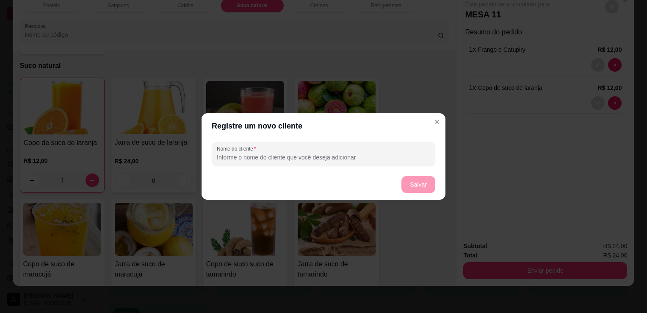
click at [390, 166] on div "Nome do cliente" at bounding box center [324, 153] width 244 height 30
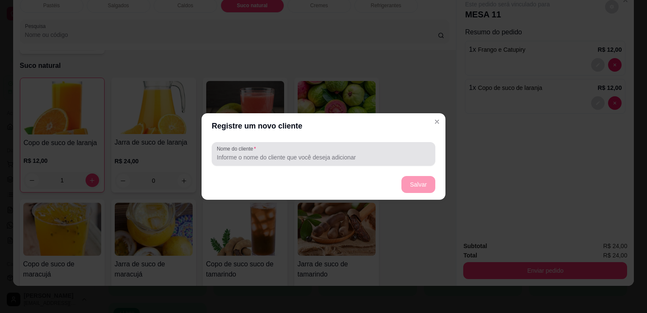
click at [414, 157] on input "Nome do cliente" at bounding box center [323, 157] width 213 height 8
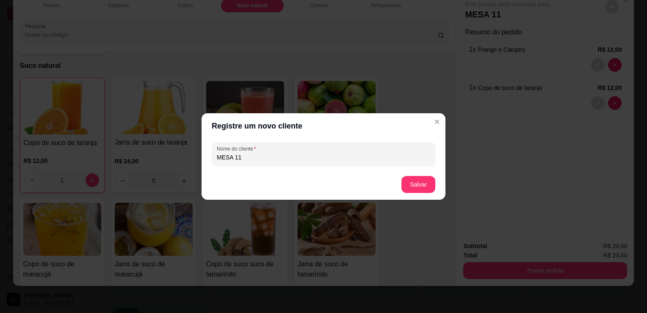
type input "MESA 11"
click at [412, 180] on button "Salvar" at bounding box center [418, 184] width 33 height 17
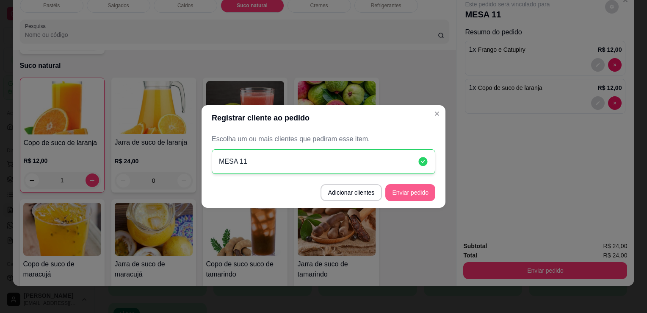
click at [419, 200] on button "Enviar pedido" at bounding box center [410, 192] width 50 height 17
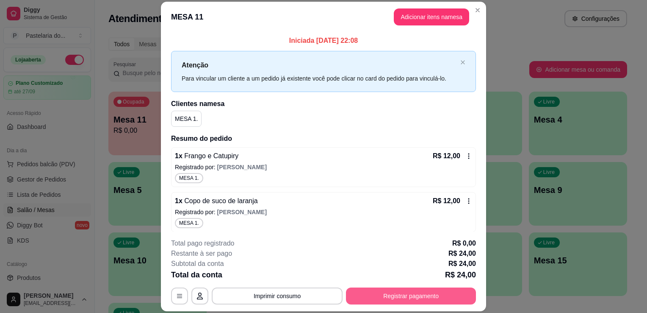
click at [409, 293] on button "Registrar pagamento" at bounding box center [411, 295] width 130 height 17
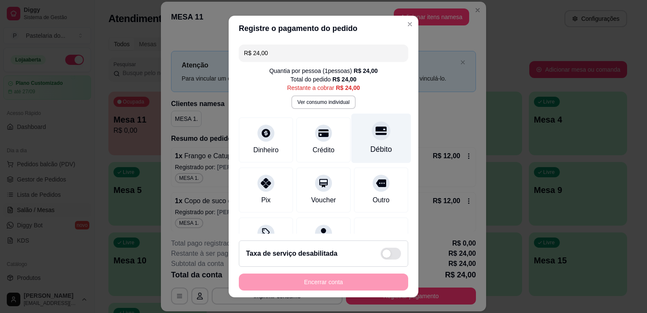
click at [376, 133] on icon at bounding box center [381, 130] width 11 height 11
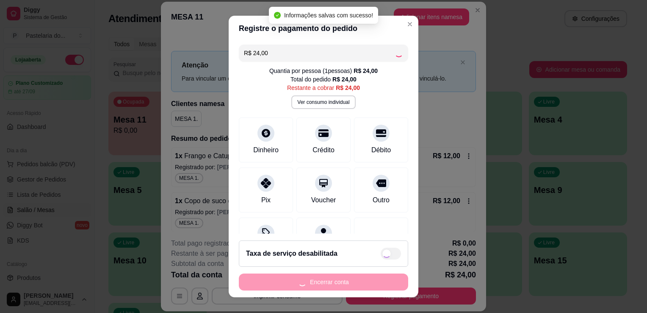
type input "R$ 0,00"
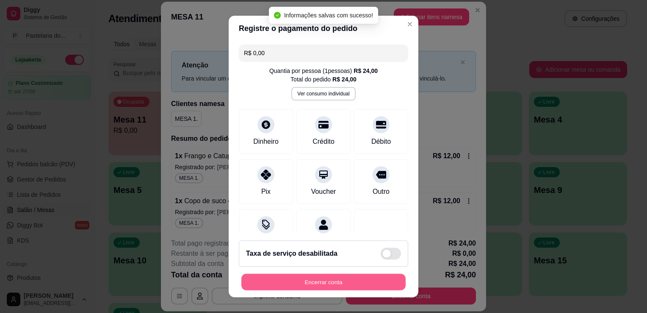
click at [349, 278] on button "Encerrar conta" at bounding box center [323, 282] width 164 height 17
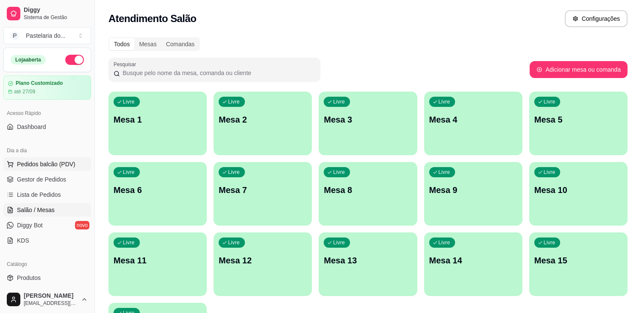
click at [62, 160] on span "Pedidos balcão (PDV)" at bounding box center [46, 164] width 58 height 8
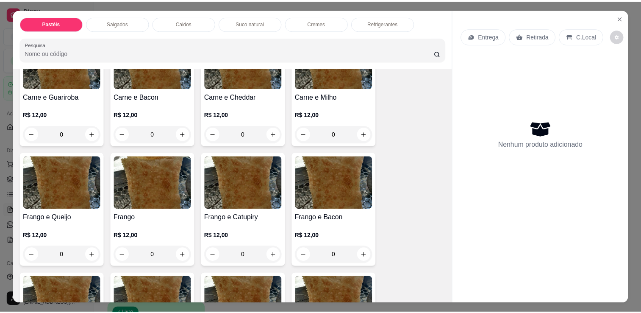
scroll to position [254, 0]
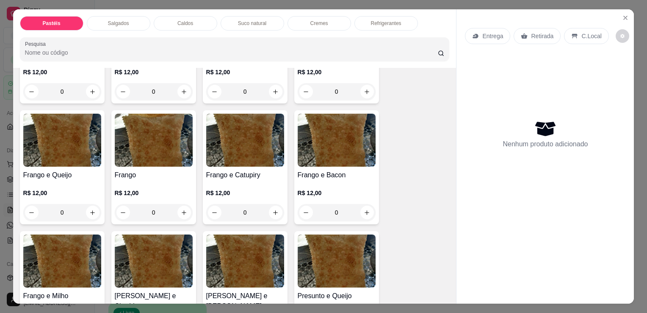
click at [270, 210] on div "0" at bounding box center [245, 212] width 78 height 17
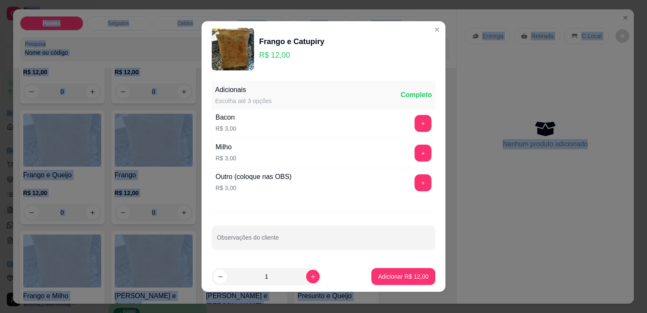
click at [376, 283] on button "Adicionar R$ 12,00" at bounding box center [403, 276] width 64 height 17
type input "1"
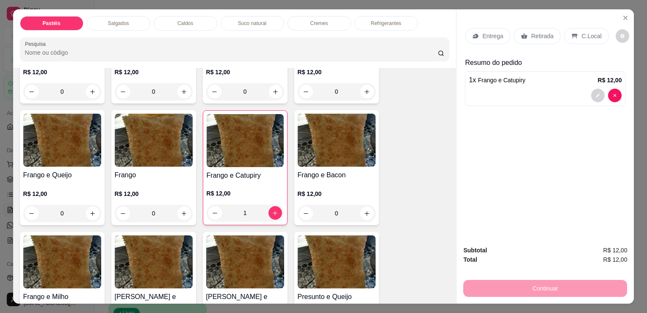
click at [180, 210] on div "0" at bounding box center [154, 213] width 78 height 17
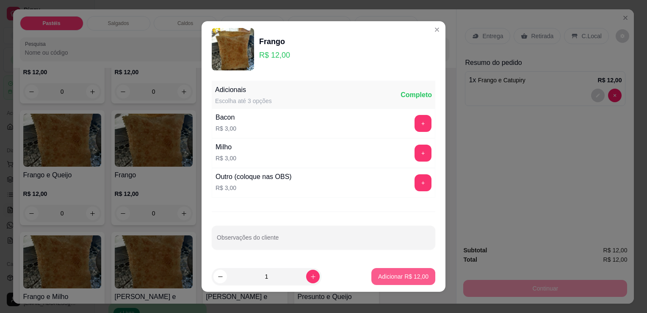
click at [413, 275] on p "Adicionar R$ 12,00" at bounding box center [403, 276] width 50 height 8
type input "1"
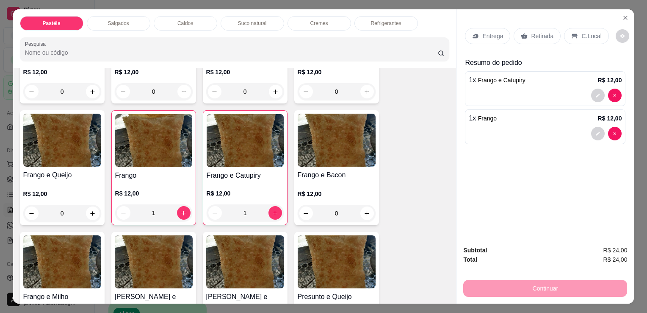
click at [539, 28] on div "Retirada" at bounding box center [537, 36] width 47 height 16
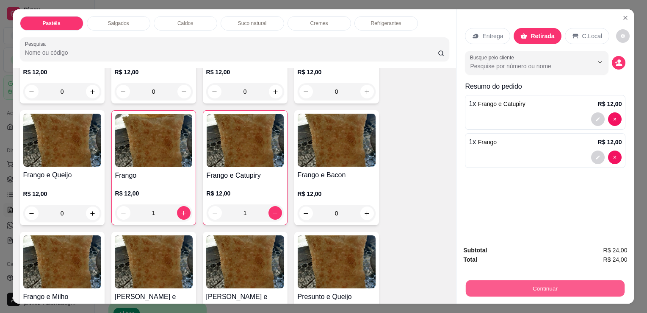
click at [532, 290] on button "Continuar" at bounding box center [545, 287] width 159 height 17
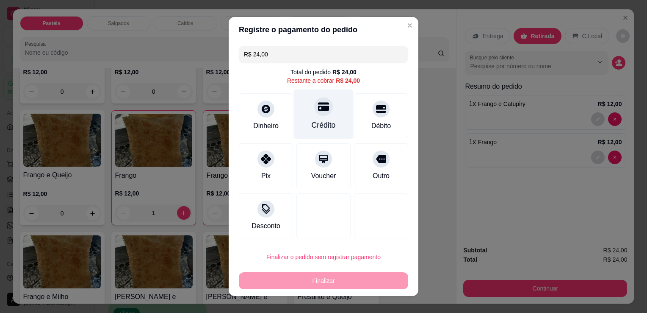
click at [323, 126] on div "Crédito" at bounding box center [324, 124] width 24 height 11
type input "R$ 0,00"
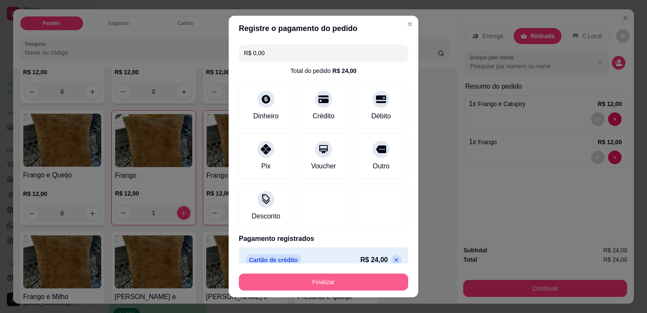
click at [356, 284] on button "Finalizar" at bounding box center [323, 281] width 169 height 17
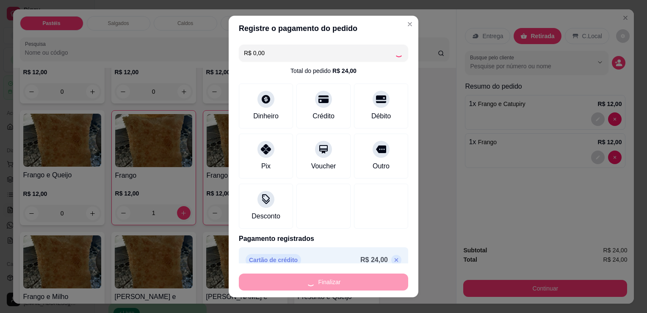
type input "0"
type input "-R$ 24,00"
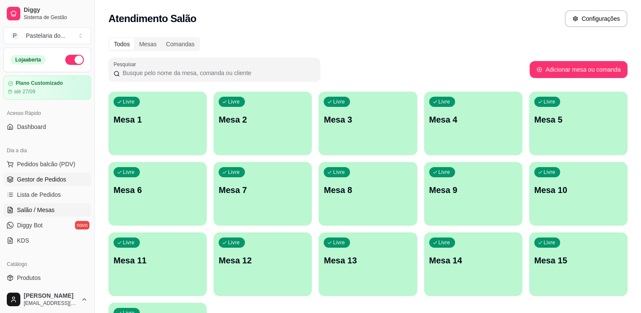
click at [64, 180] on span "Gestor de Pedidos" at bounding box center [41, 179] width 49 height 8
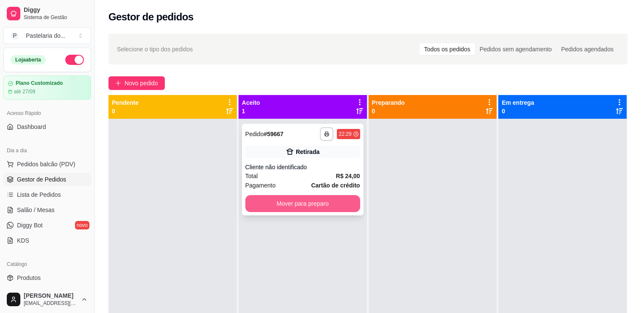
click at [283, 205] on button "Mover para preparo" at bounding box center [302, 203] width 115 height 17
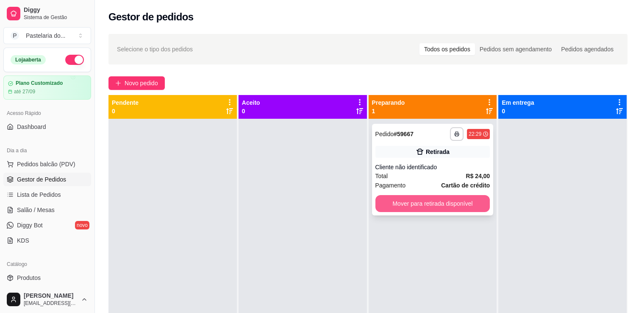
click at [449, 199] on button "Mover para retirada disponível" at bounding box center [432, 203] width 115 height 17
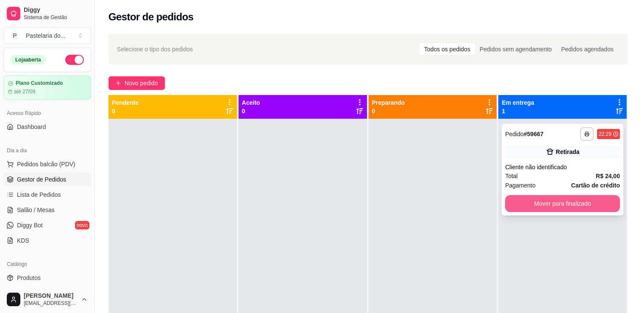
click at [520, 203] on button "Mover para finalizado" at bounding box center [562, 203] width 115 height 17
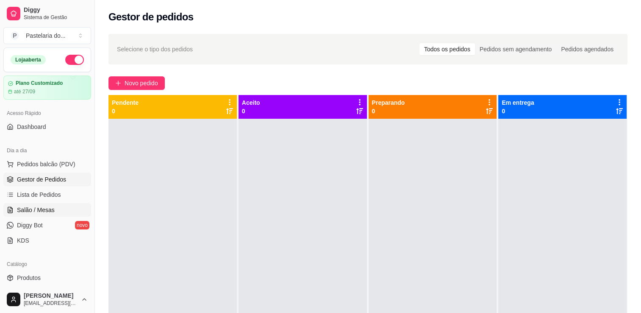
click at [57, 210] on link "Salão / Mesas" at bounding box center [47, 210] width 88 height 14
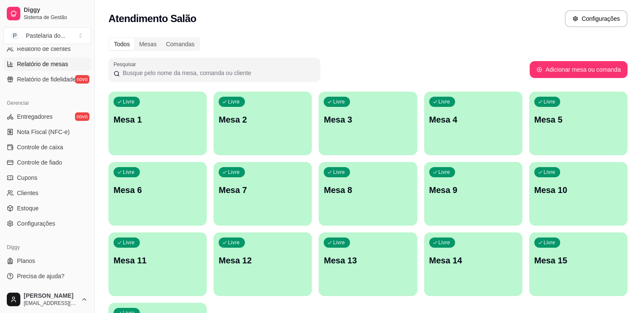
scroll to position [254, 0]
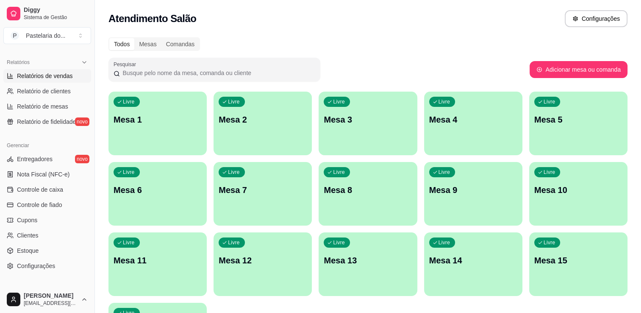
click at [55, 75] on span "Relatórios de vendas" at bounding box center [45, 76] width 56 height 8
select select "ALL"
select select "0"
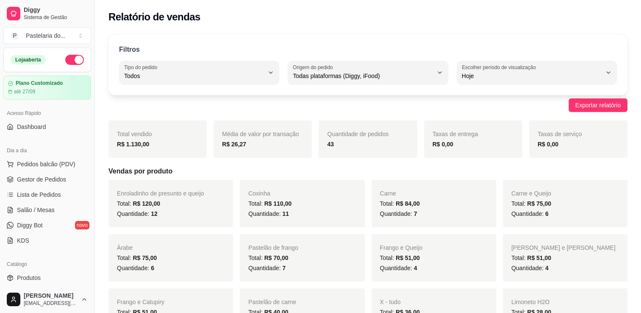
click at [72, 55] on button "button" at bounding box center [74, 60] width 19 height 10
